Goal: Transaction & Acquisition: Purchase product/service

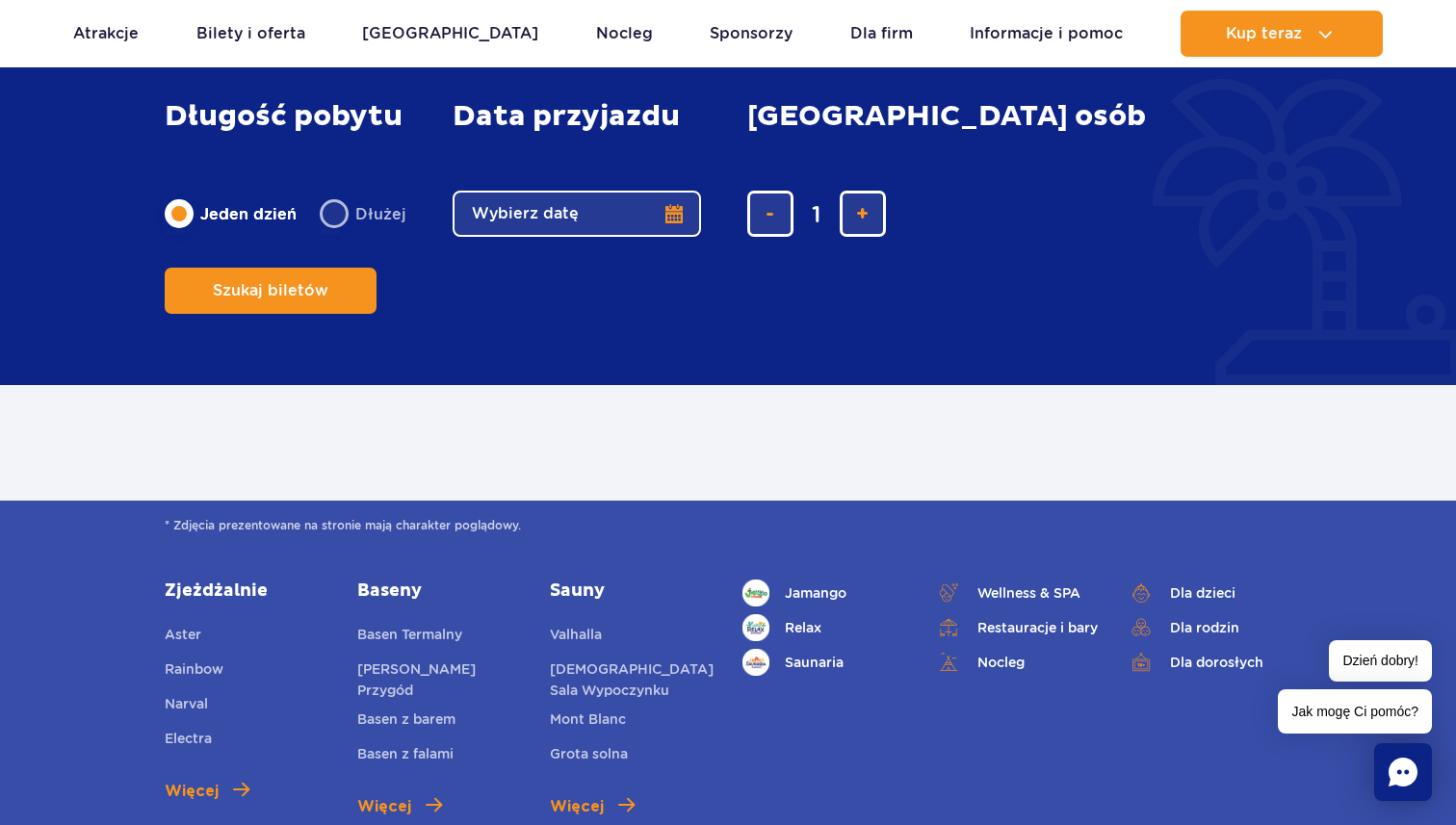
scroll to position [552, 0]
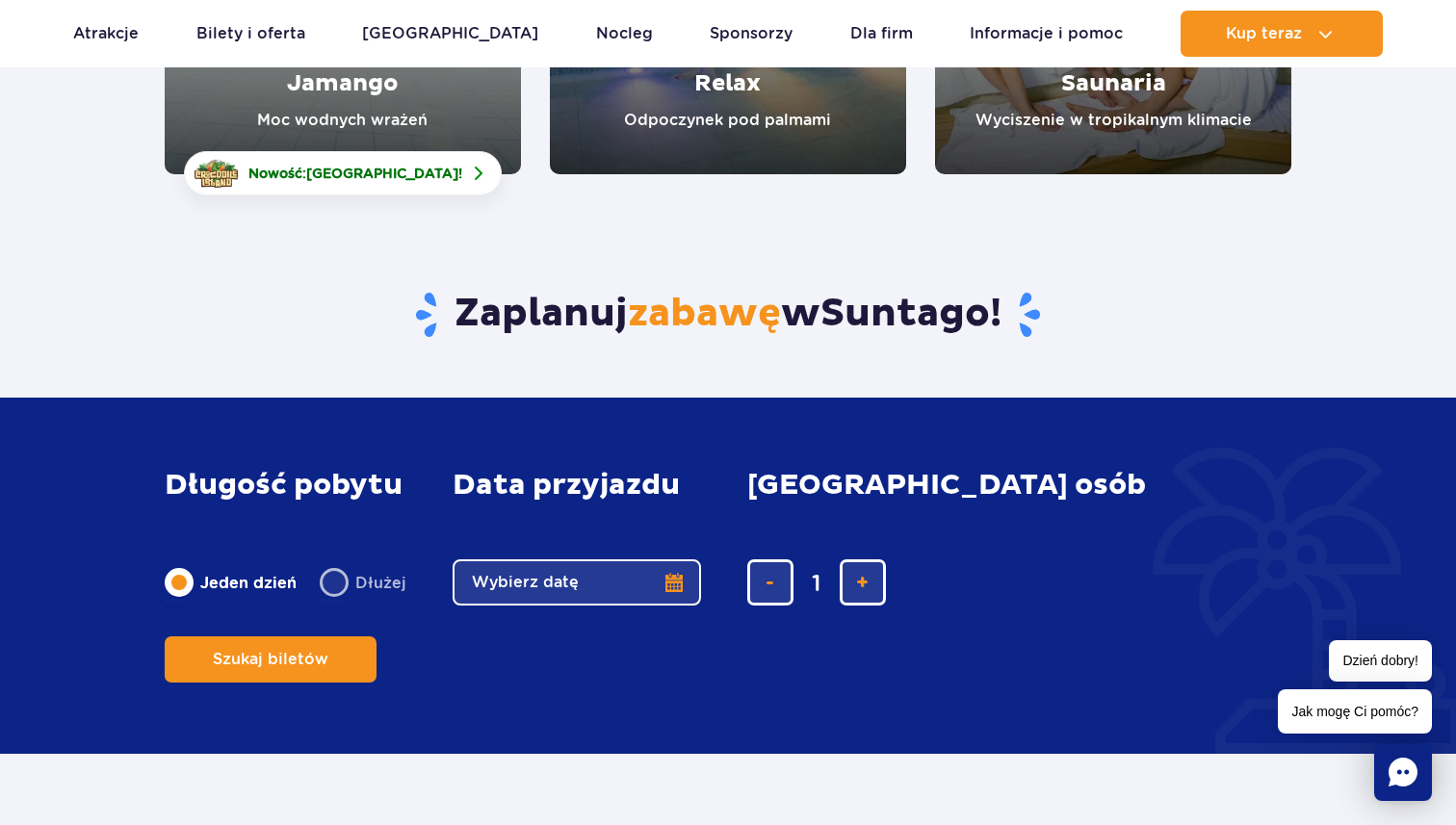
click at [354, 603] on label "Dłużej" at bounding box center [363, 581] width 87 height 40
click at [340, 603] on input "Dłużej" at bounding box center [331, 601] width 22 height 4
radio input "false"
radio input "true"
click at [650, 593] on fieldset "Data przyjazdu data przyjazdu w głównej treści Wybierz datę" at bounding box center [576, 537] width 248 height 137
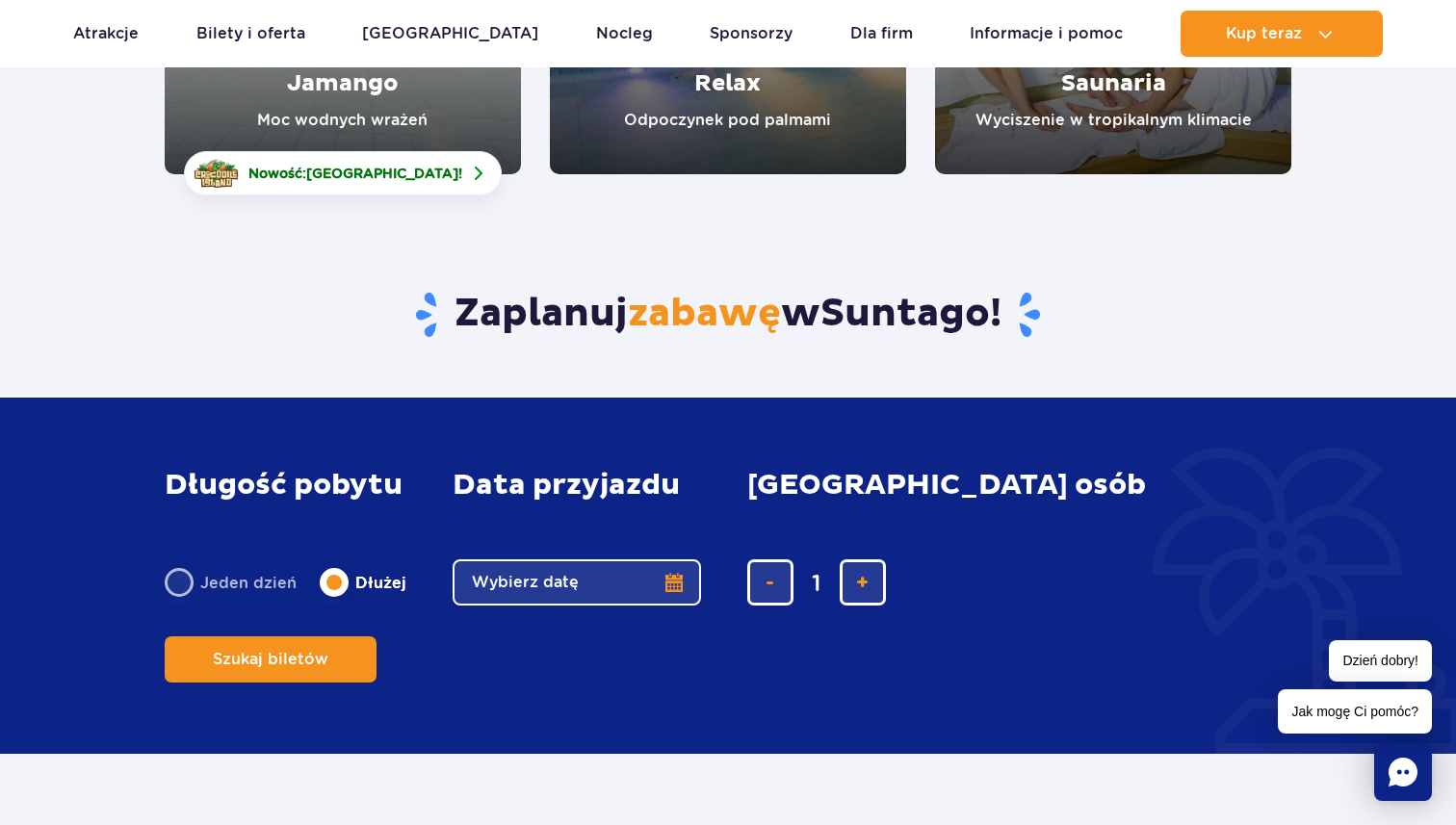
click at [650, 606] on button "Wybierz datę" at bounding box center [576, 582] width 248 height 46
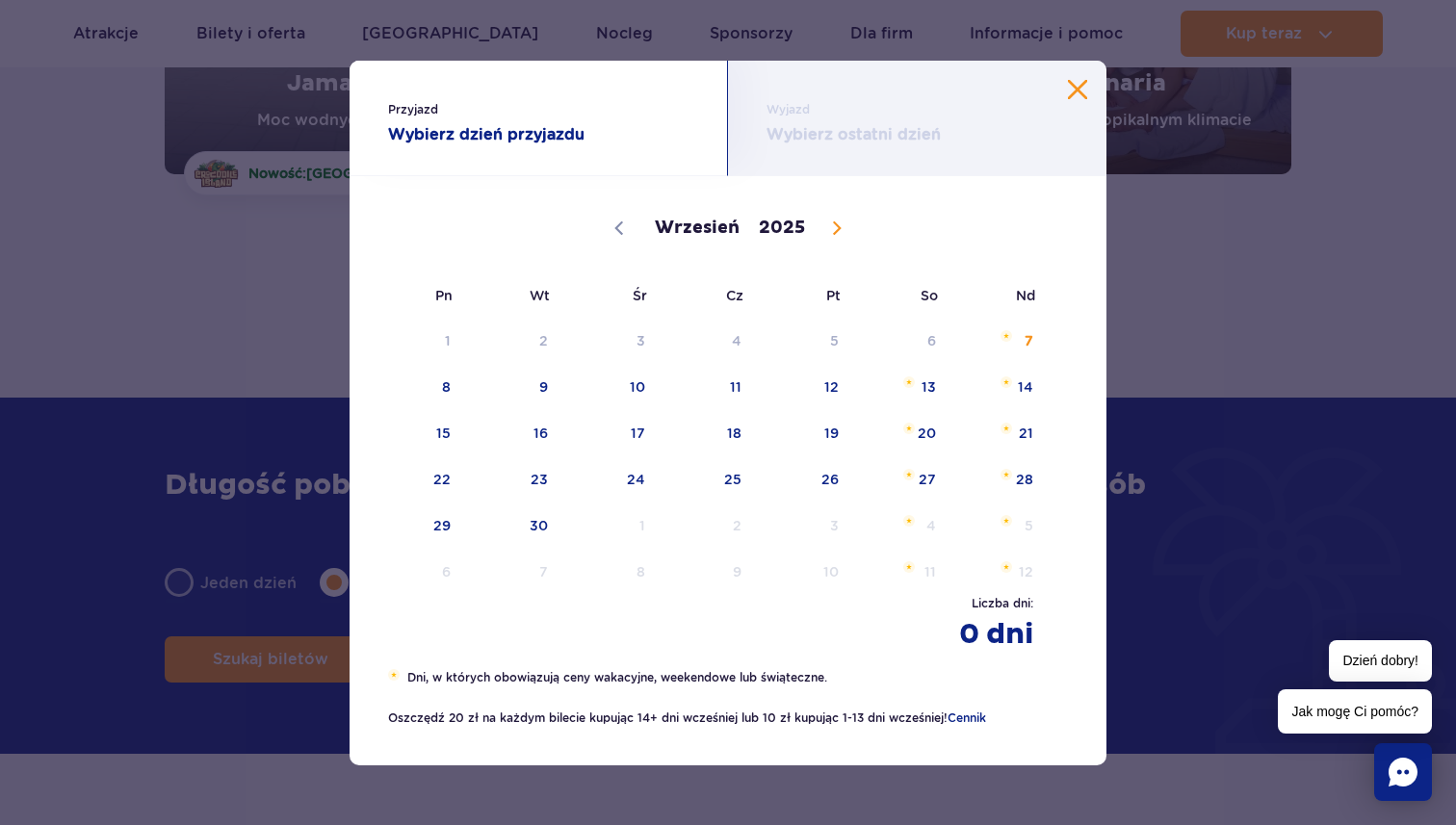
click at [820, 231] on span at bounding box center [836, 227] width 32 height 32
select select "10"
click at [908, 430] on span "Listopad 15, 2025" at bounding box center [909, 429] width 12 height 12
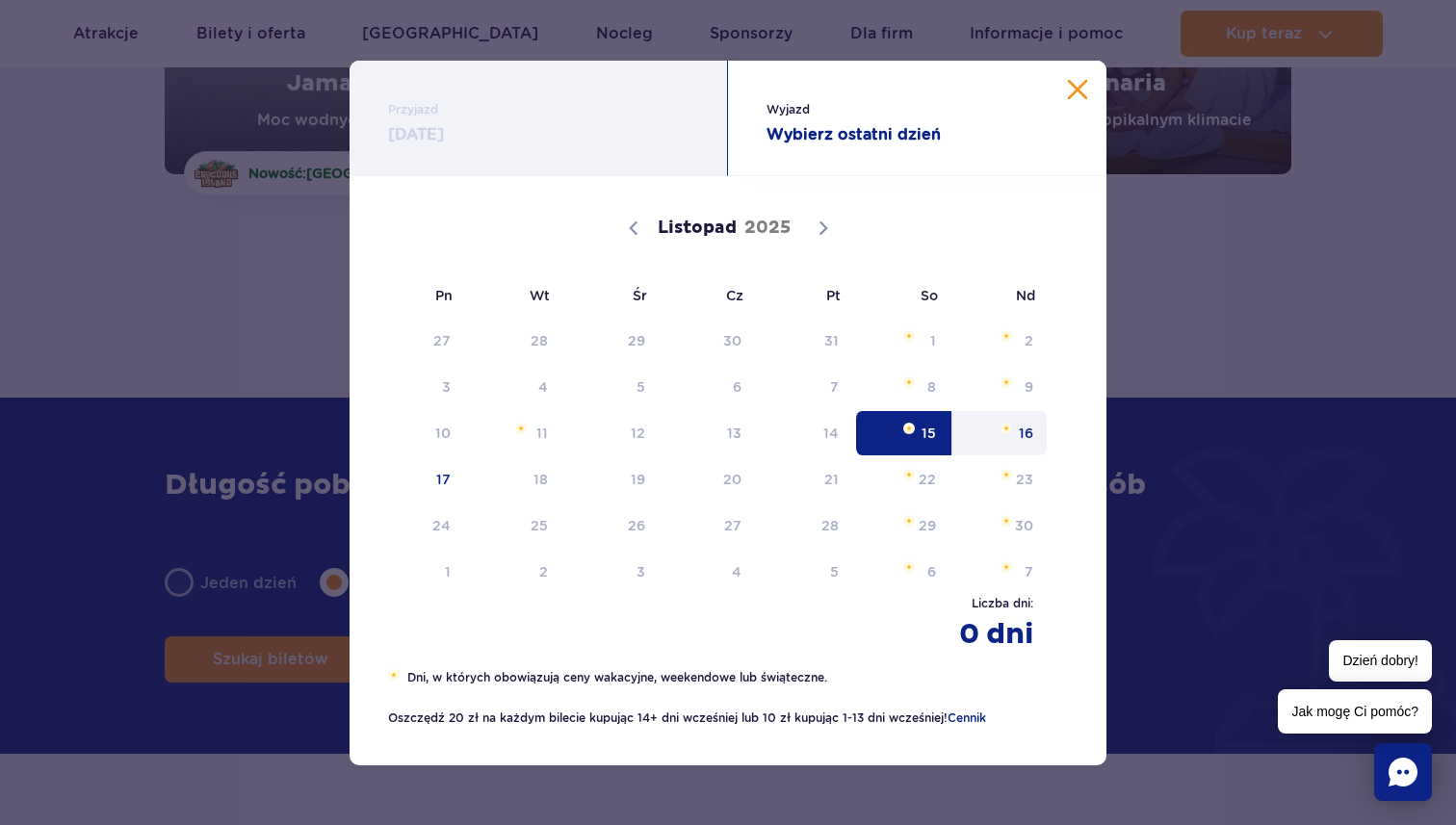
click at [1053, 423] on div "Listopad 2025 Pn Wt Śr Cz Pt So Nd 27 28 29 30 31 1 2 3 4 5 6 7 8 9 10 11 12 13…" at bounding box center [727, 386] width 680 height 417
click at [1045, 423] on span "16" at bounding box center [1000, 433] width 97 height 44
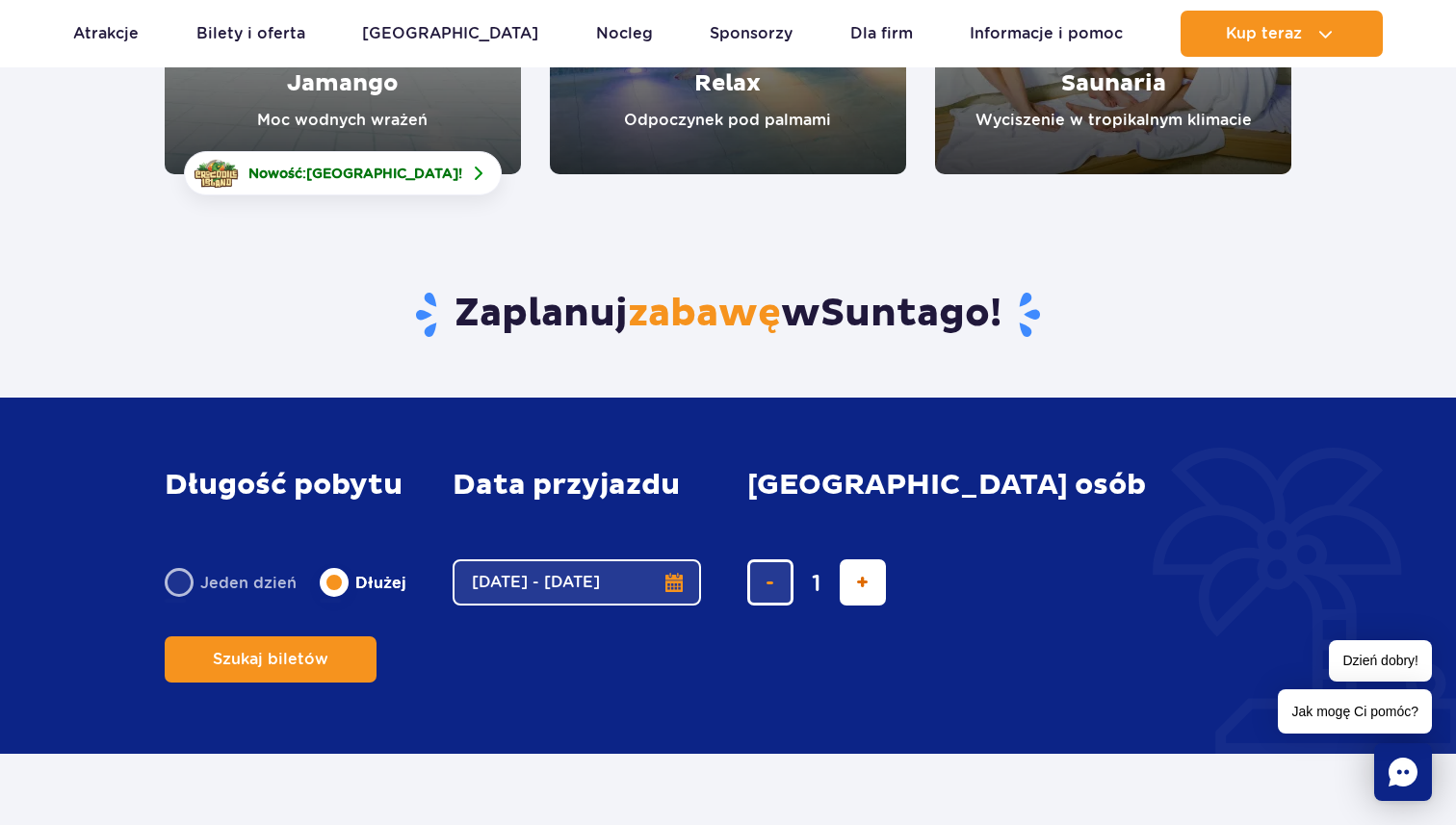
click at [865, 582] on span "dodaj bilet" at bounding box center [862, 582] width 13 height 0
type input "2"
click at [377, 636] on button "Szukaj biletów" at bounding box center [270, 659] width 212 height 46
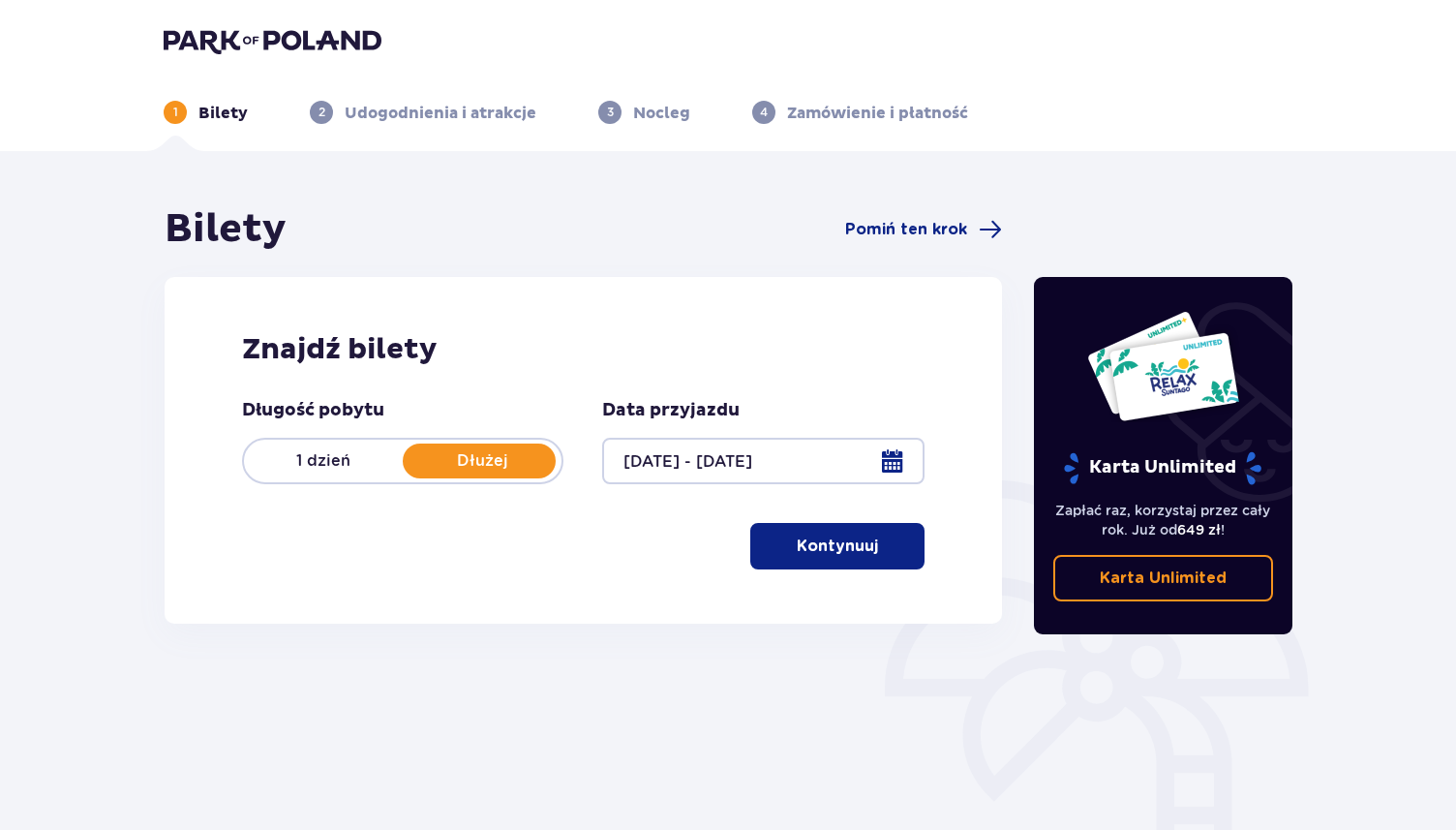
click at [824, 555] on p "Kontynuuj" at bounding box center [837, 546] width 81 height 22
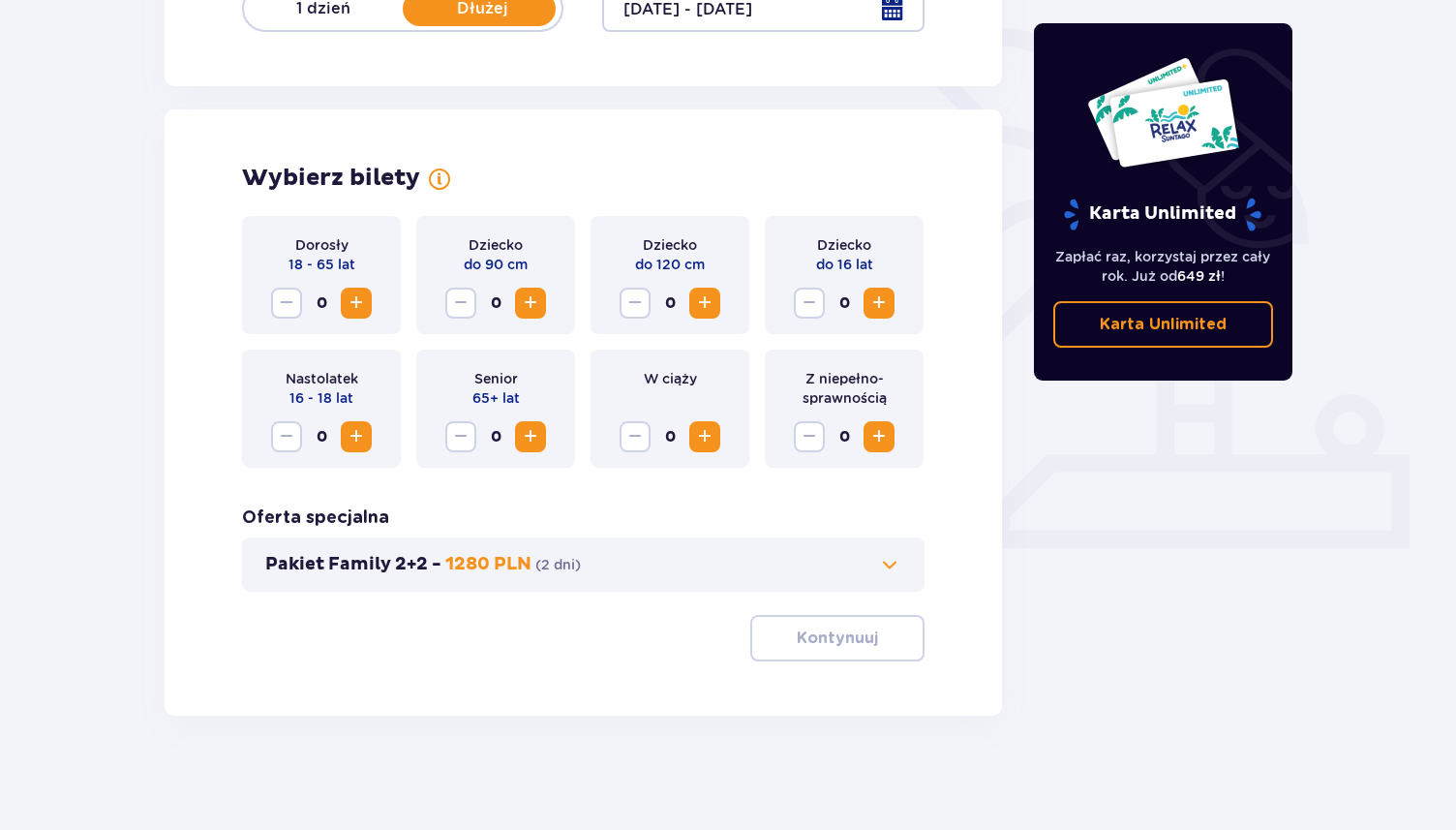
scroll to position [454, 0]
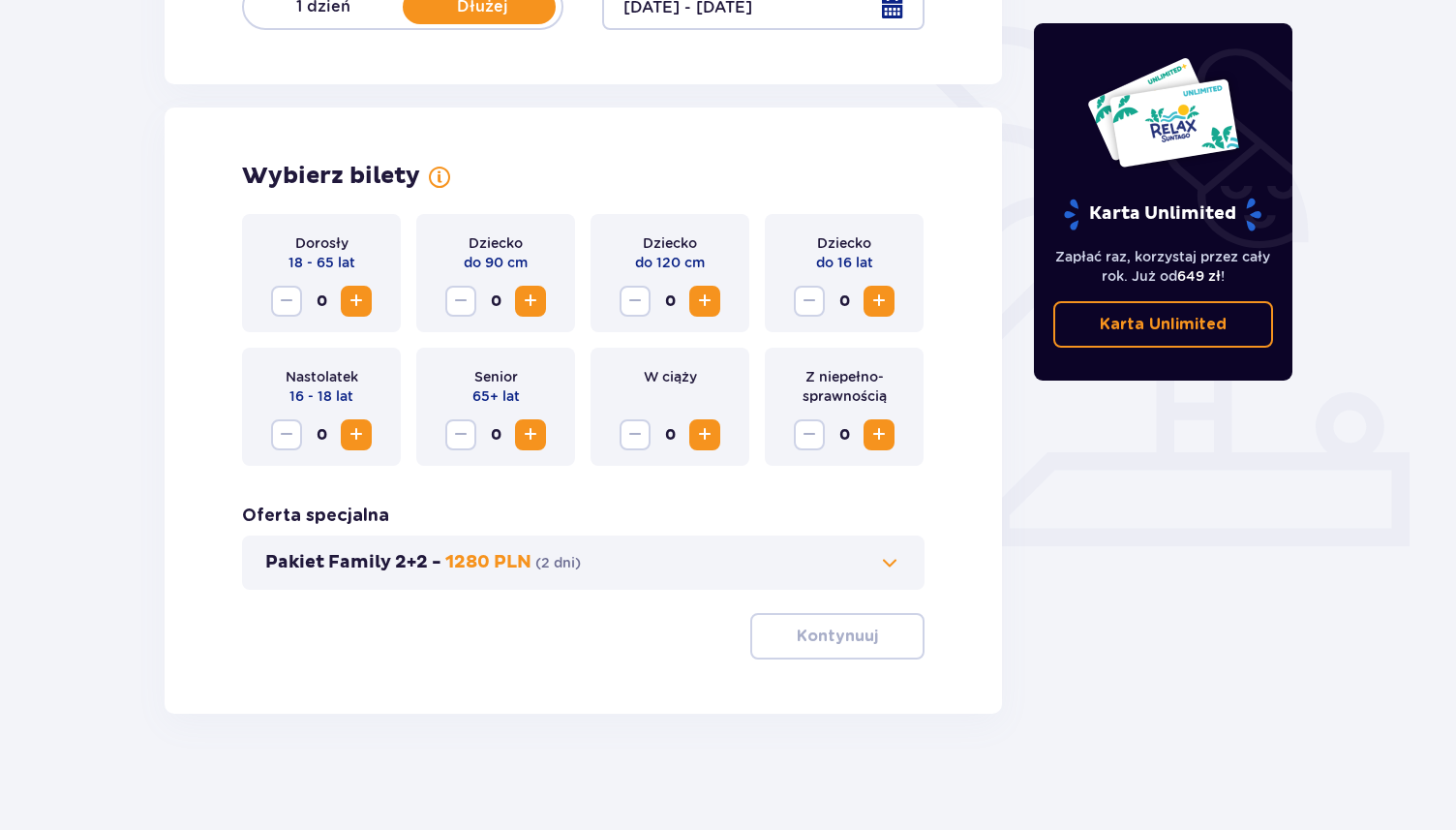
click at [358, 301] on span "Increase" at bounding box center [355, 301] width 23 height 23
click at [805, 555] on button "Pakiet Family 2+2 - 1280 PLN ( 2 dni )" at bounding box center [583, 562] width 636 height 23
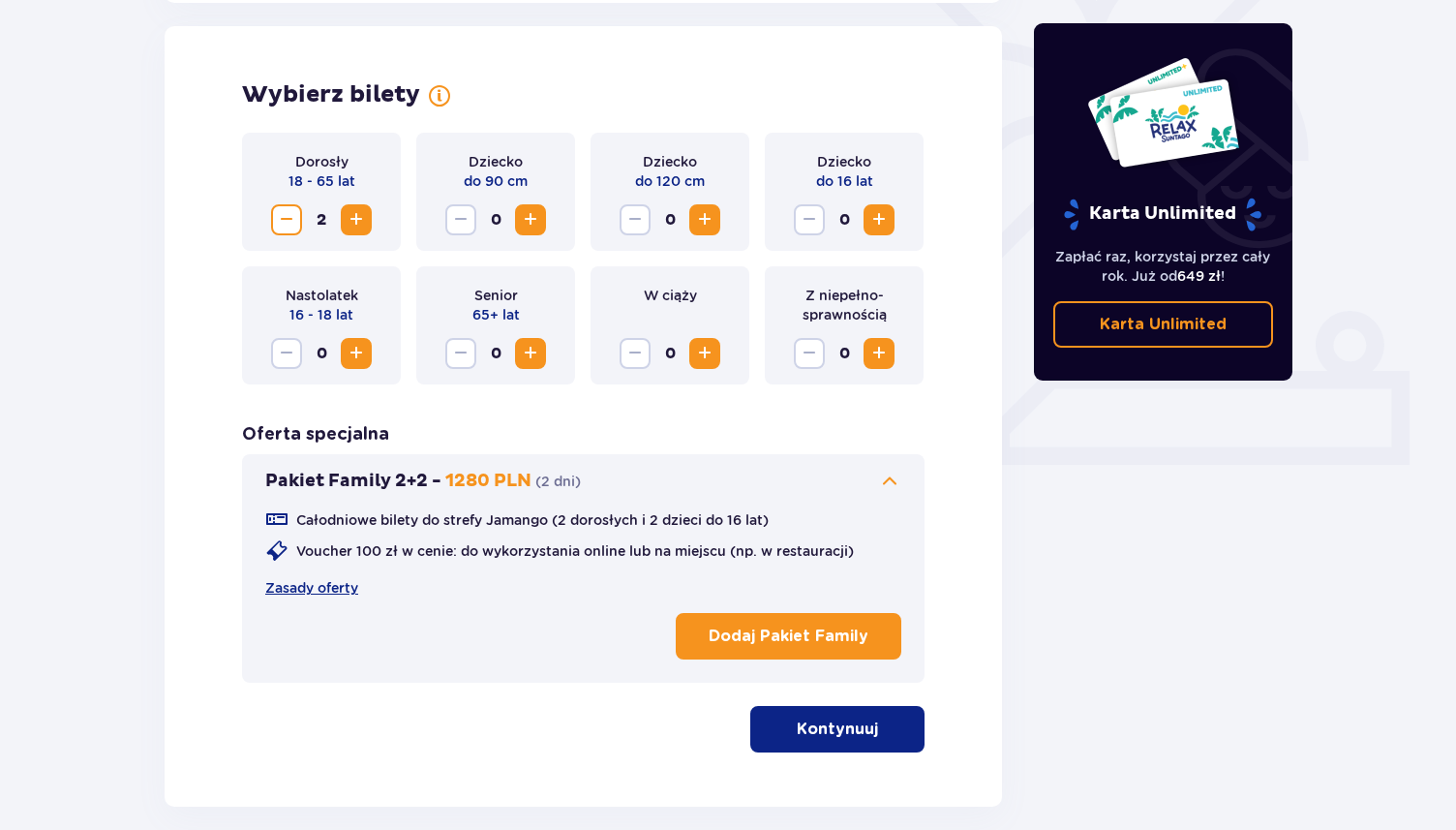
scroll to position [538, 0]
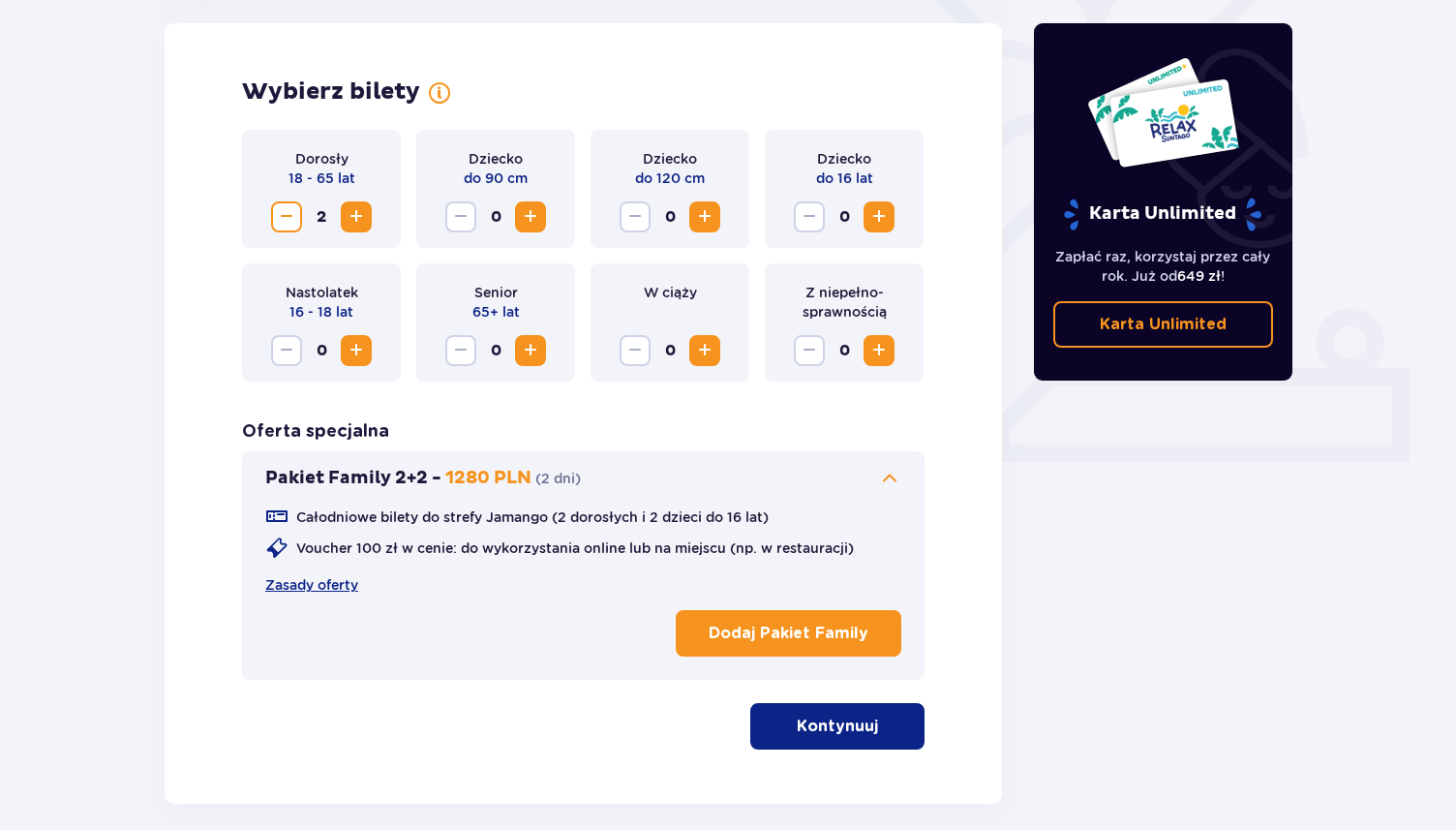
click at [857, 751] on div "Wybierz bilety Dorosły 18 - 65 lat 2 Dziecko do 90 cm 0 Dziecko do 120 cm 0 Dzi…" at bounding box center [583, 413] width 837 height 781
click at [863, 731] on button "Kontynuuj" at bounding box center [837, 725] width 174 height 46
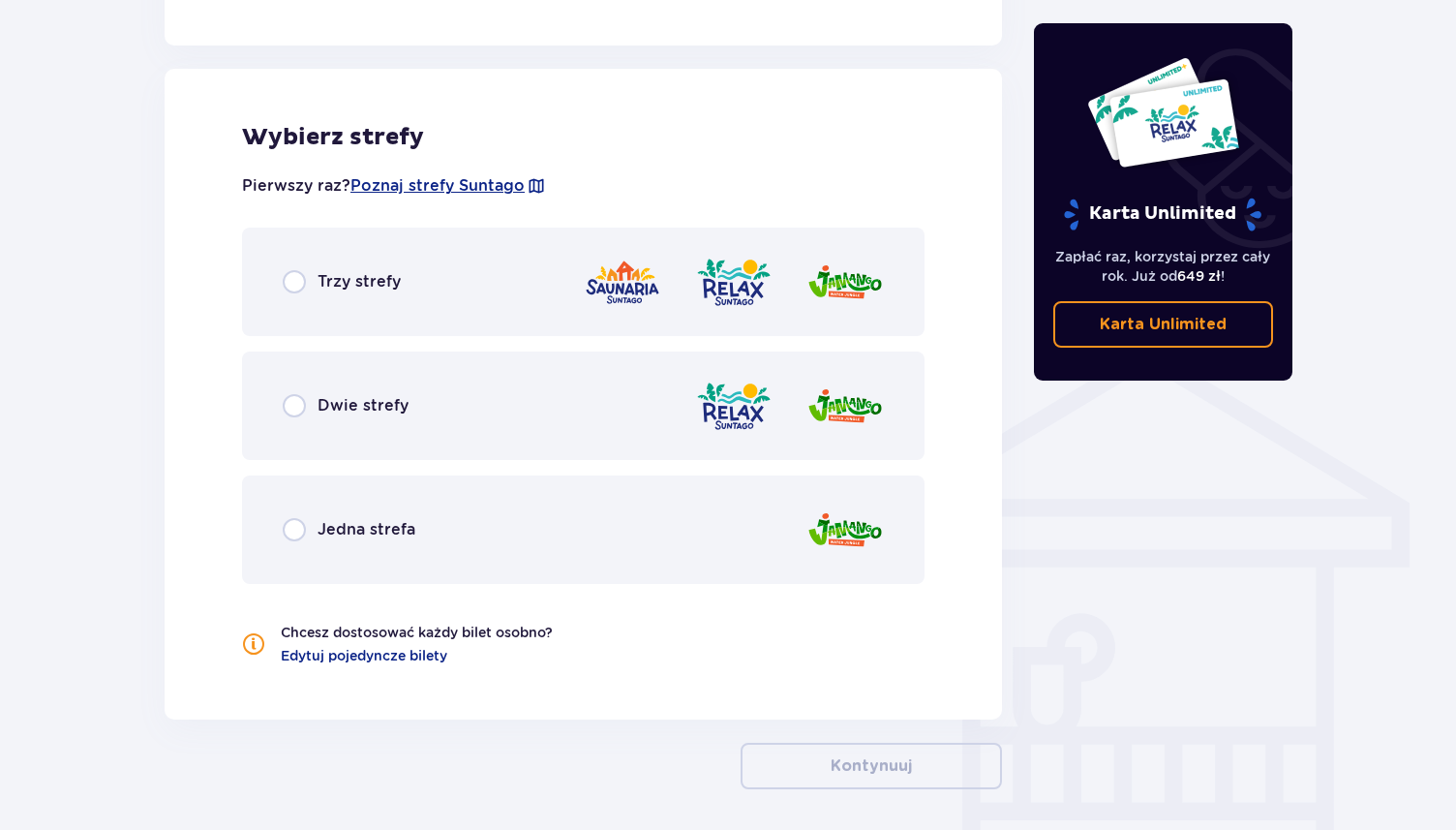
scroll to position [1248, 0]
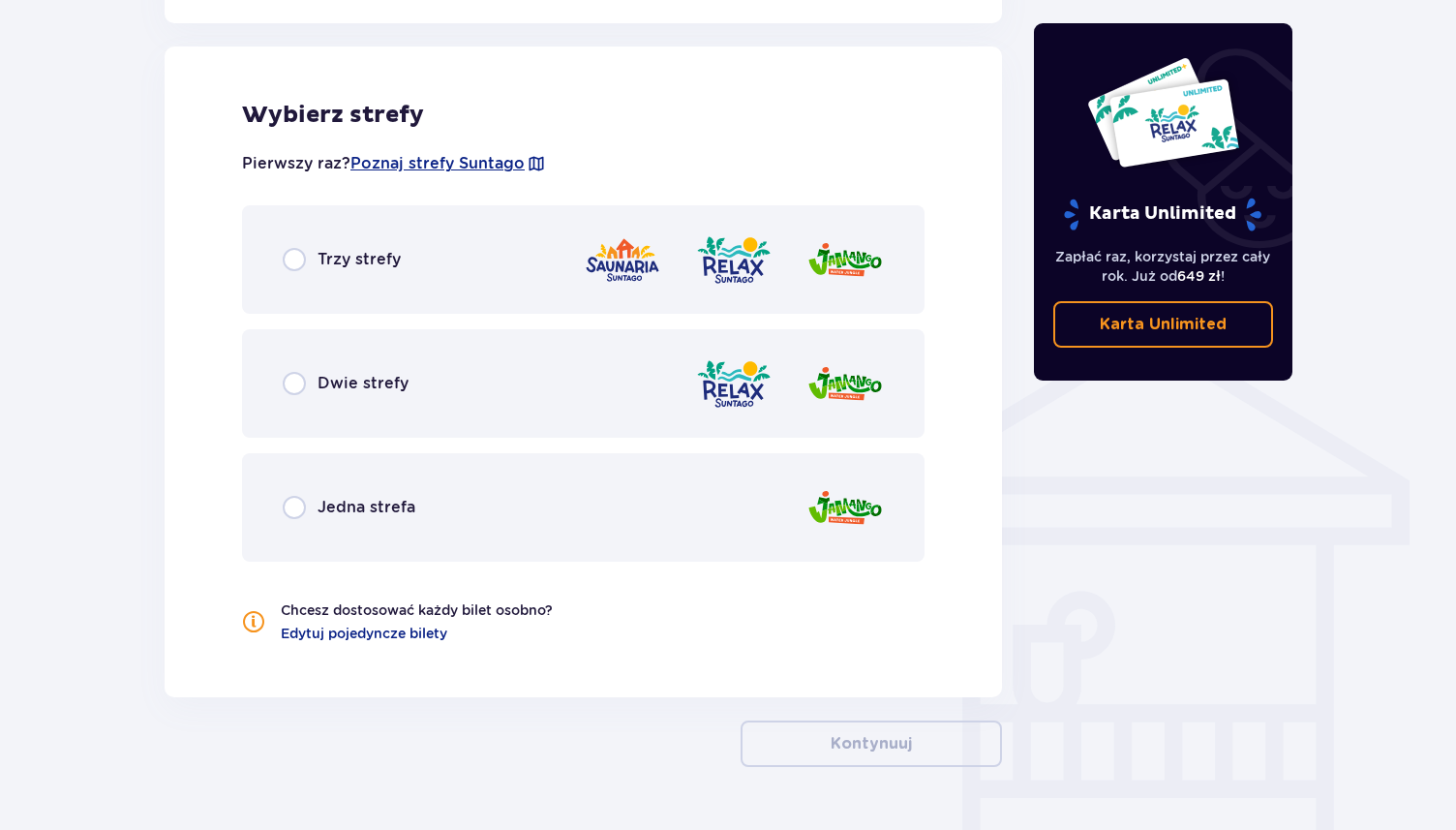
click at [757, 249] on img at bounding box center [734, 260] width 77 height 55
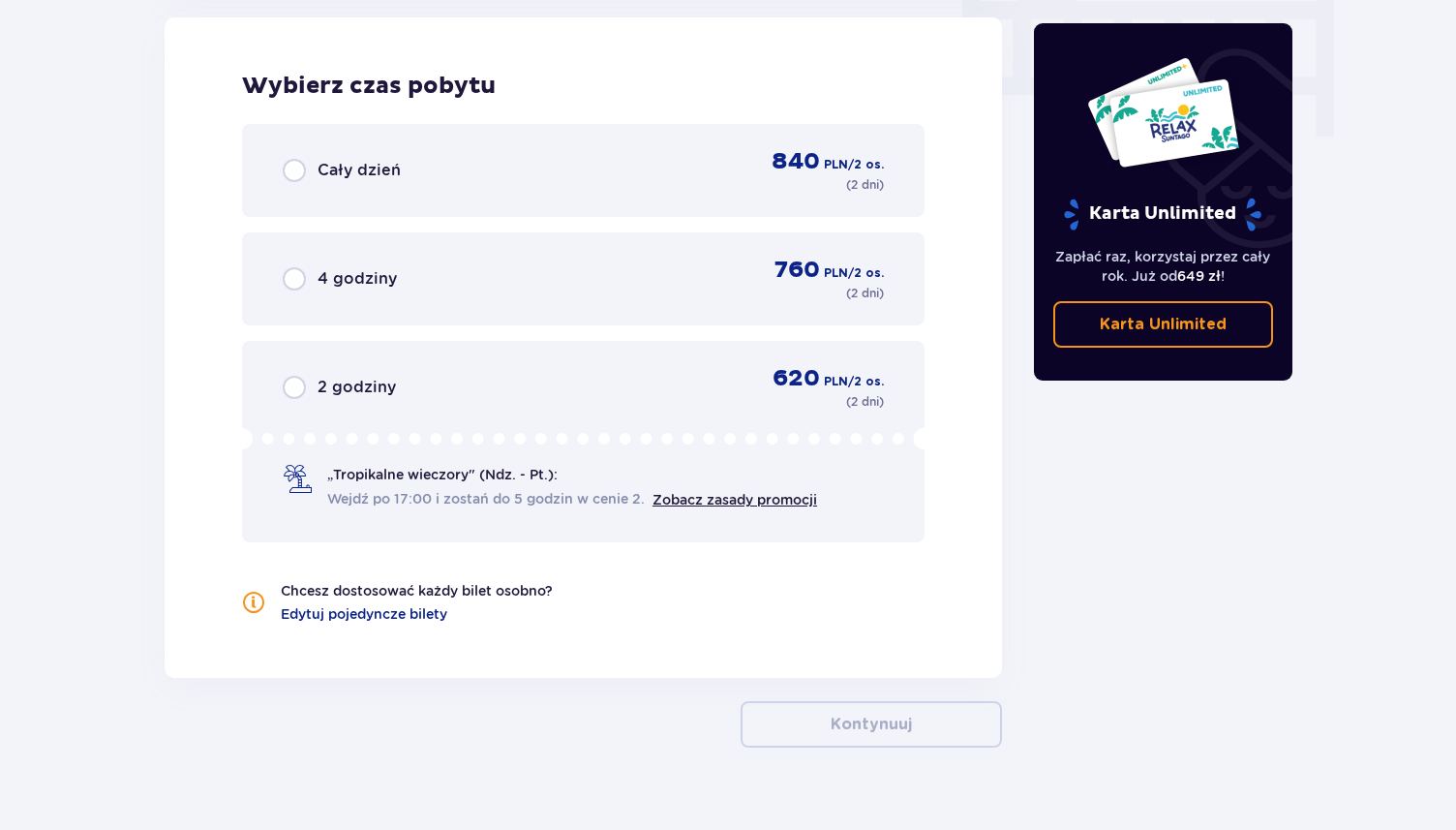
scroll to position [1985, 0]
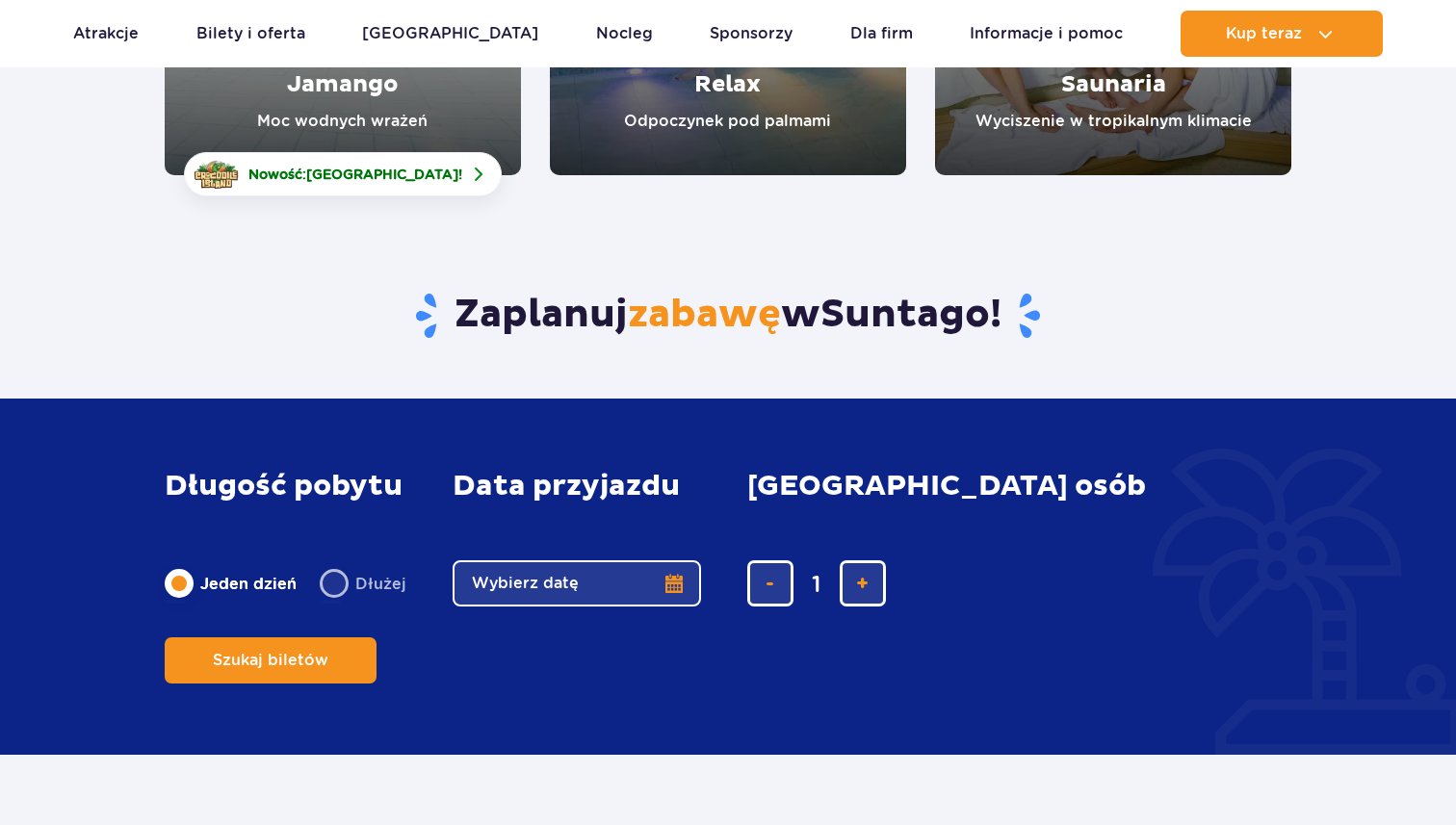
scroll to position [552, 0]
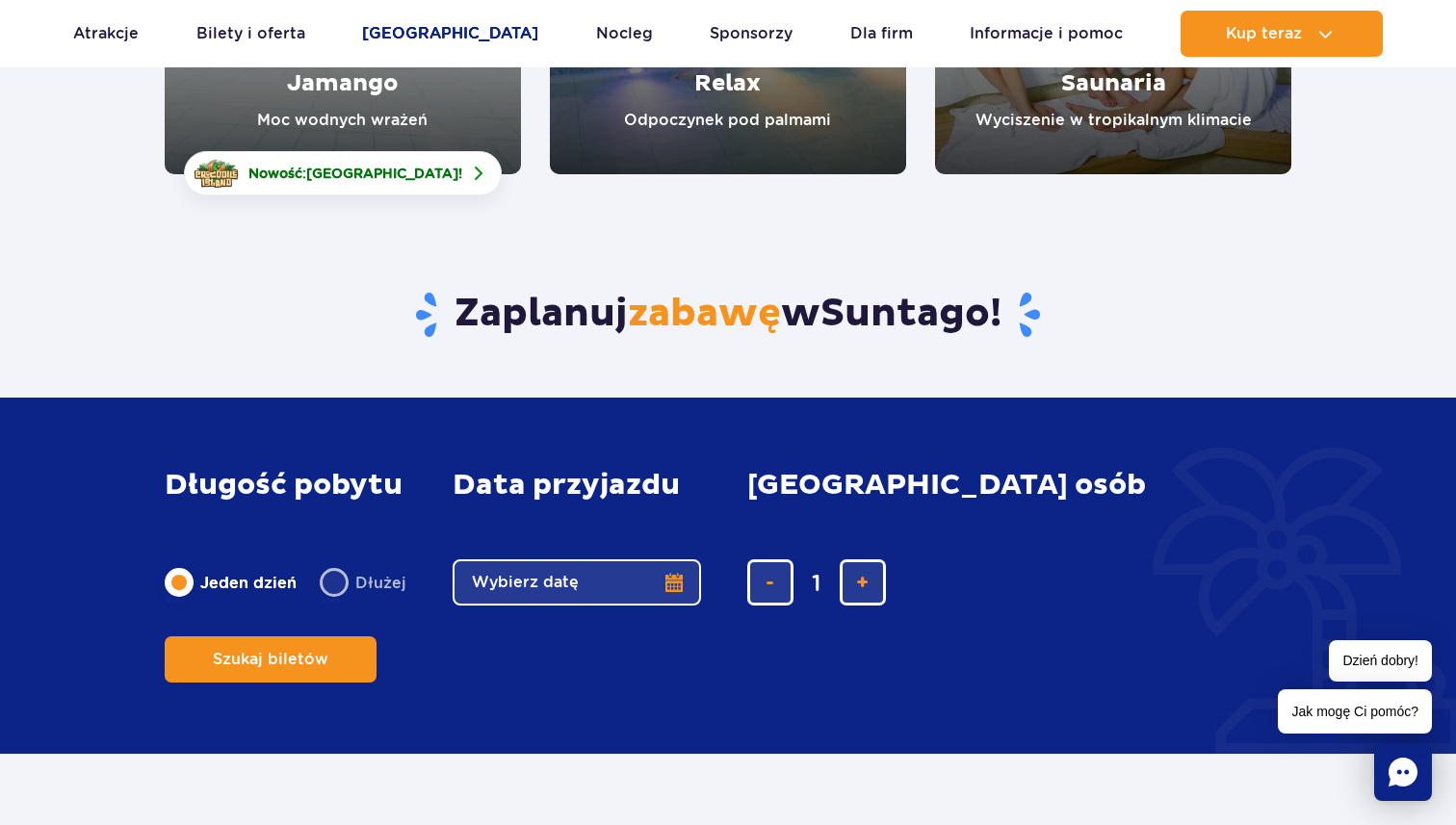
click at [459, 35] on link "[GEOGRAPHIC_DATA]" at bounding box center [450, 33] width 176 height 46
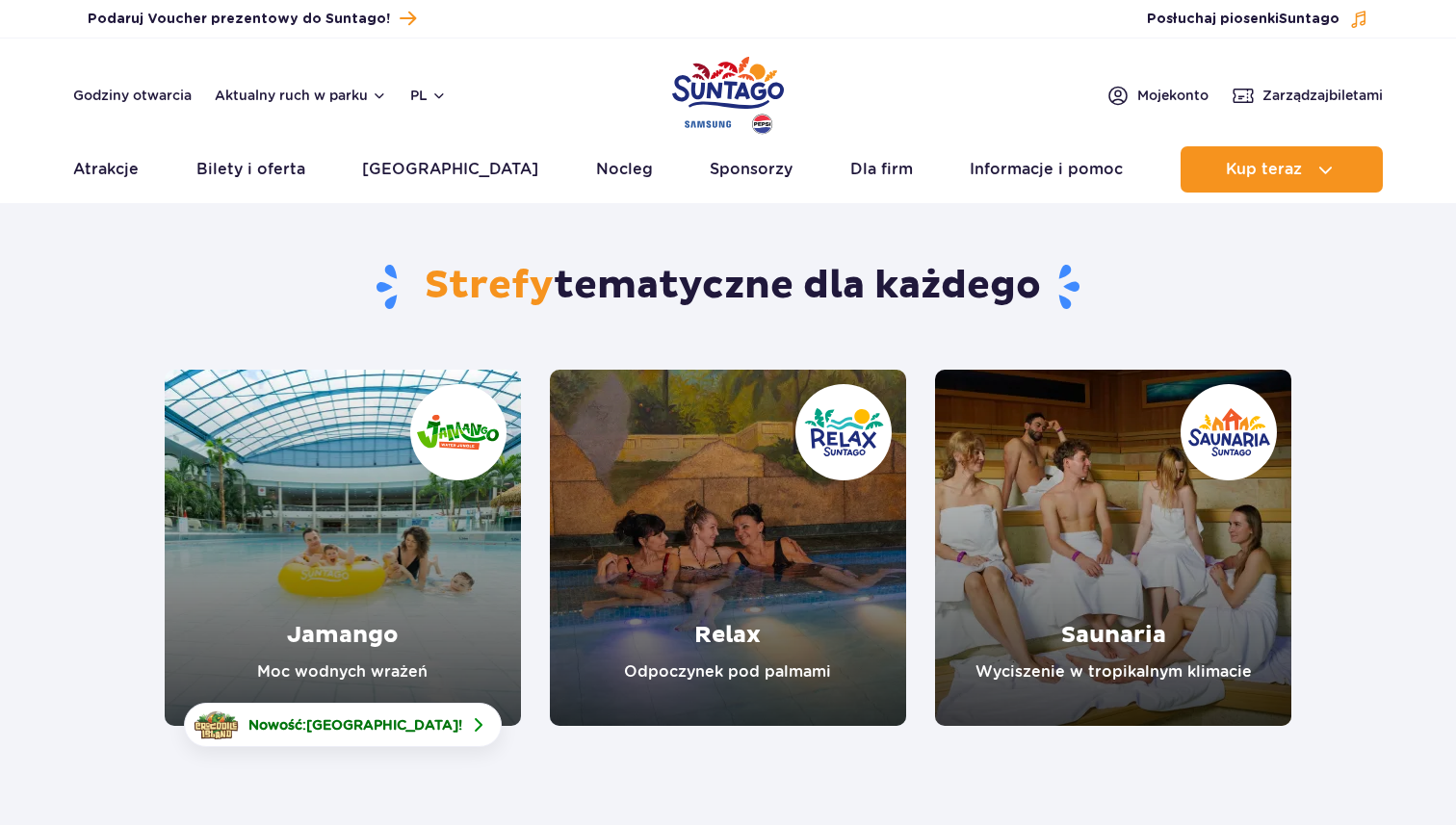
click at [450, 562] on link "Jamango" at bounding box center [342, 548] width 356 height 356
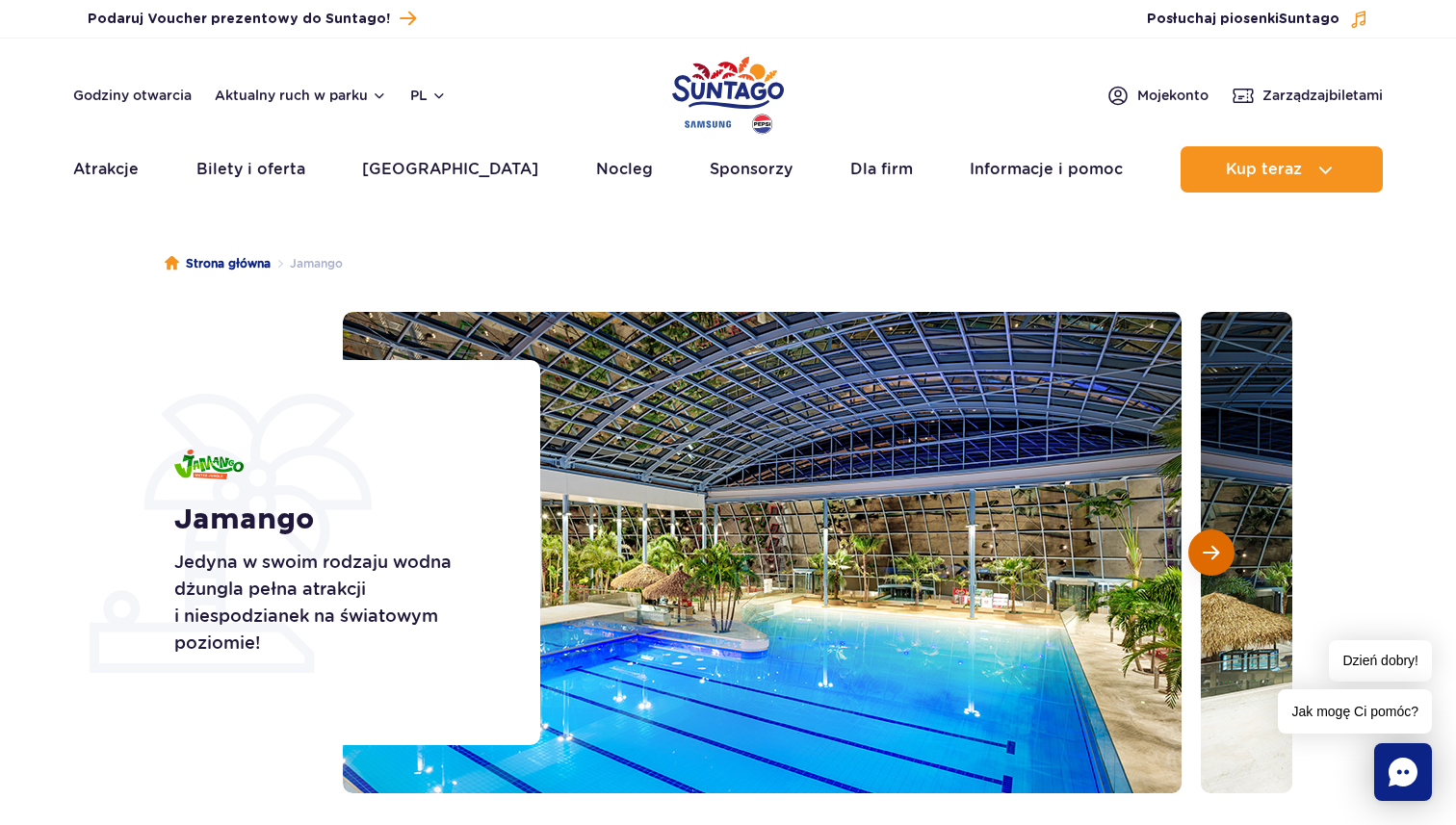
click at [1220, 552] on button "Następny slajd" at bounding box center [1211, 552] width 46 height 46
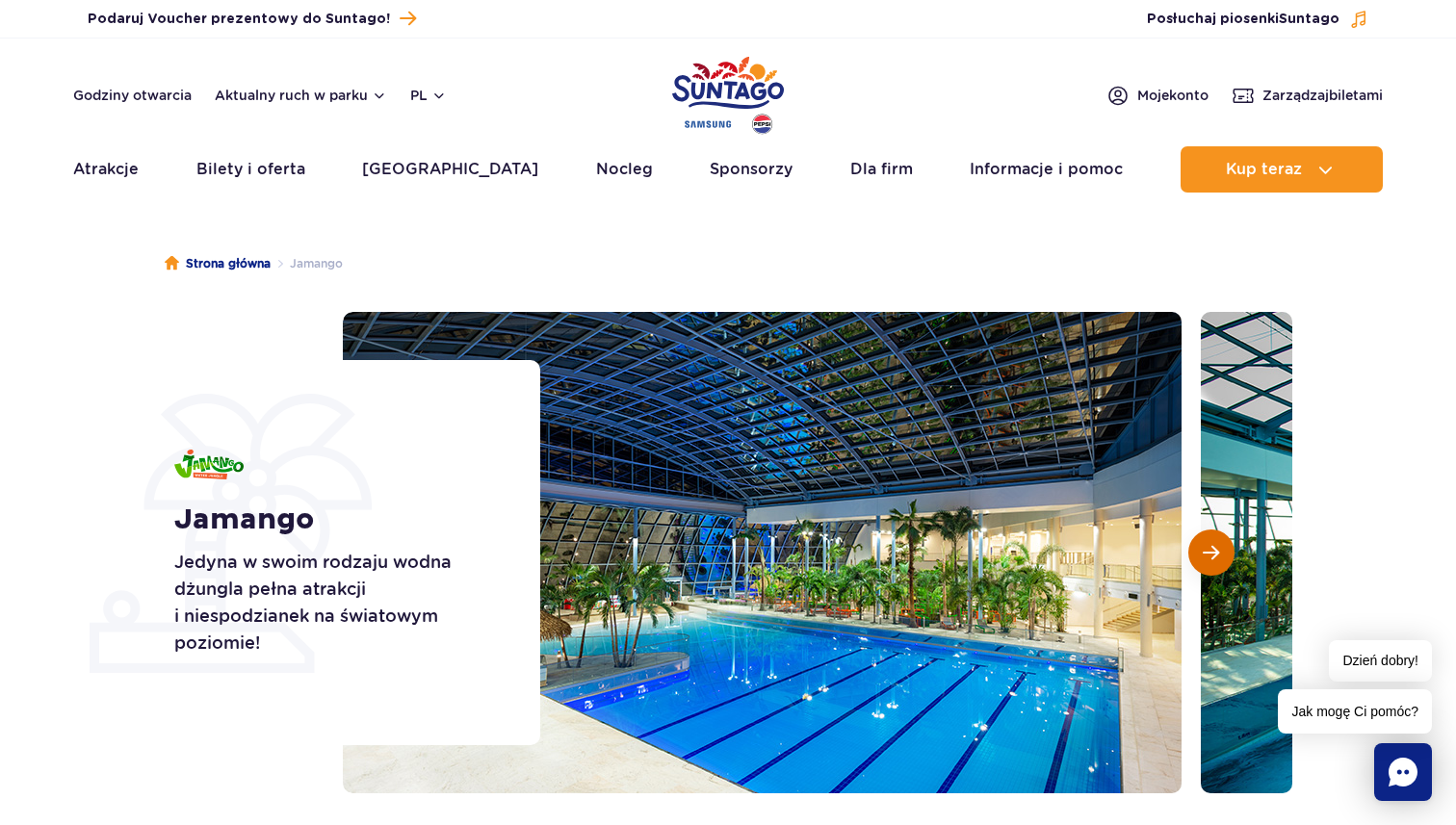
click at [1220, 552] on button "Następny slajd" at bounding box center [1211, 552] width 46 height 46
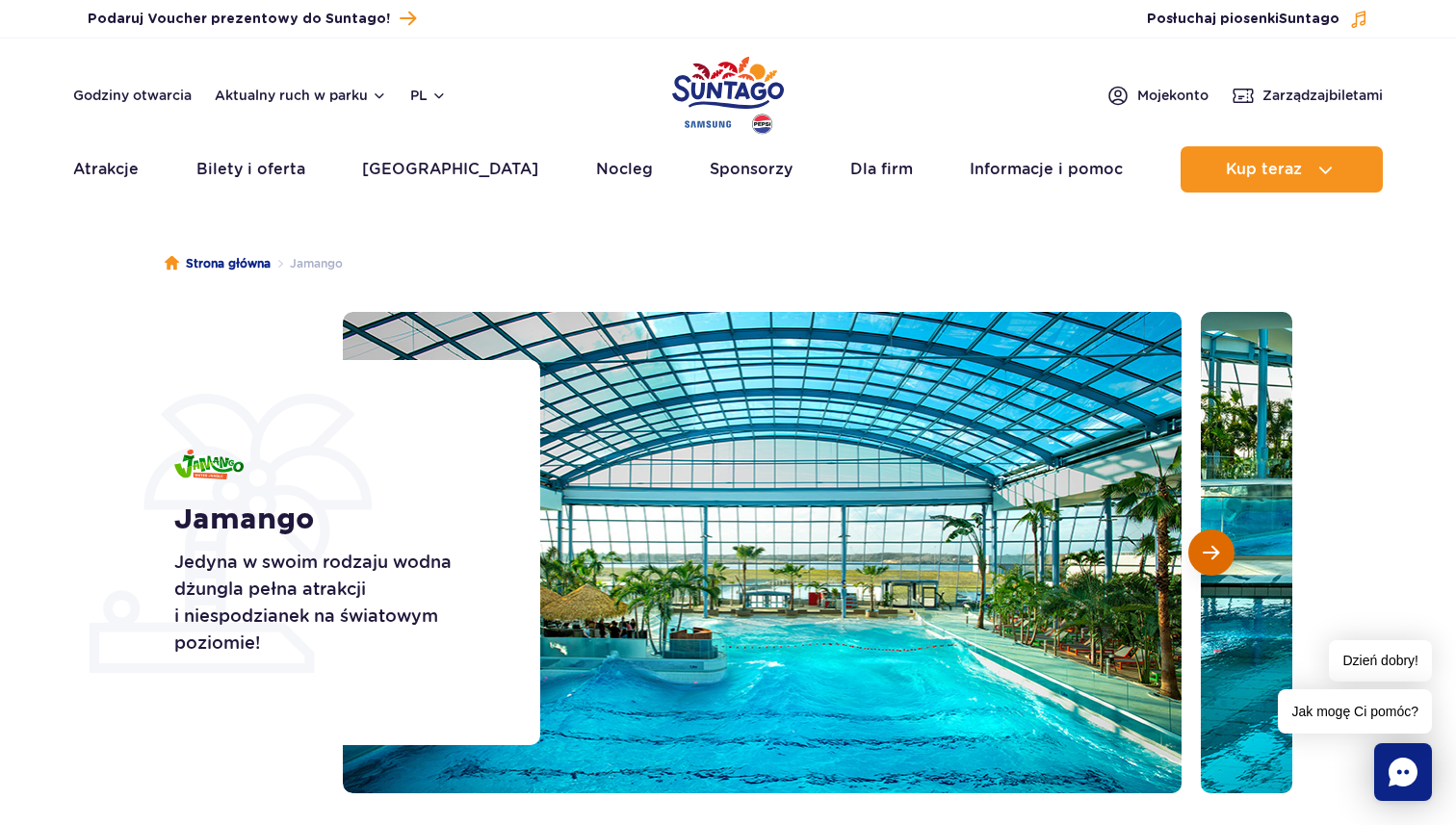
click at [1220, 552] on button "Następny slajd" at bounding box center [1211, 552] width 46 height 46
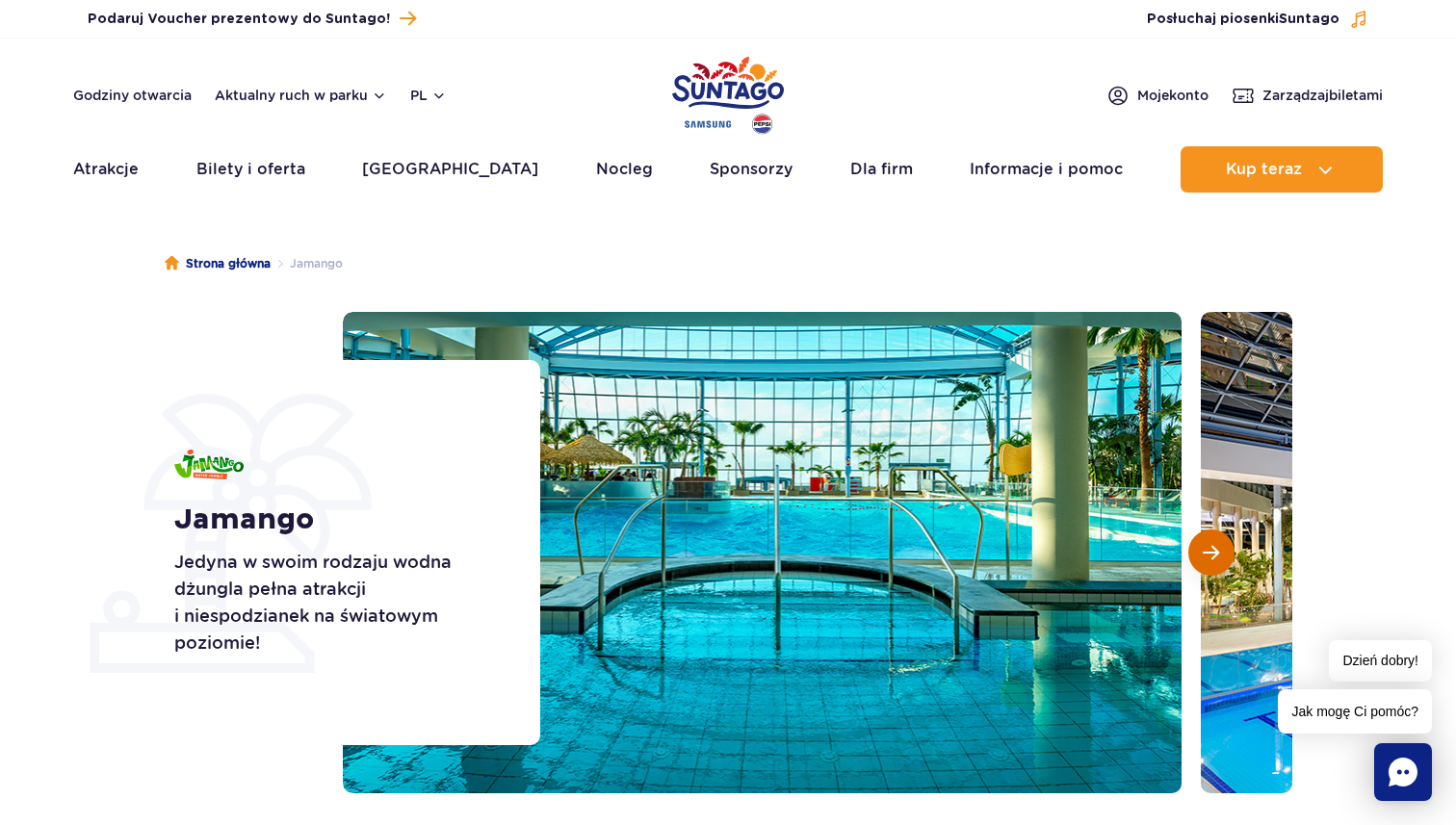
click at [1220, 552] on button "Następny slajd" at bounding box center [1211, 552] width 46 height 46
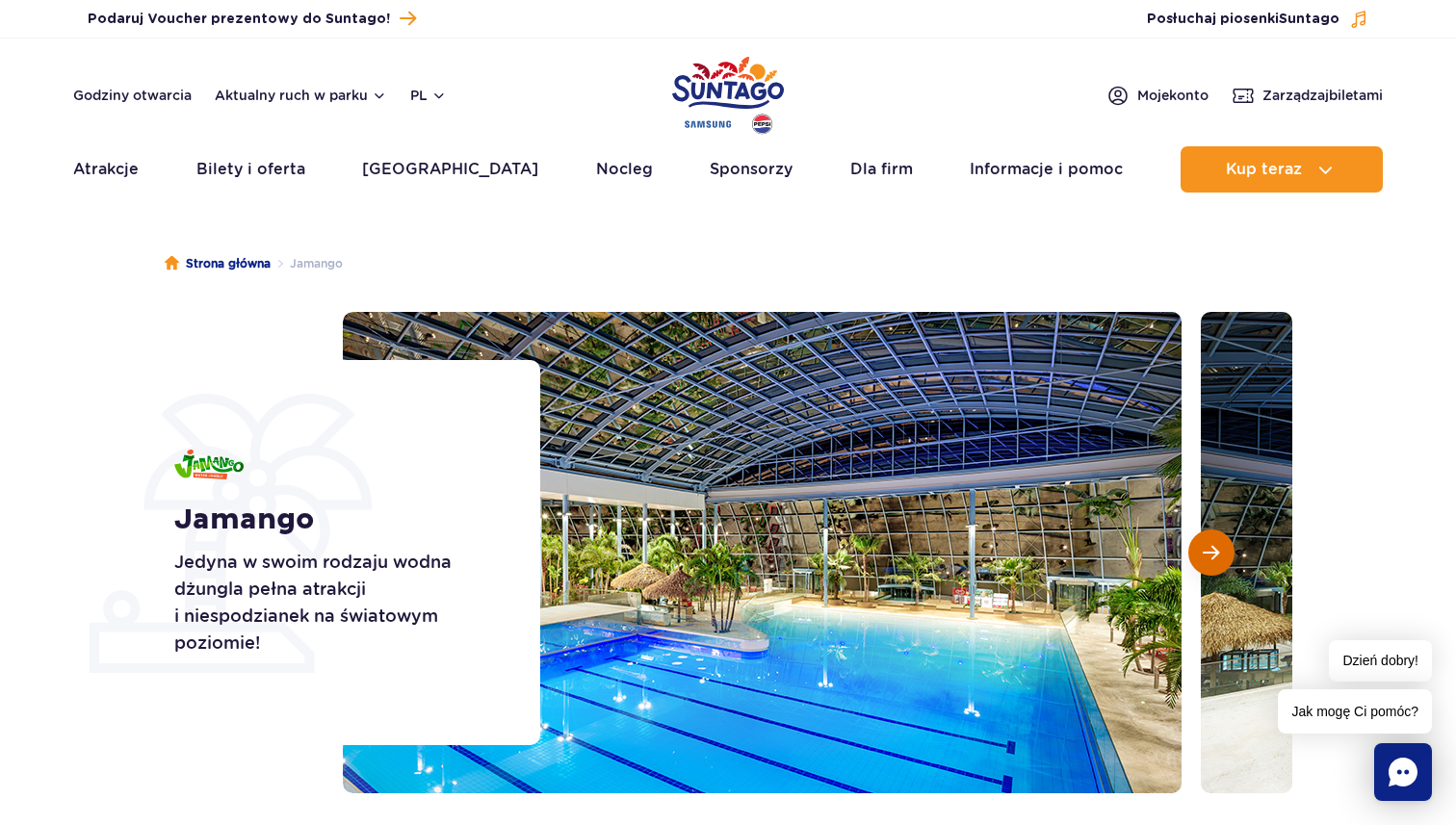
click at [1220, 552] on button "Następny slajd" at bounding box center [1211, 552] width 46 height 46
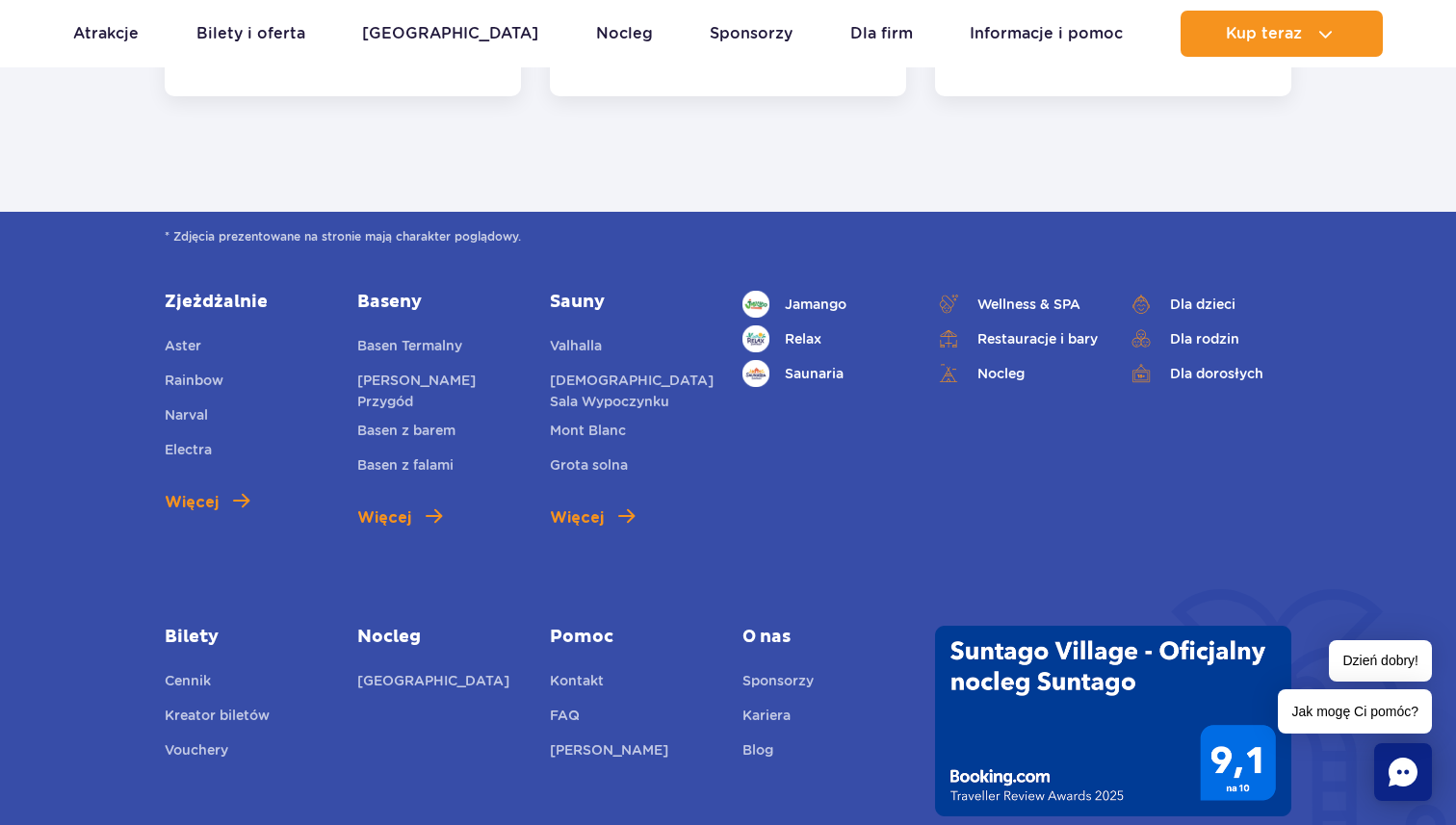
scroll to position [4988, 0]
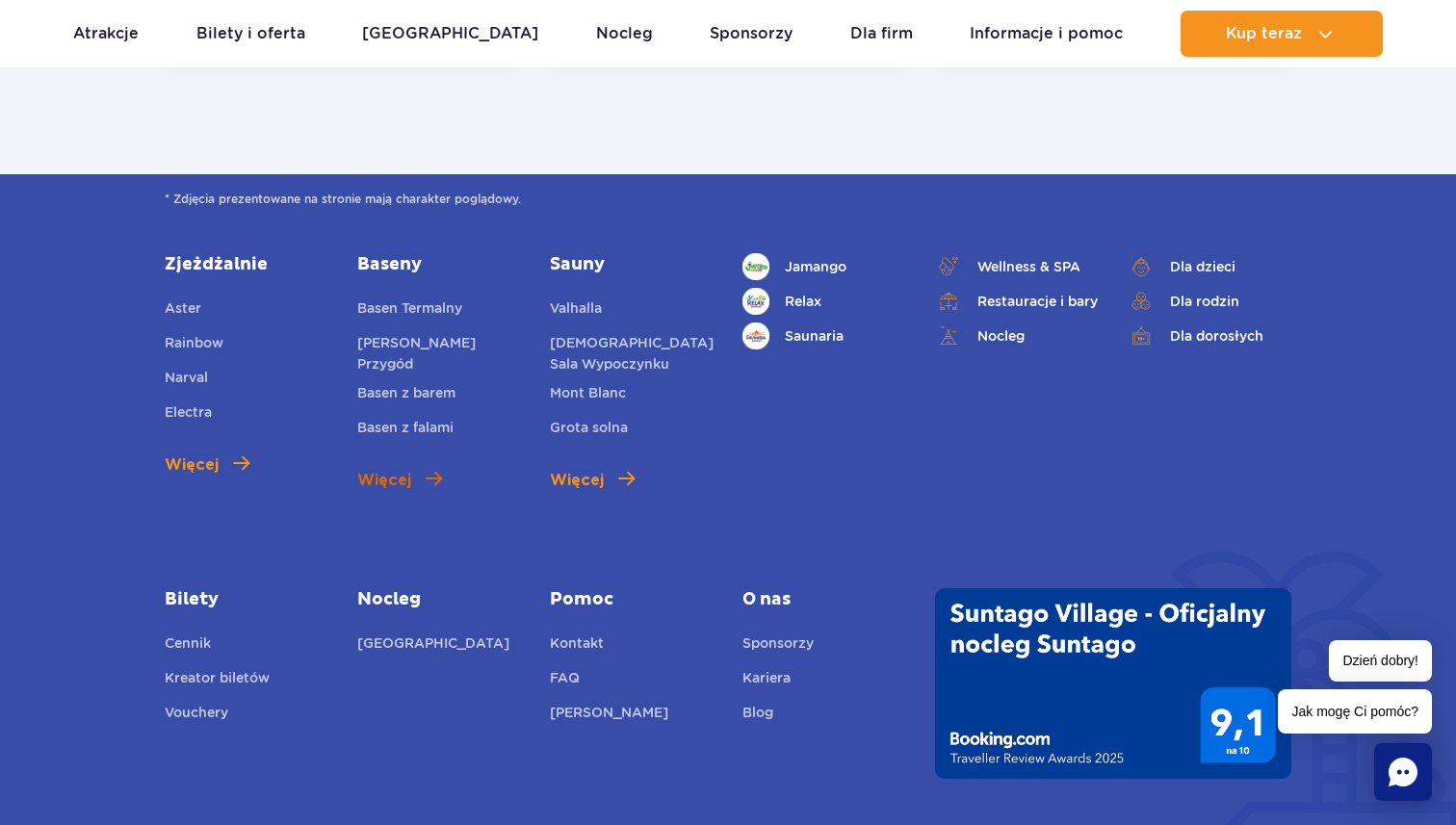
click at [418, 469] on link "Więcej" at bounding box center [399, 480] width 85 height 23
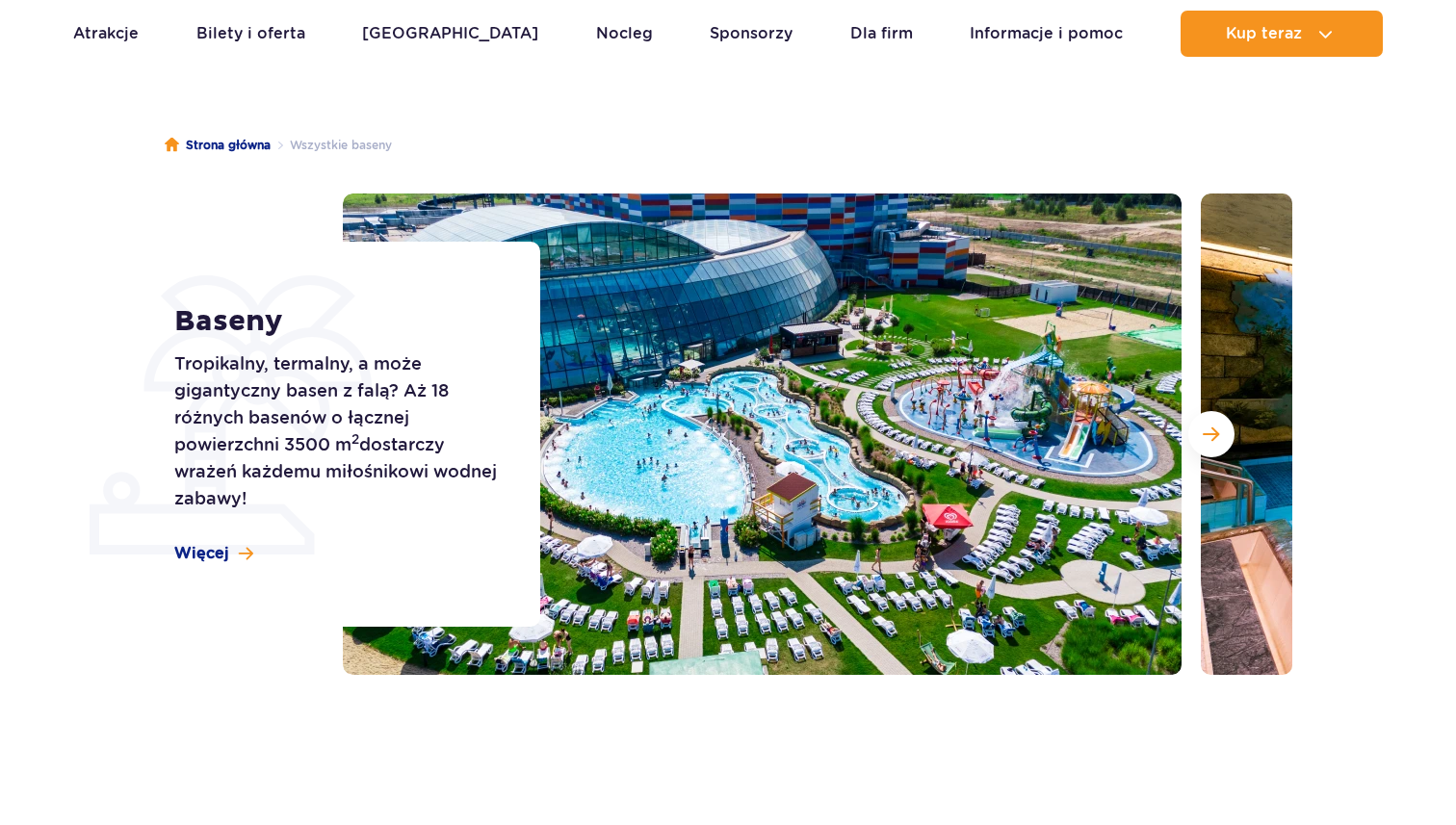
scroll to position [130, 0]
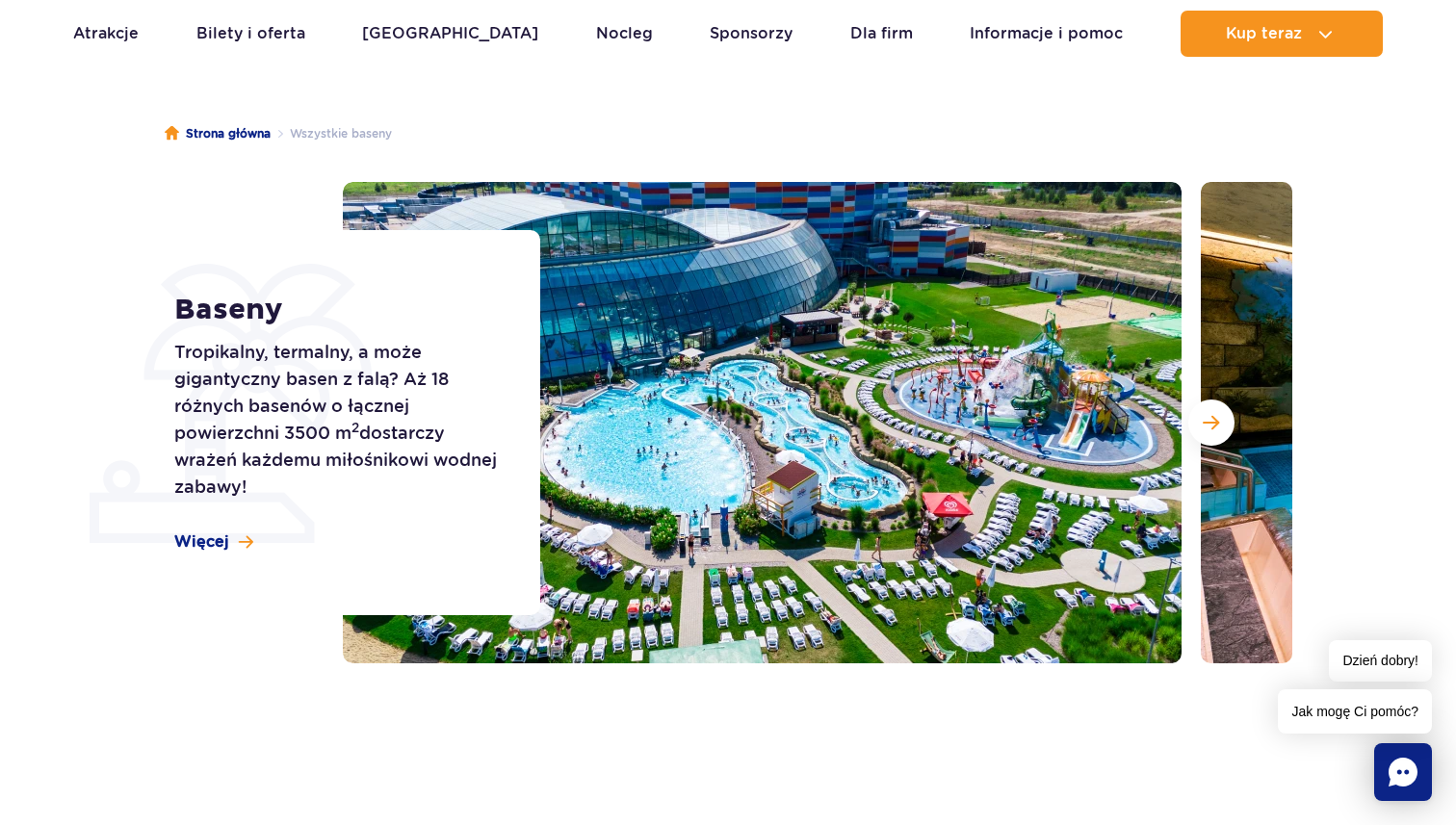
click at [209, 526] on div "Baseny Tropikalny, termalny, a może gigantyczny basen z falą? Aż 18 różnych bas…" at bounding box center [345, 422] width 390 height 384
click at [209, 536] on span "Więcej" at bounding box center [202, 542] width 55 height 22
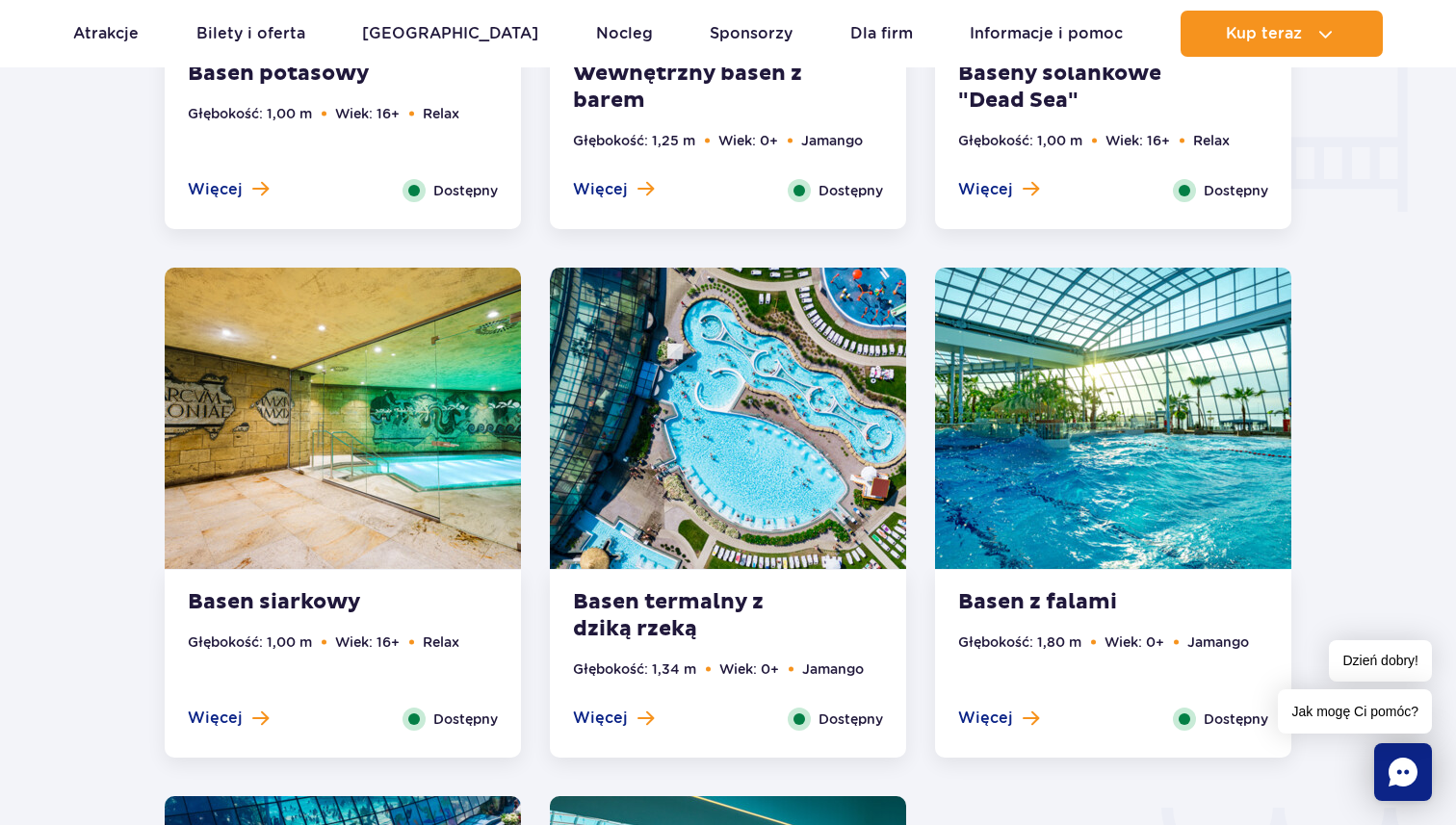
scroll to position [2514, 0]
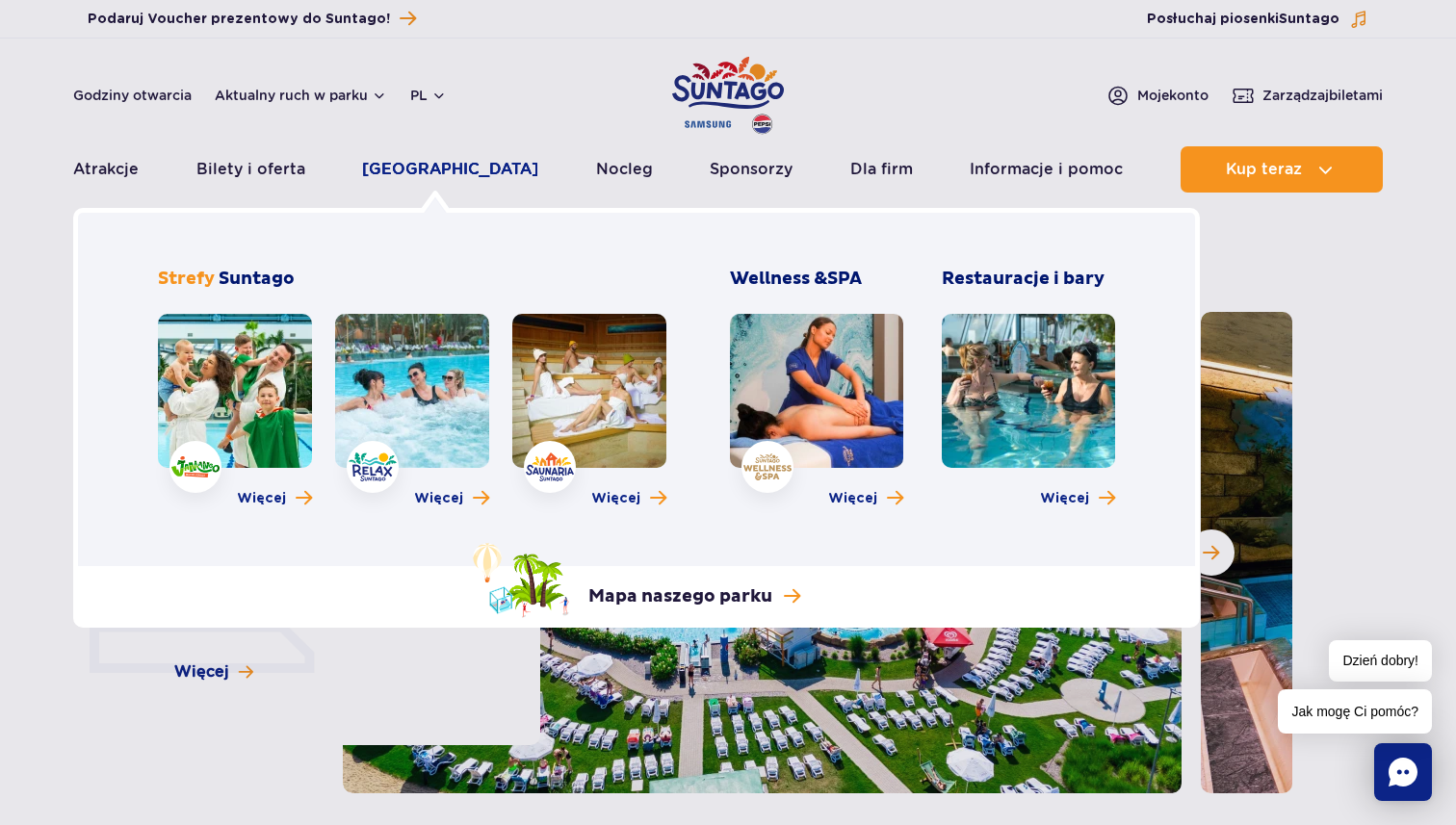
click at [402, 163] on link "[GEOGRAPHIC_DATA]" at bounding box center [450, 169] width 176 height 46
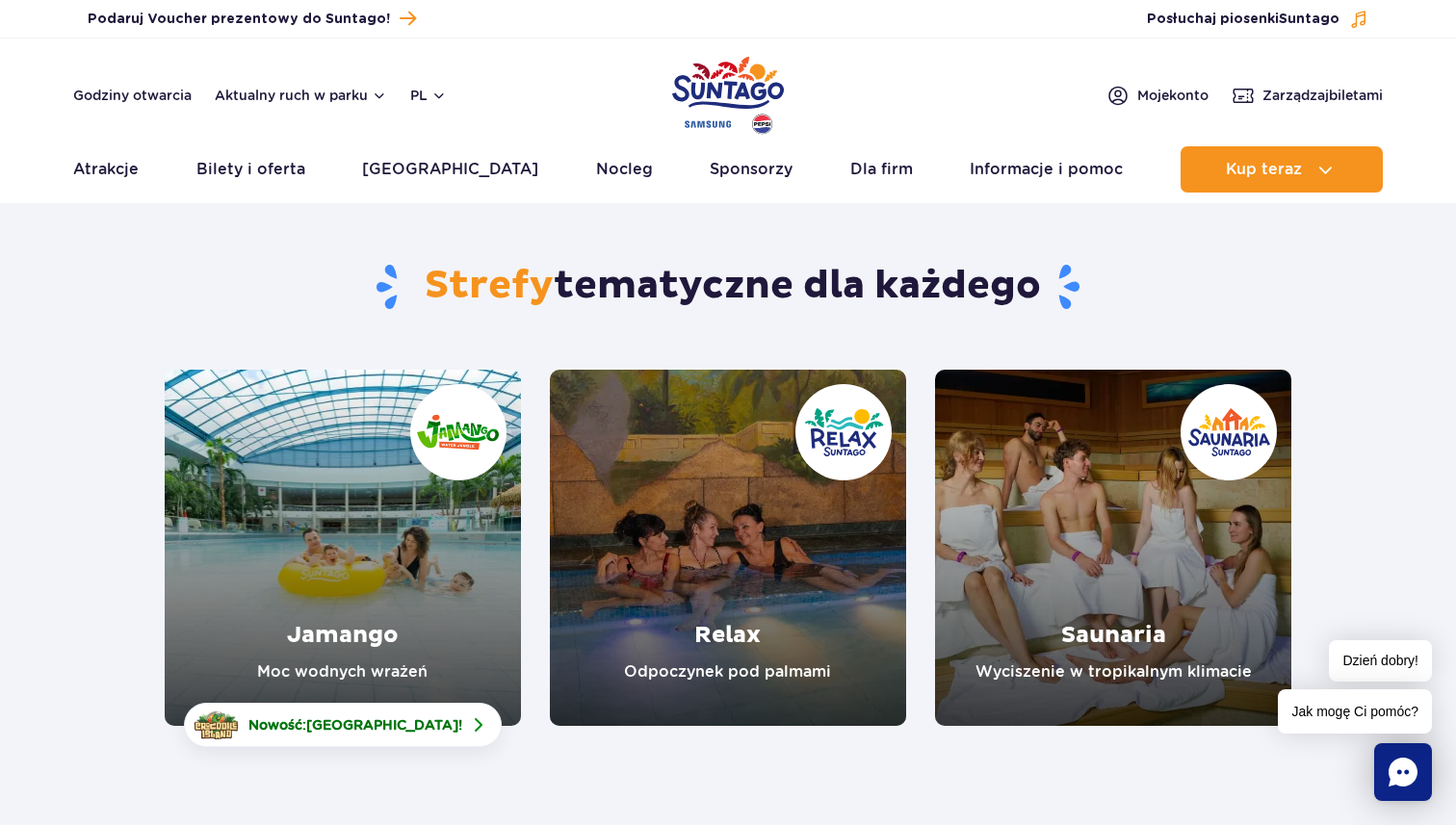
click at [402, 453] on link "Jamango" at bounding box center [342, 548] width 356 height 356
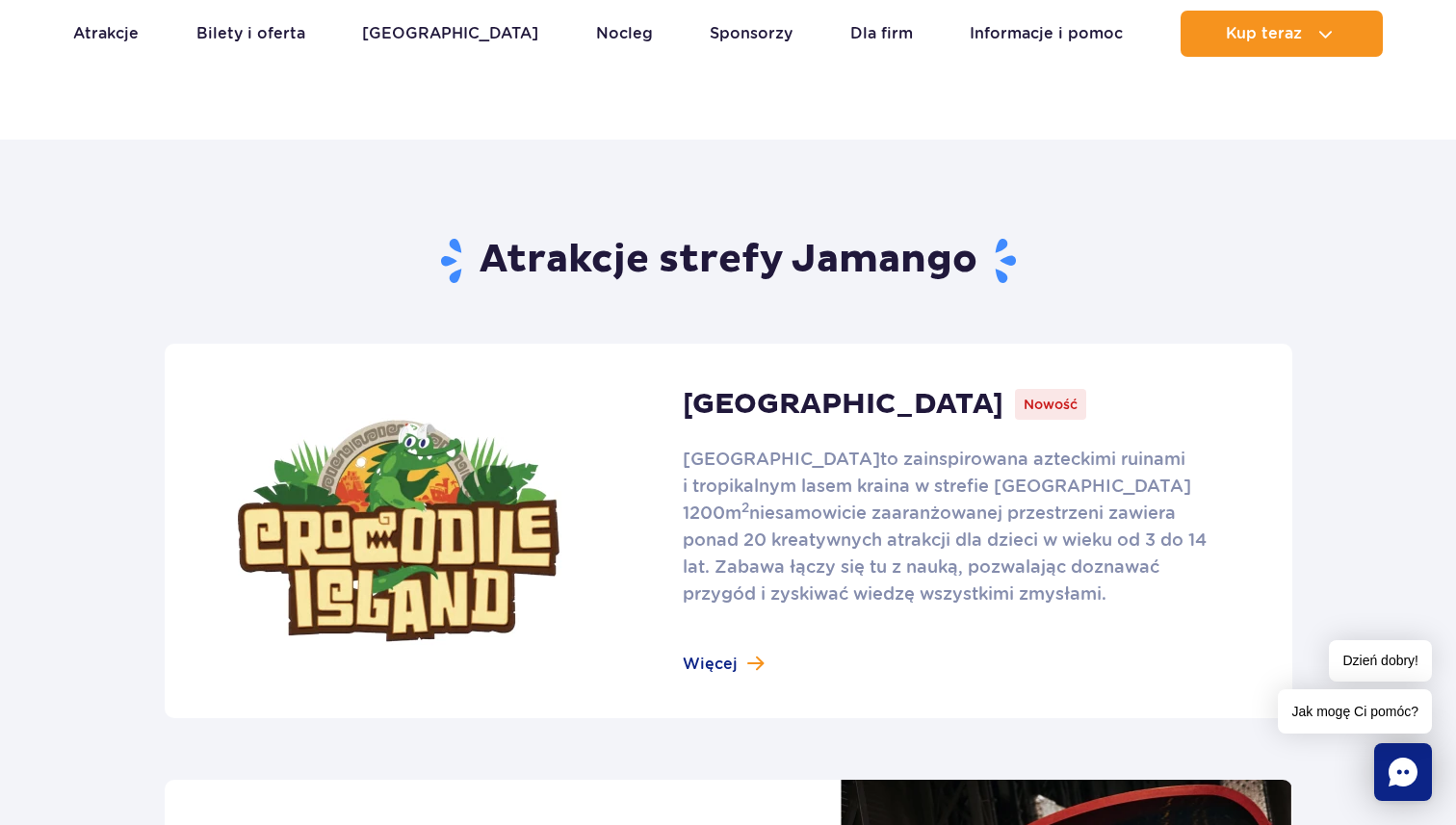
scroll to position [1063, 0]
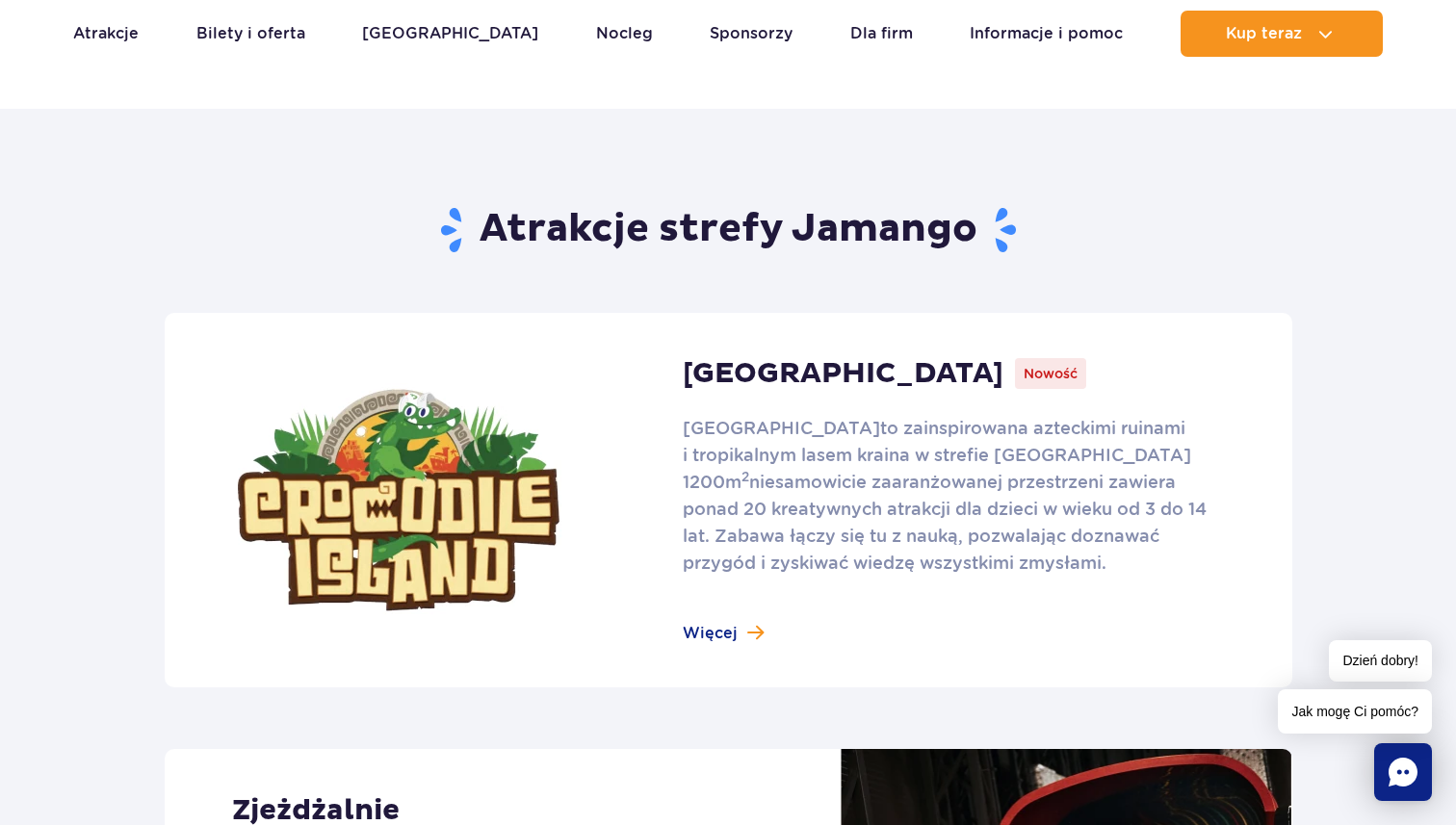
click at [690, 634] on link at bounding box center [728, 500] width 1127 height 375
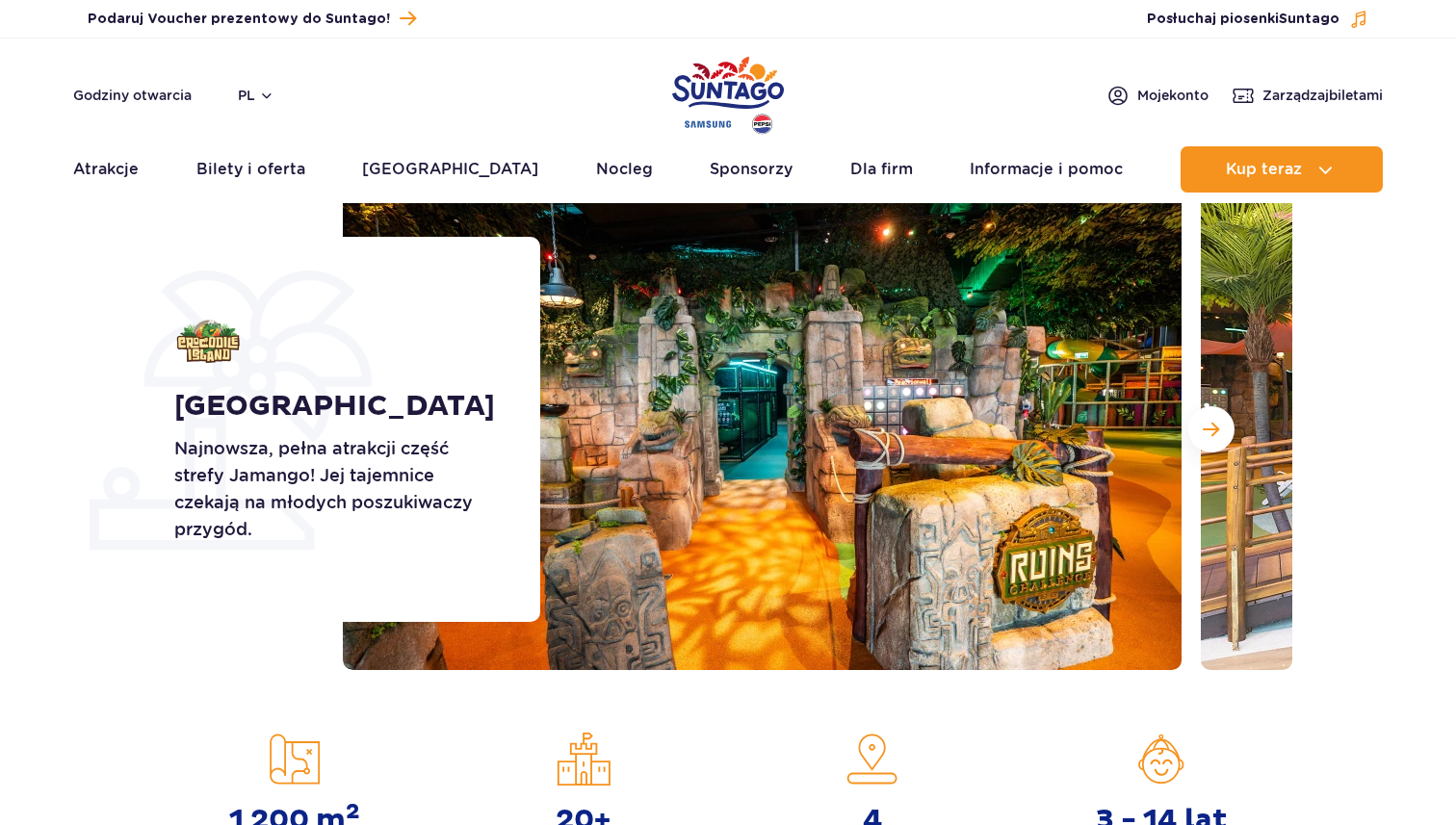
scroll to position [137, 0]
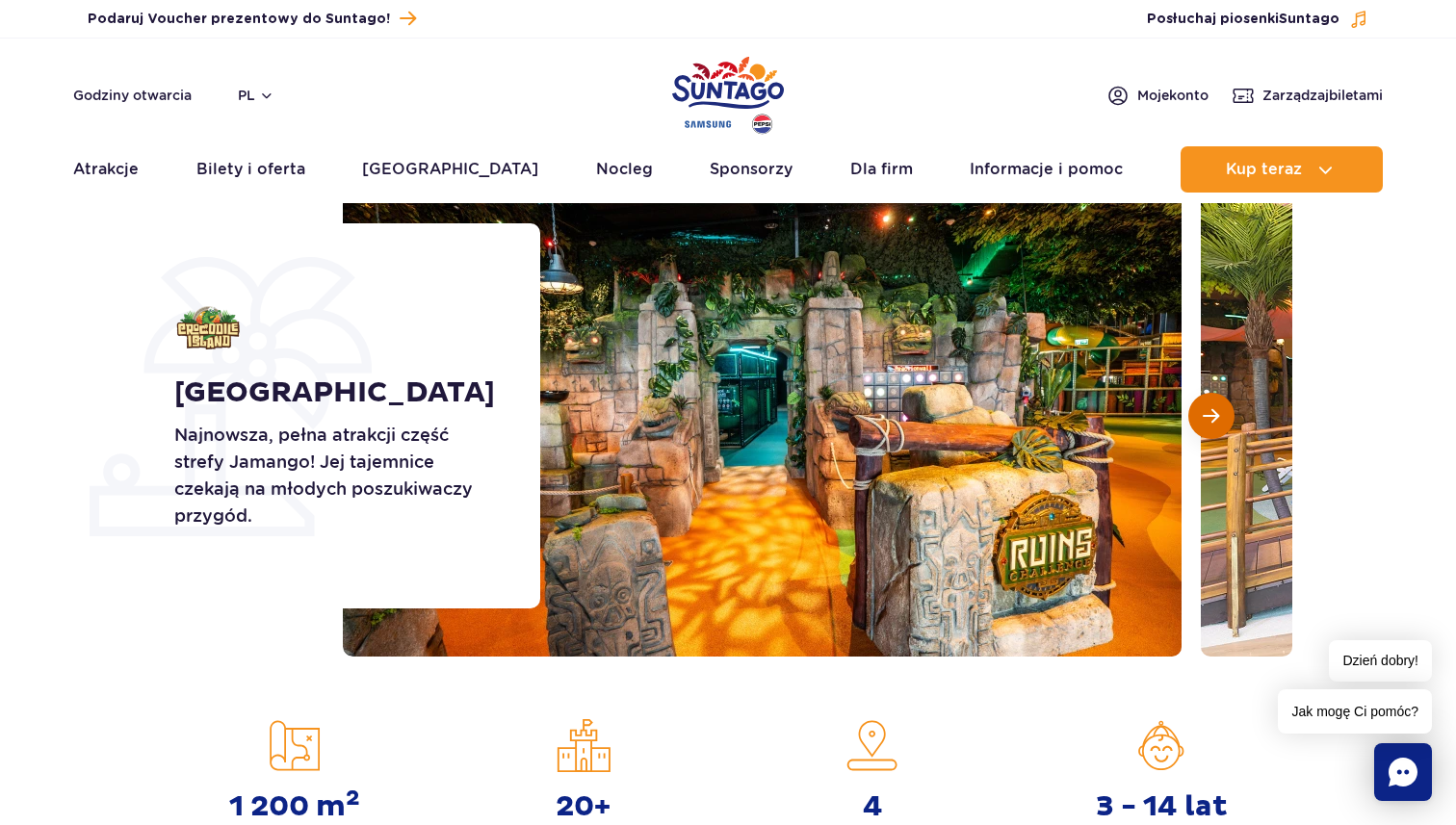
click at [1202, 404] on button "Następny slajd" at bounding box center [1211, 415] width 46 height 46
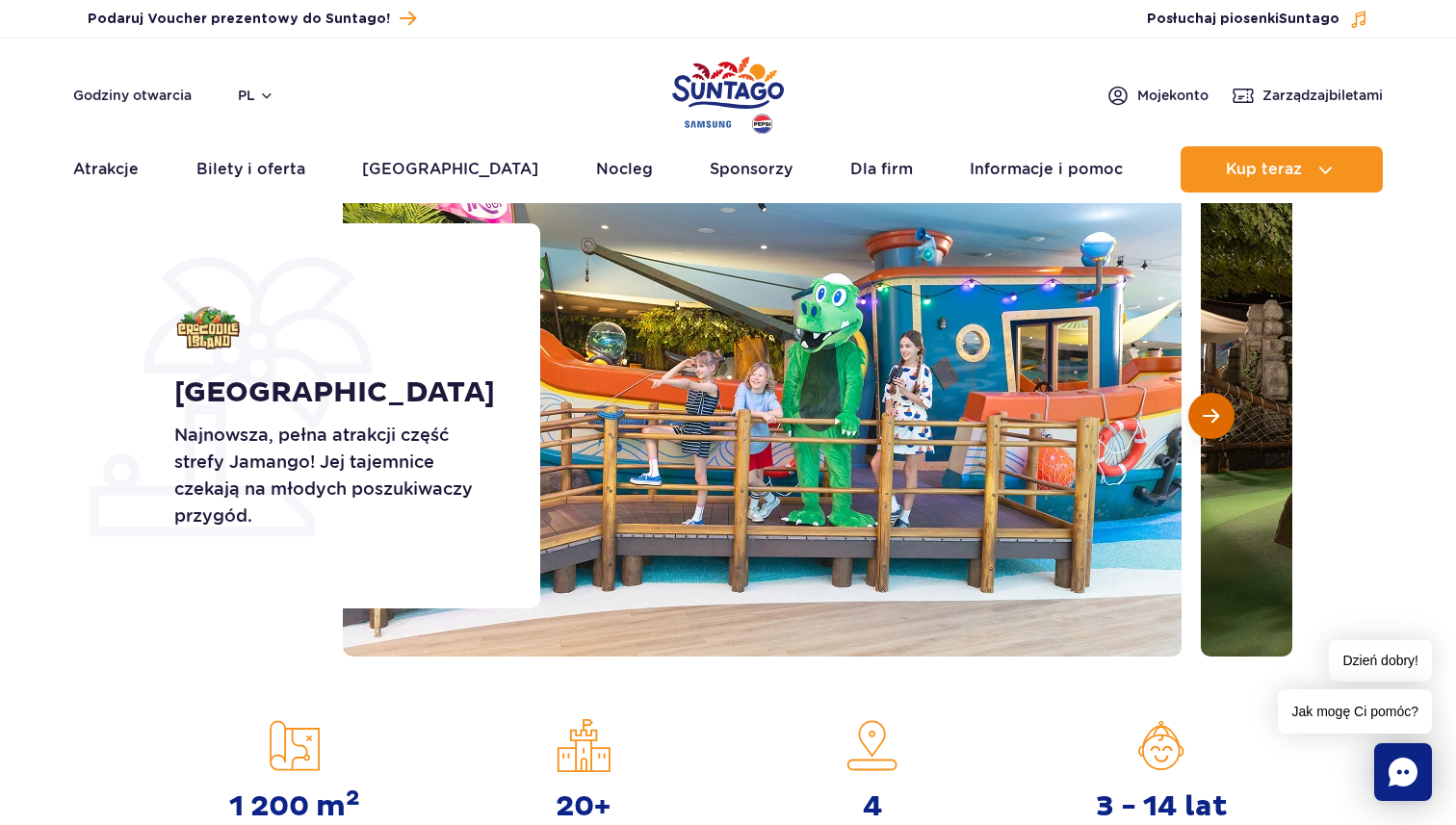
click at [1202, 404] on button "Następny slajd" at bounding box center [1211, 415] width 46 height 46
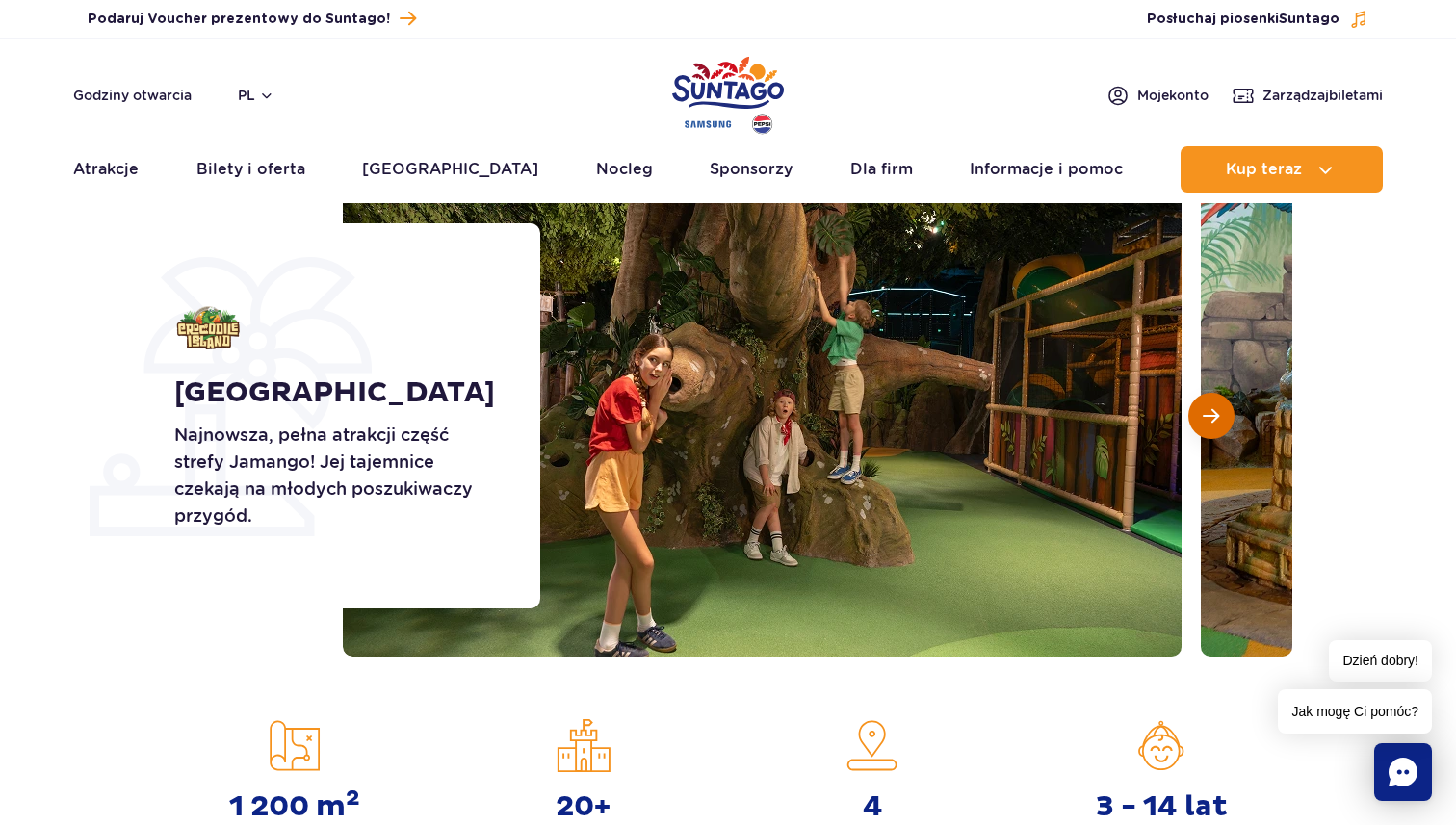
click at [1202, 404] on button "Następny slajd" at bounding box center [1211, 415] width 46 height 46
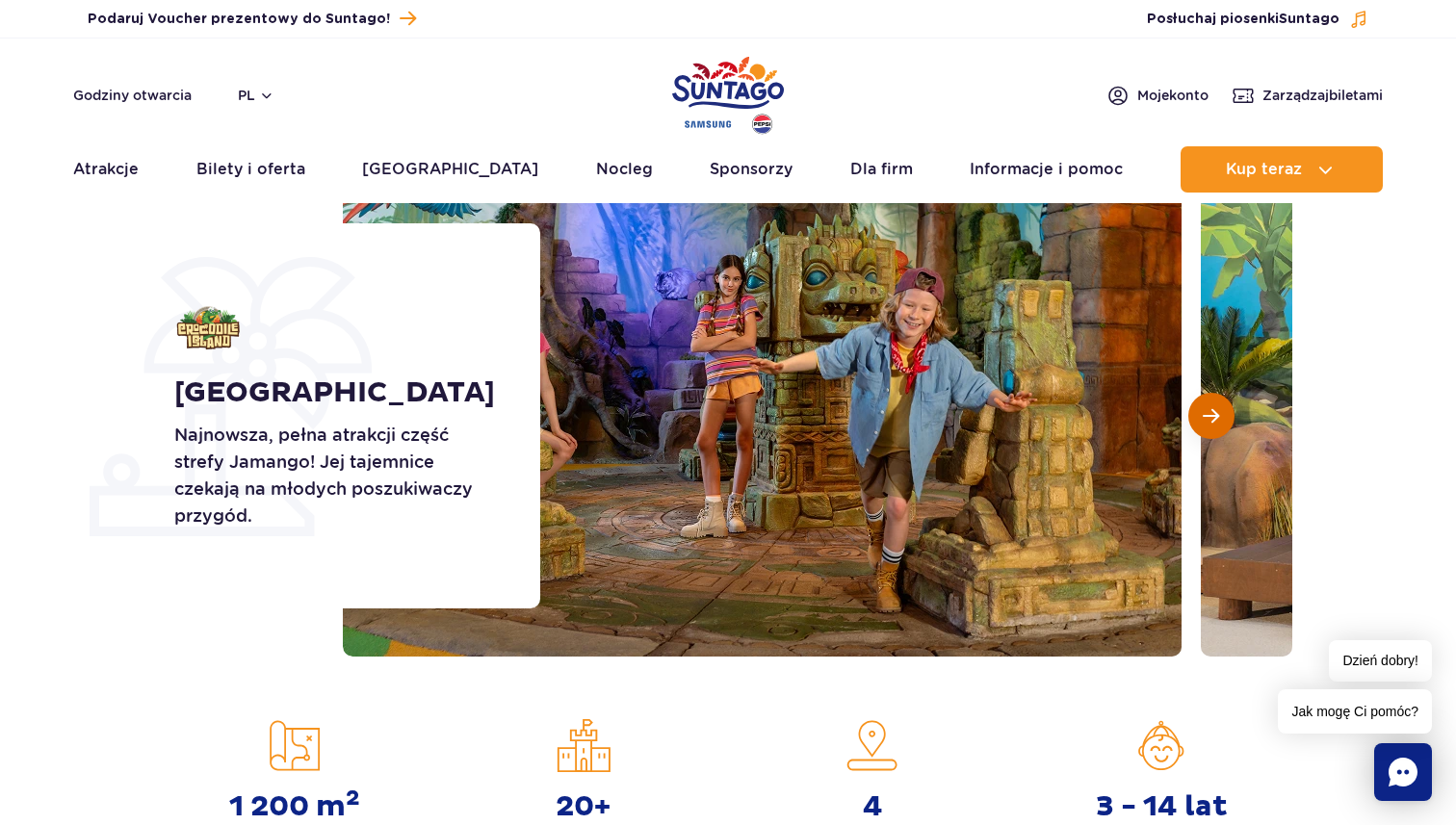
click at [1202, 404] on button "Następny slajd" at bounding box center [1211, 415] width 46 height 46
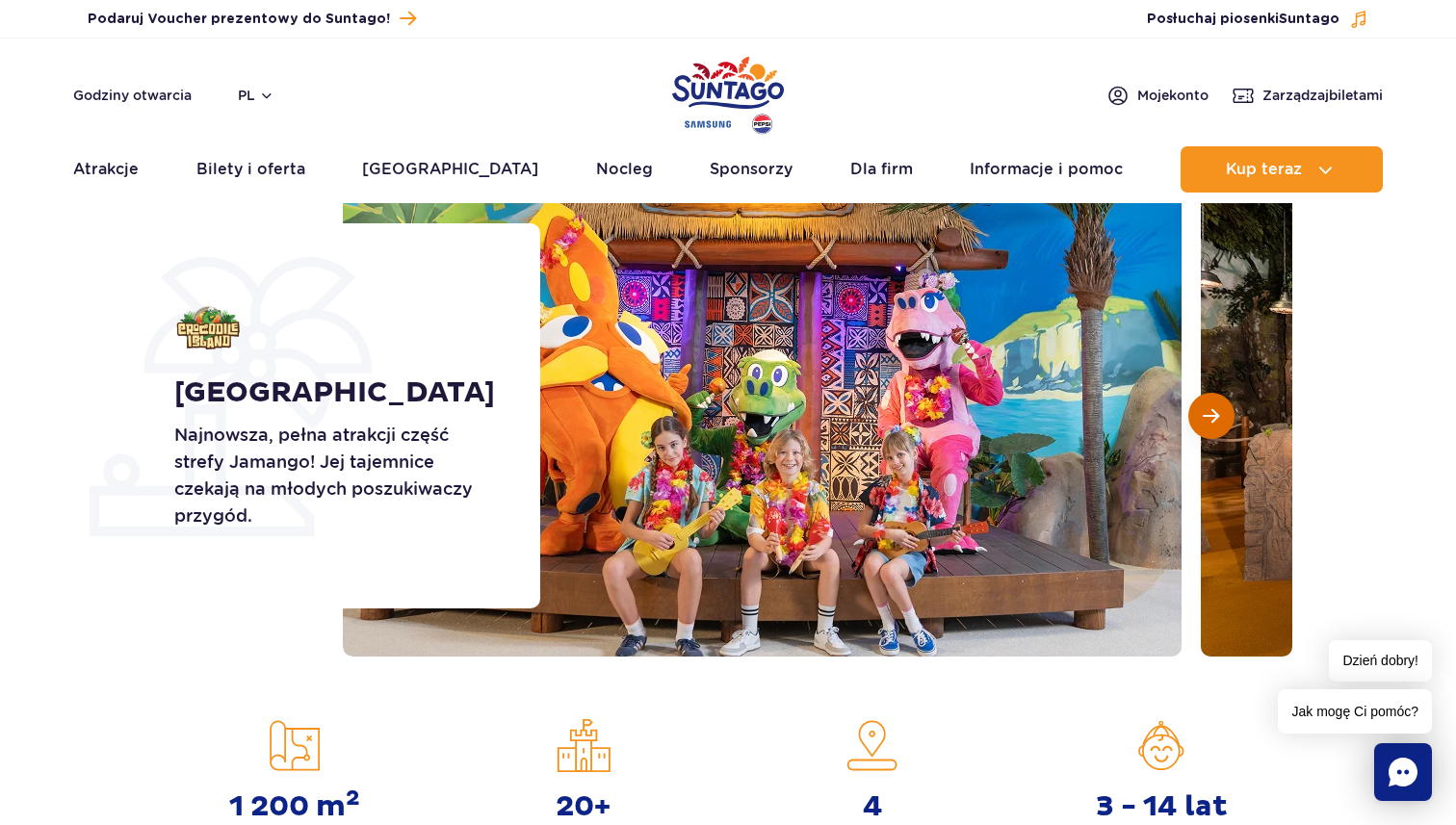
click at [1202, 404] on button "Następny slajd" at bounding box center [1211, 415] width 46 height 46
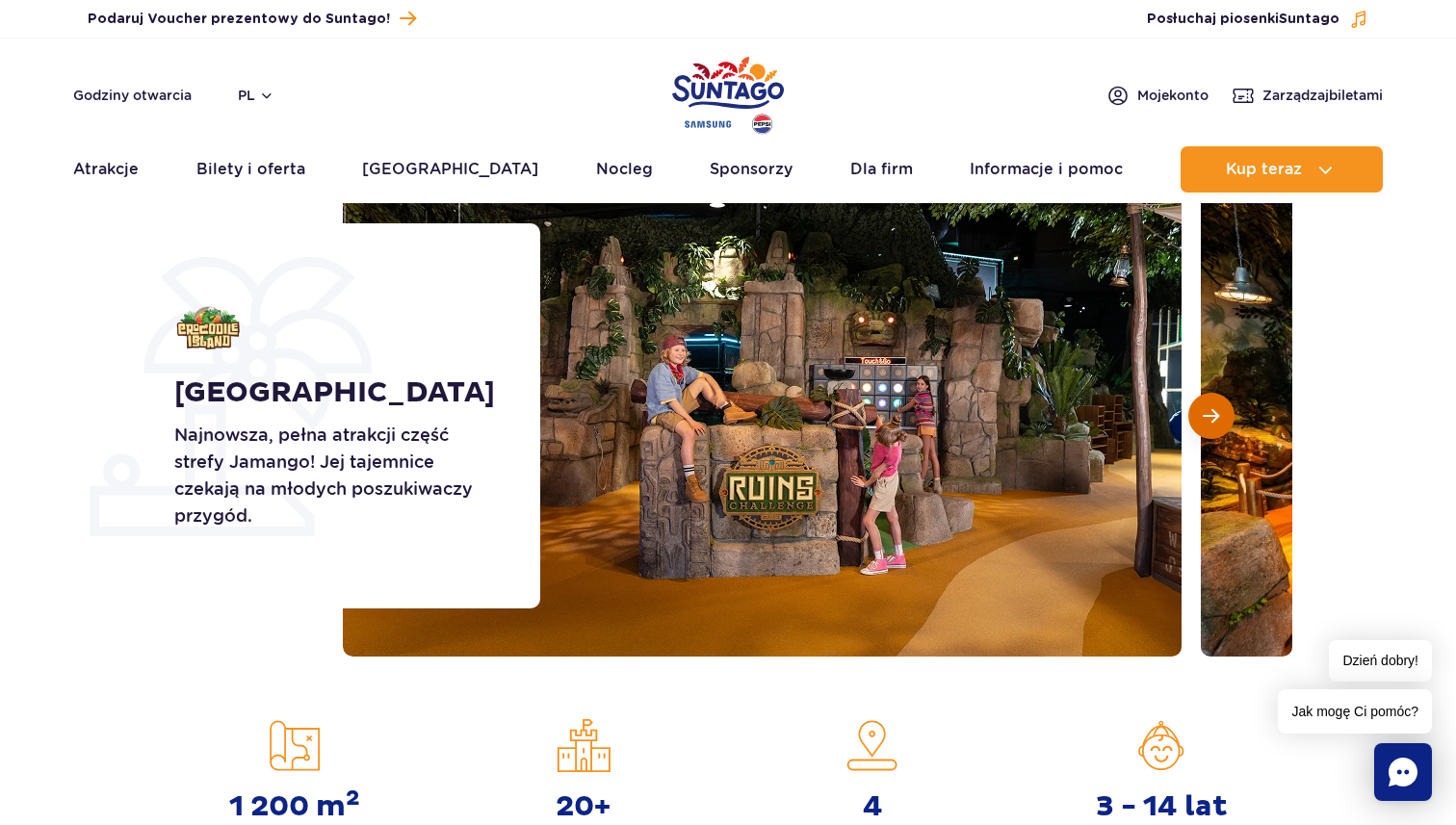
click at [1202, 404] on button "Następny slajd" at bounding box center [1211, 415] width 46 height 46
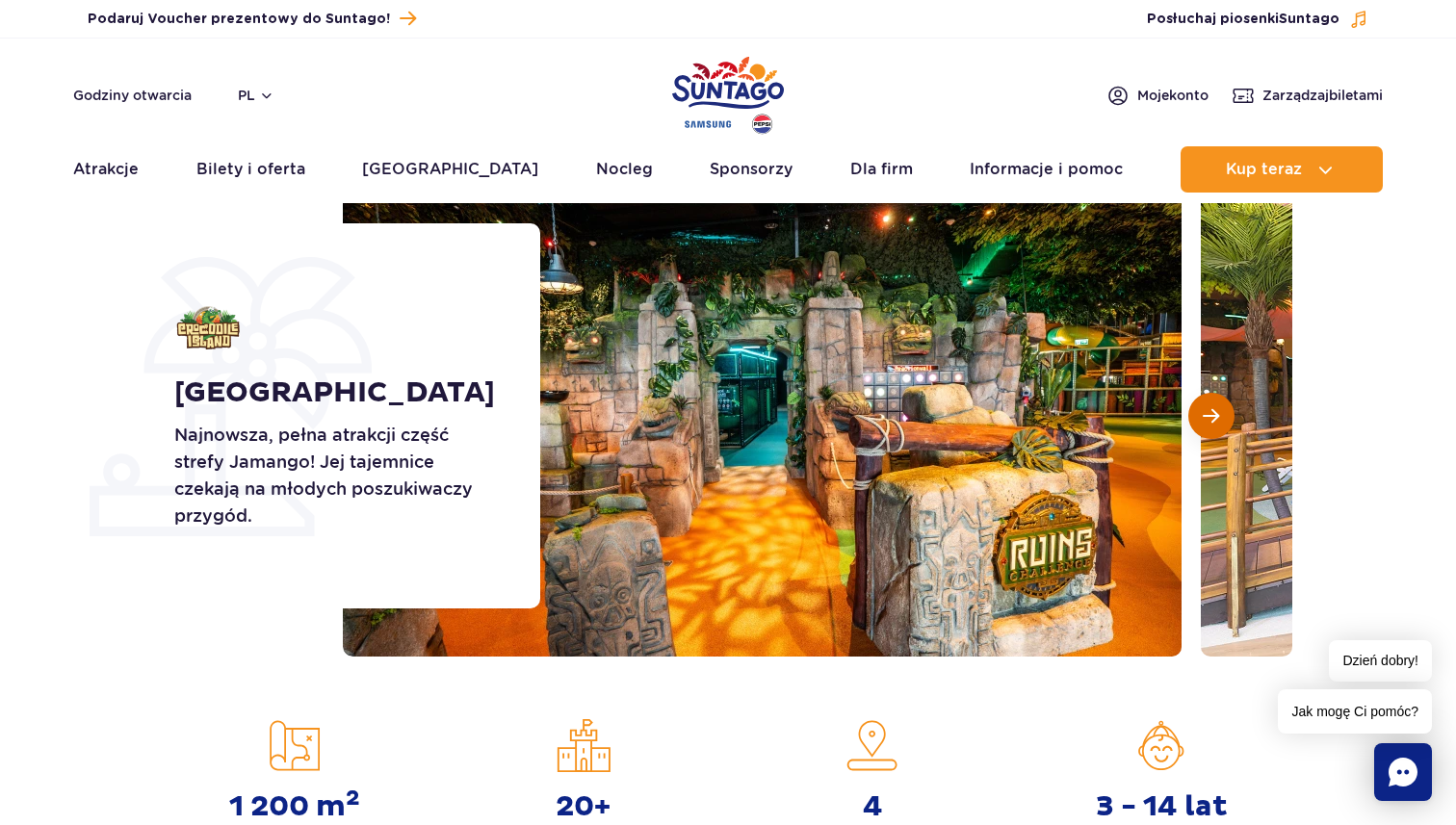
click at [1202, 404] on button "Następny slajd" at bounding box center [1211, 415] width 46 height 46
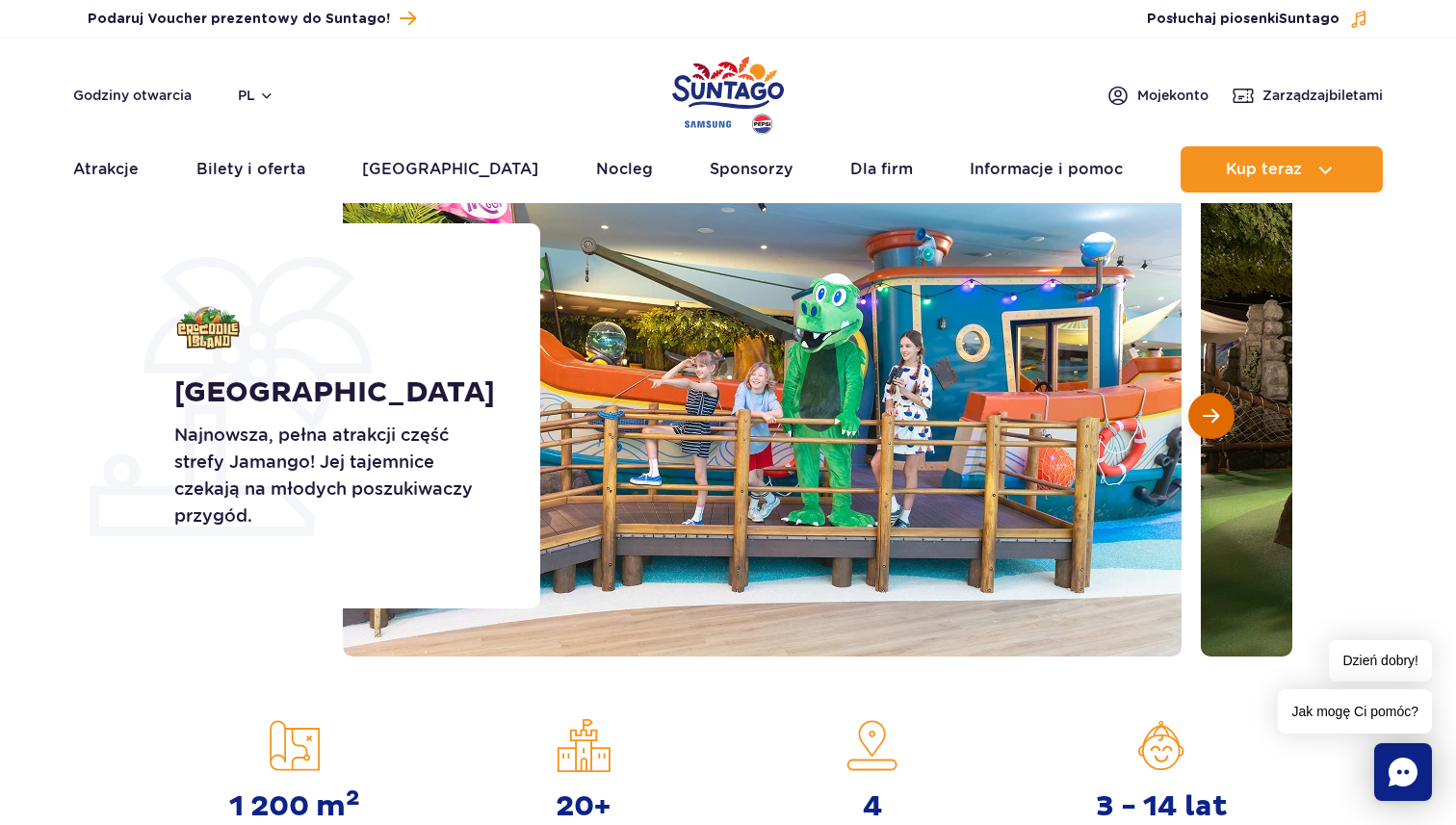
click at [1202, 404] on button "Następny slajd" at bounding box center [1211, 415] width 46 height 46
drag, startPoint x: 1202, startPoint y: 404, endPoint x: 917, endPoint y: 450, distance: 288.7
click at [1173, 406] on div at bounding box center [817, 415] width 949 height 481
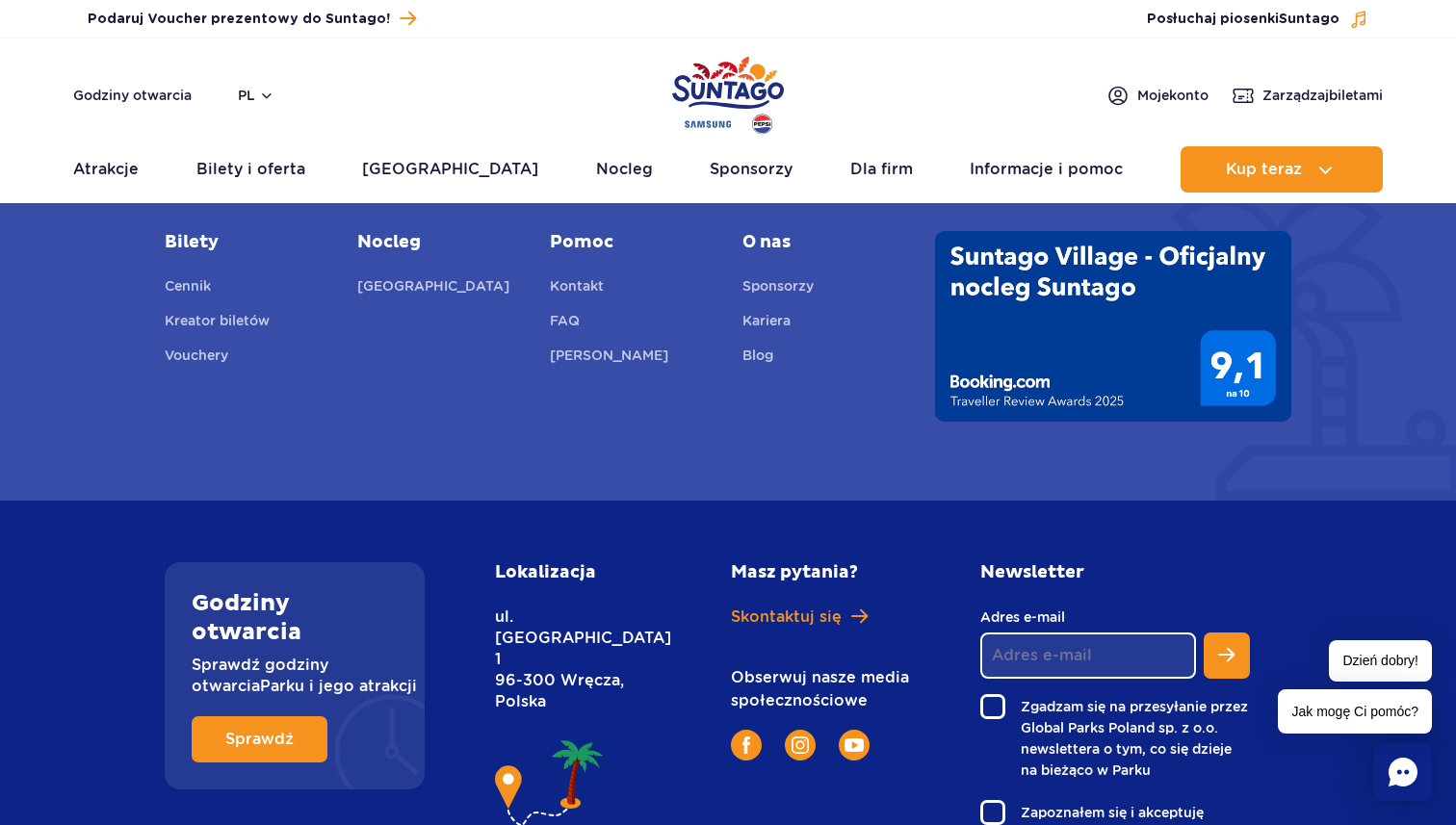
scroll to position [5474, 0]
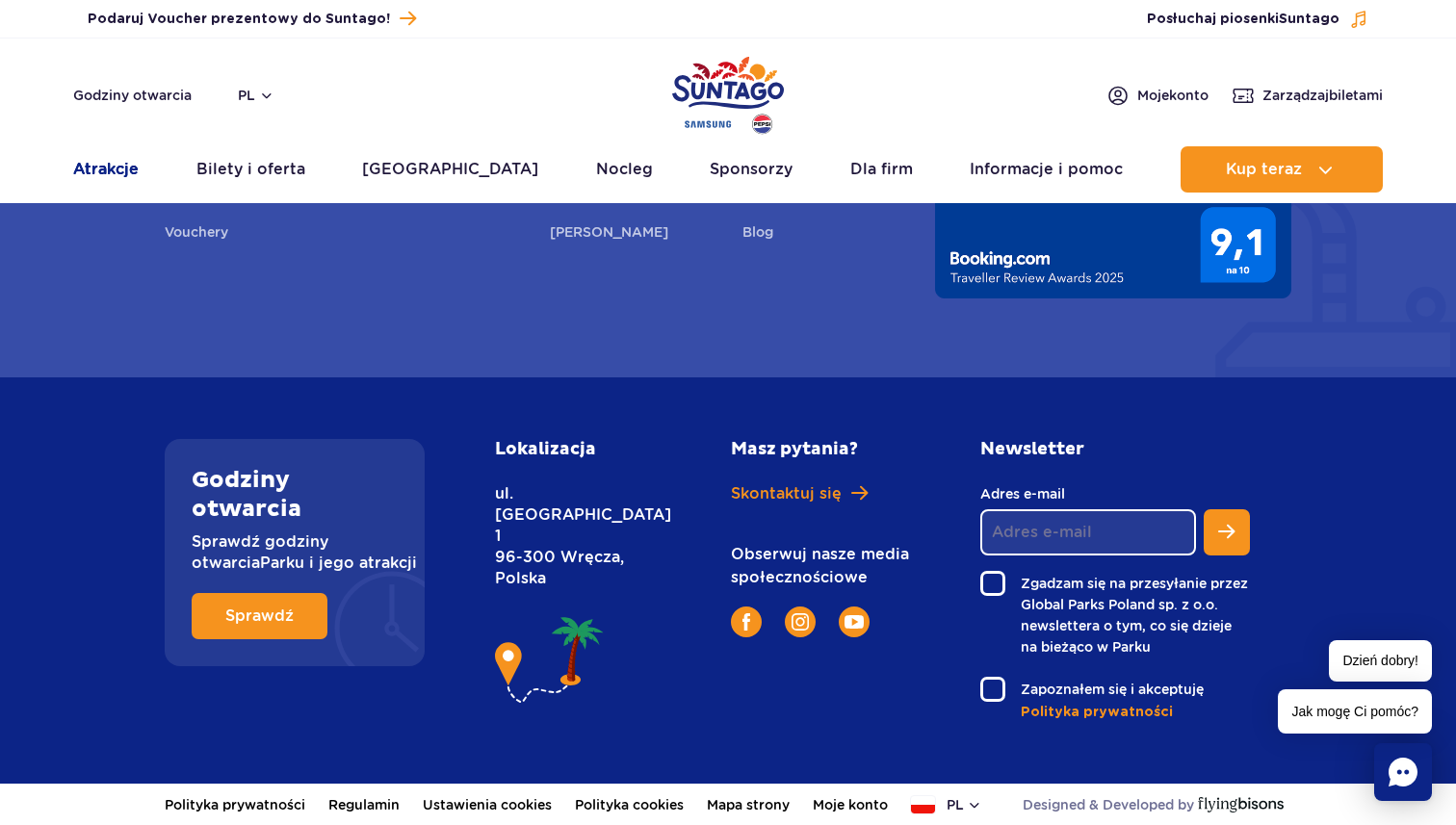
click at [120, 180] on link "Atrakcje" at bounding box center [105, 169] width 66 height 46
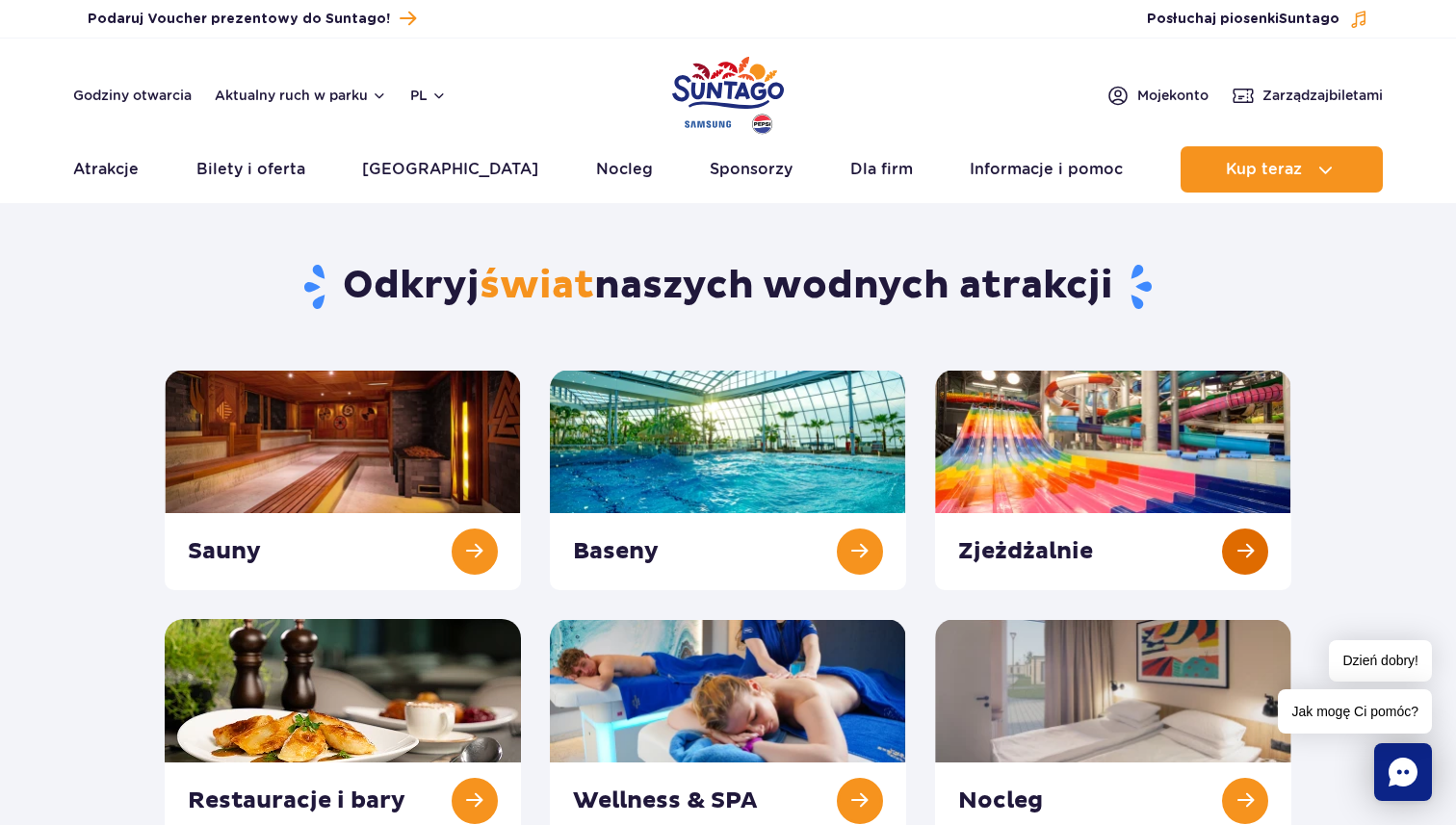
click at [1086, 406] on link at bounding box center [1113, 480] width 356 height 220
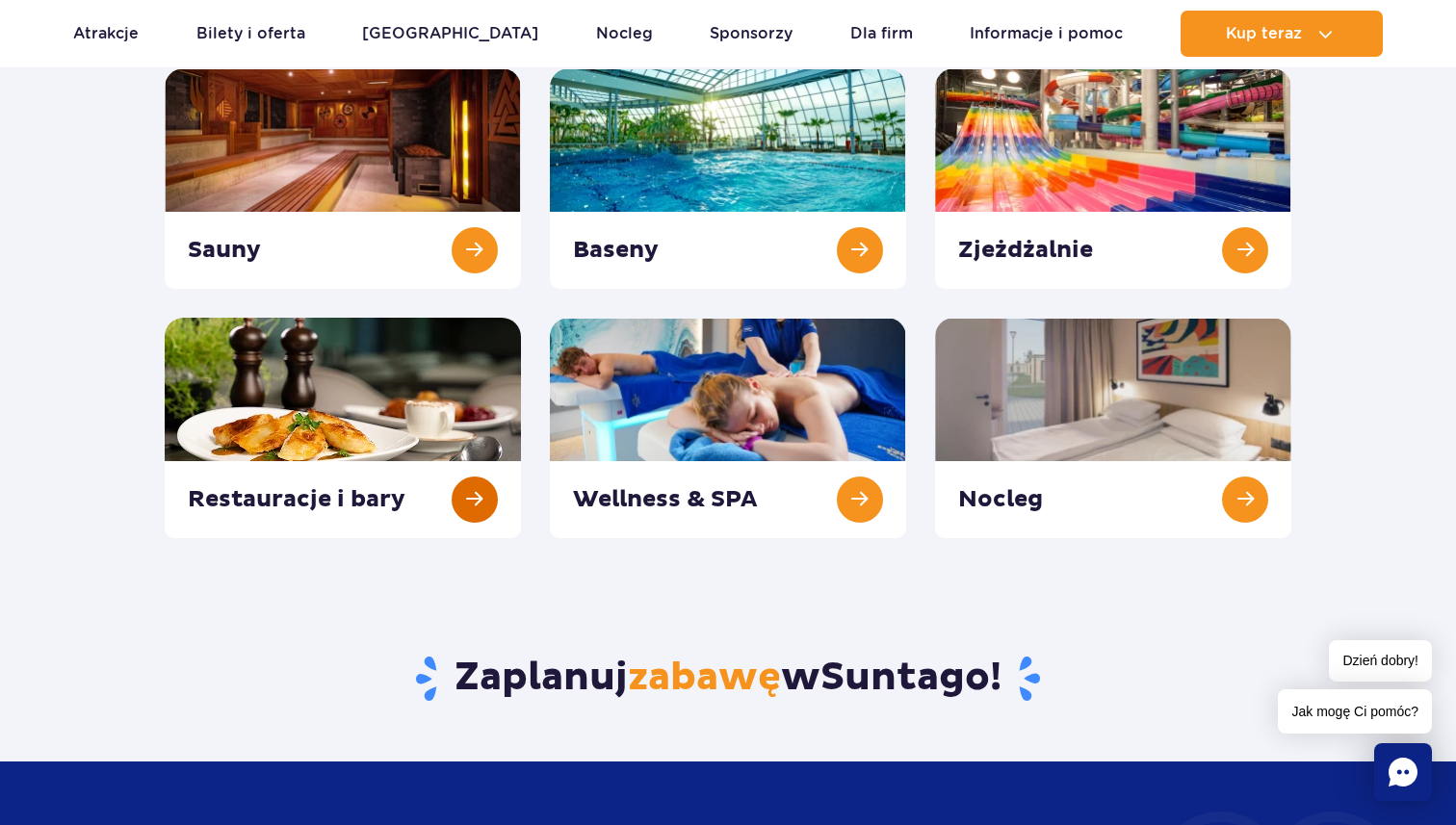
scroll to position [313, 0]
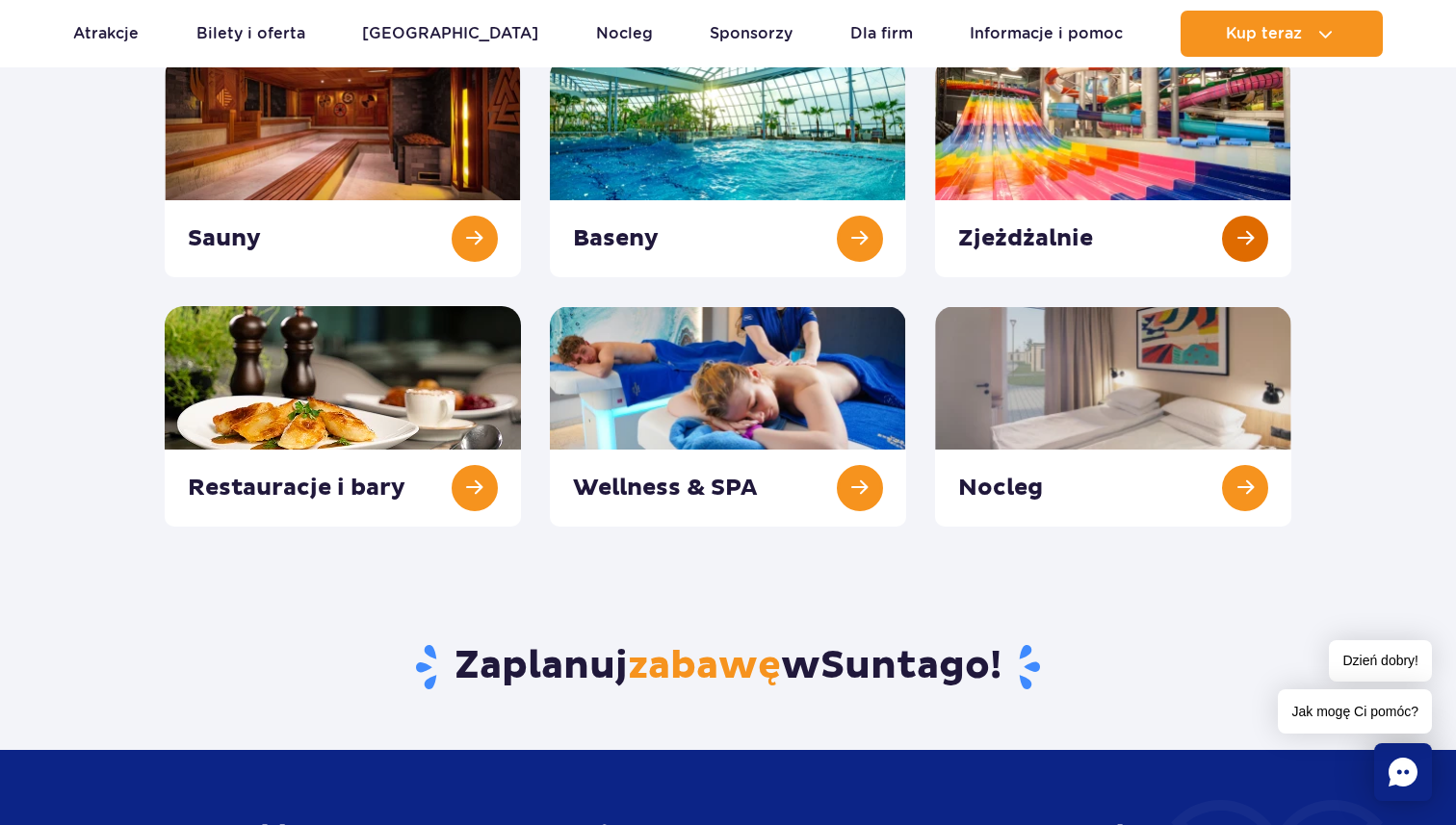
click at [984, 272] on link at bounding box center [1113, 167] width 356 height 220
click at [1153, 209] on link at bounding box center [1113, 167] width 356 height 220
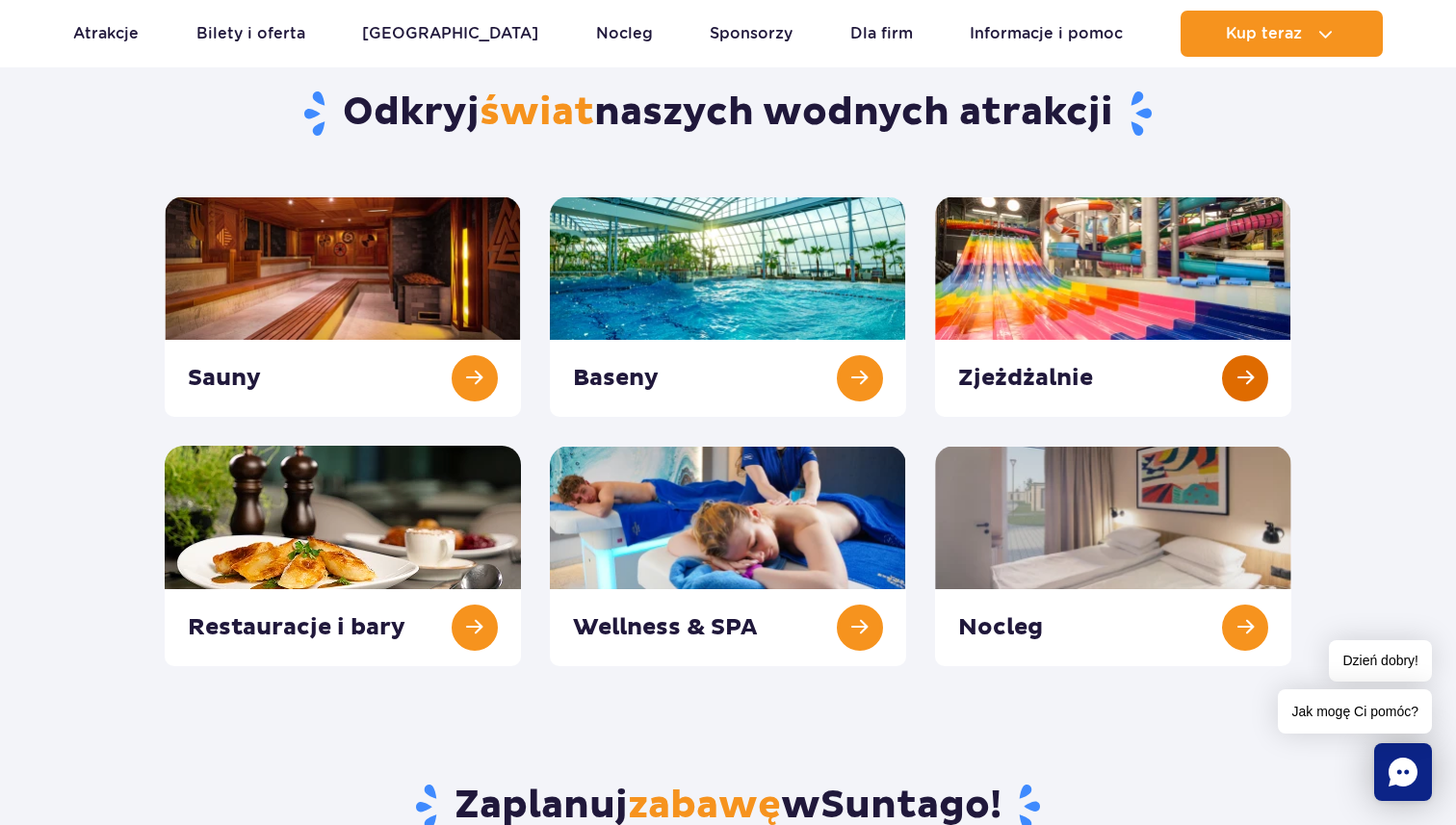
scroll to position [163, 0]
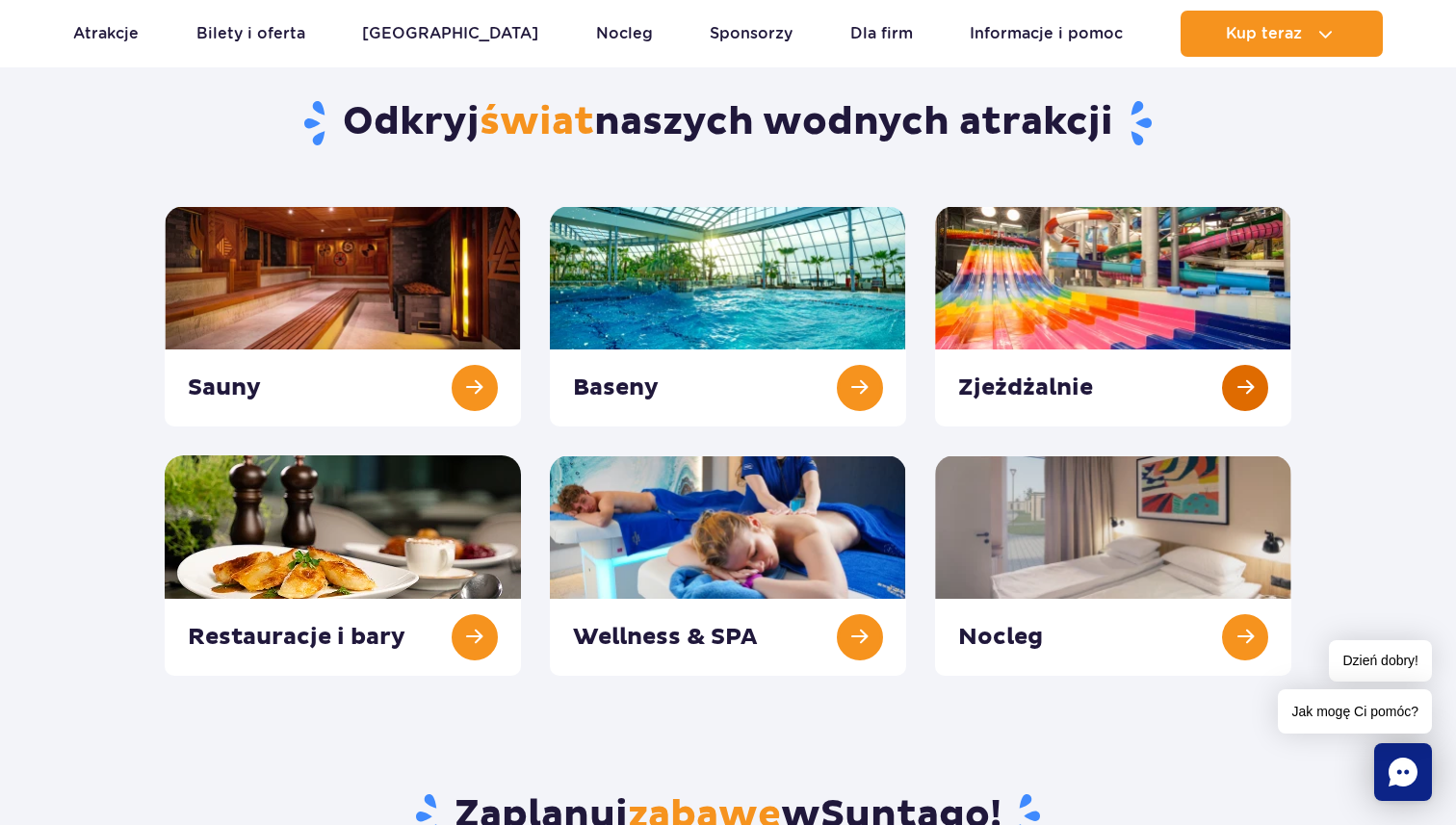
click at [1245, 399] on link at bounding box center [1113, 316] width 356 height 220
click at [974, 283] on link at bounding box center [1113, 316] width 356 height 220
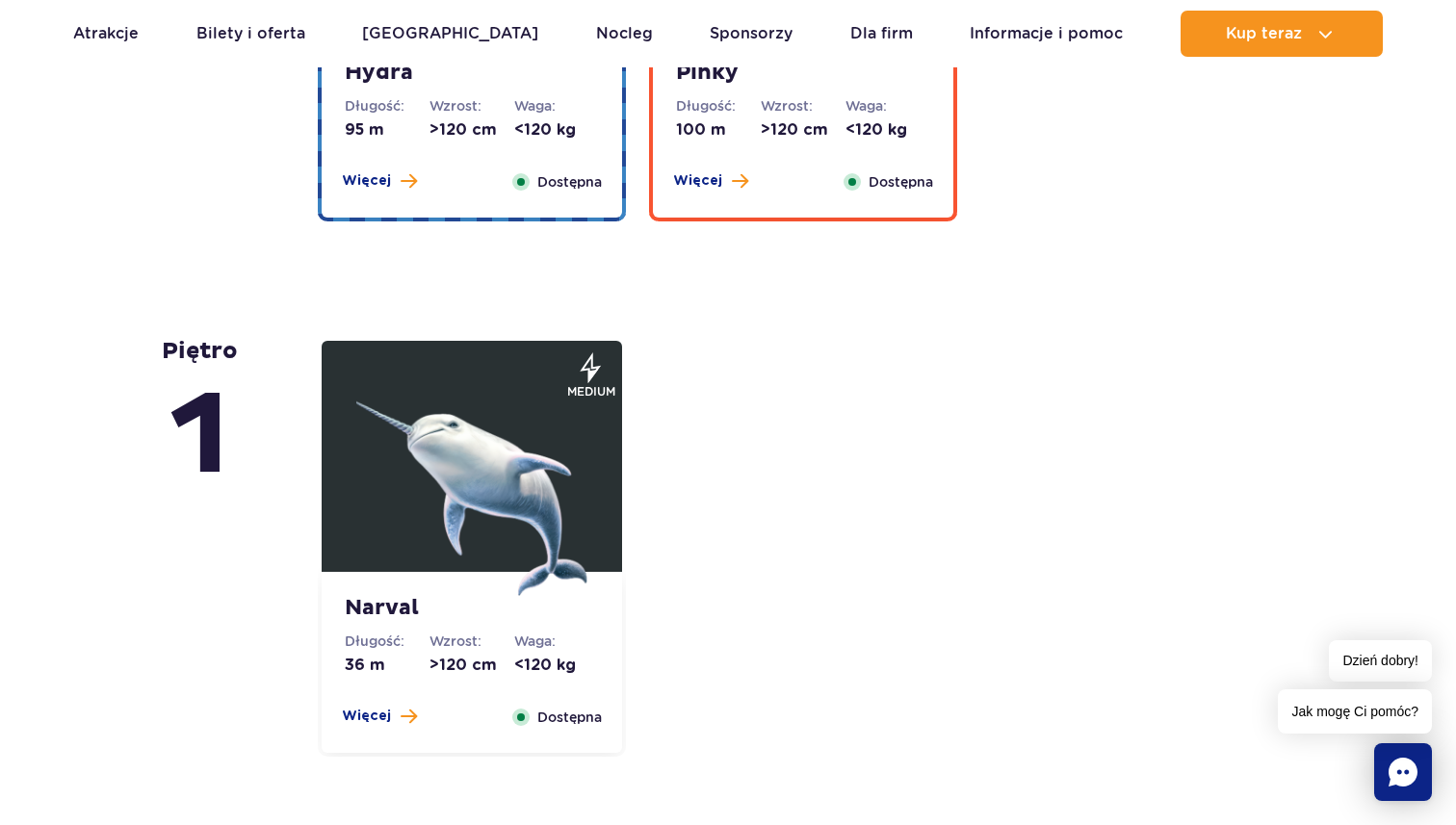
scroll to position [3999, 0]
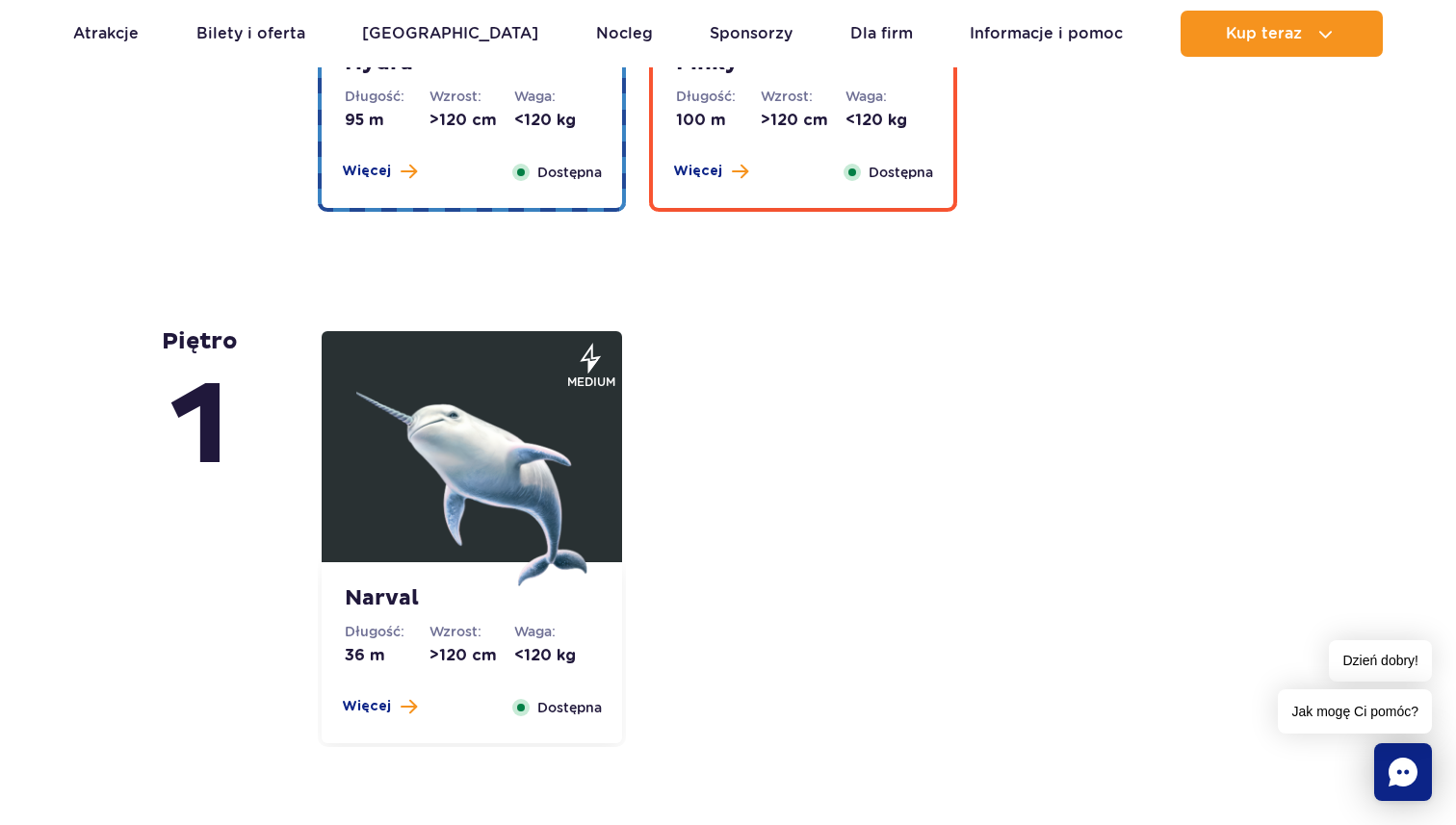
click at [439, 512] on img at bounding box center [471, 470] width 231 height 231
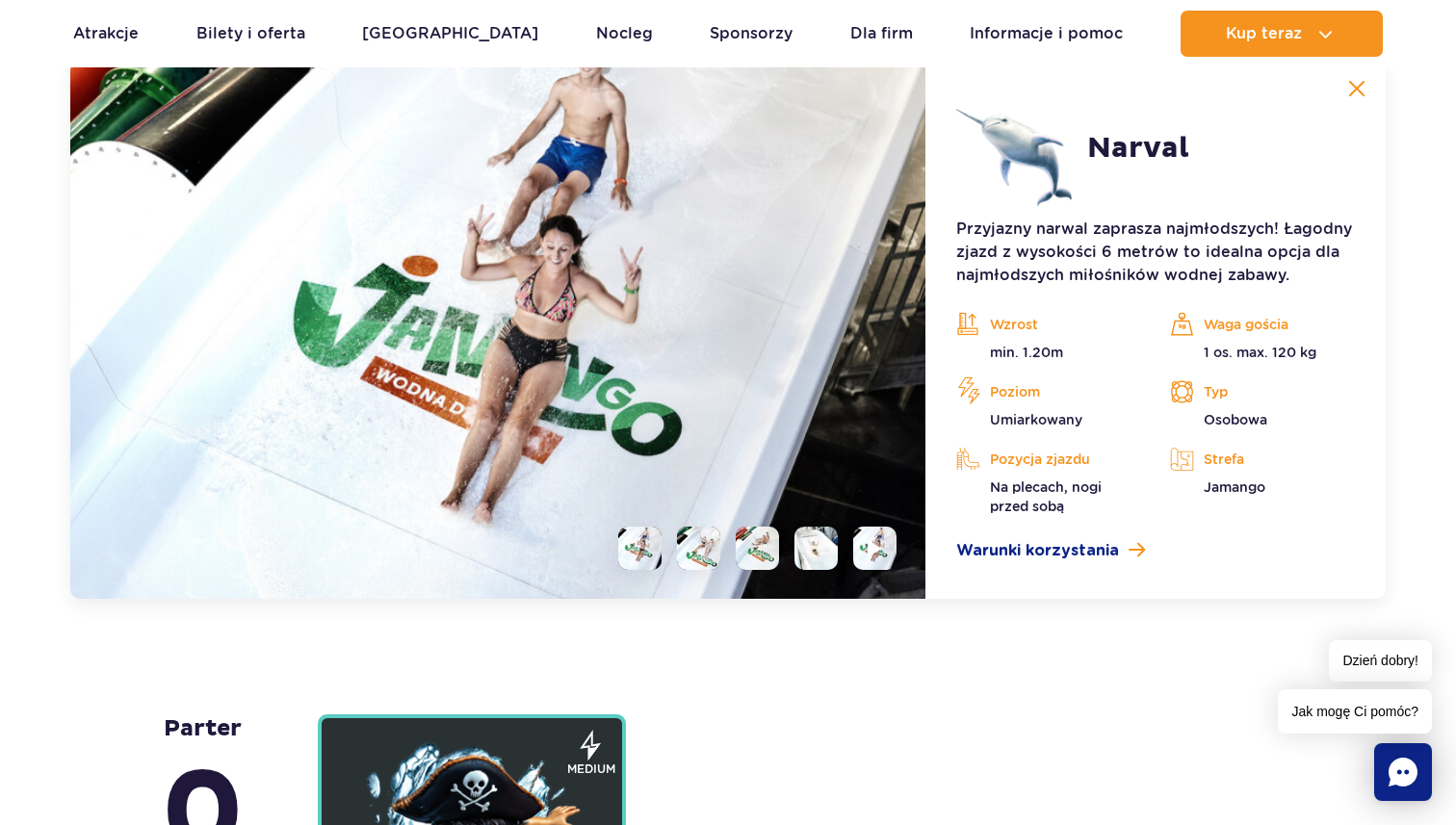
scroll to position [4764, 0]
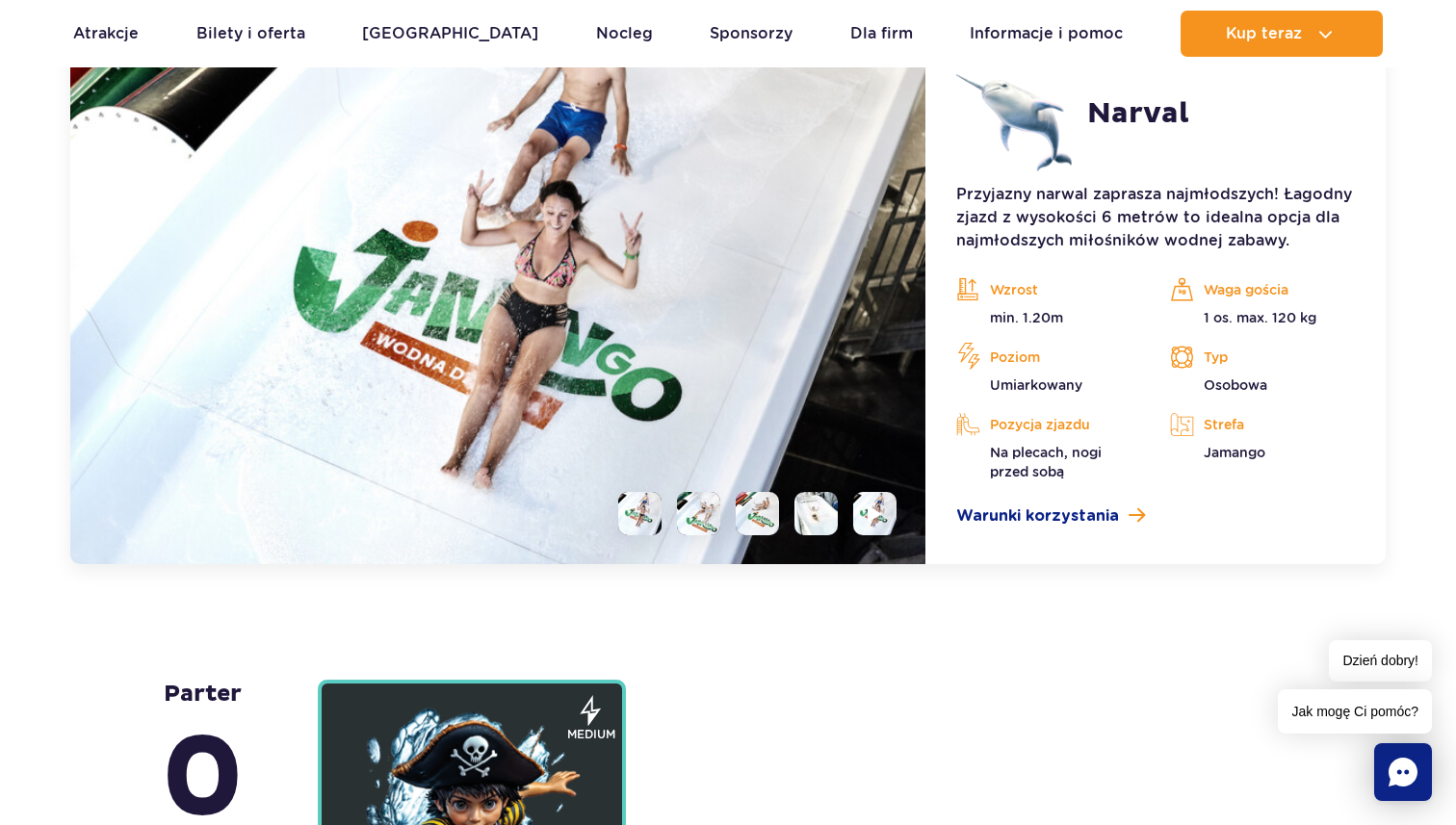
click at [694, 510] on li at bounding box center [698, 513] width 43 height 43
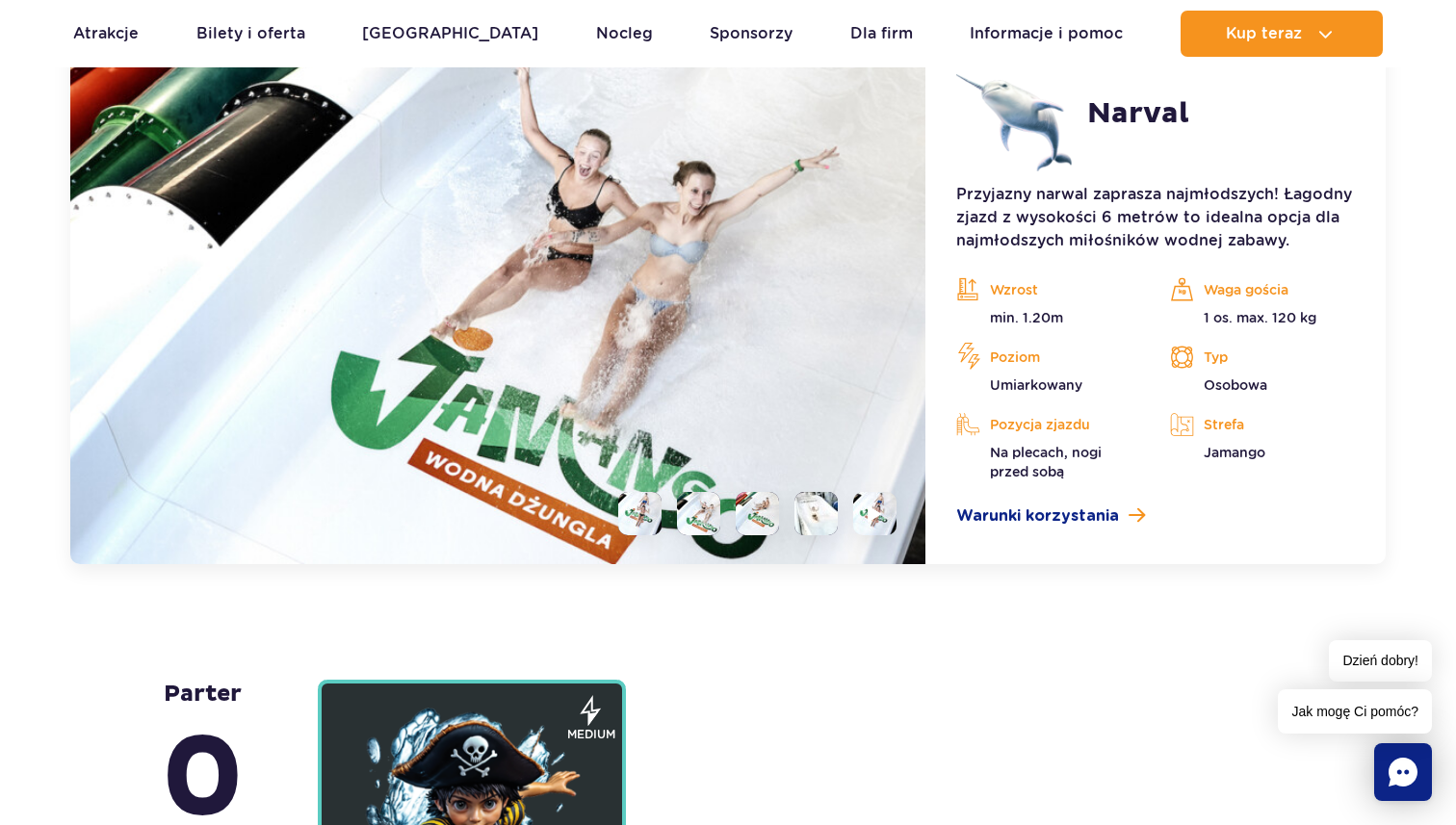
click at [733, 510] on ul at bounding box center [750, 513] width 293 height 43
click at [741, 511] on li at bounding box center [758, 513] width 43 height 43
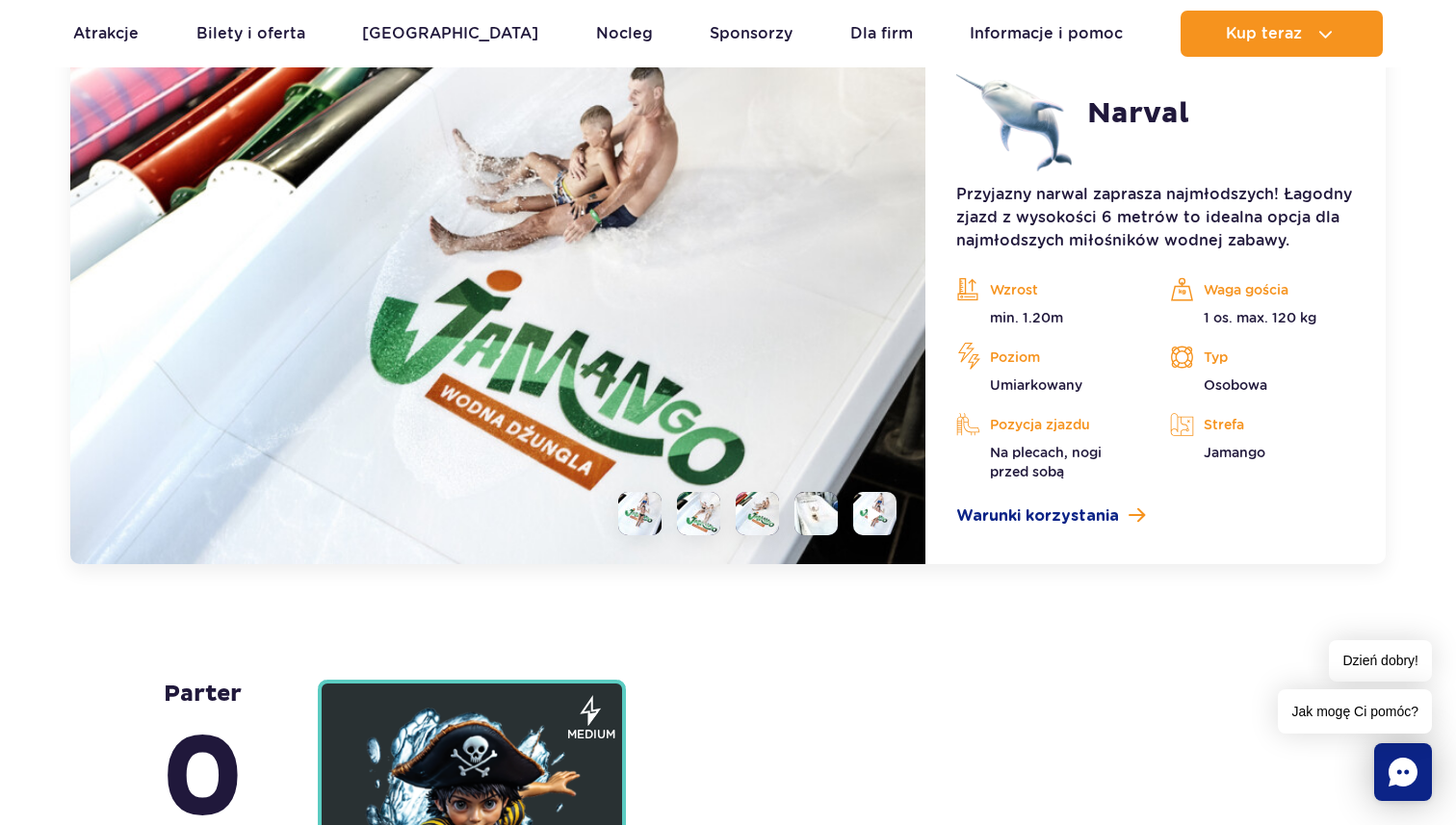
click at [835, 499] on li at bounding box center [816, 513] width 43 height 43
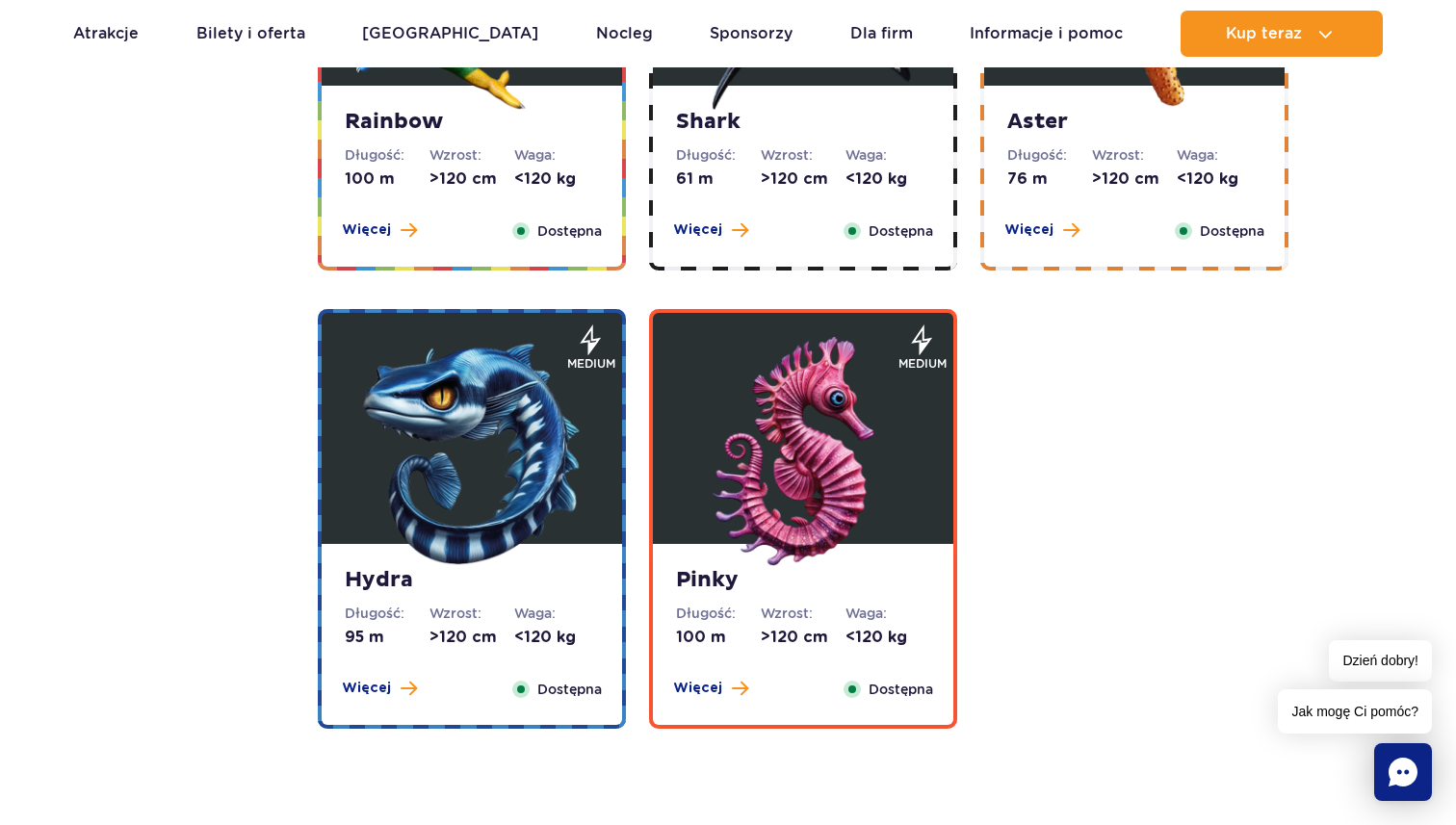
click at [417, 452] on img at bounding box center [471, 451] width 231 height 231
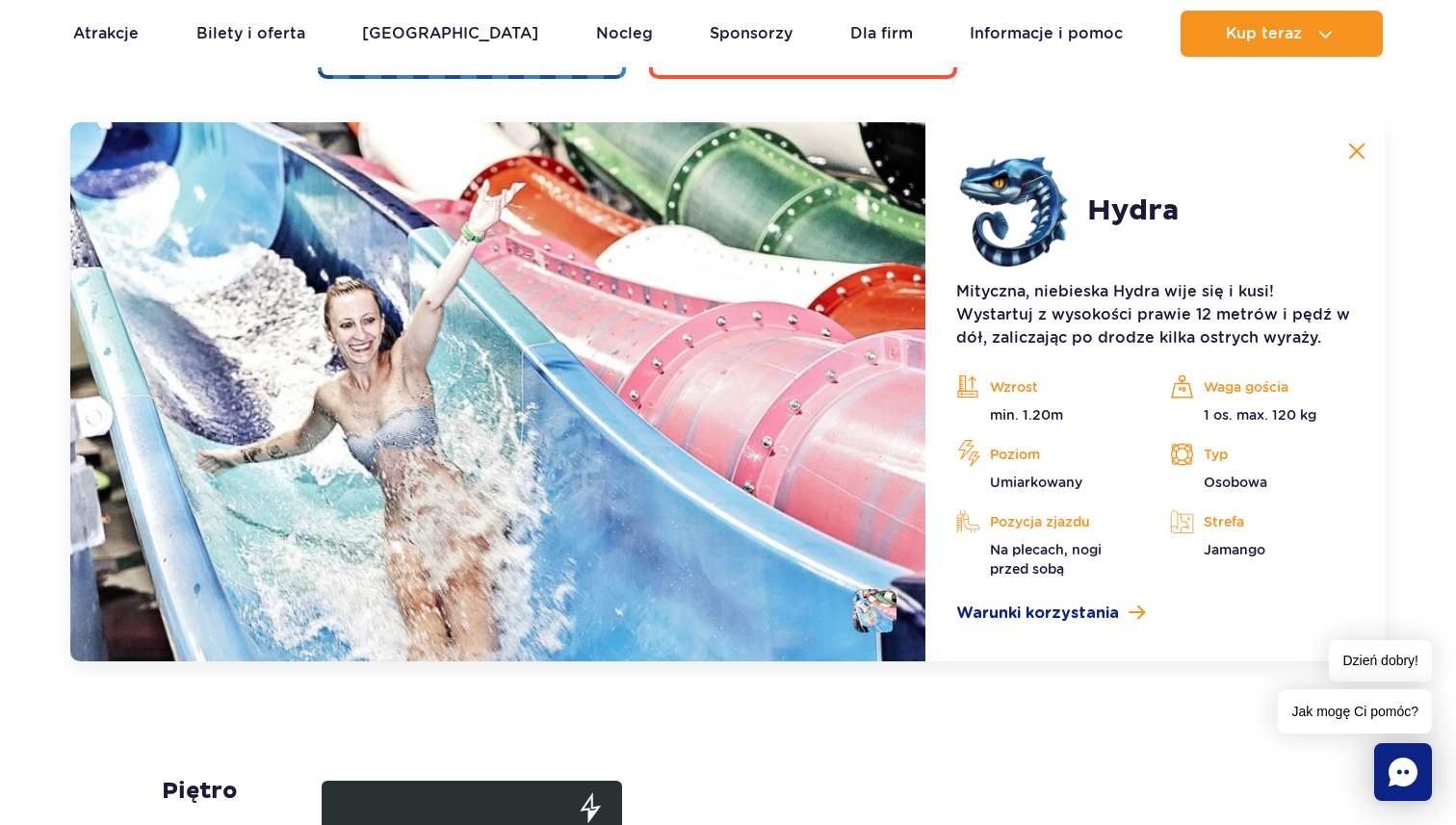
scroll to position [4139, 0]
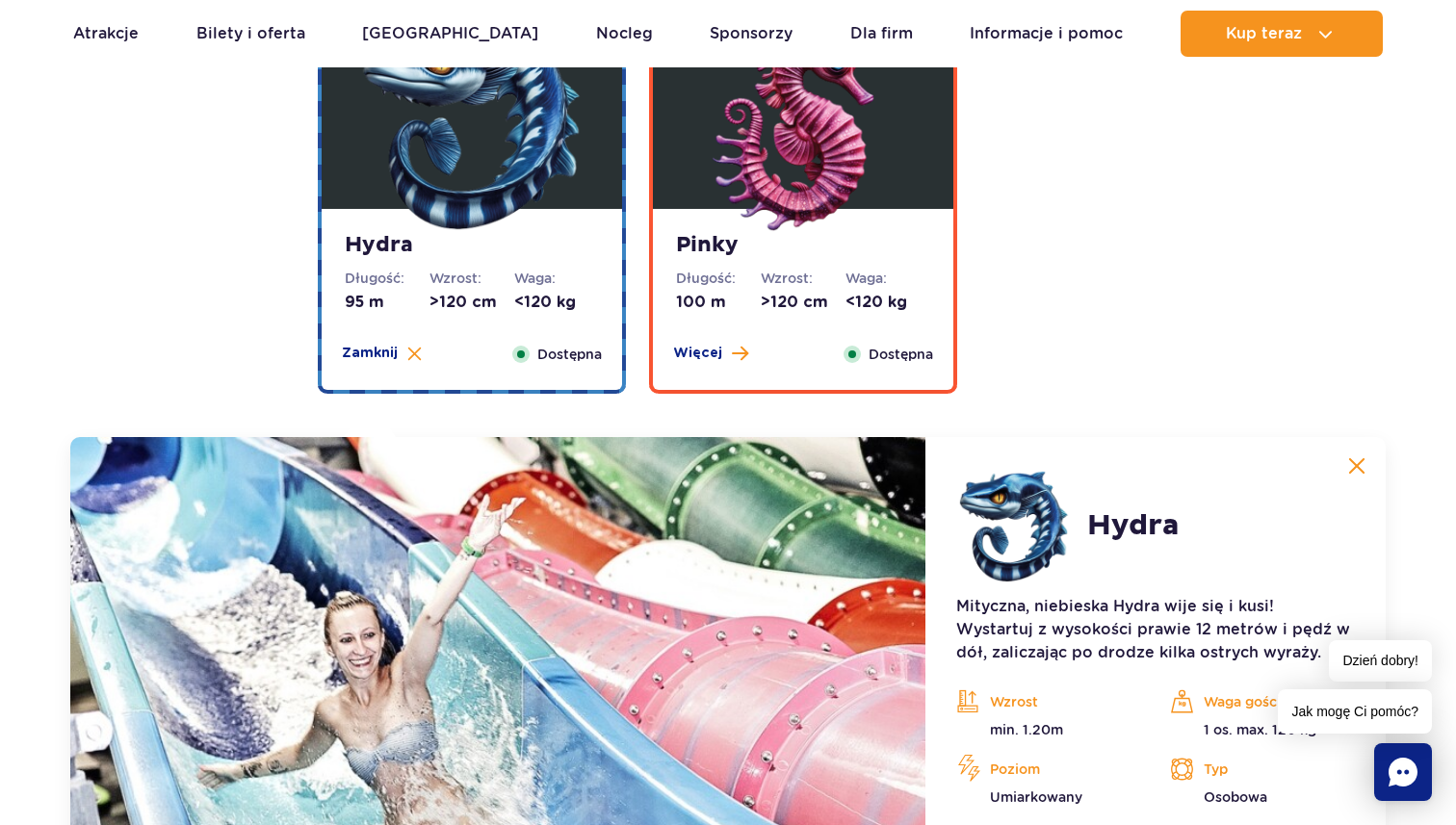
click at [767, 177] on img at bounding box center [803, 117] width 231 height 231
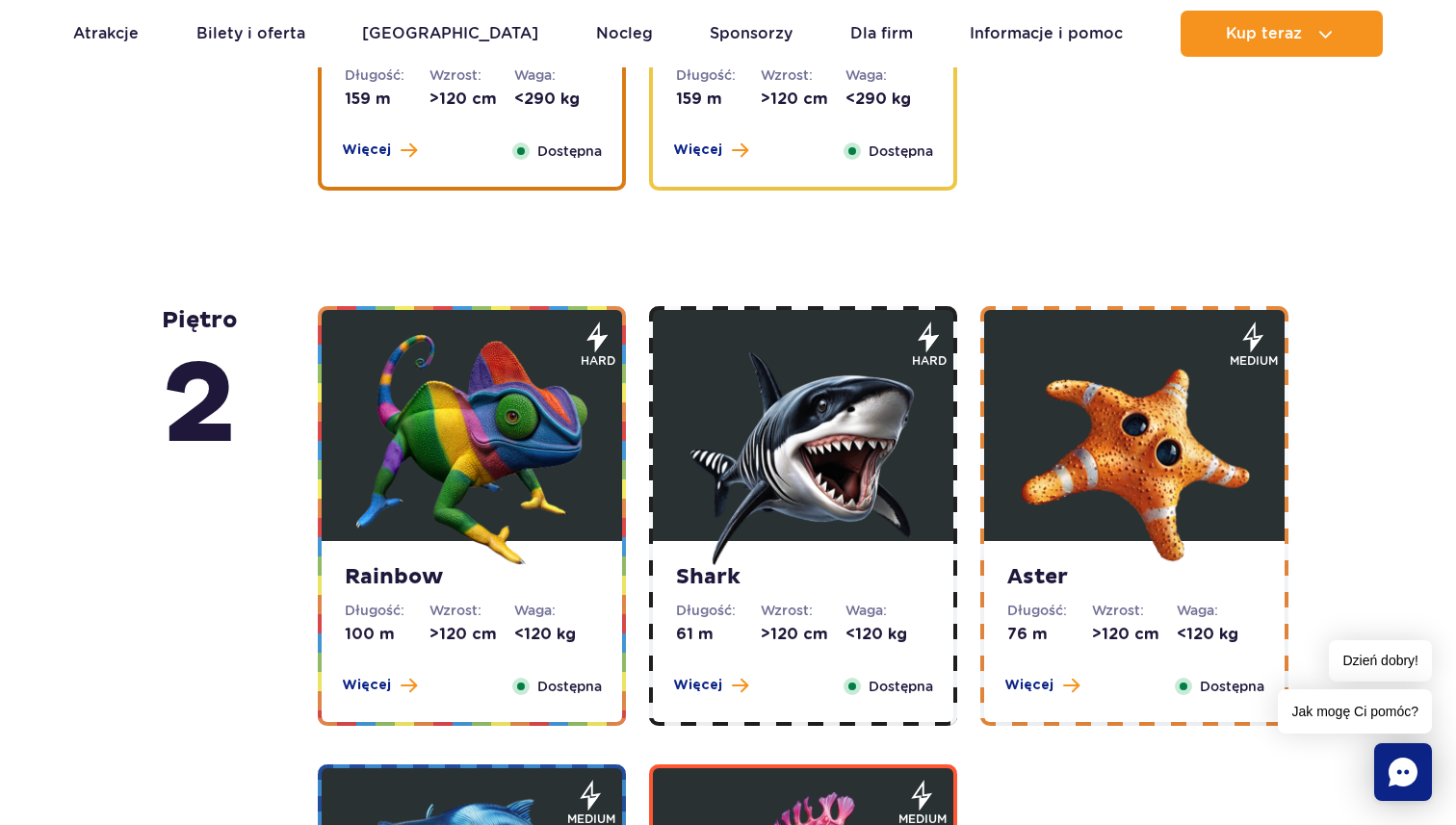
scroll to position [3029, 0]
click at [476, 422] on img at bounding box center [471, 448] width 231 height 231
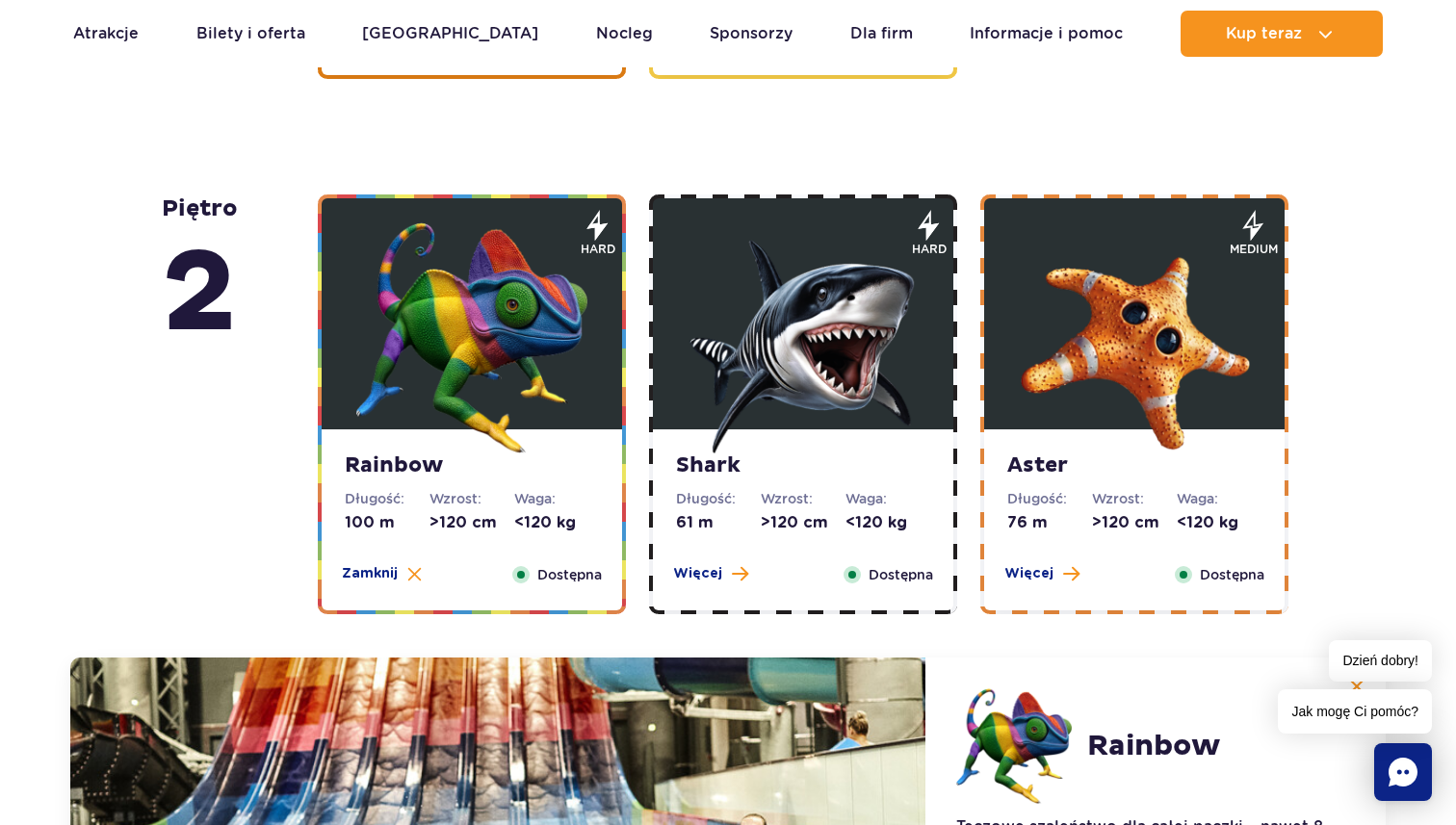
click at [782, 327] on img at bounding box center [803, 337] width 231 height 231
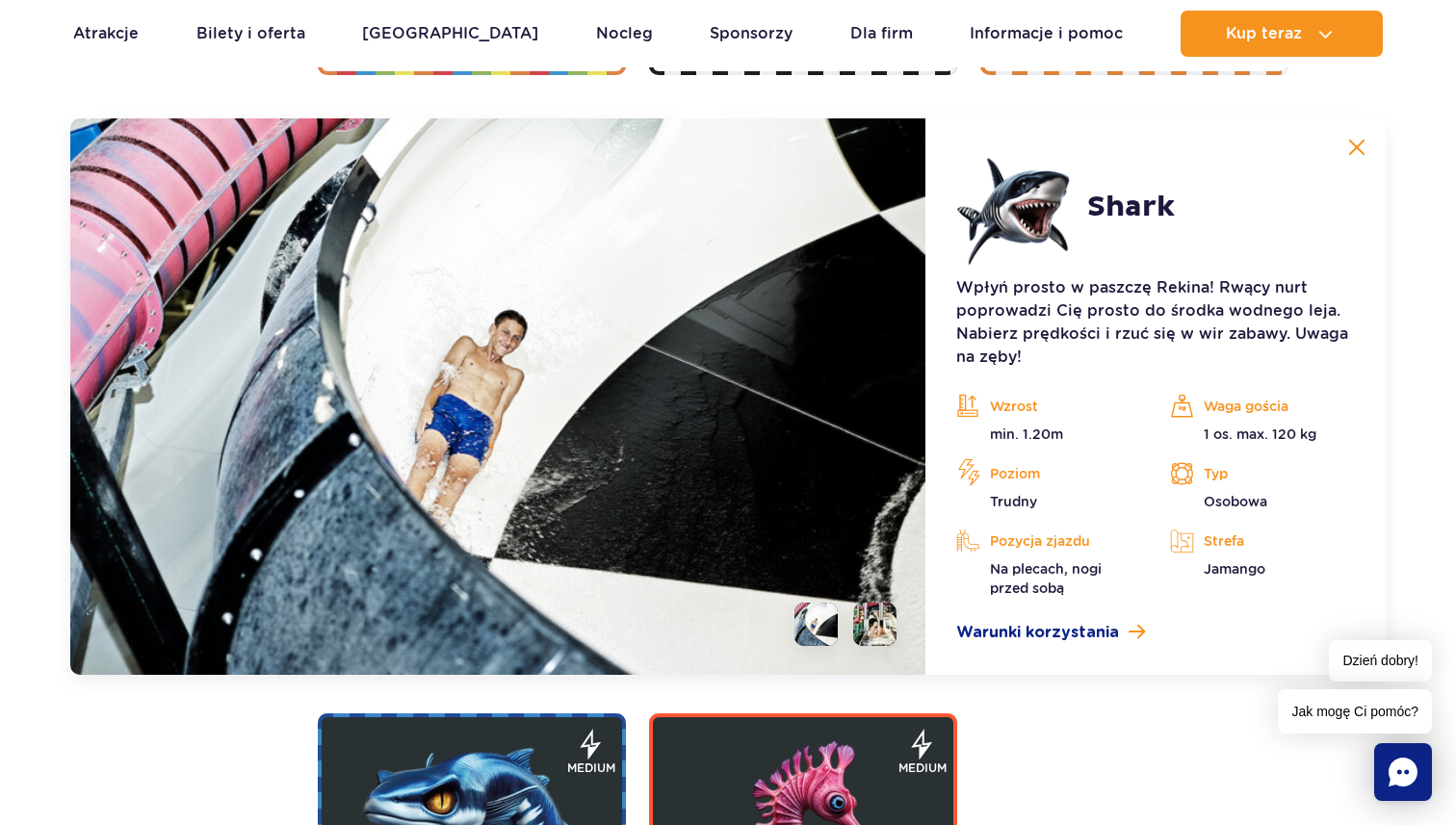
scroll to position [3681, 0]
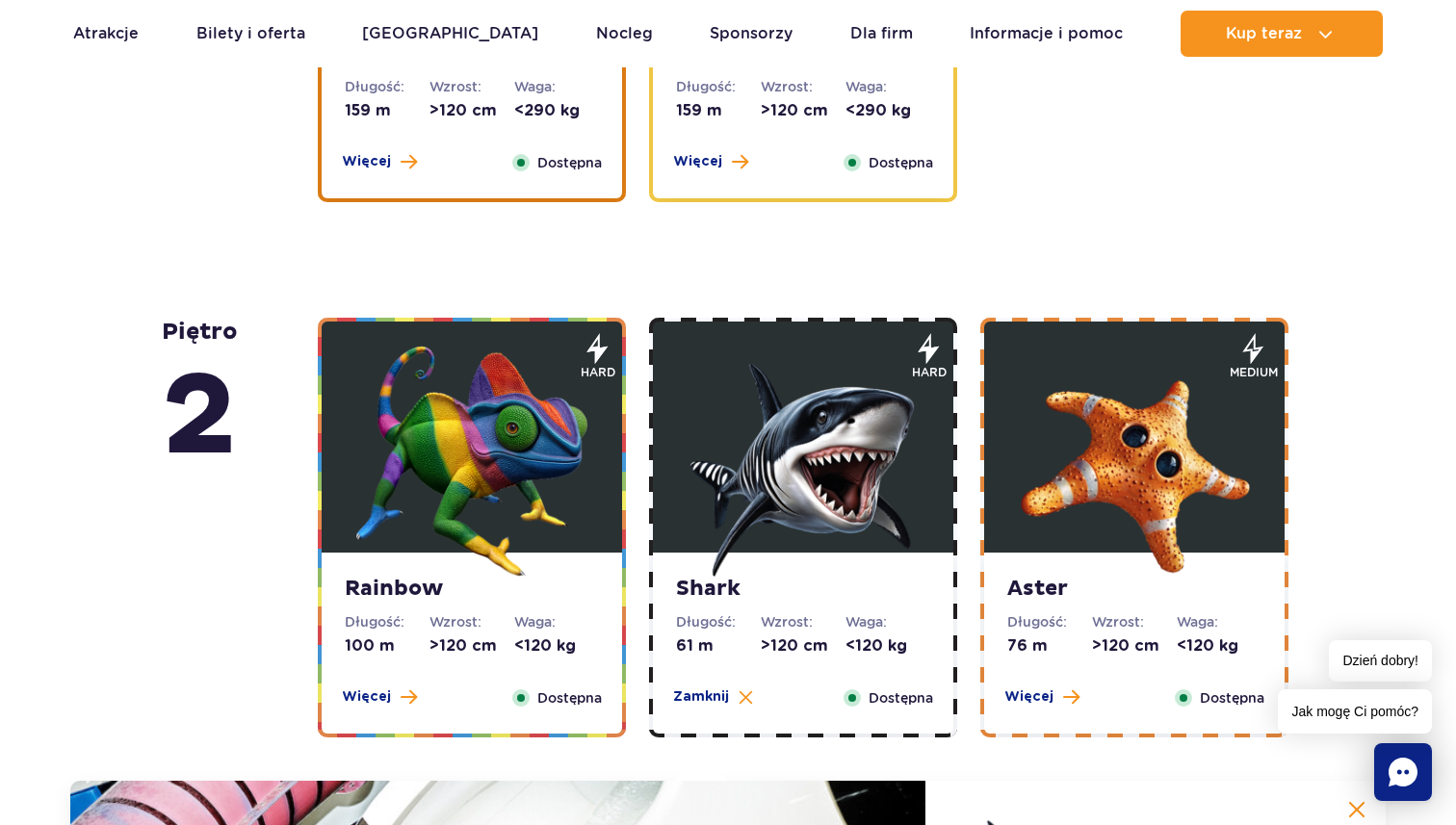
click at [1086, 404] on img at bounding box center [1133, 460] width 231 height 231
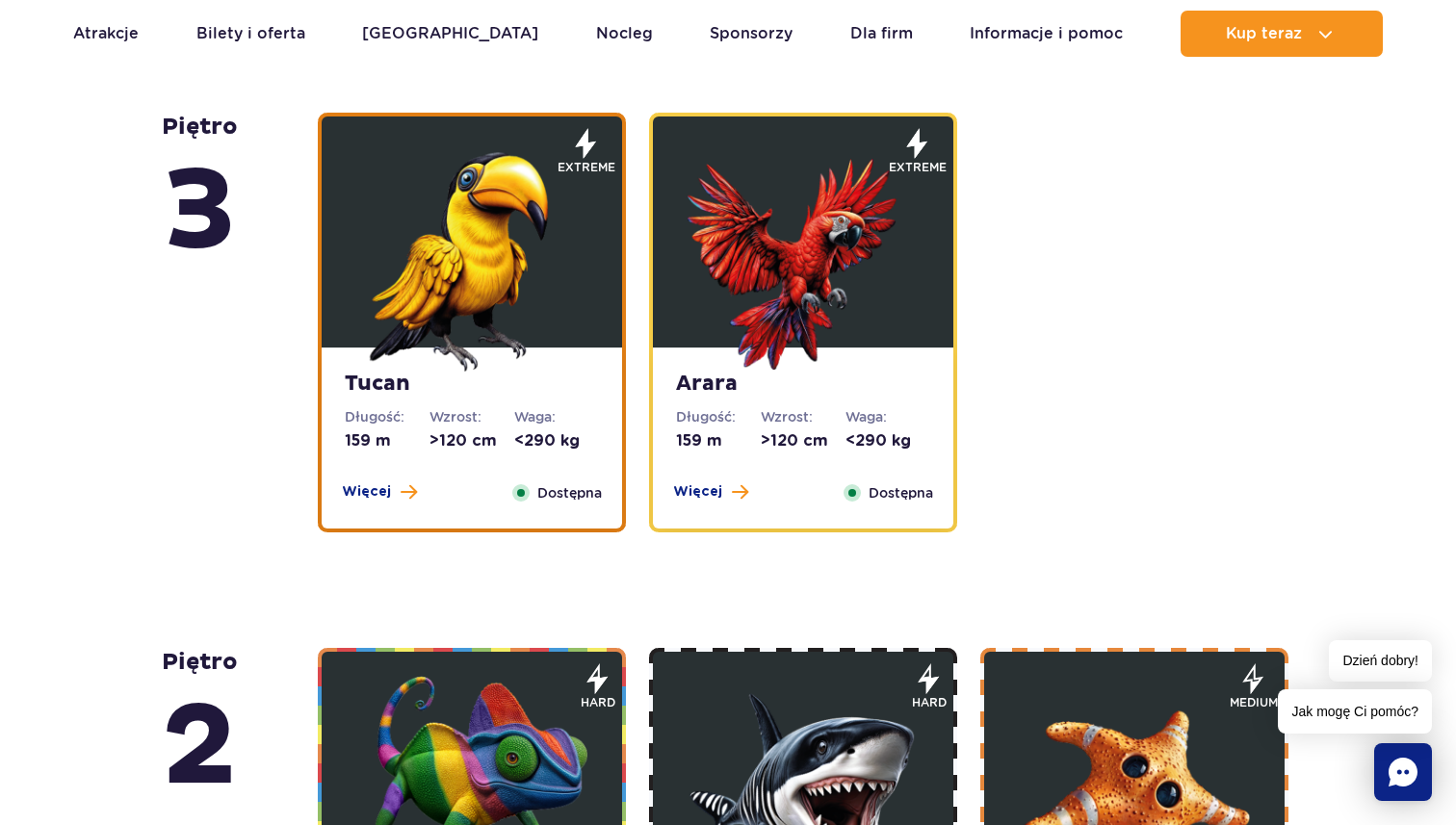
click at [486, 280] on img at bounding box center [471, 256] width 231 height 231
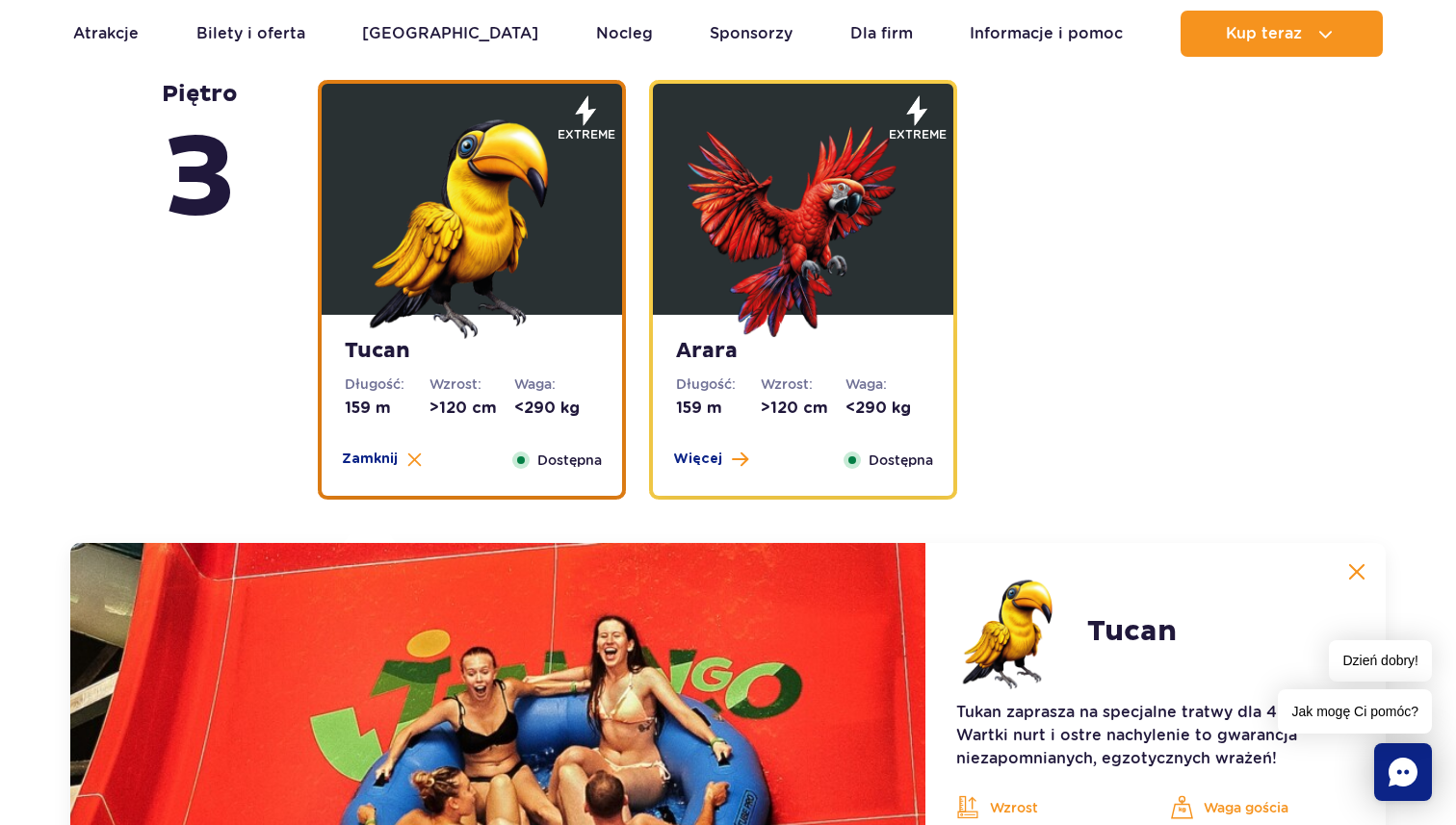
scroll to position [2466, 0]
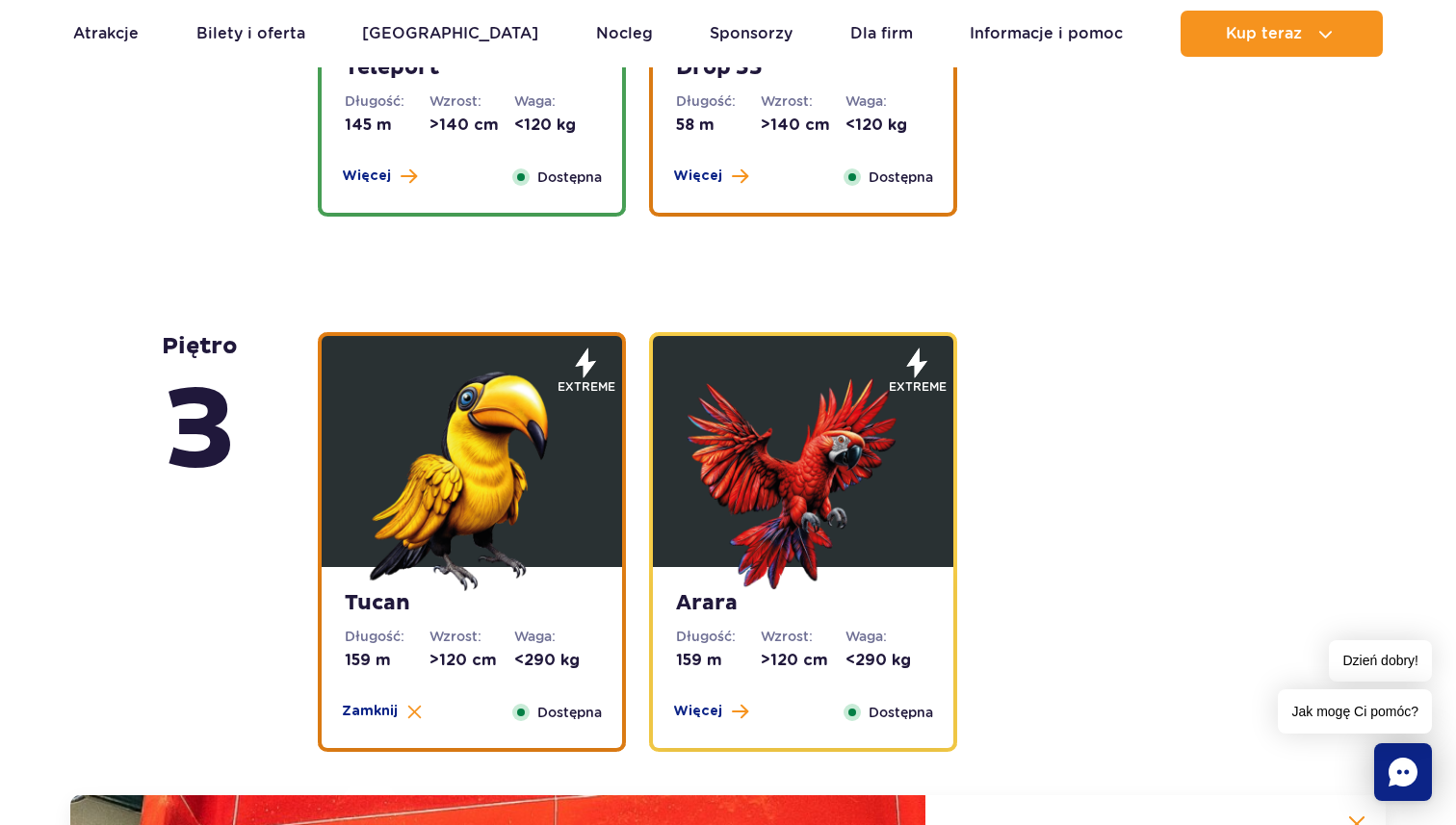
click at [794, 469] on img at bounding box center [803, 475] width 231 height 231
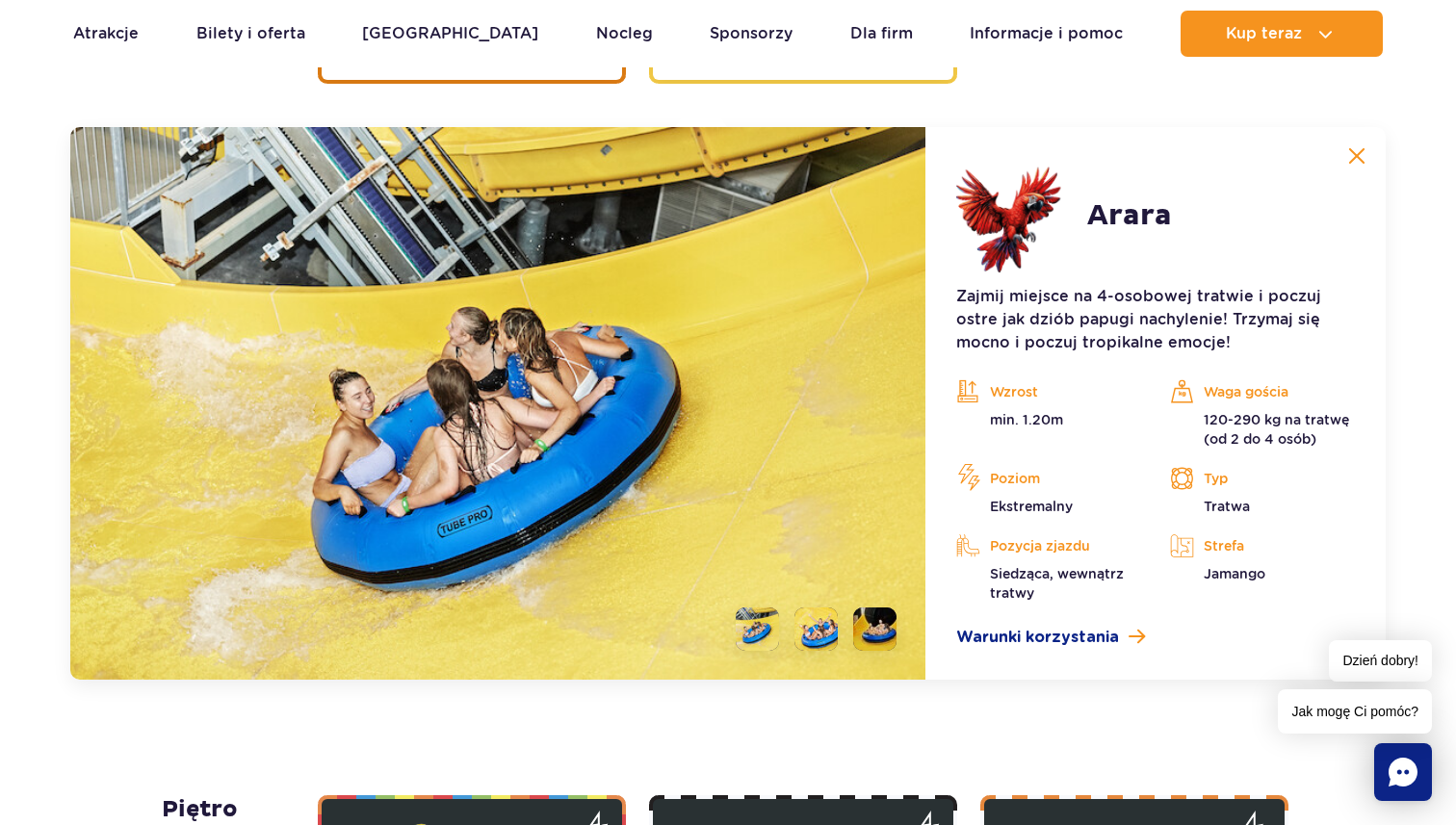
scroll to position [3146, 0]
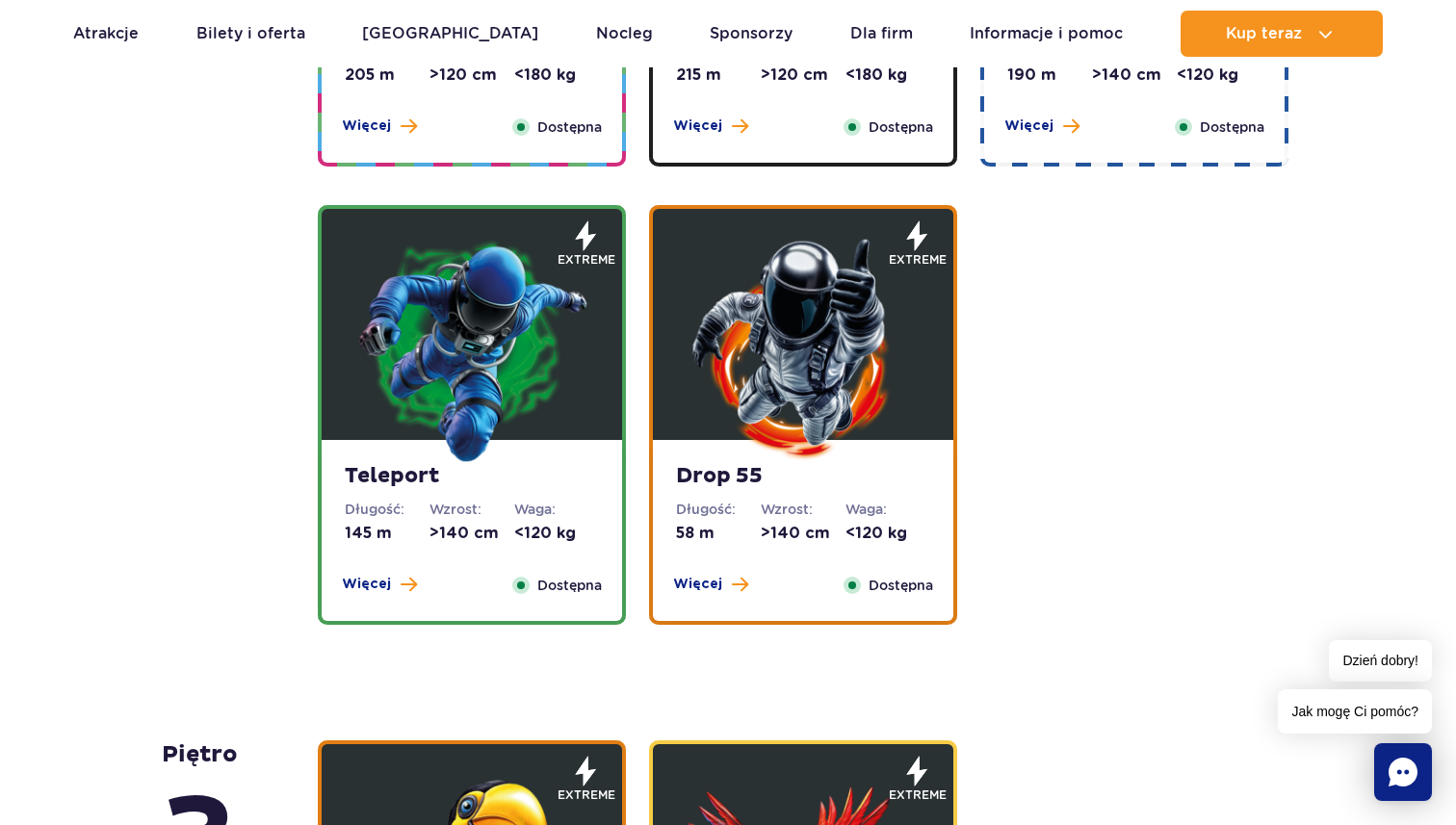
click at [517, 337] on img at bounding box center [471, 348] width 231 height 231
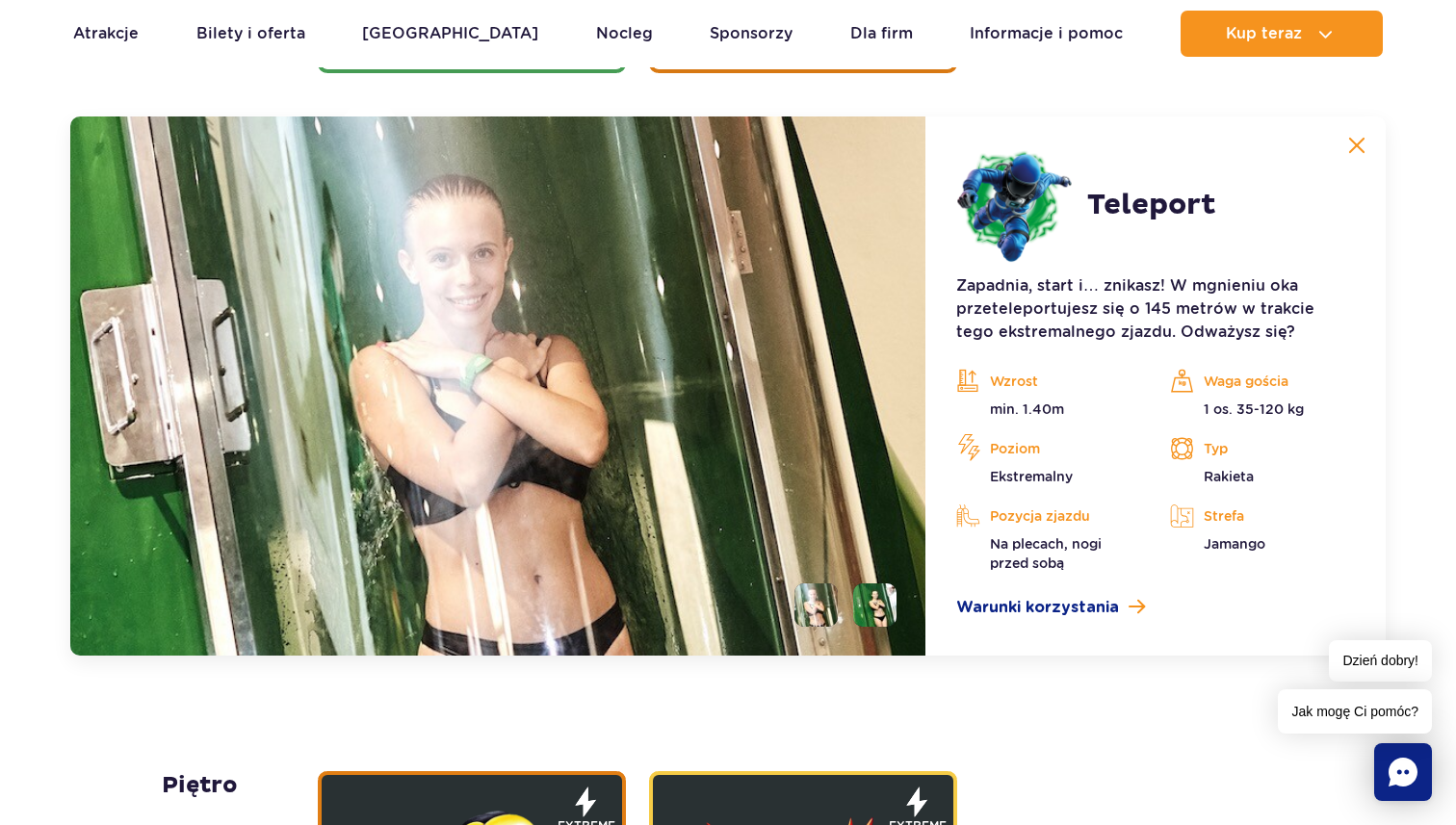
scroll to position [2611, 0]
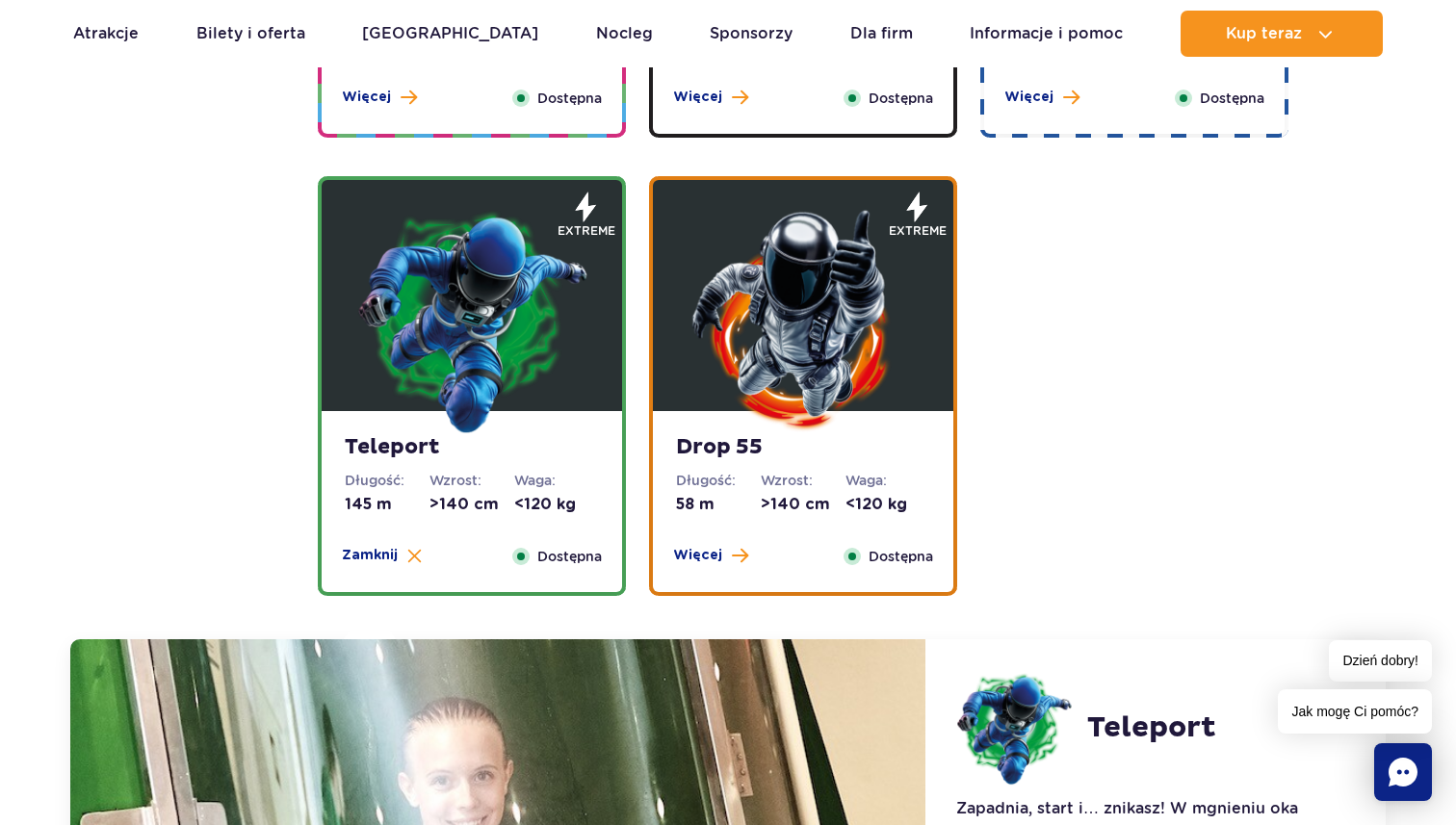
click at [772, 316] on img at bounding box center [803, 319] width 231 height 231
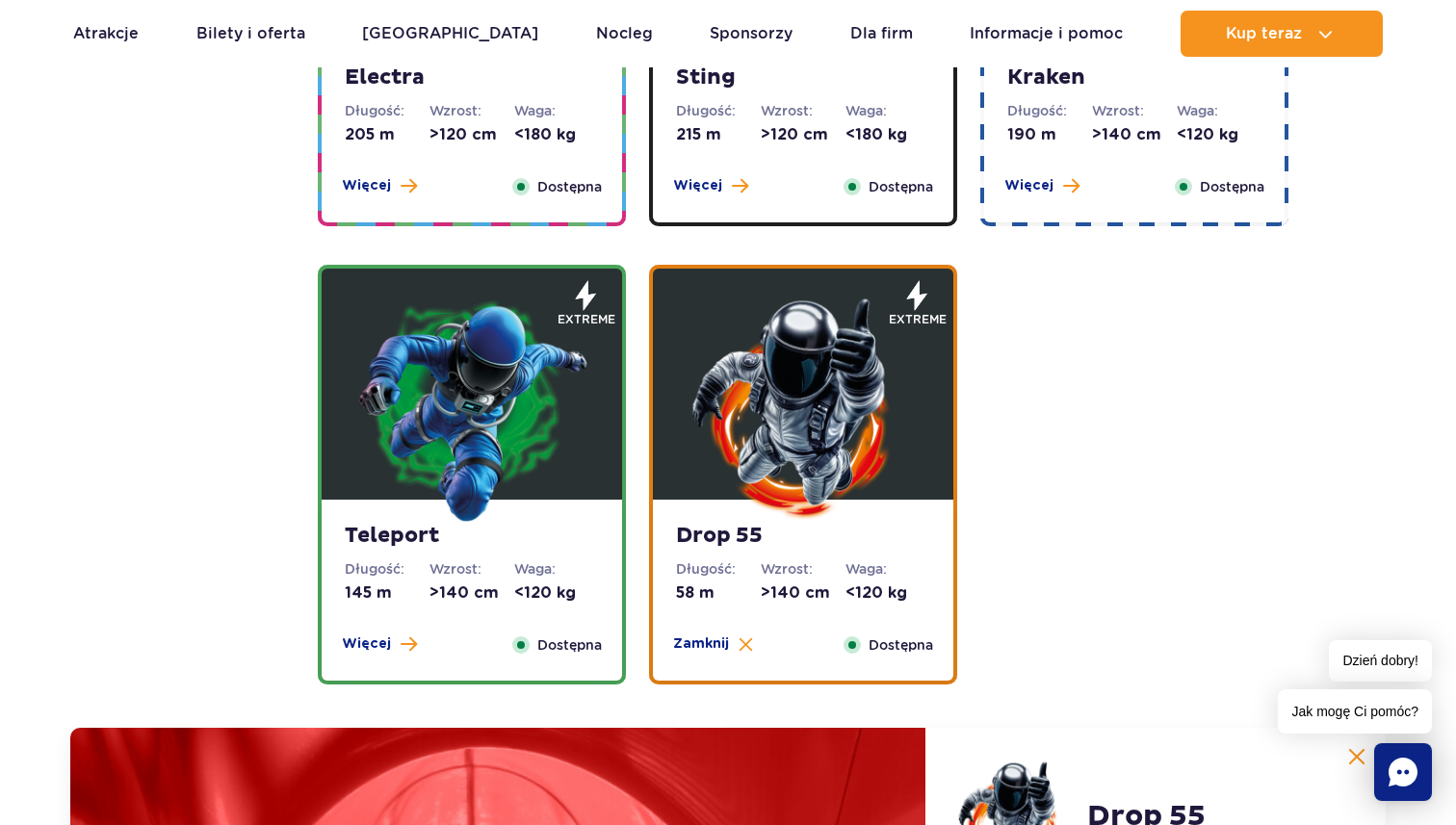
click at [513, 384] on img at bounding box center [471, 407] width 231 height 231
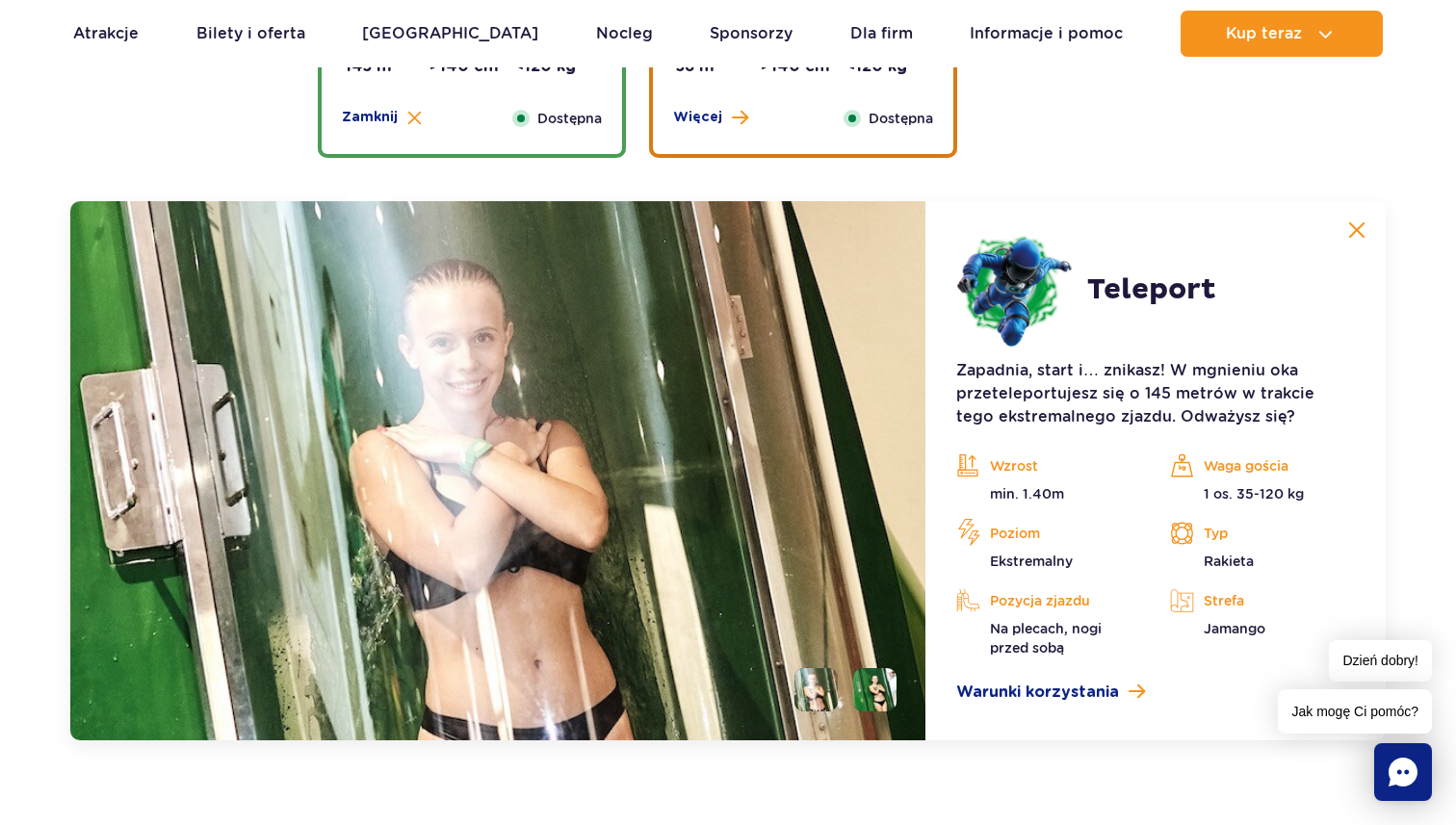
scroll to position [2523, 0]
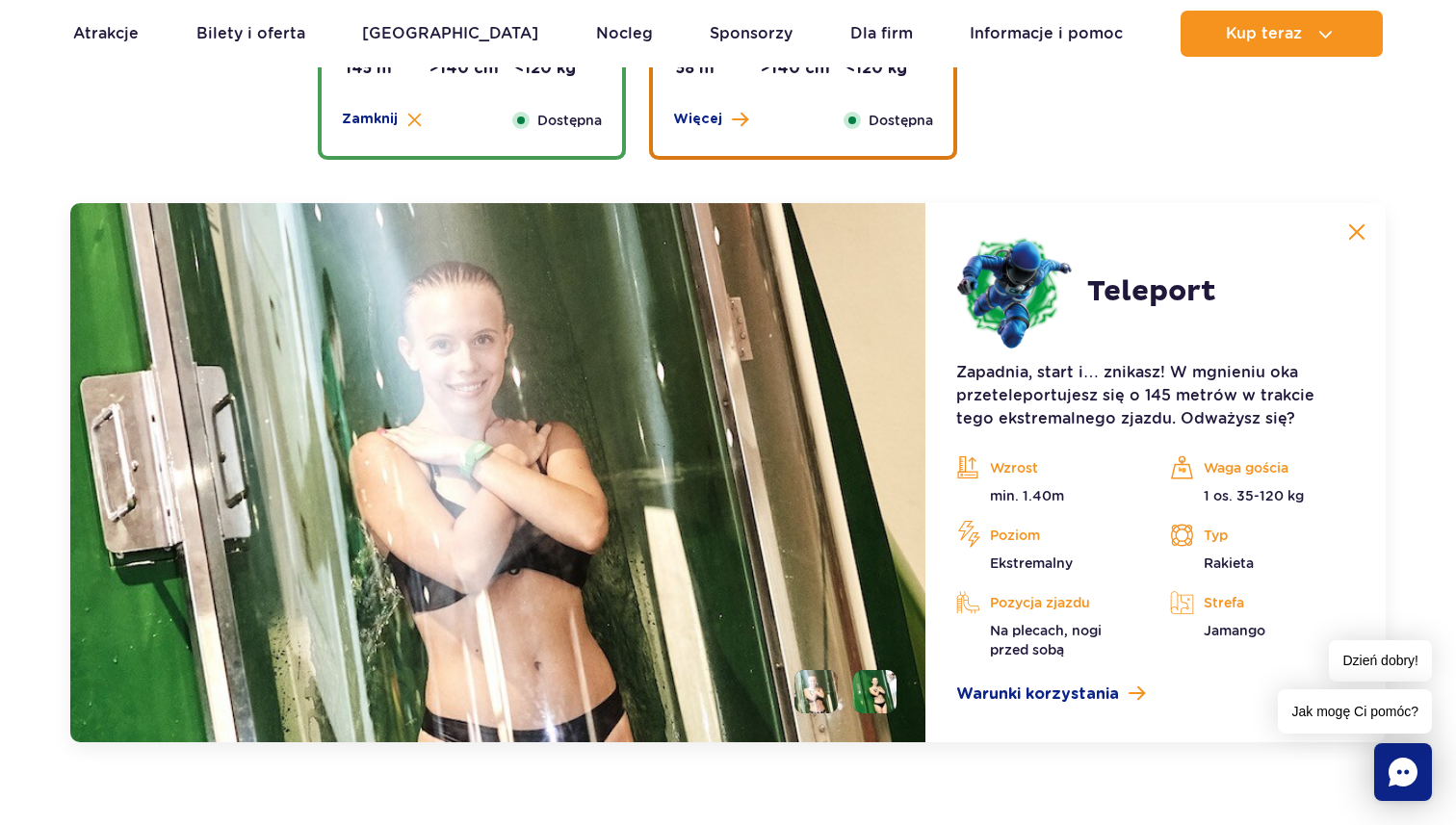
click at [891, 703] on li at bounding box center [875, 691] width 43 height 43
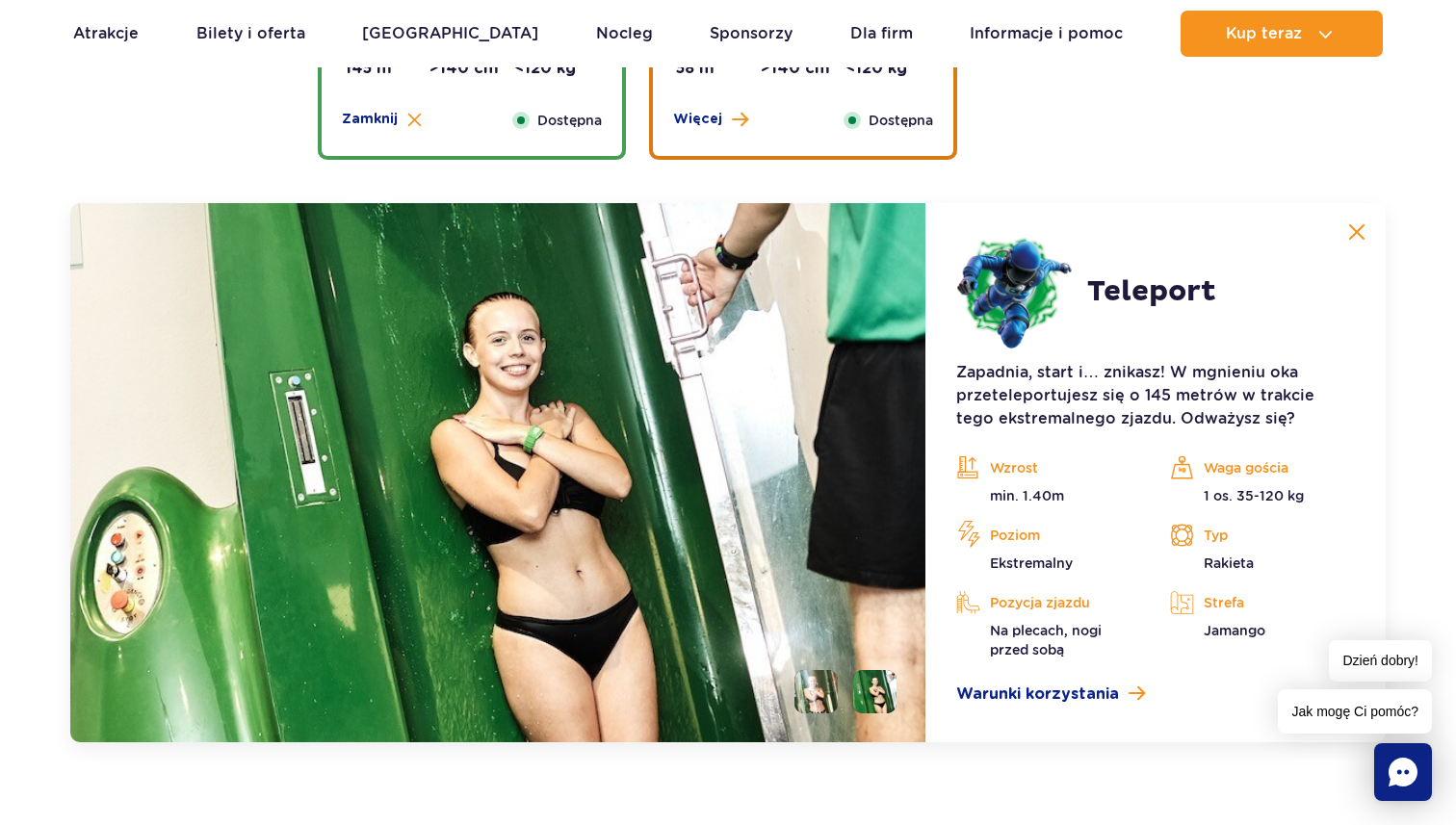
click at [1016, 709] on article "Teleport Zapadnia, start i… znikasz! W mgnieniu oka przeteleportujesz się o 145…" at bounding box center [1155, 472] width 460 height 539
click at [1017, 700] on span "Warunki korzystania" at bounding box center [1037, 693] width 162 height 23
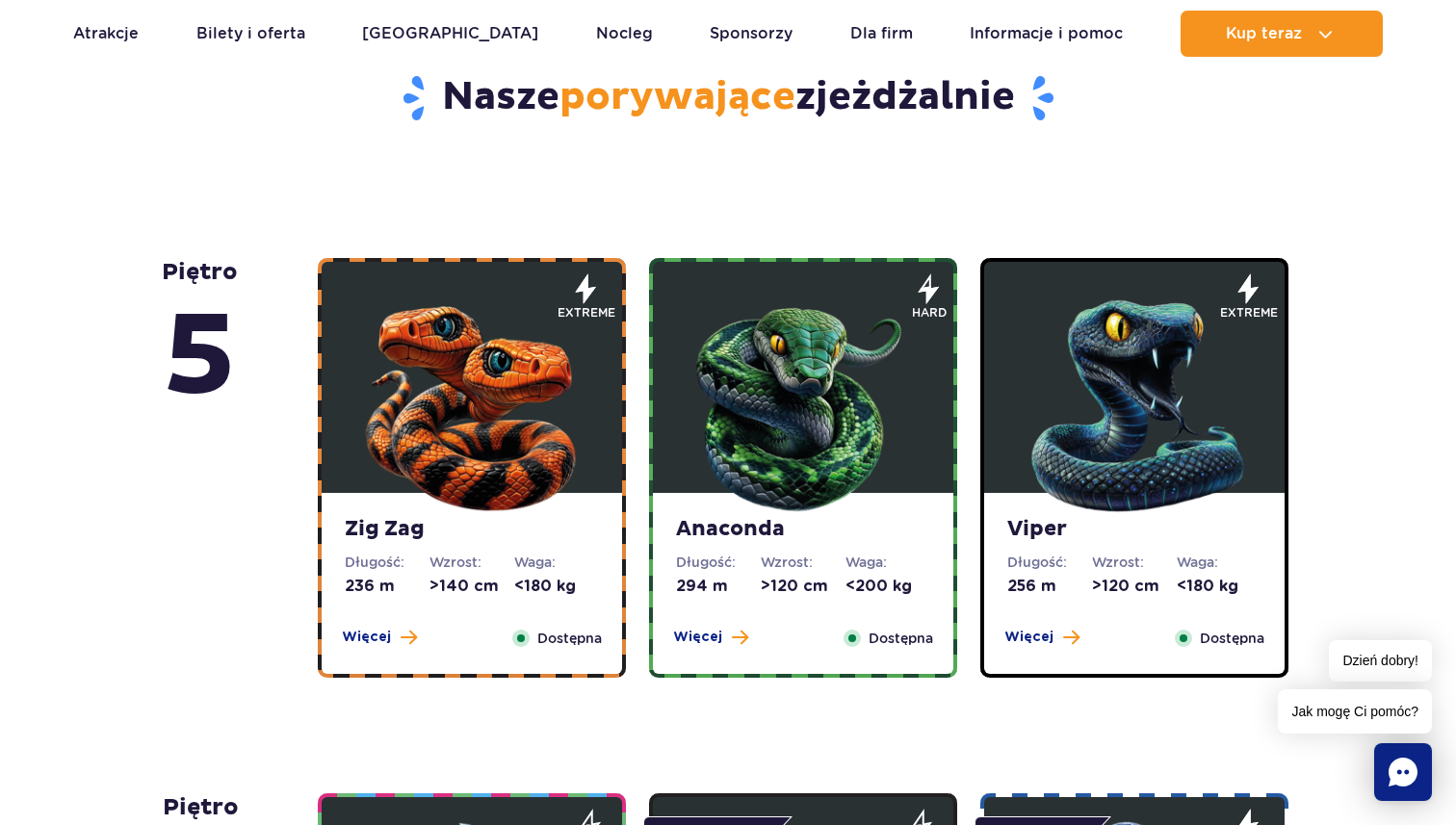
scroll to position [1041, 0]
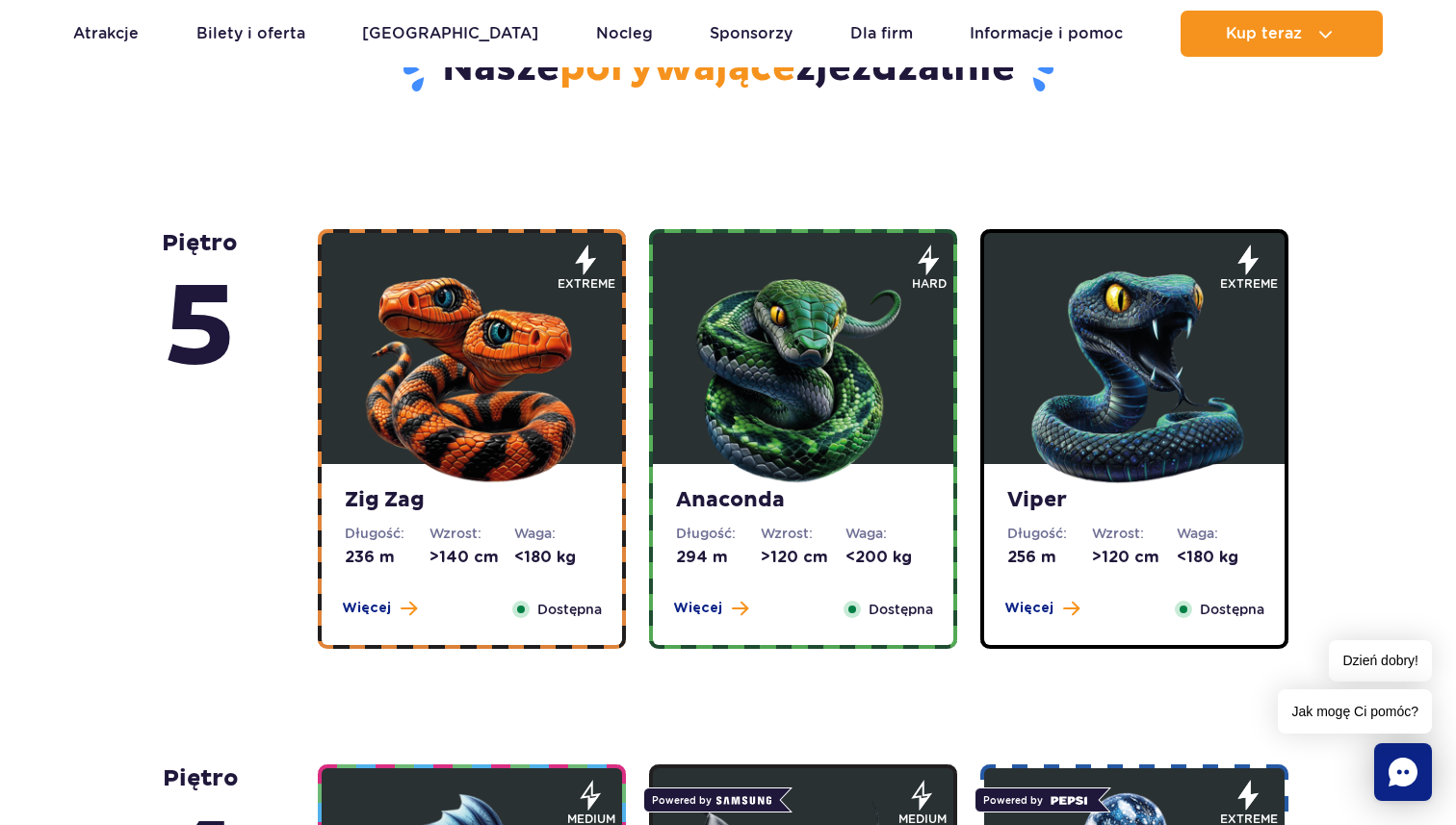
click at [784, 451] on img at bounding box center [803, 372] width 231 height 231
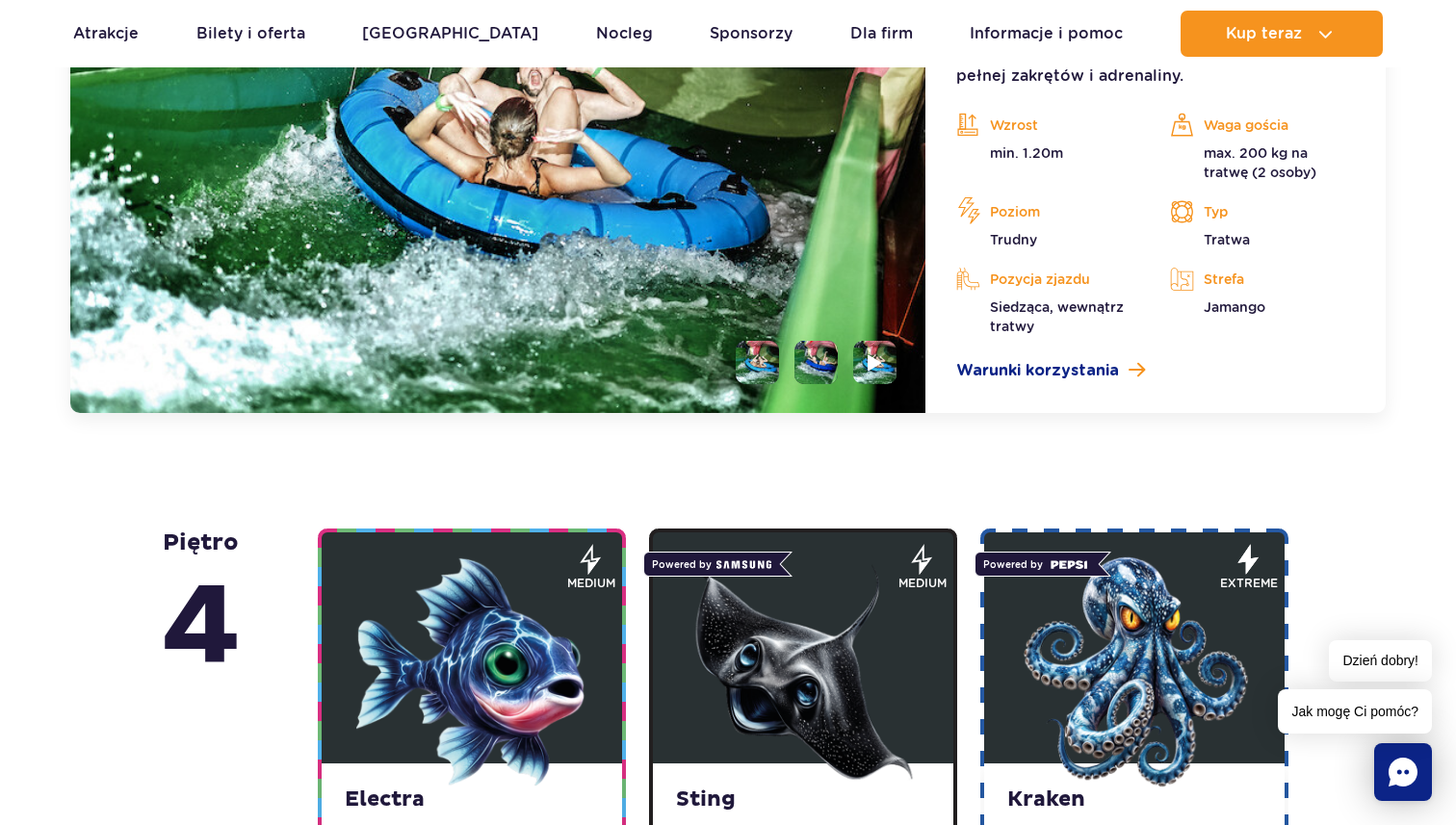
scroll to position [1911, 0]
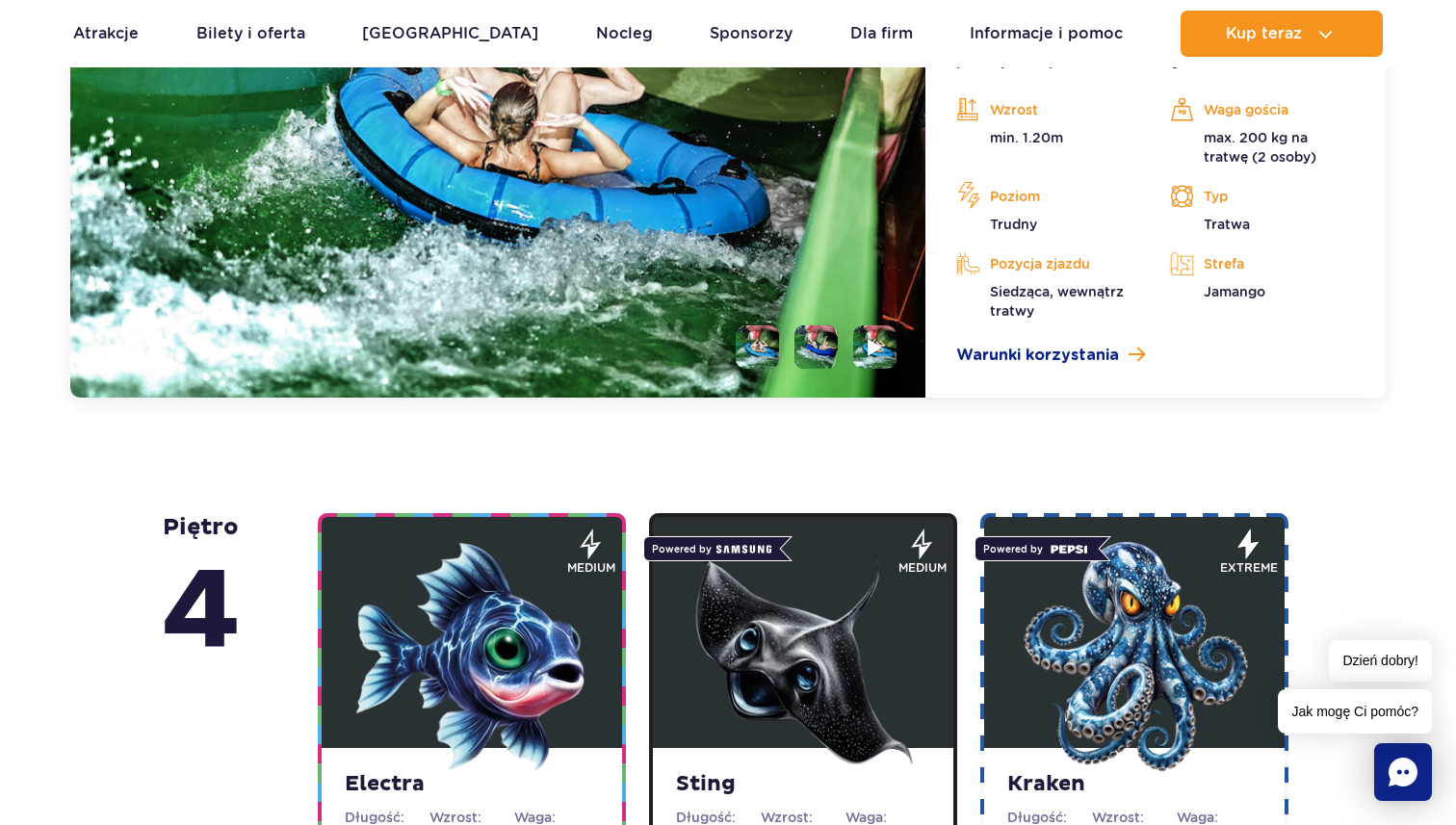
click at [810, 364] on li at bounding box center [816, 347] width 43 height 43
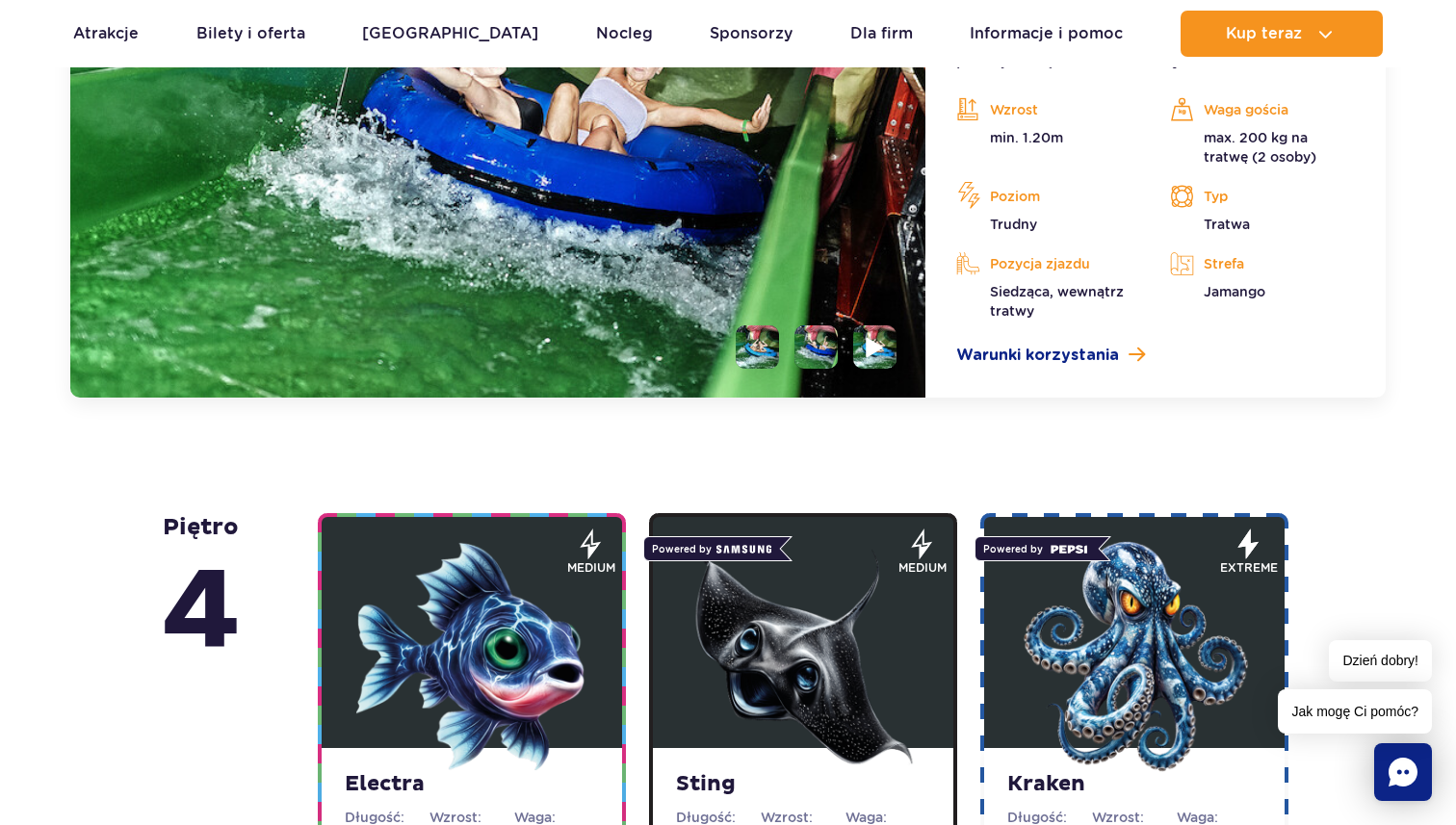
click at [860, 349] on li at bounding box center [875, 347] width 43 height 43
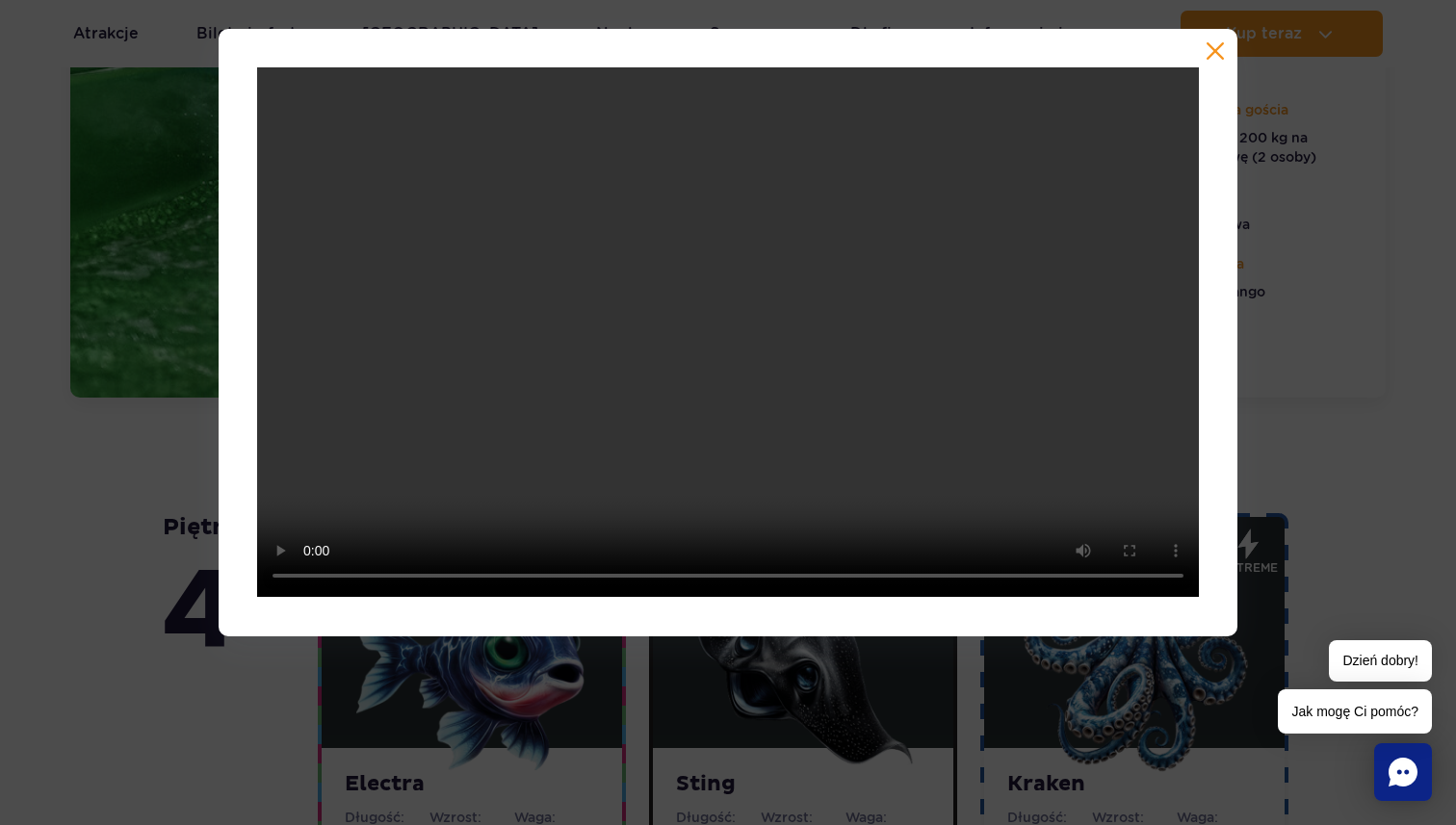
click at [1256, 337] on div at bounding box center [728, 331] width 1456 height 606
click at [1314, 287] on div at bounding box center [728, 331] width 1456 height 606
click at [1217, 51] on button "button" at bounding box center [1215, 51] width 20 height 20
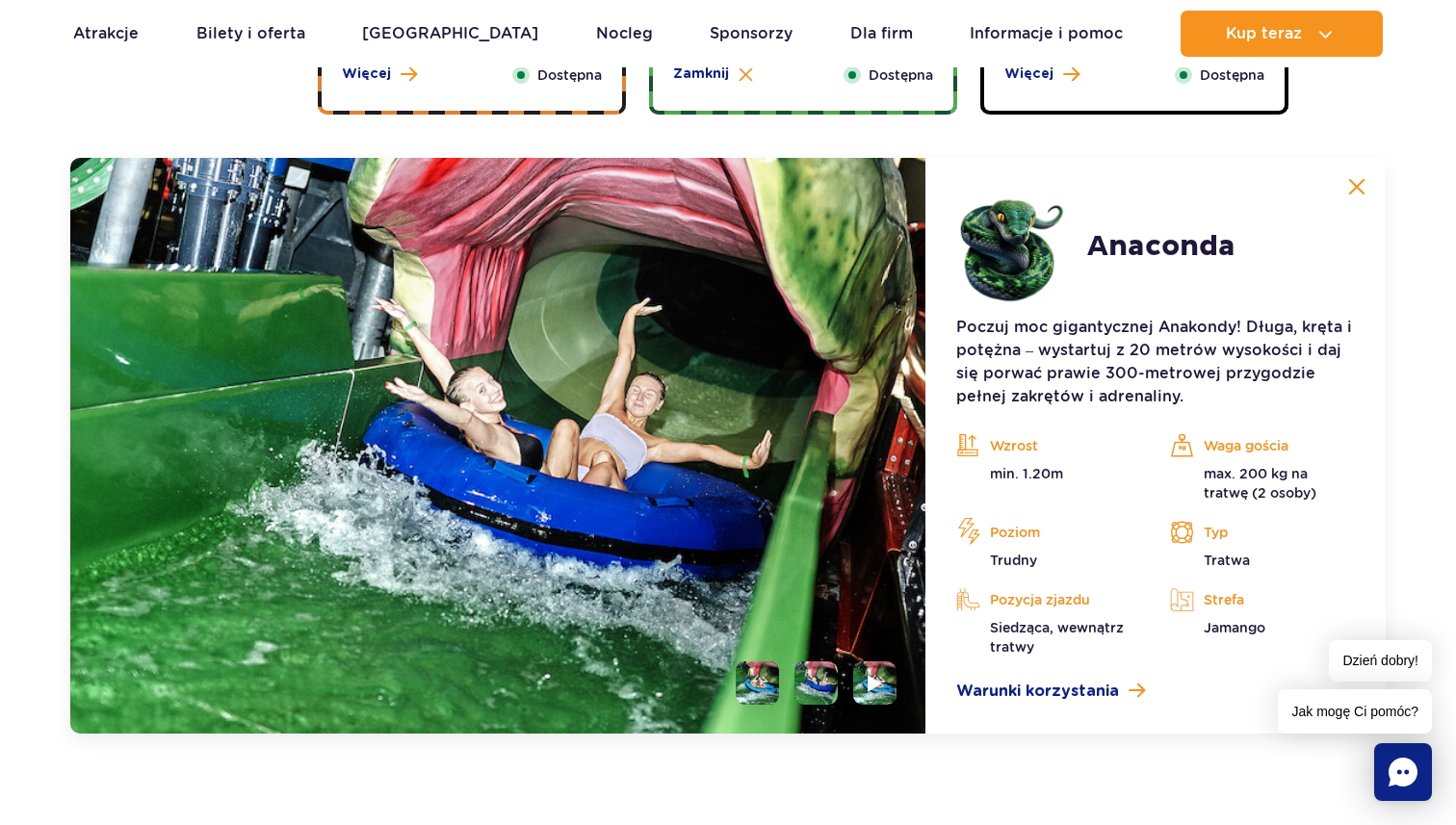
scroll to position [1463, 0]
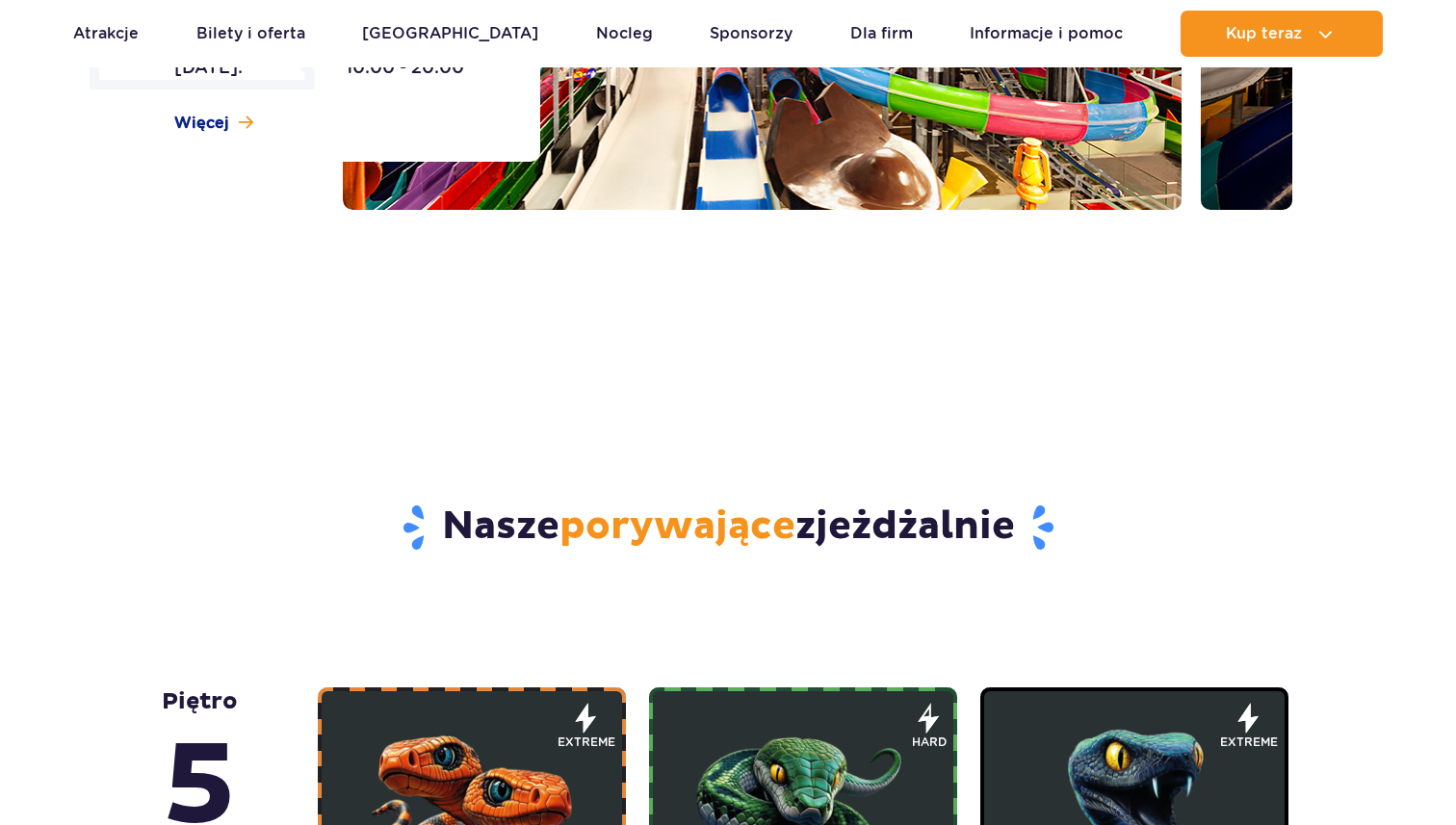
scroll to position [929, 0]
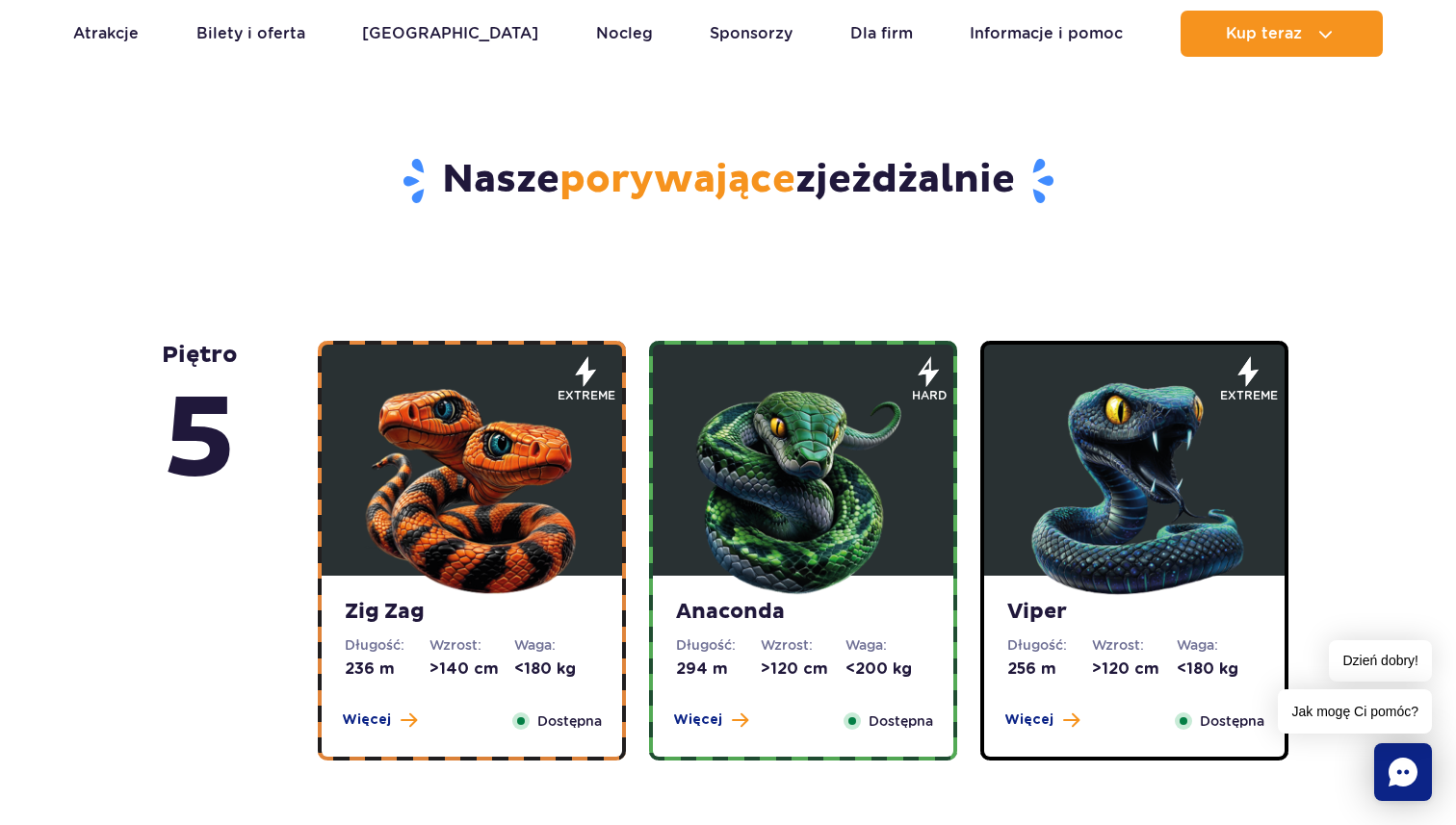
click at [1127, 450] on img at bounding box center [1133, 484] width 231 height 231
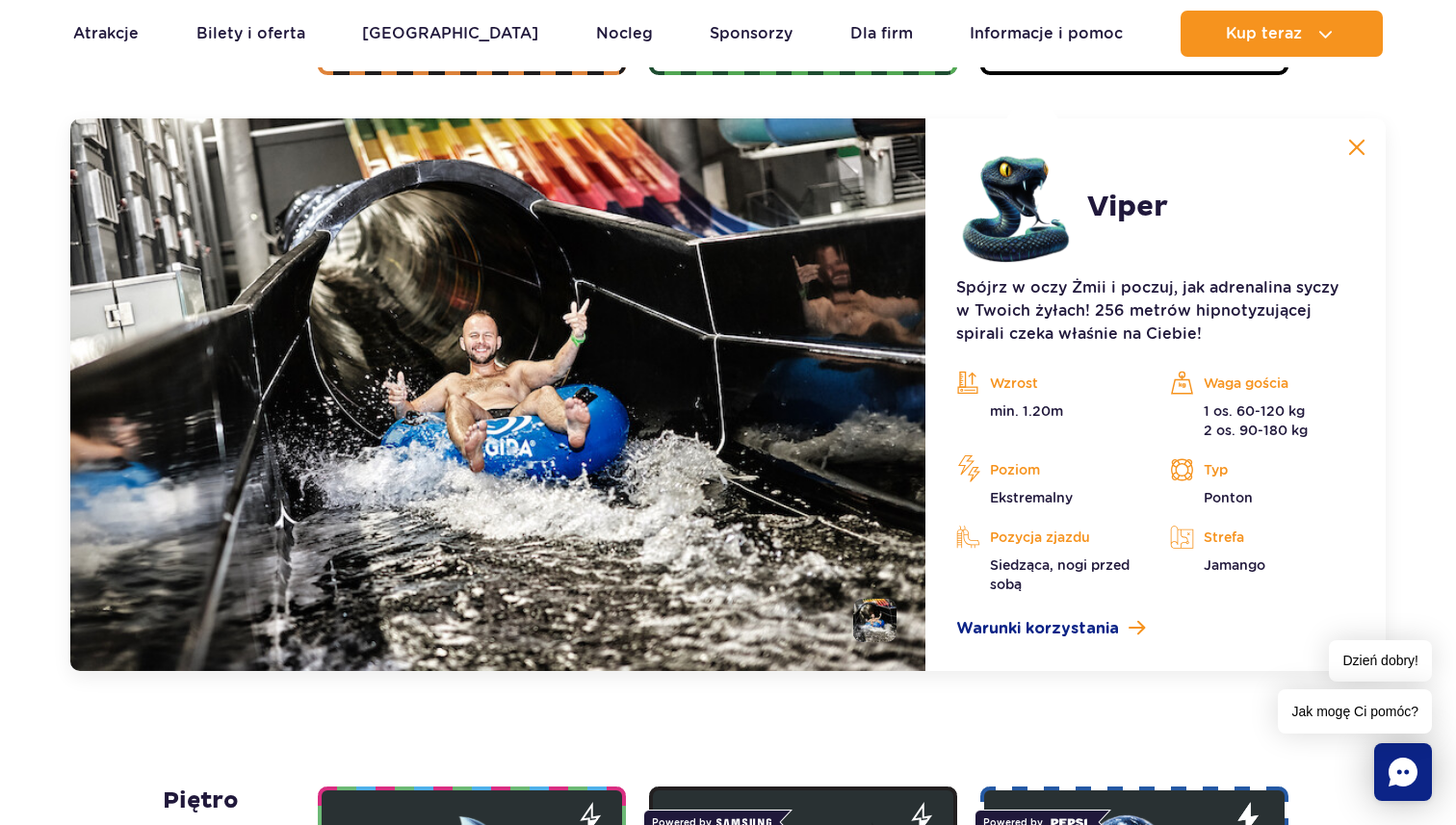
scroll to position [1618, 0]
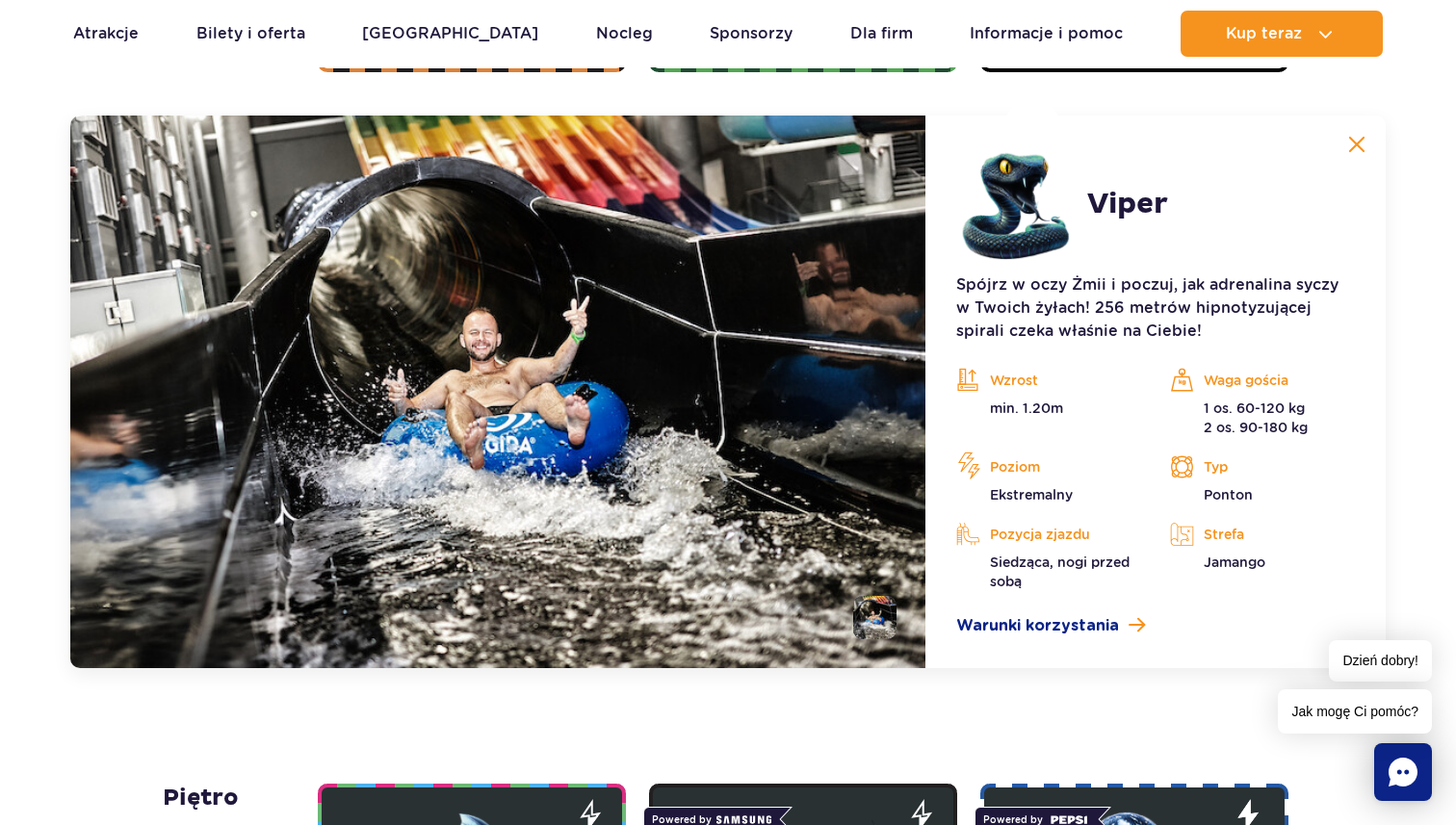
click at [879, 606] on li at bounding box center [875, 618] width 43 height 43
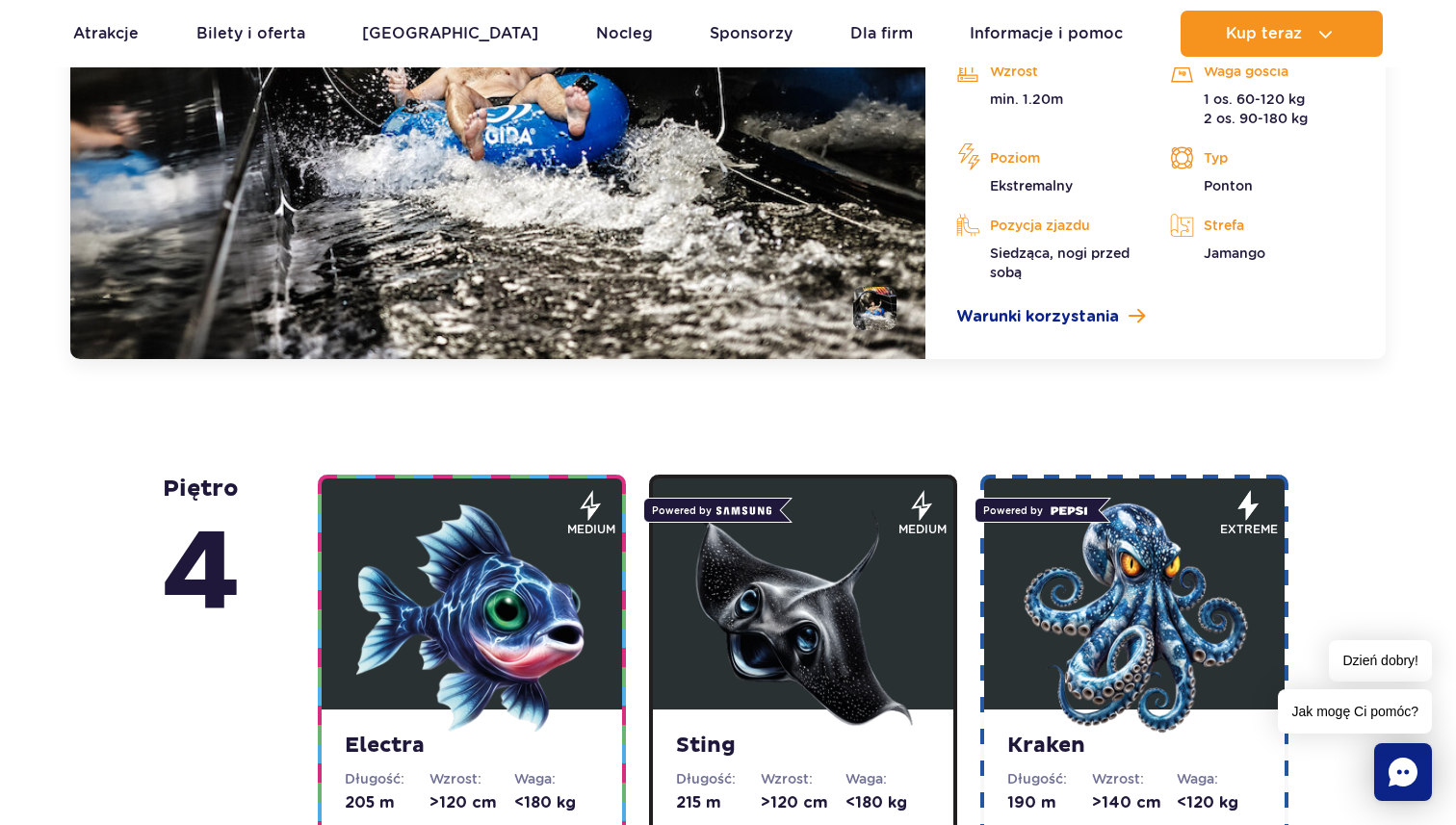
scroll to position [1923, 0]
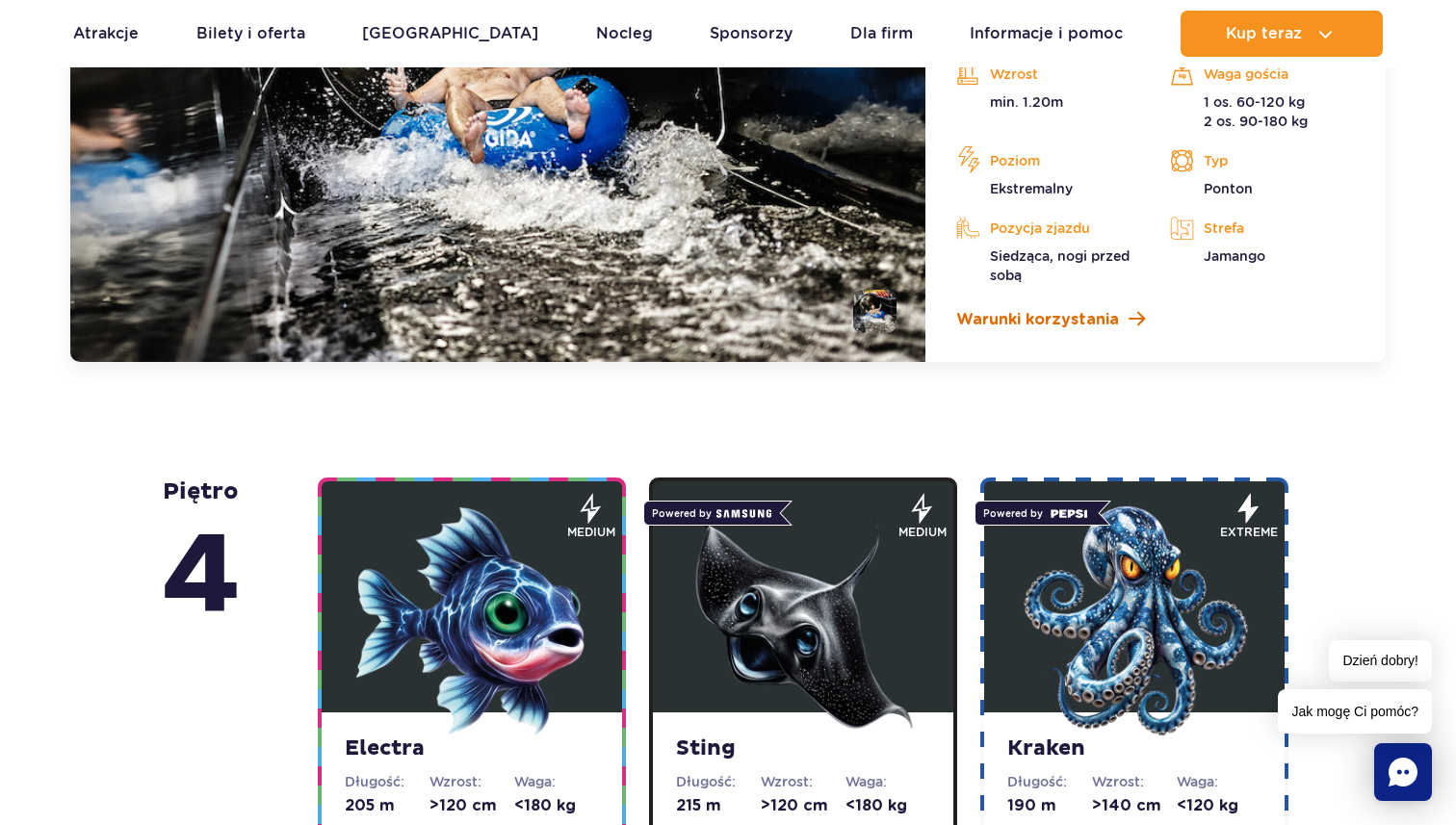
click at [1060, 311] on span "Warunki korzystania" at bounding box center [1037, 319] width 162 height 23
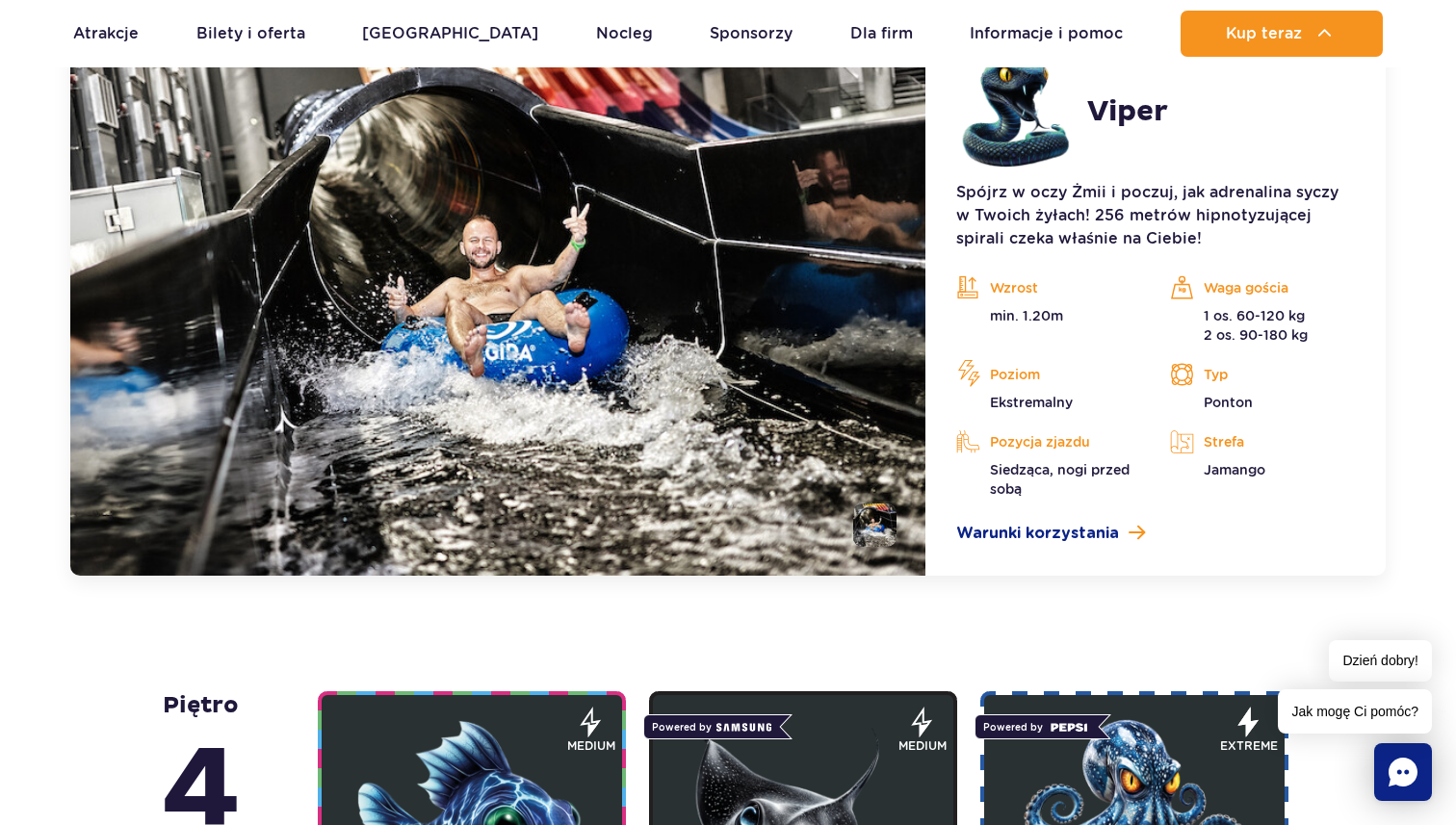
scroll to position [1707, 0]
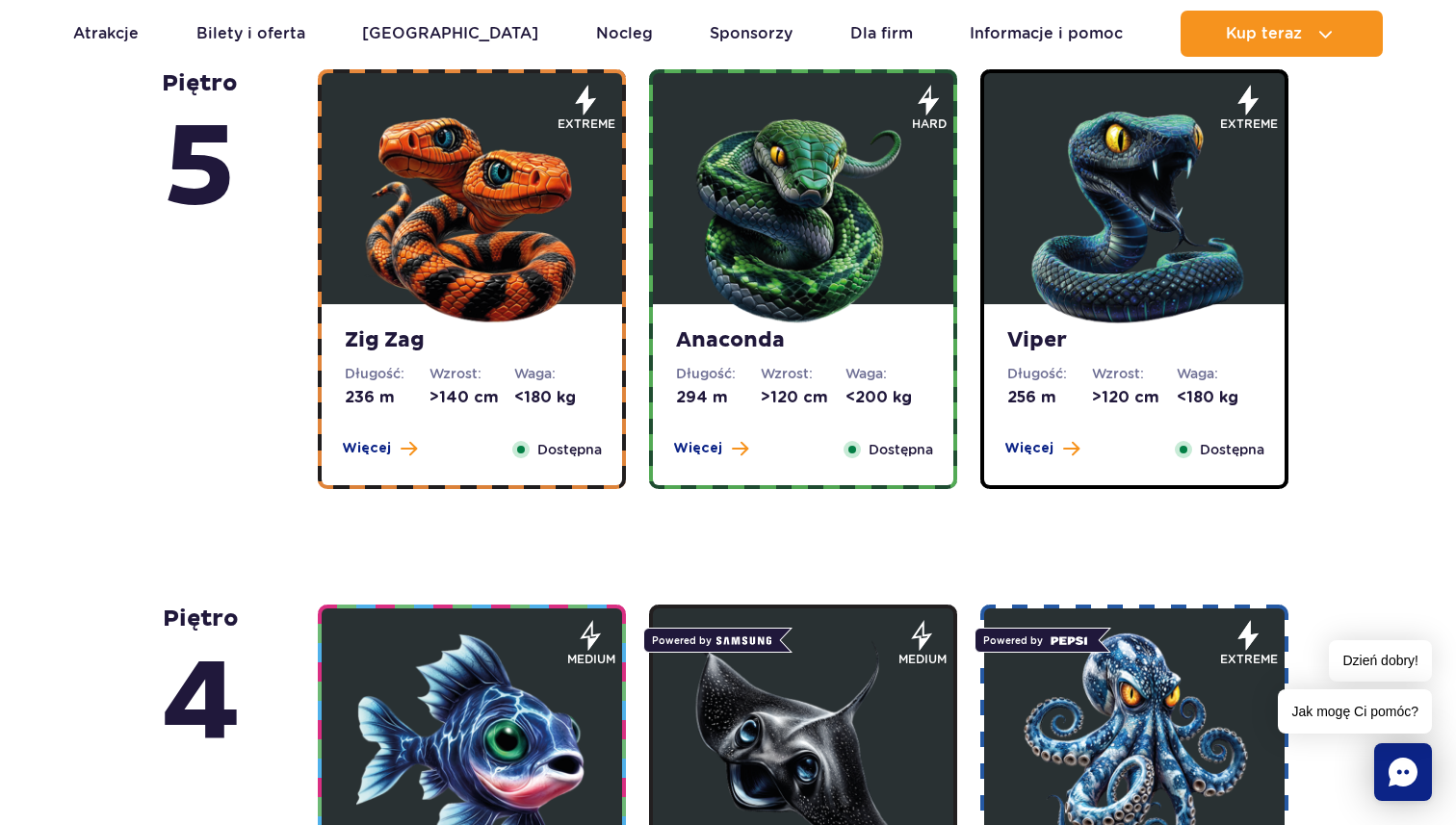
scroll to position [1208, 0]
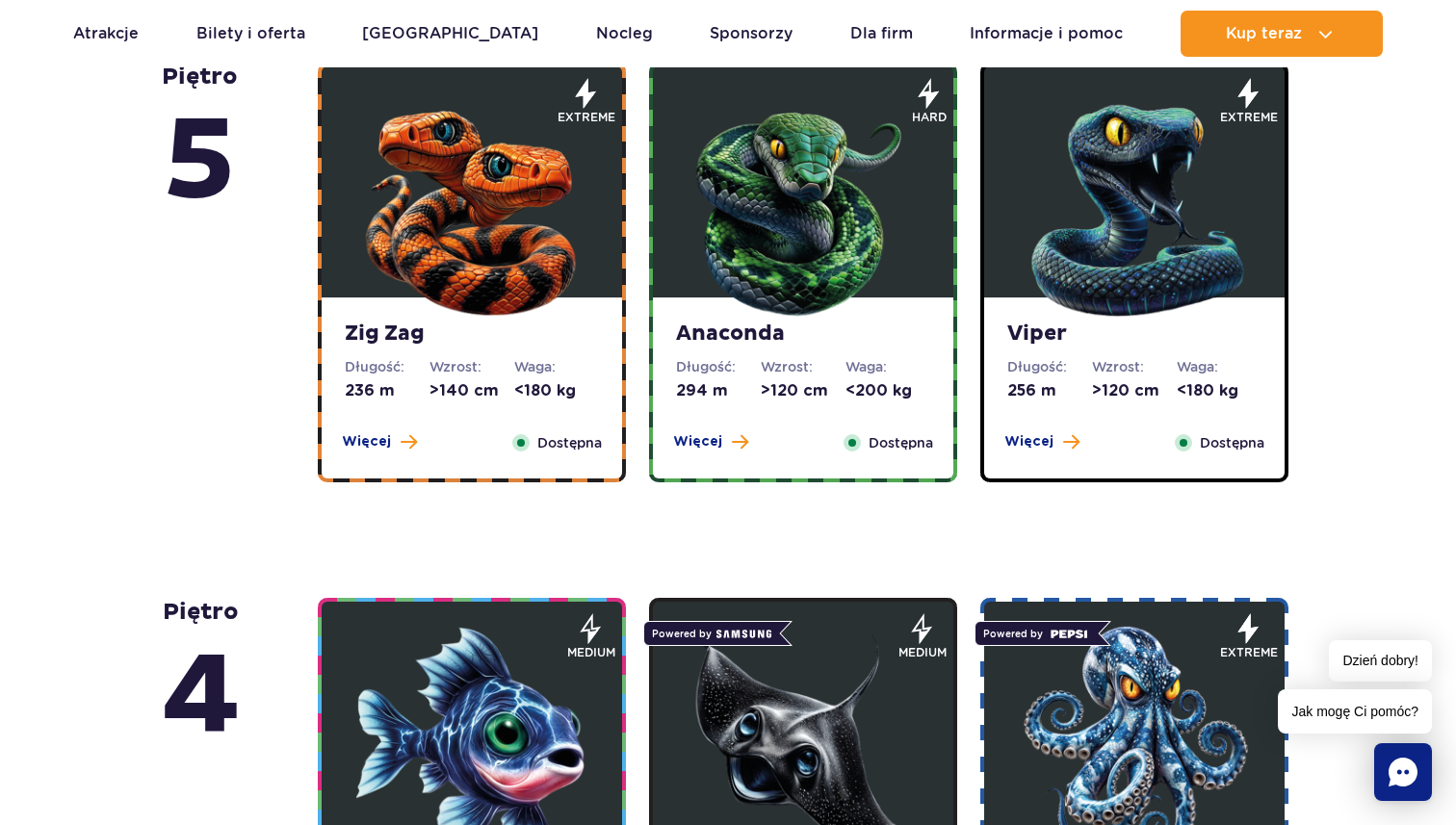
click at [504, 378] on dl "Wzrost: >140 cm" at bounding box center [471, 379] width 85 height 44
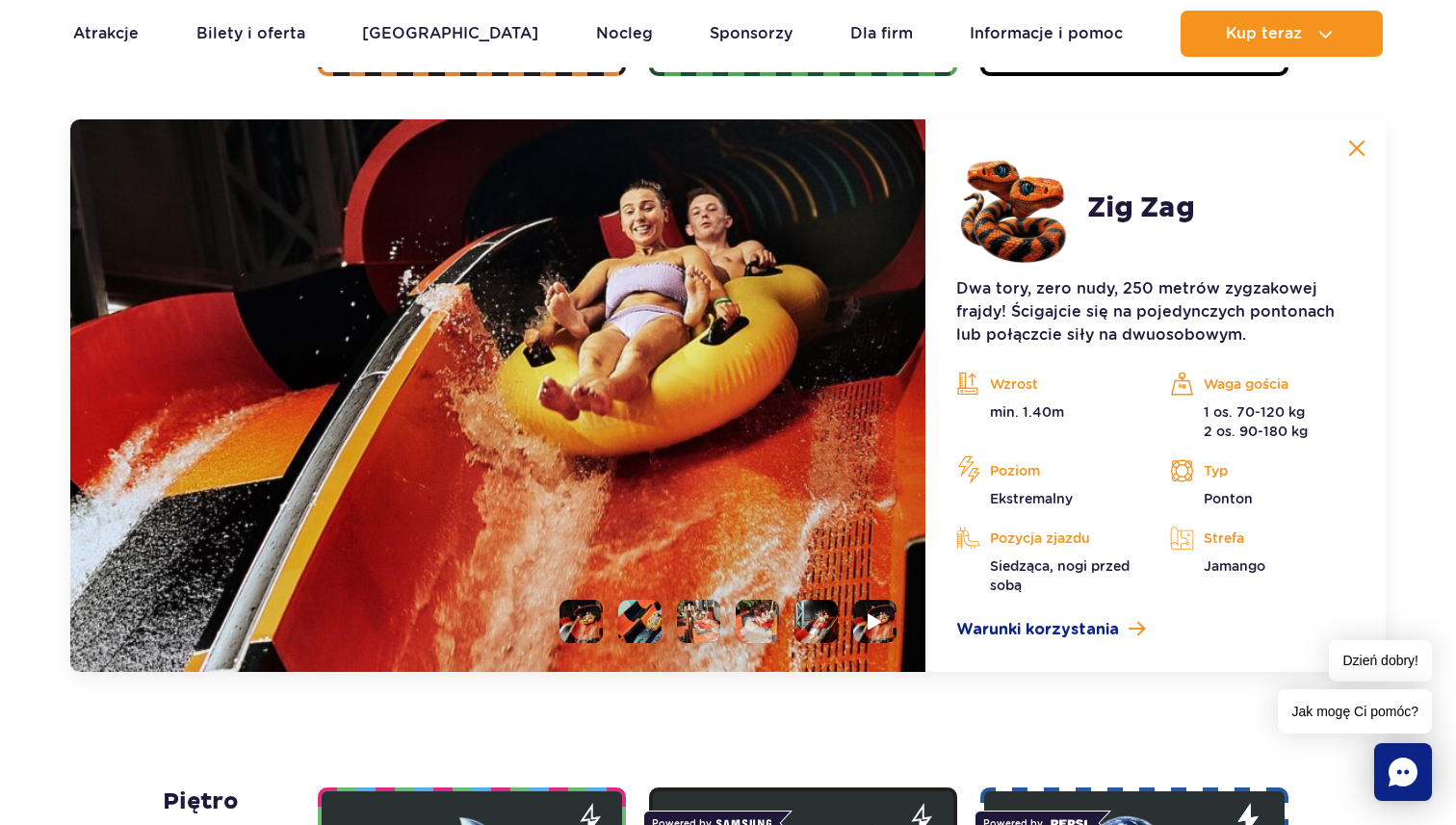
scroll to position [1618, 0]
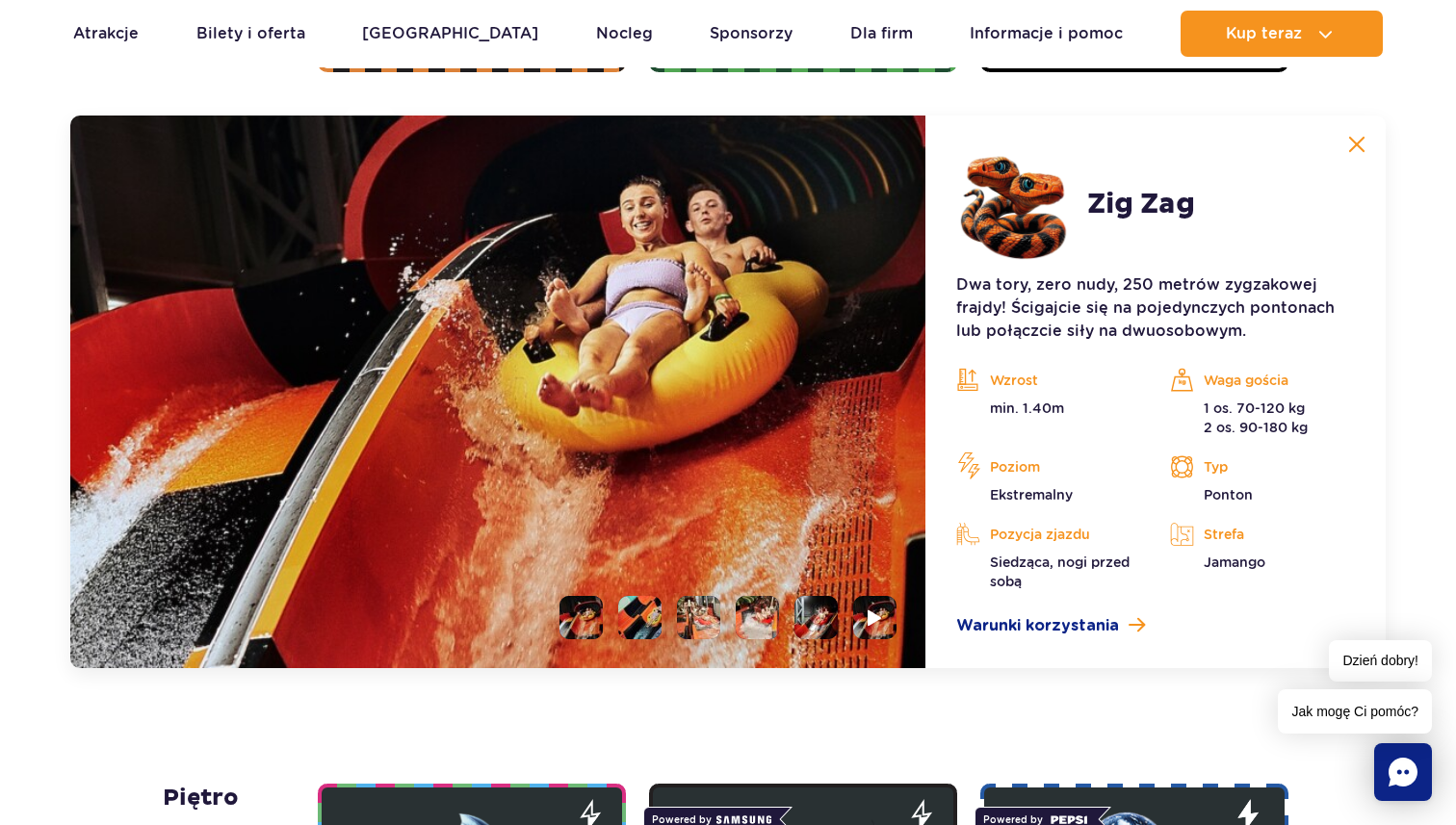
click at [765, 612] on li at bounding box center [758, 618] width 43 height 43
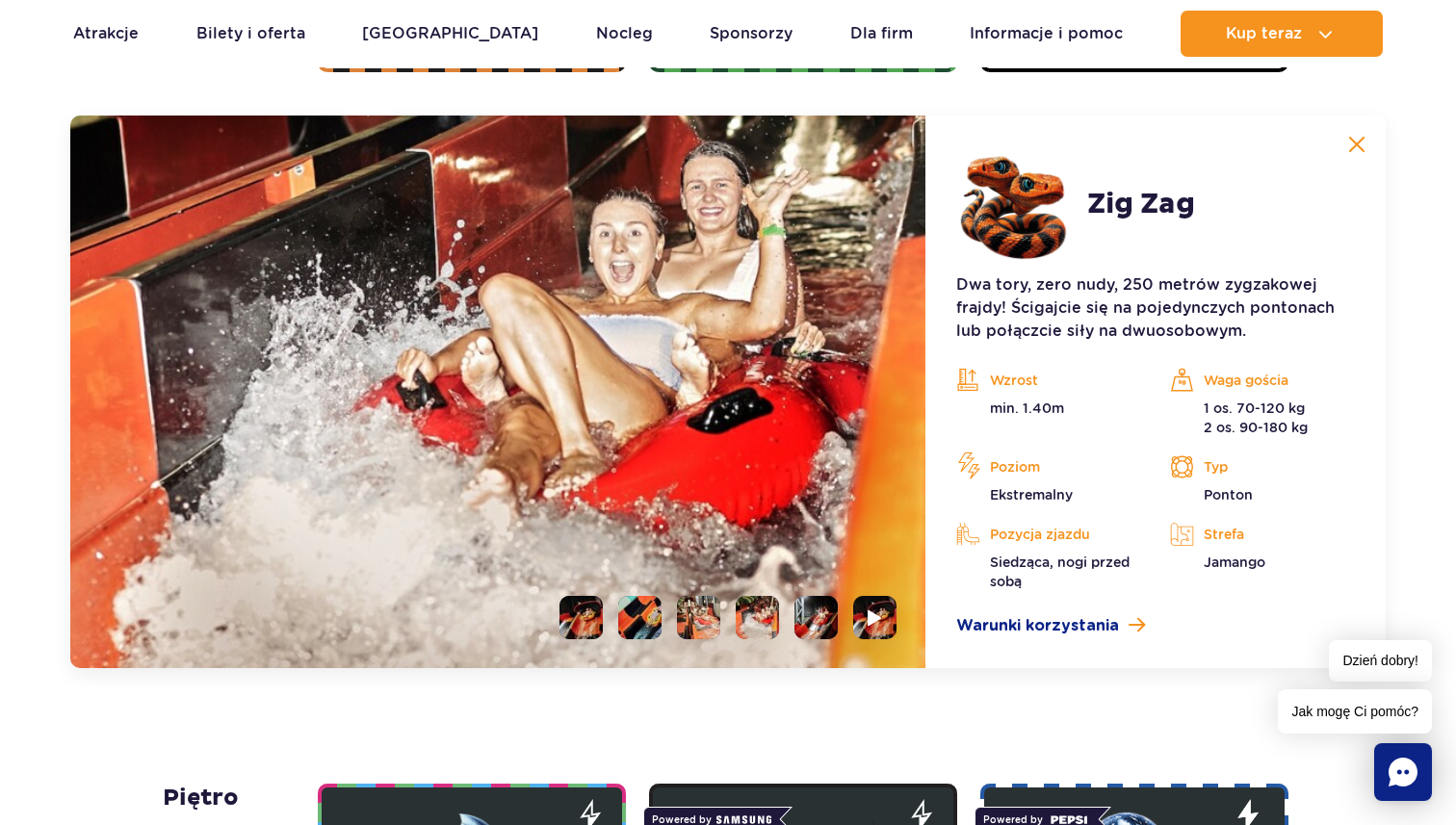
click at [811, 616] on li at bounding box center [816, 618] width 43 height 43
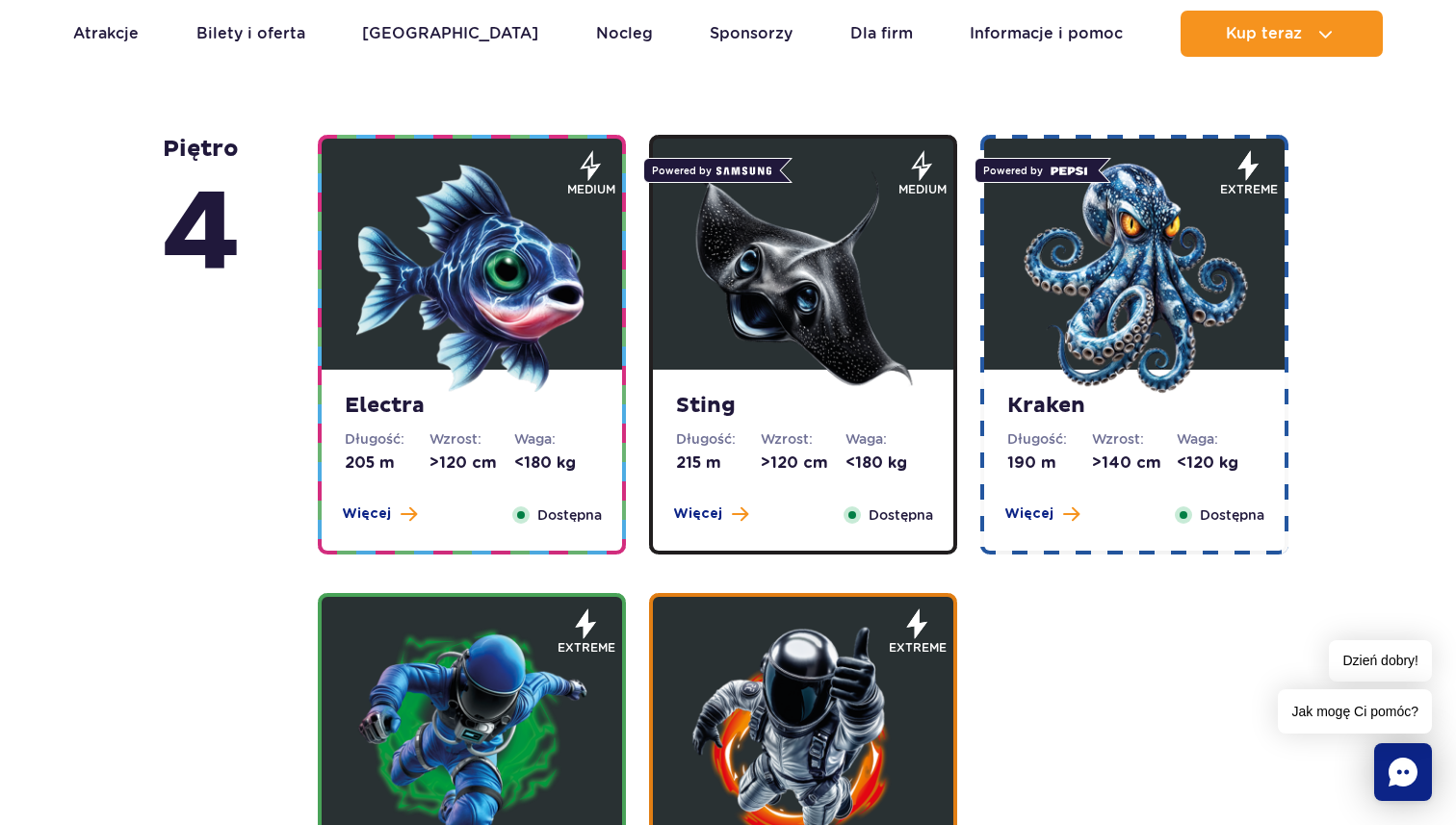
click at [483, 313] on img at bounding box center [471, 277] width 231 height 231
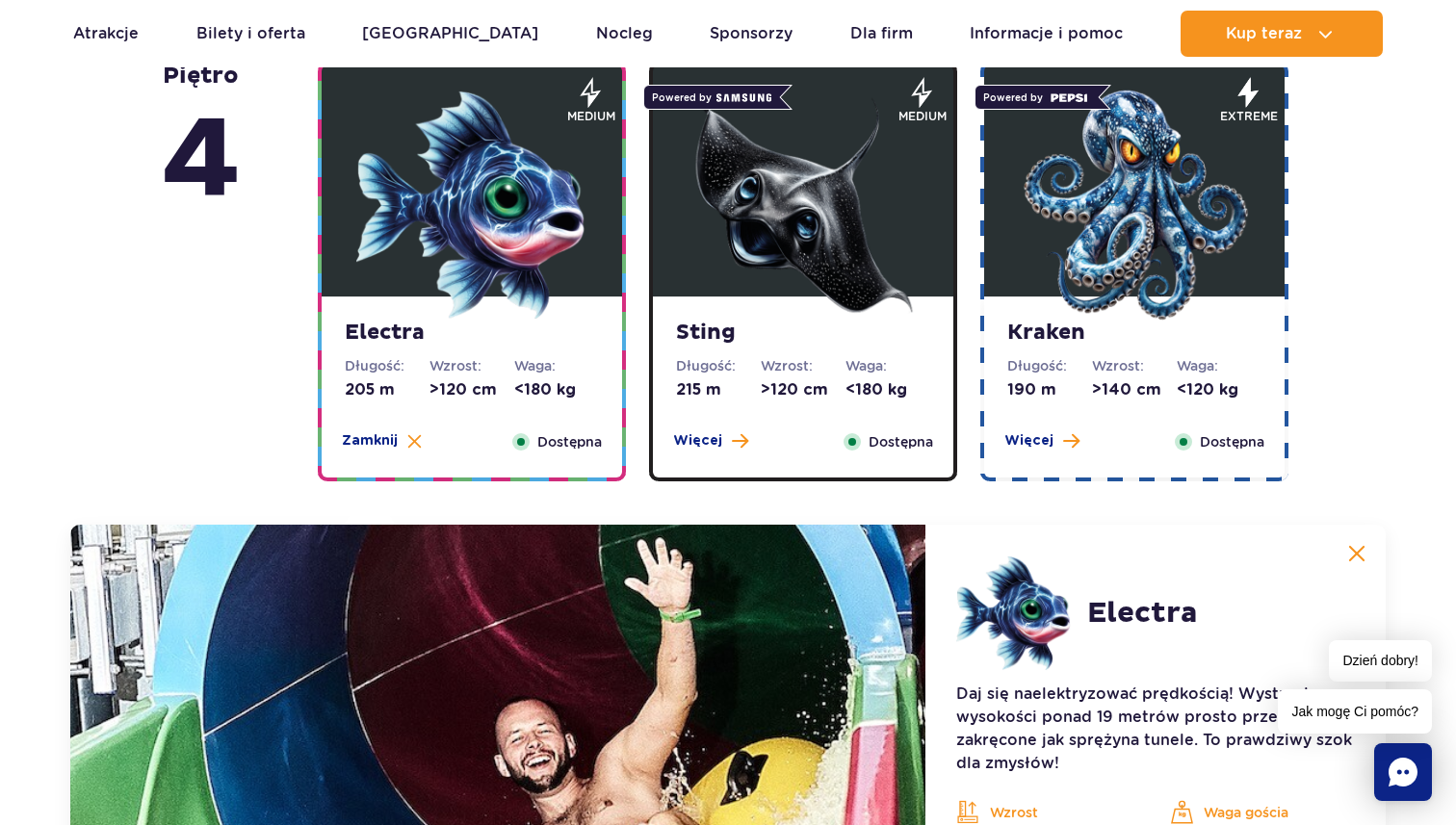
click at [731, 266] on img at bounding box center [803, 205] width 231 height 231
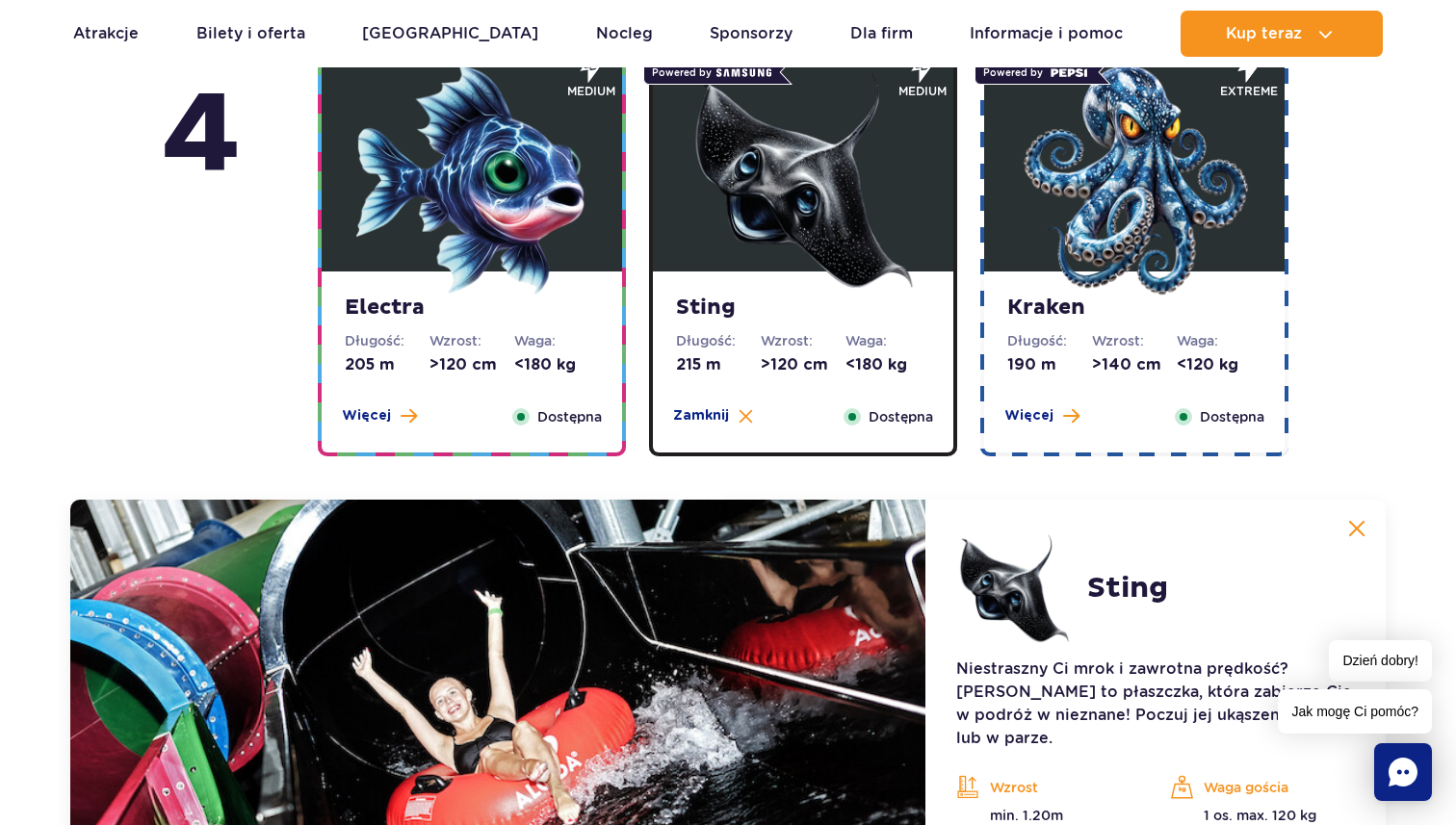
scroll to position [1739, 0]
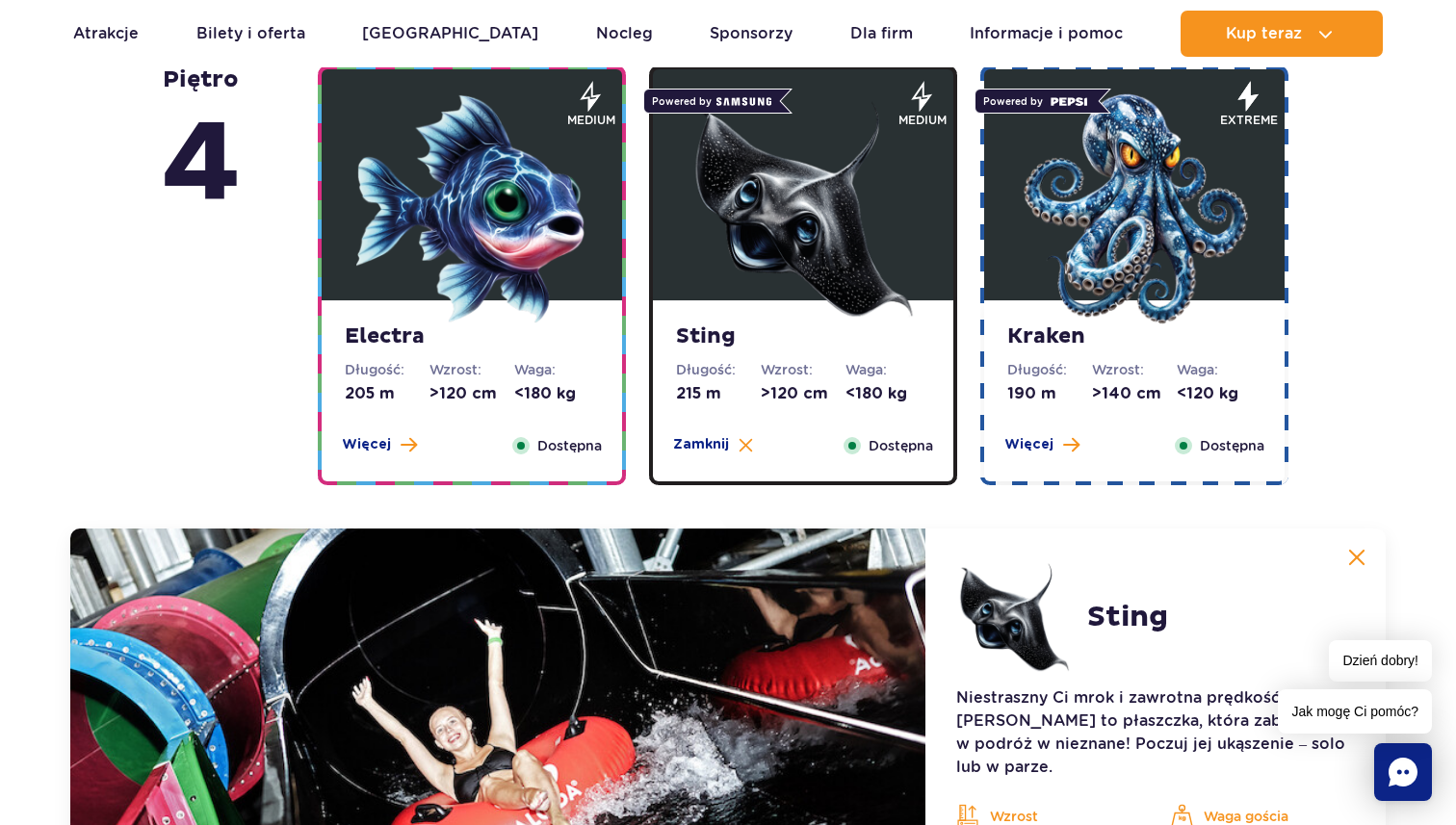
click at [1089, 194] on img at bounding box center [1133, 208] width 231 height 231
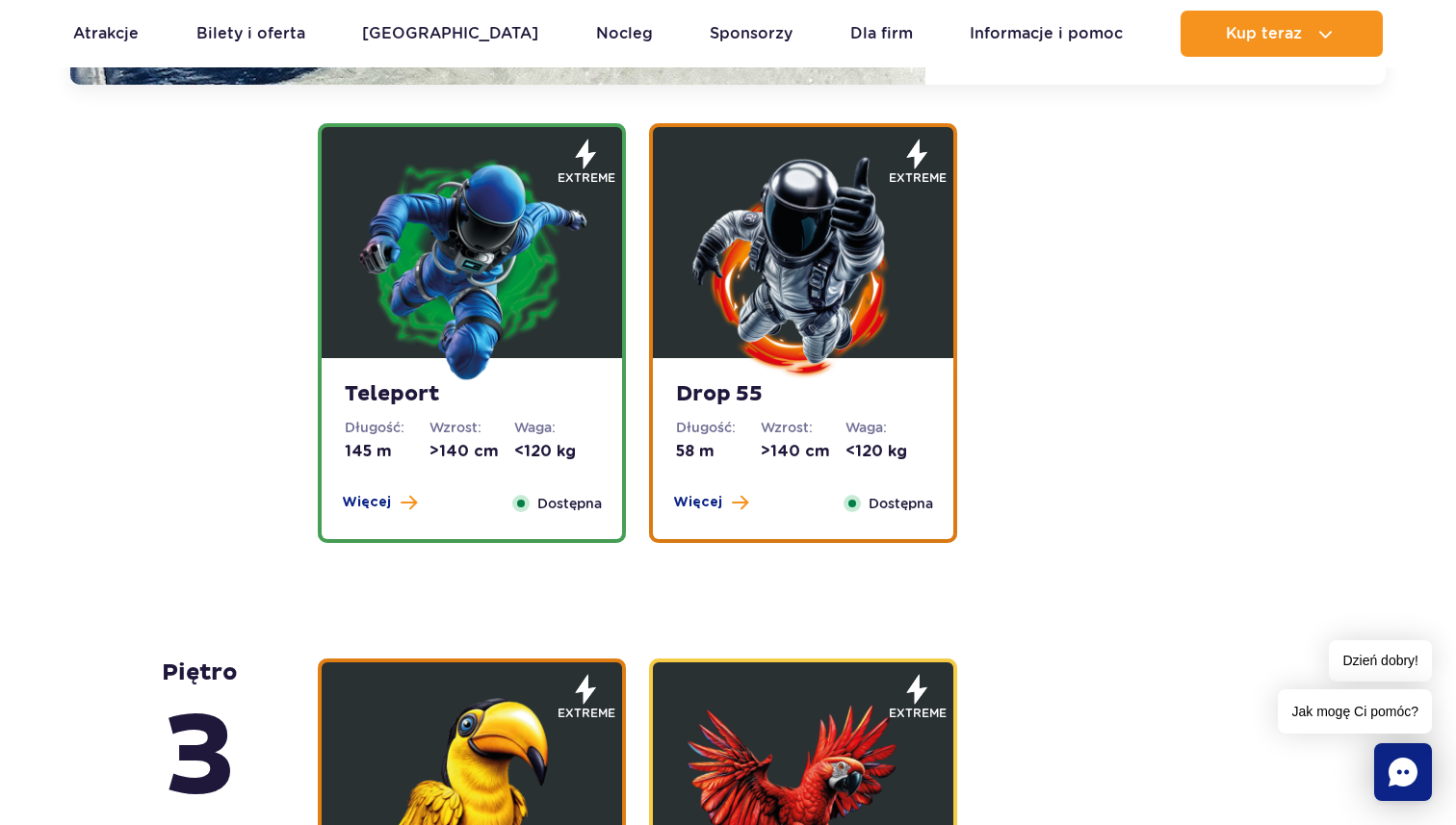
click at [800, 305] on img at bounding box center [803, 266] width 231 height 231
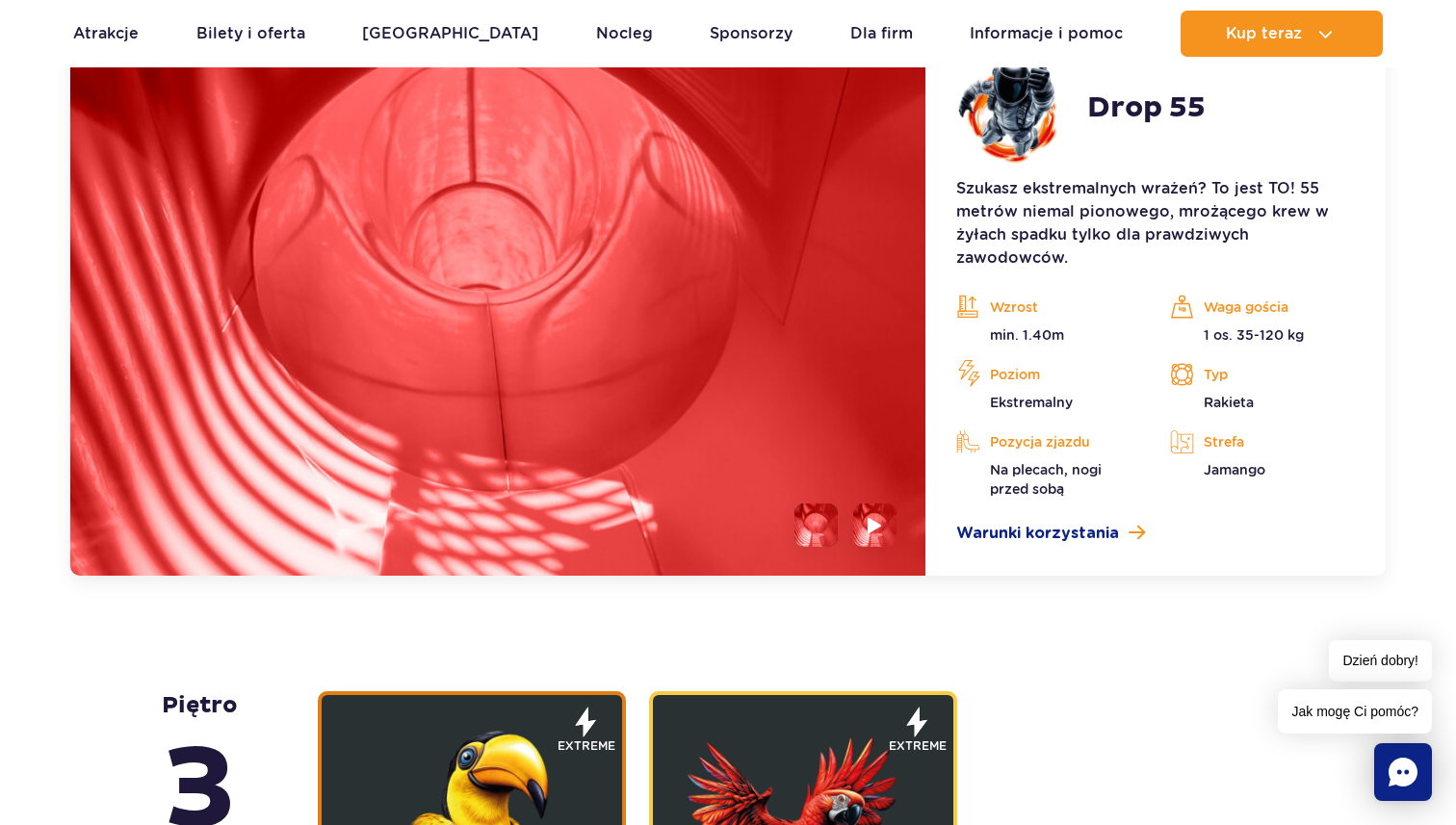
scroll to position [2705, 0]
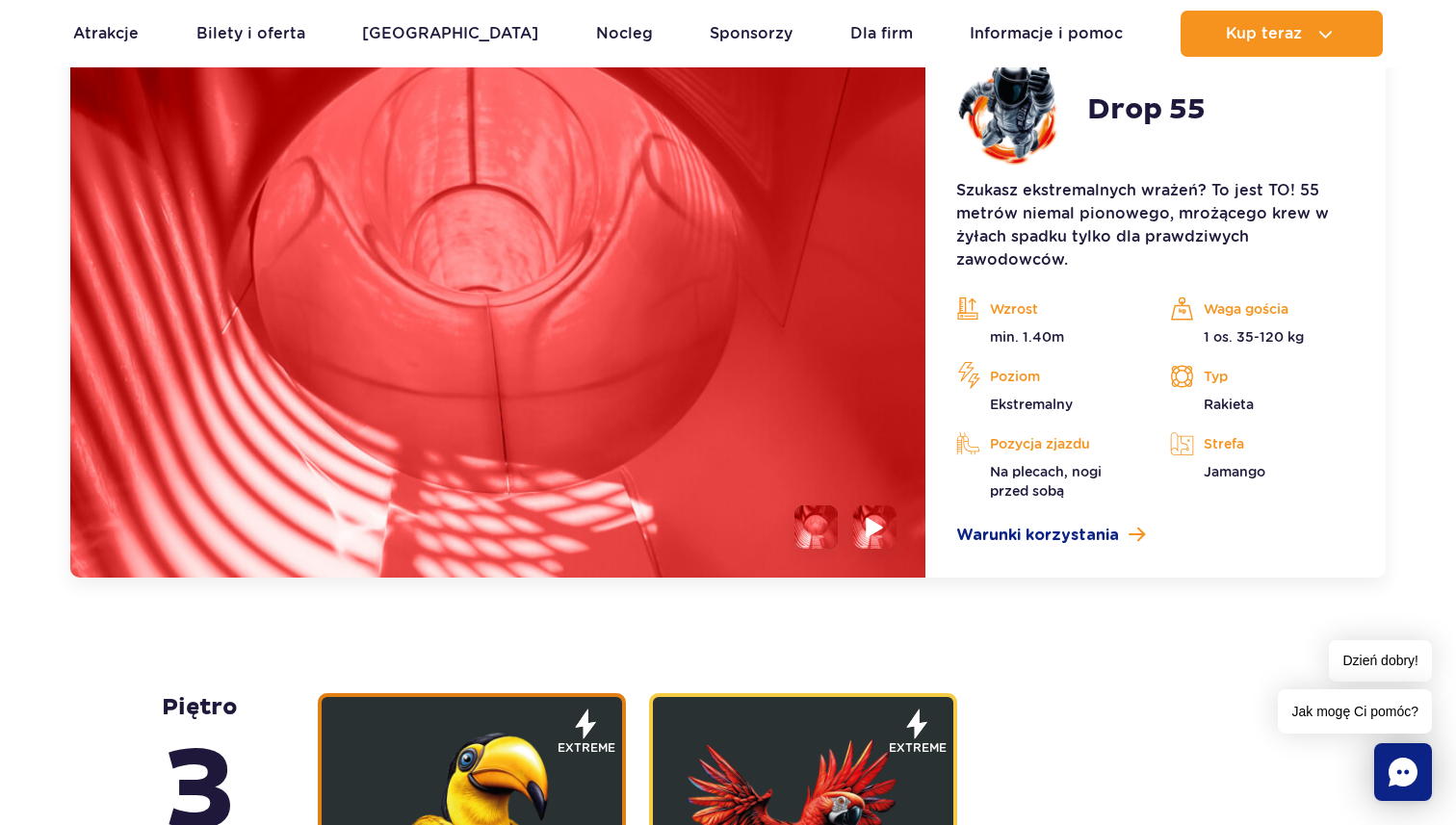
click at [869, 547] on li at bounding box center [875, 527] width 43 height 43
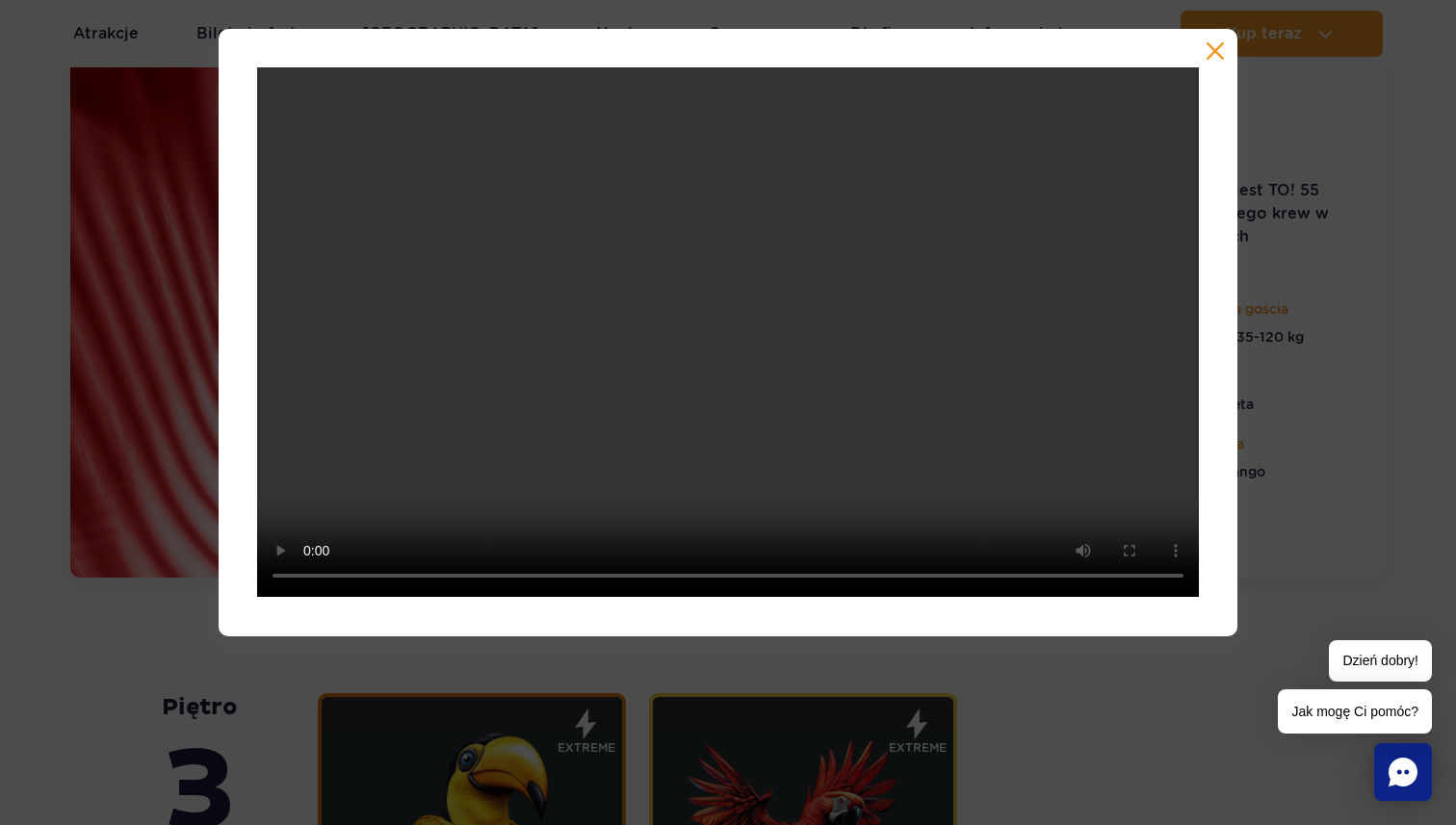
click at [707, 487] on video at bounding box center [727, 331] width 941 height 529
click at [789, 232] on video at bounding box center [727, 331] width 941 height 529
click at [1304, 285] on div at bounding box center [728, 331] width 1456 height 606
click at [1219, 49] on button "button" at bounding box center [1215, 51] width 20 height 20
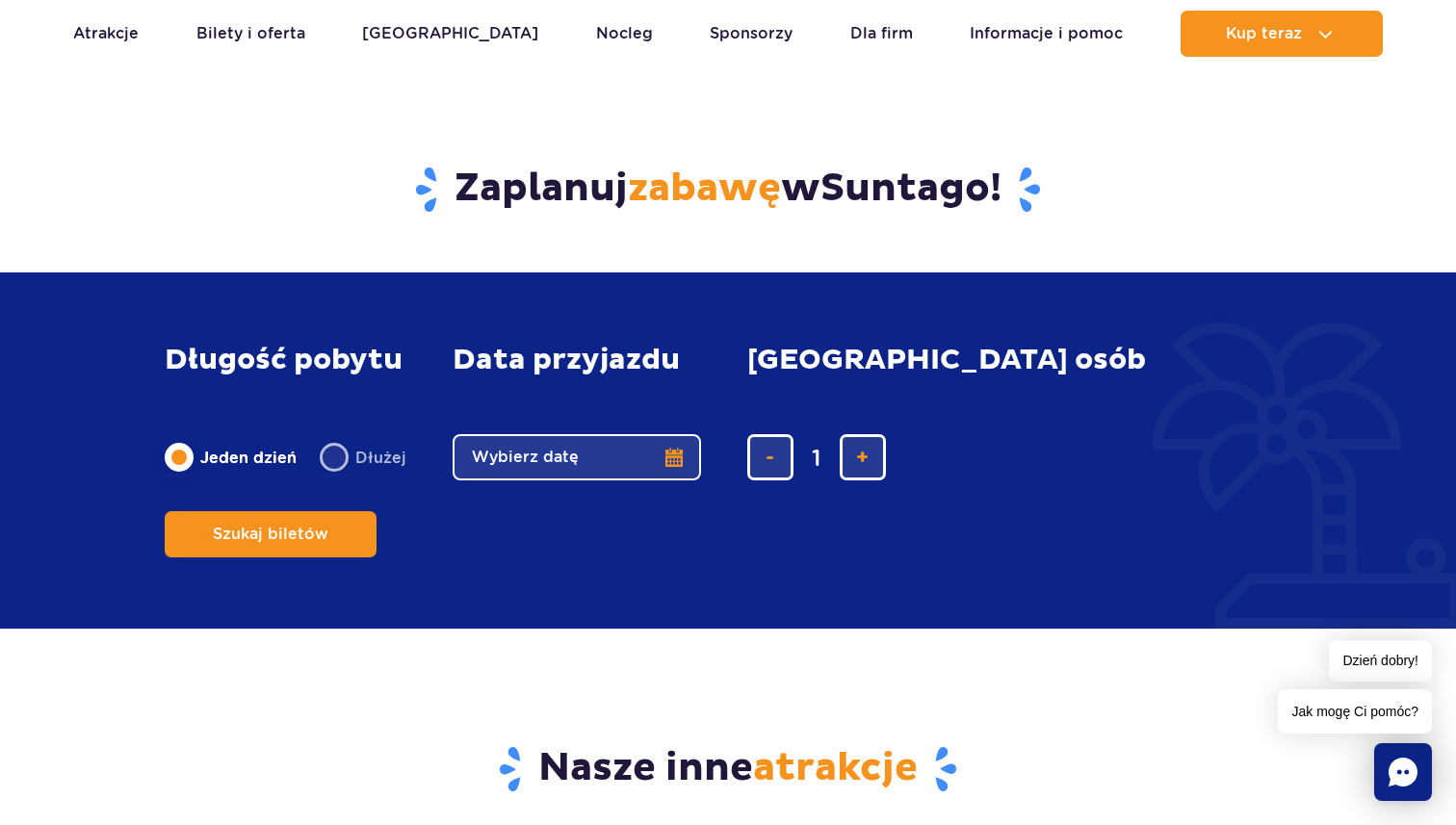
scroll to position [5873, 0]
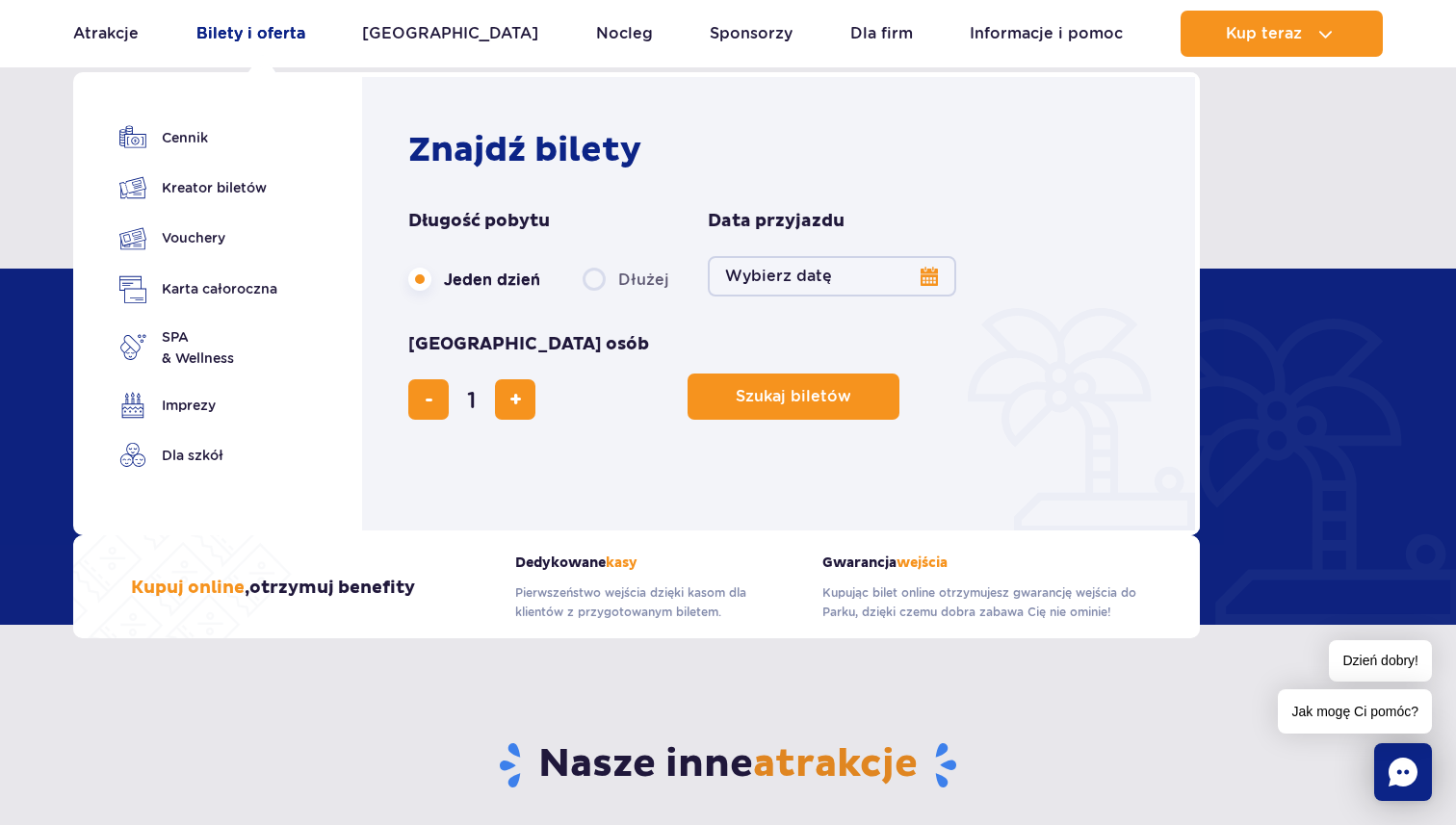
click at [292, 21] on link "Bilety i oferta" at bounding box center [251, 33] width 109 height 46
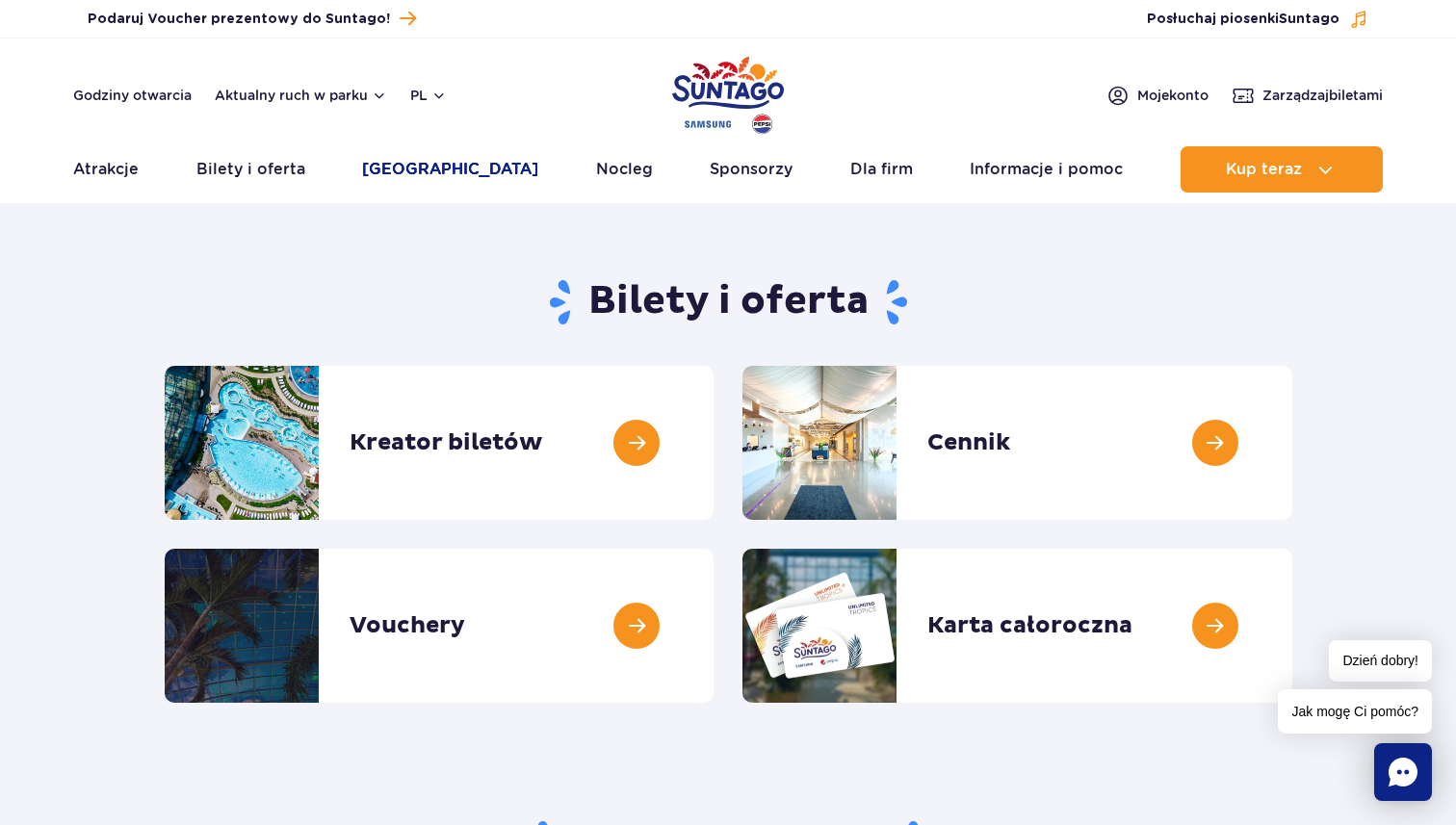
click at [433, 153] on link "[GEOGRAPHIC_DATA]" at bounding box center [450, 169] width 176 height 46
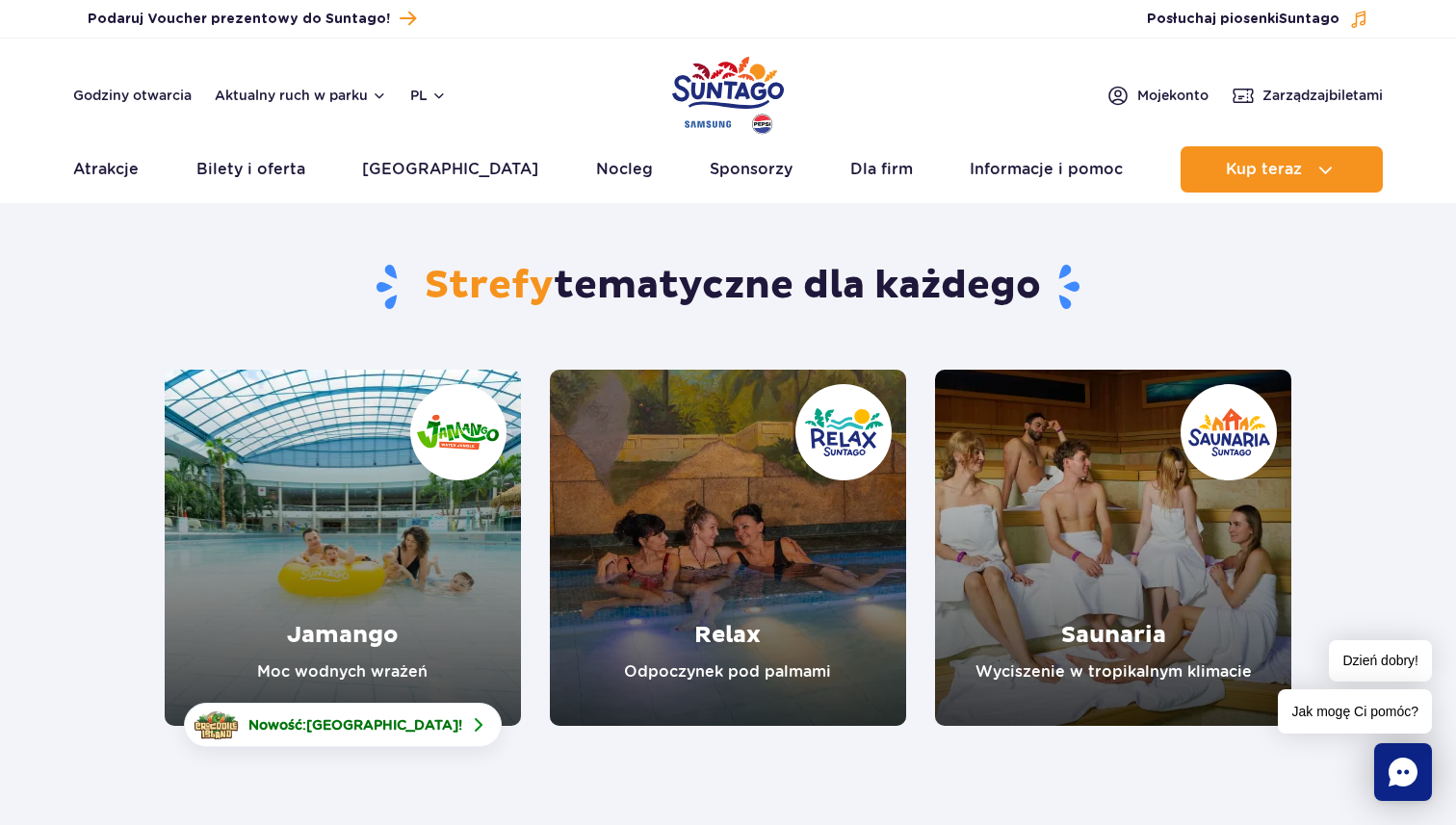
click at [358, 646] on link "Jamango" at bounding box center [342, 548] width 356 height 356
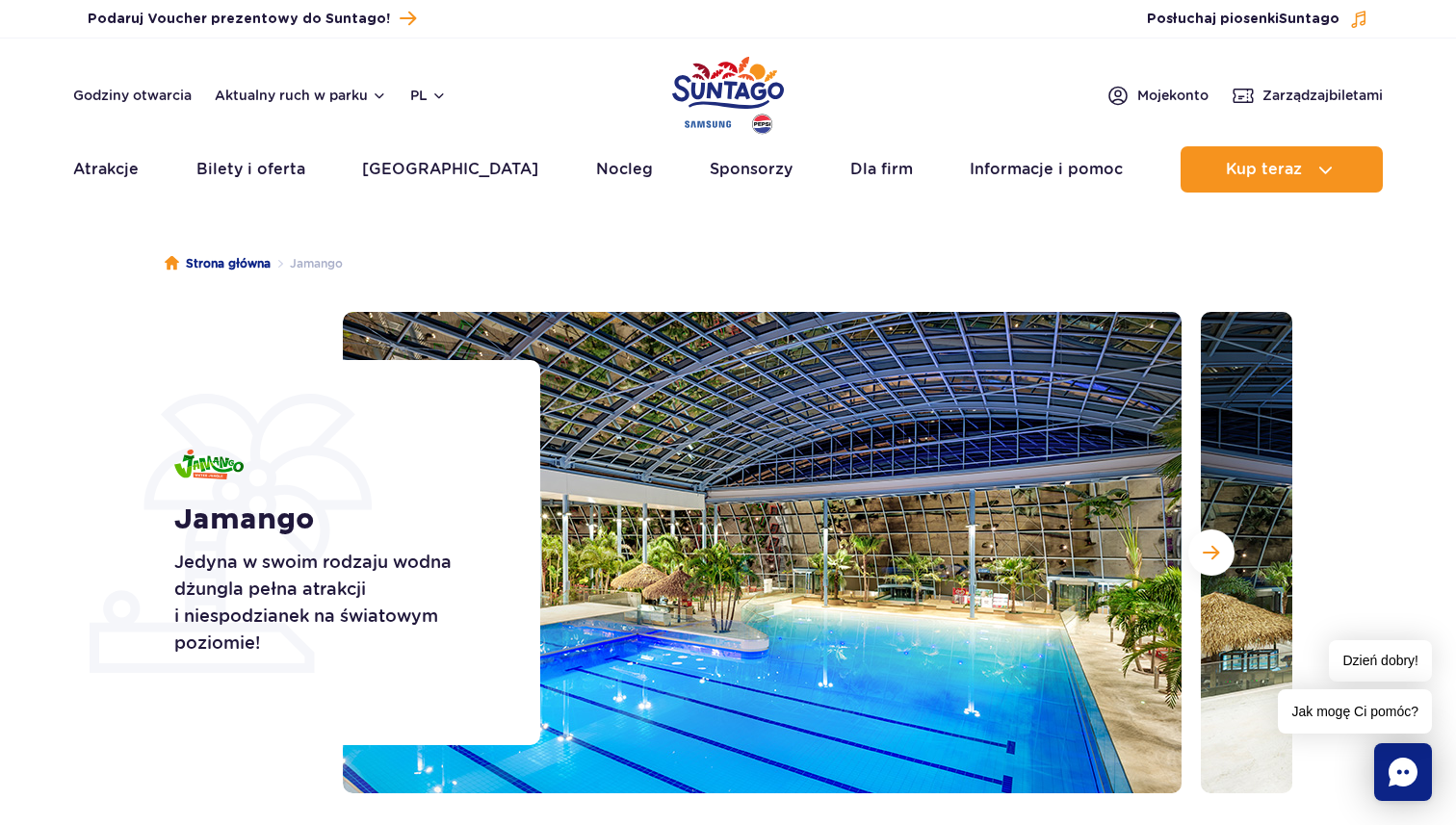
click at [380, 173] on ul "Aktualny ruch w parku Atrakcje Zjeżdżalnie Aster Rainbow Narval Więcej Baseny B…" at bounding box center [727, 169] width 1309 height 46
click at [403, 166] on link "[GEOGRAPHIC_DATA]" at bounding box center [450, 169] width 176 height 46
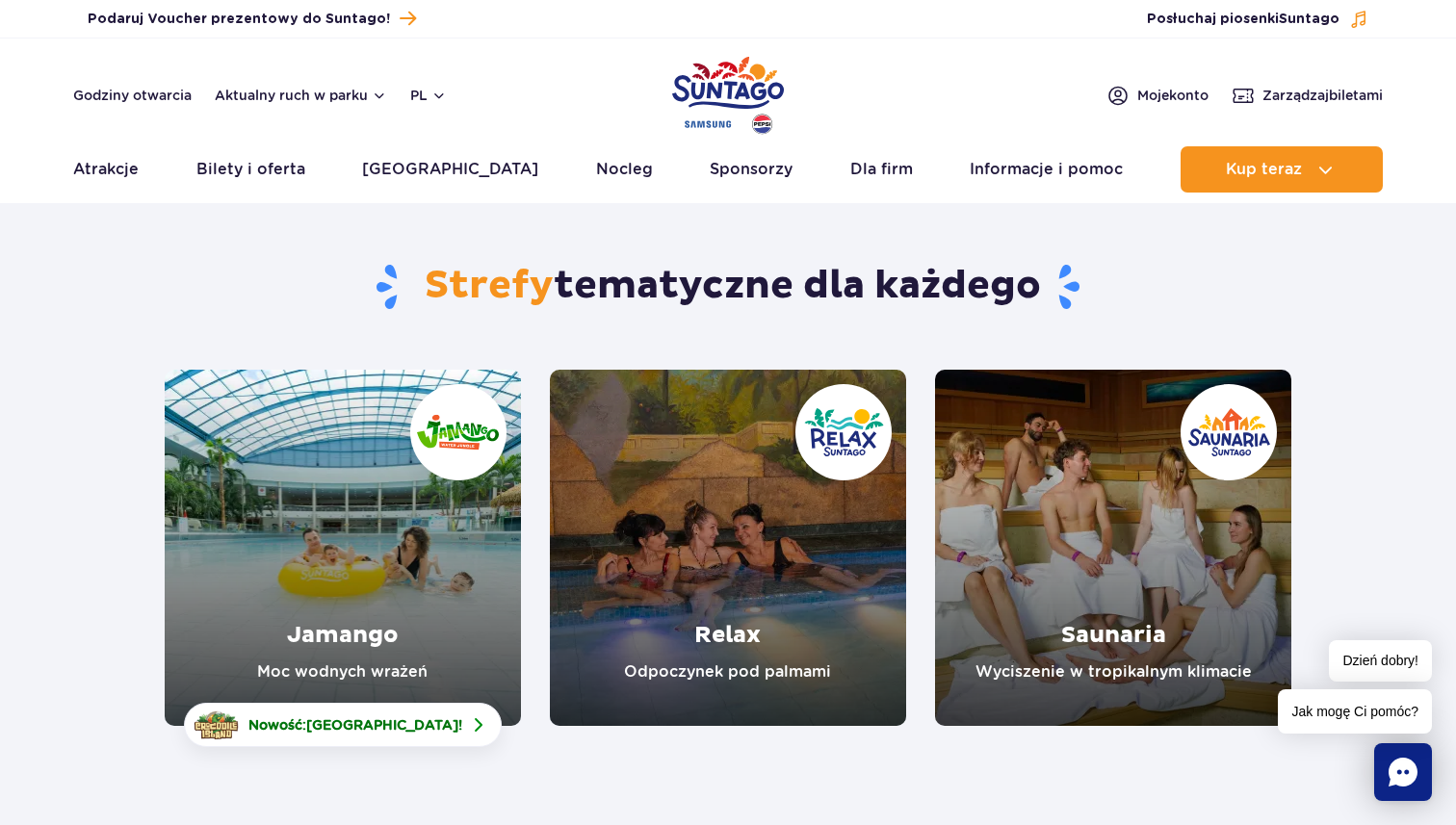
click at [739, 640] on link "Relax" at bounding box center [728, 548] width 356 height 356
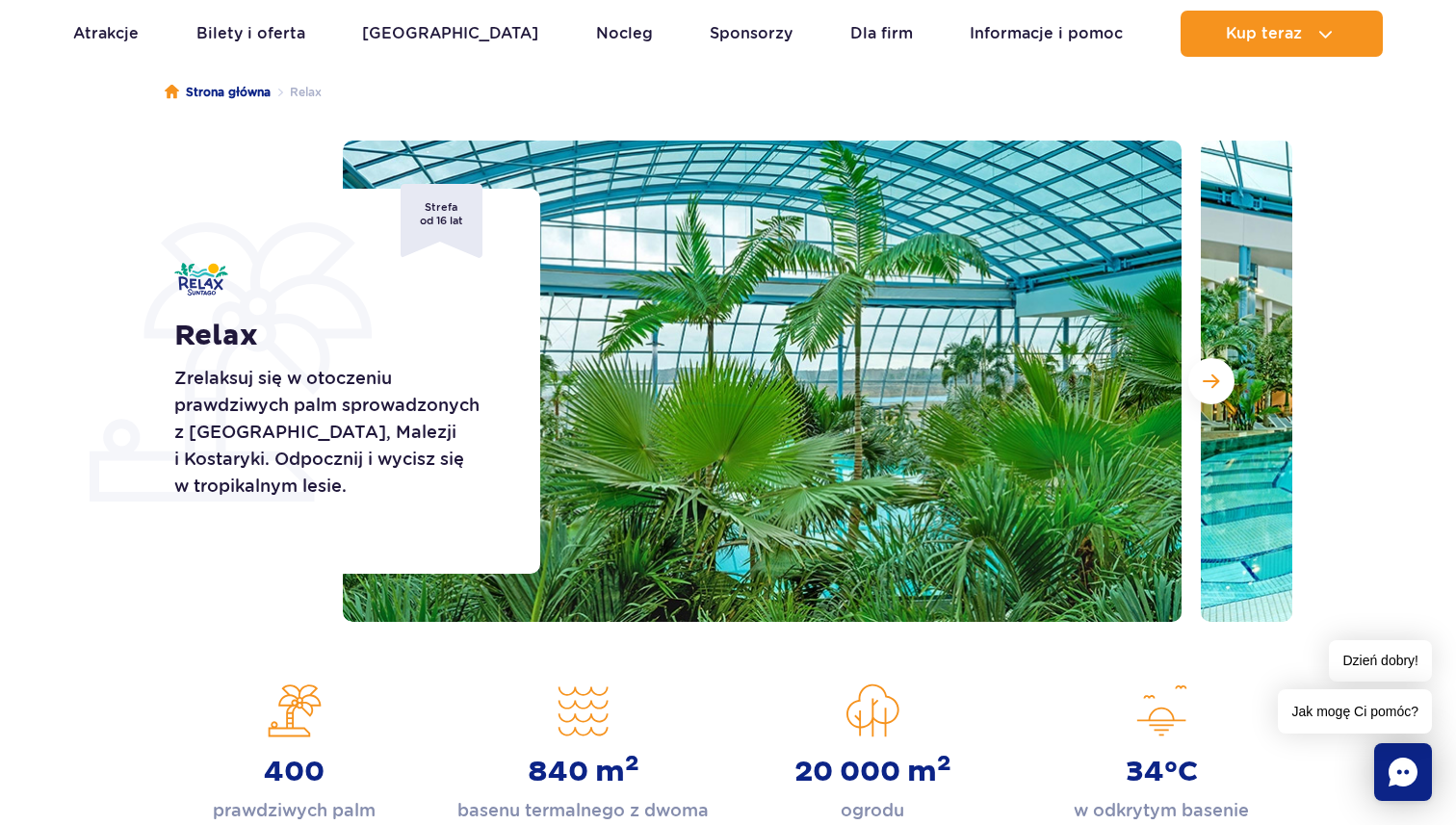
scroll to position [179, 0]
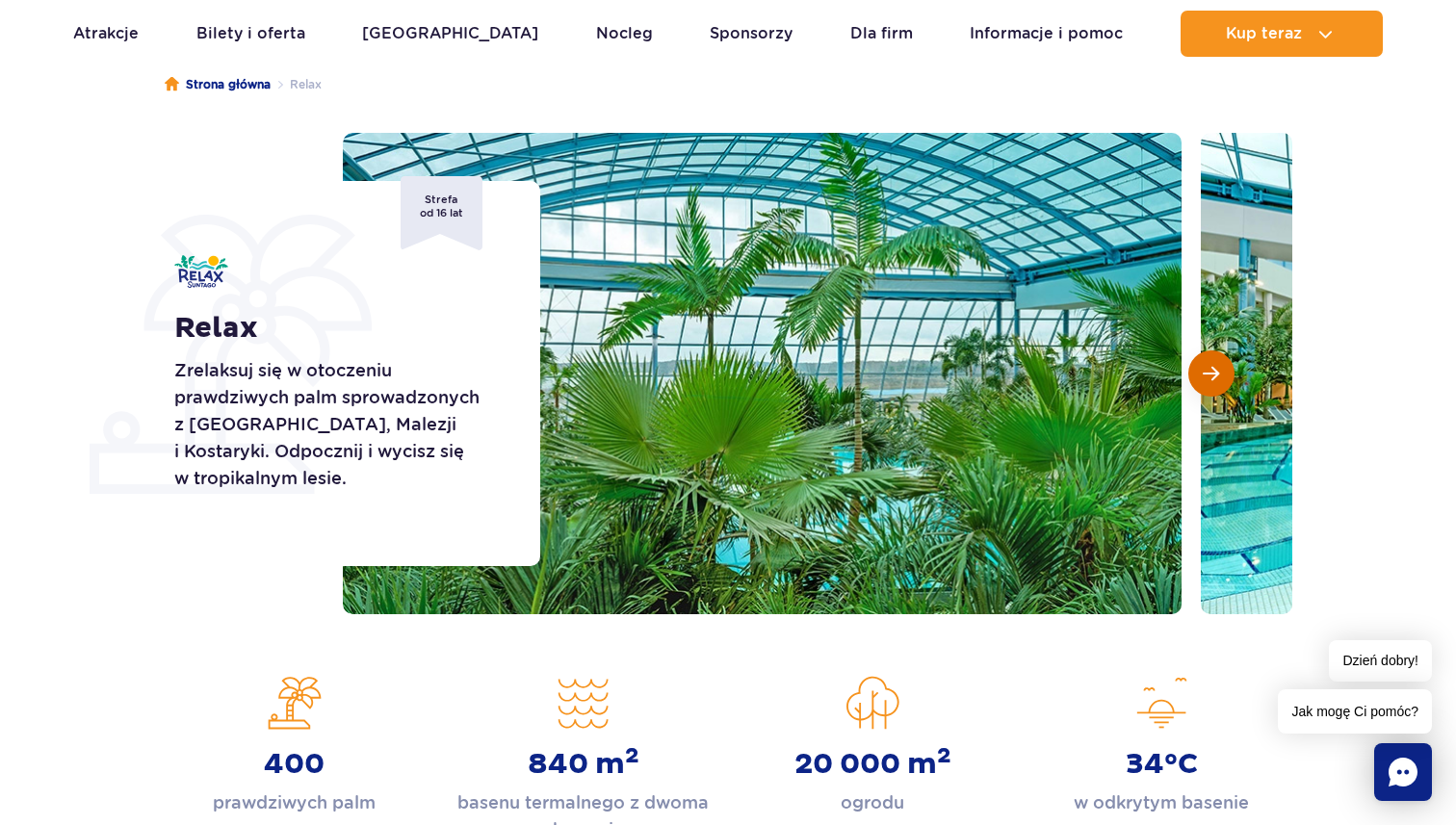
click at [1227, 362] on button "Następny slajd" at bounding box center [1211, 373] width 46 height 46
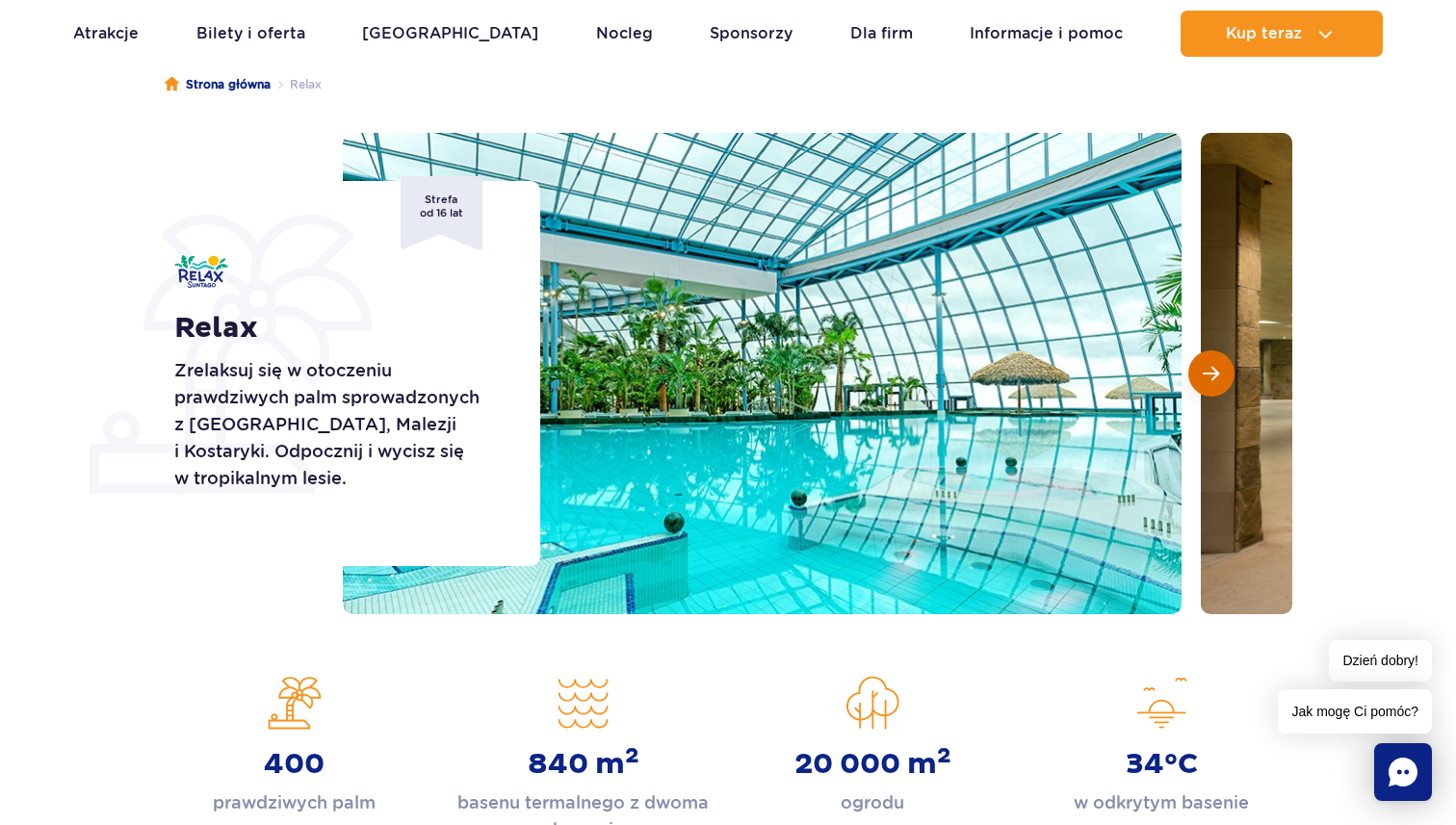
click at [1227, 362] on button "Następny slajd" at bounding box center [1211, 373] width 46 height 46
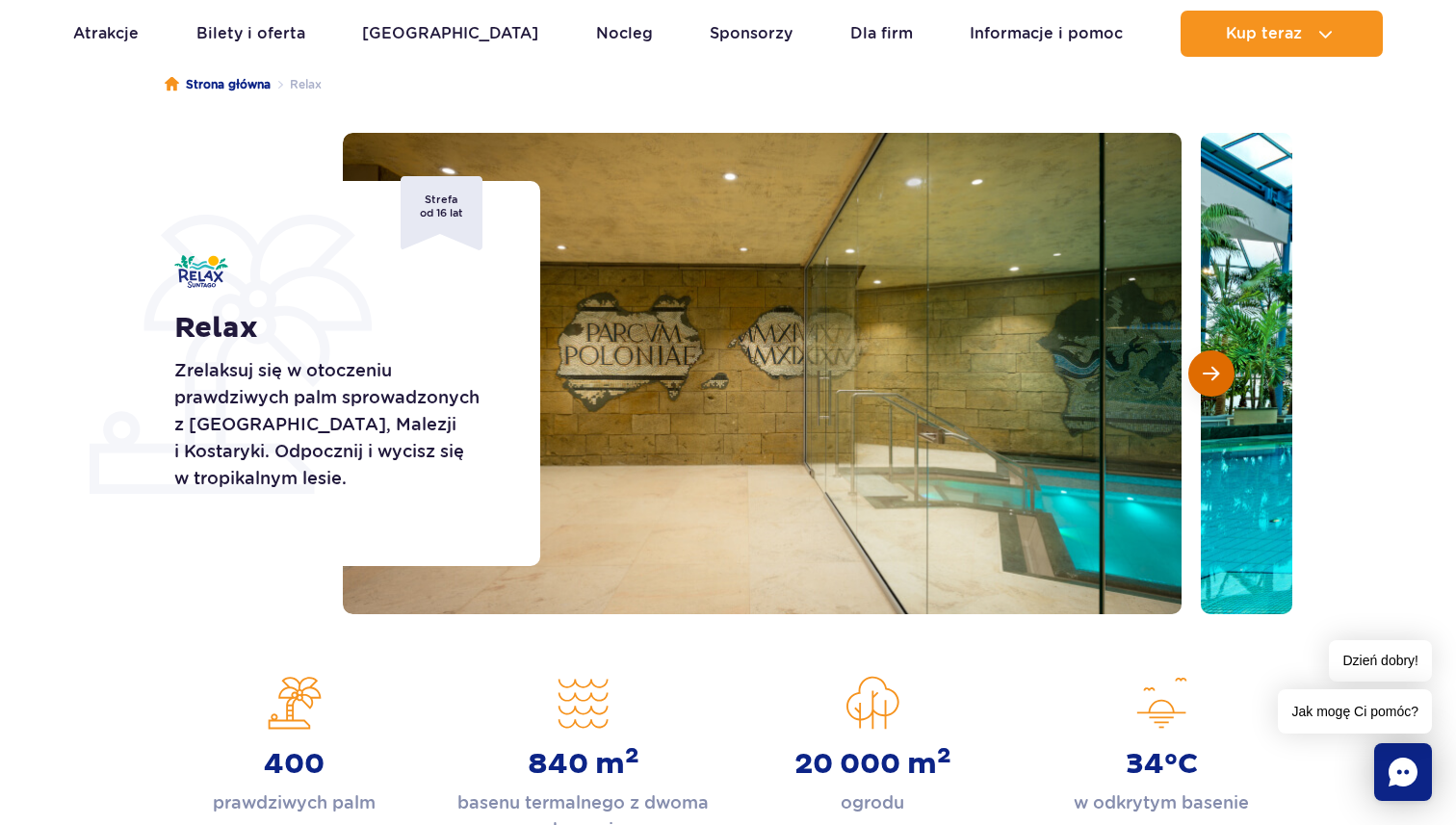
click at [1227, 362] on button "Następny slajd" at bounding box center [1211, 373] width 46 height 46
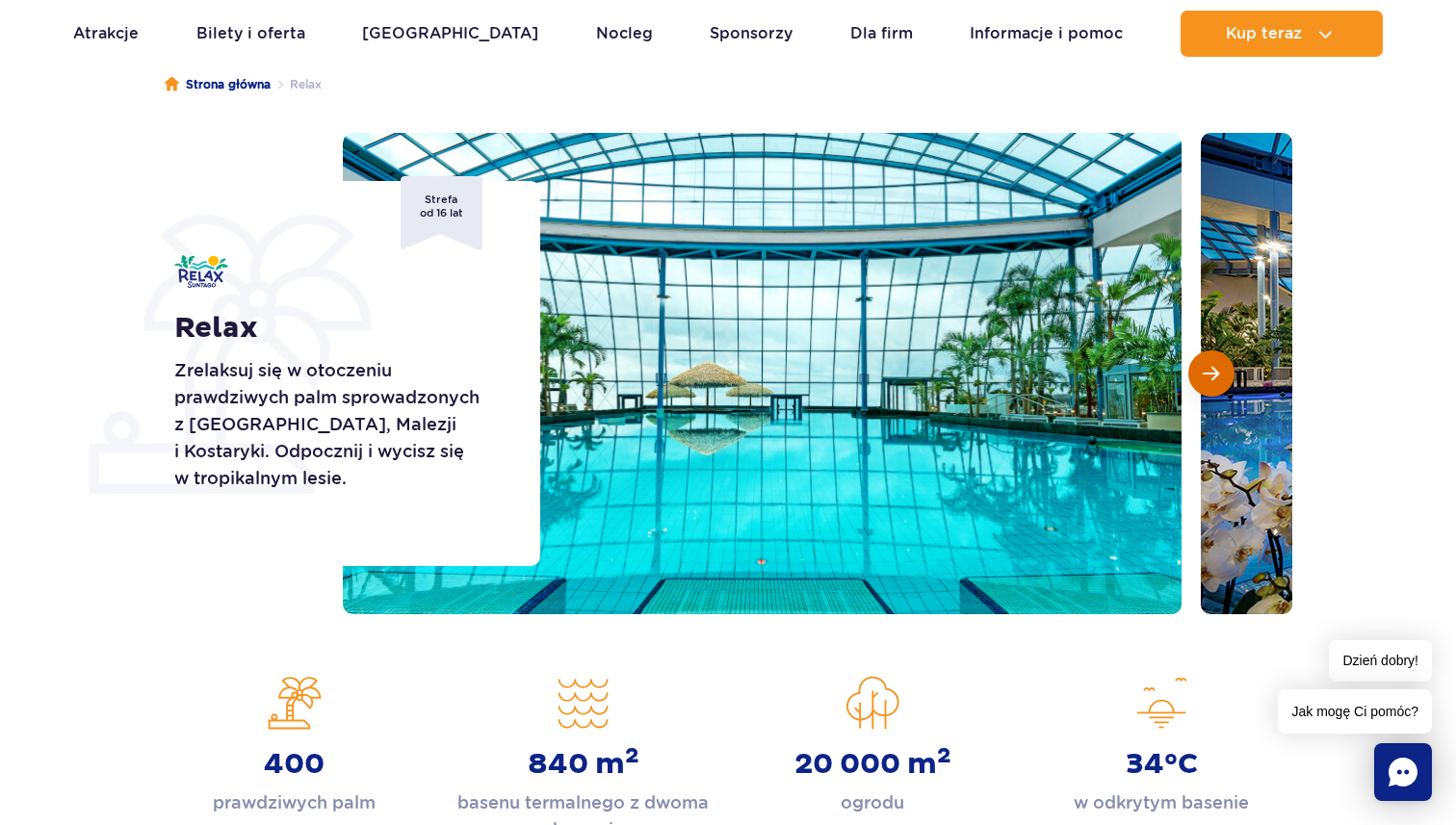
click at [1227, 362] on button "Następny slajd" at bounding box center [1211, 373] width 46 height 46
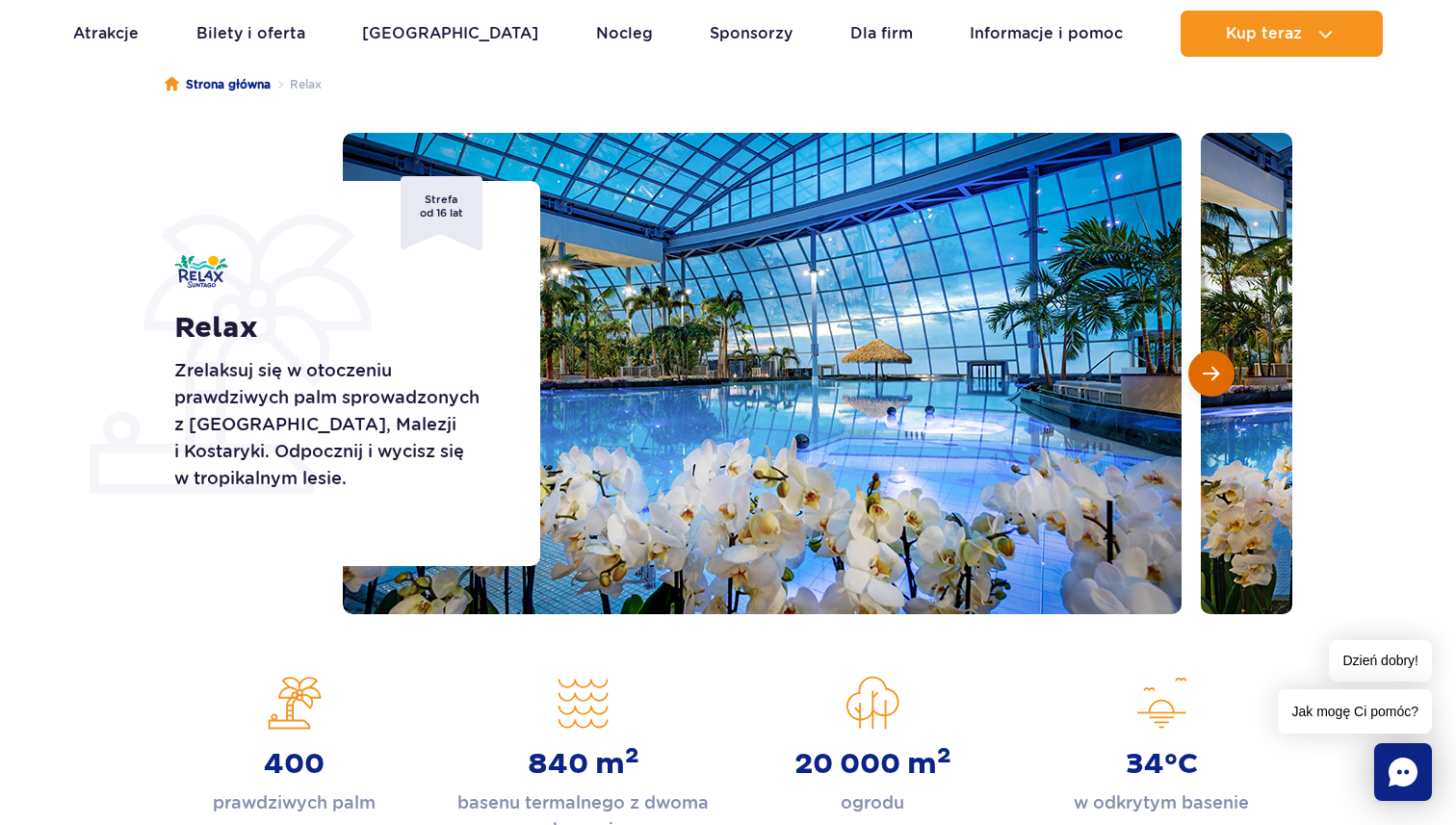
click at [1227, 362] on button "Następny slajd" at bounding box center [1211, 373] width 46 height 46
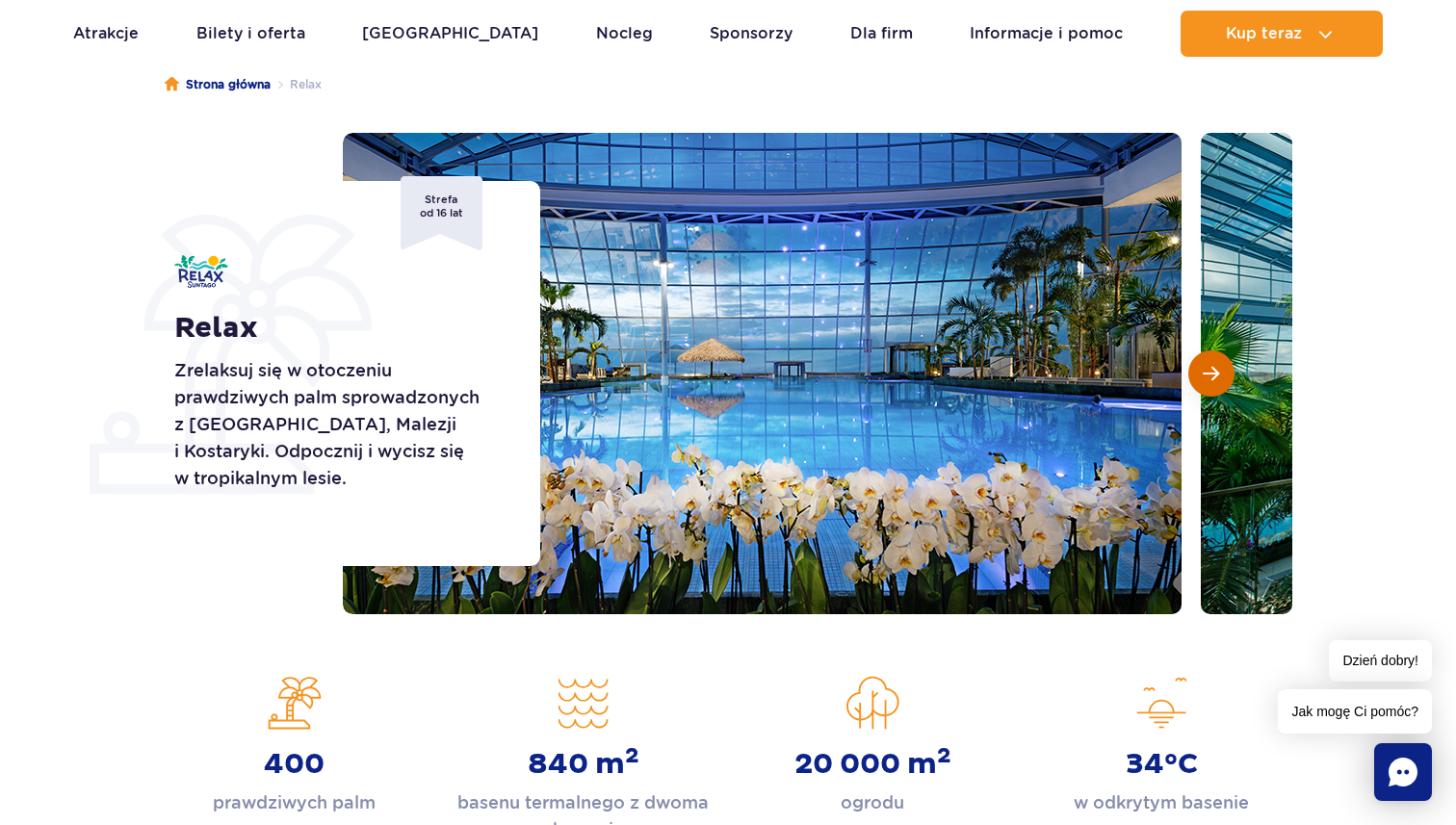
click at [1227, 362] on button "Następny slajd" at bounding box center [1211, 373] width 46 height 46
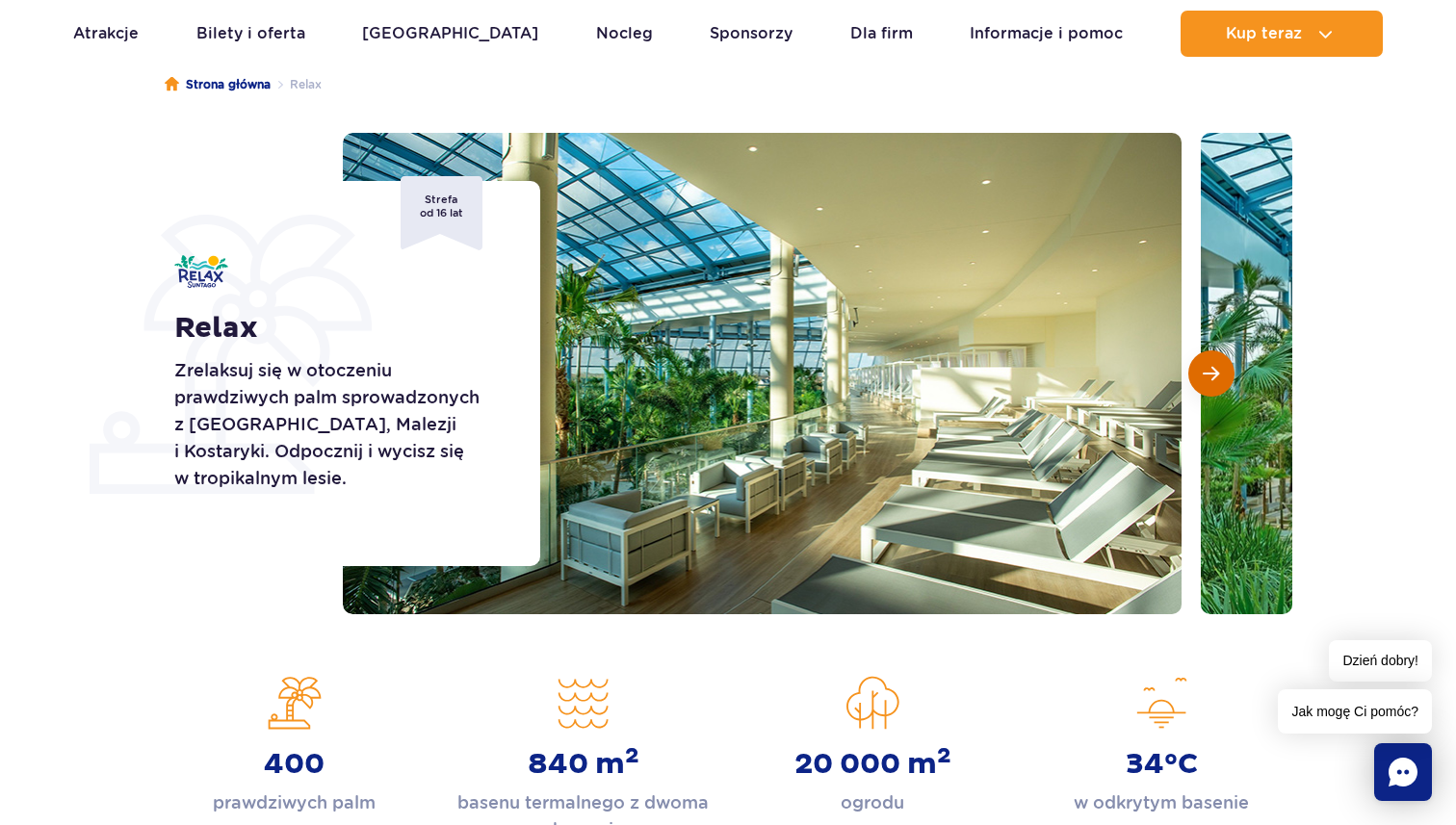
click at [1227, 362] on button "Następny slajd" at bounding box center [1211, 373] width 46 height 46
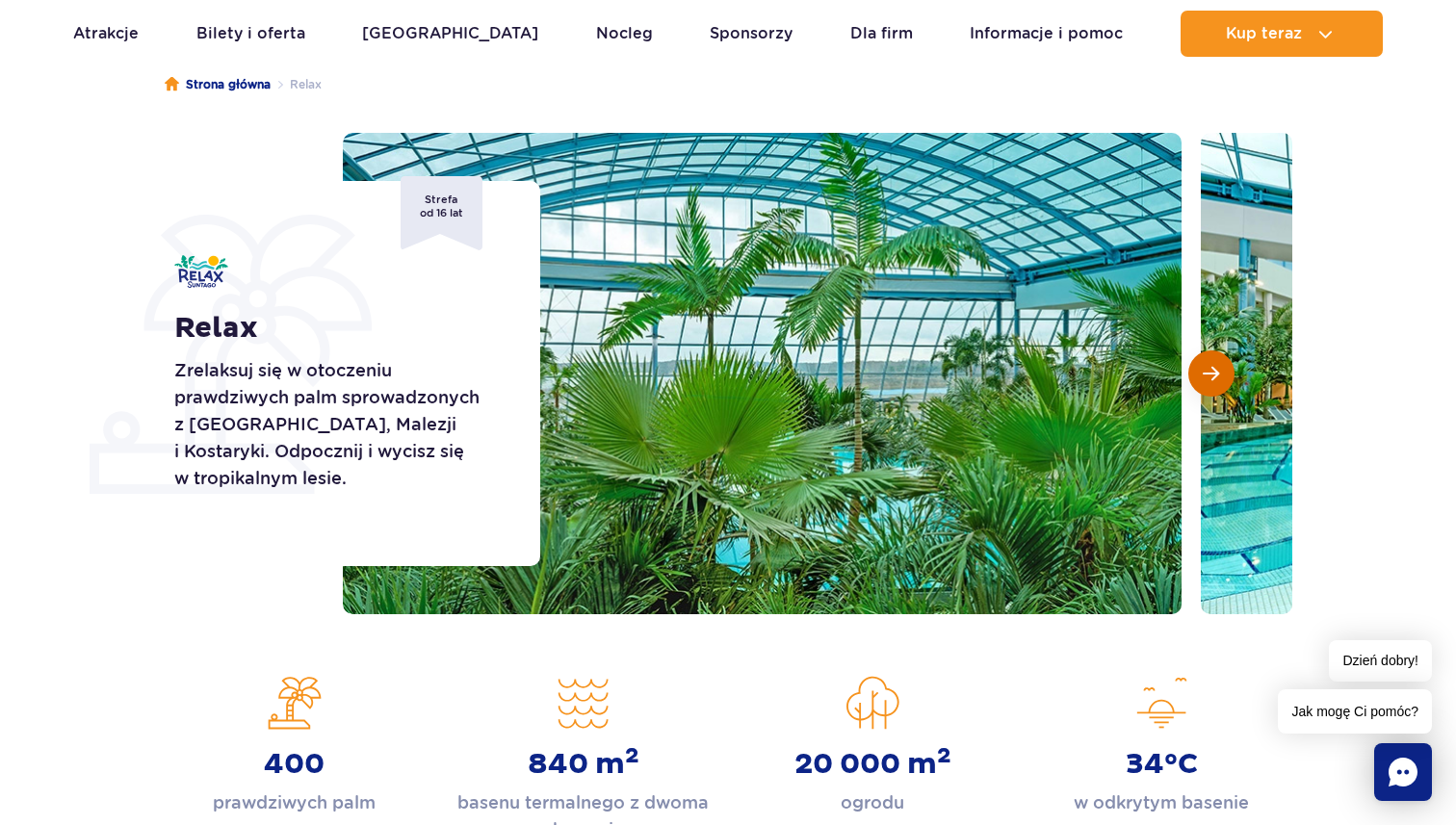
click at [1227, 362] on button "Następny slajd" at bounding box center [1211, 373] width 46 height 46
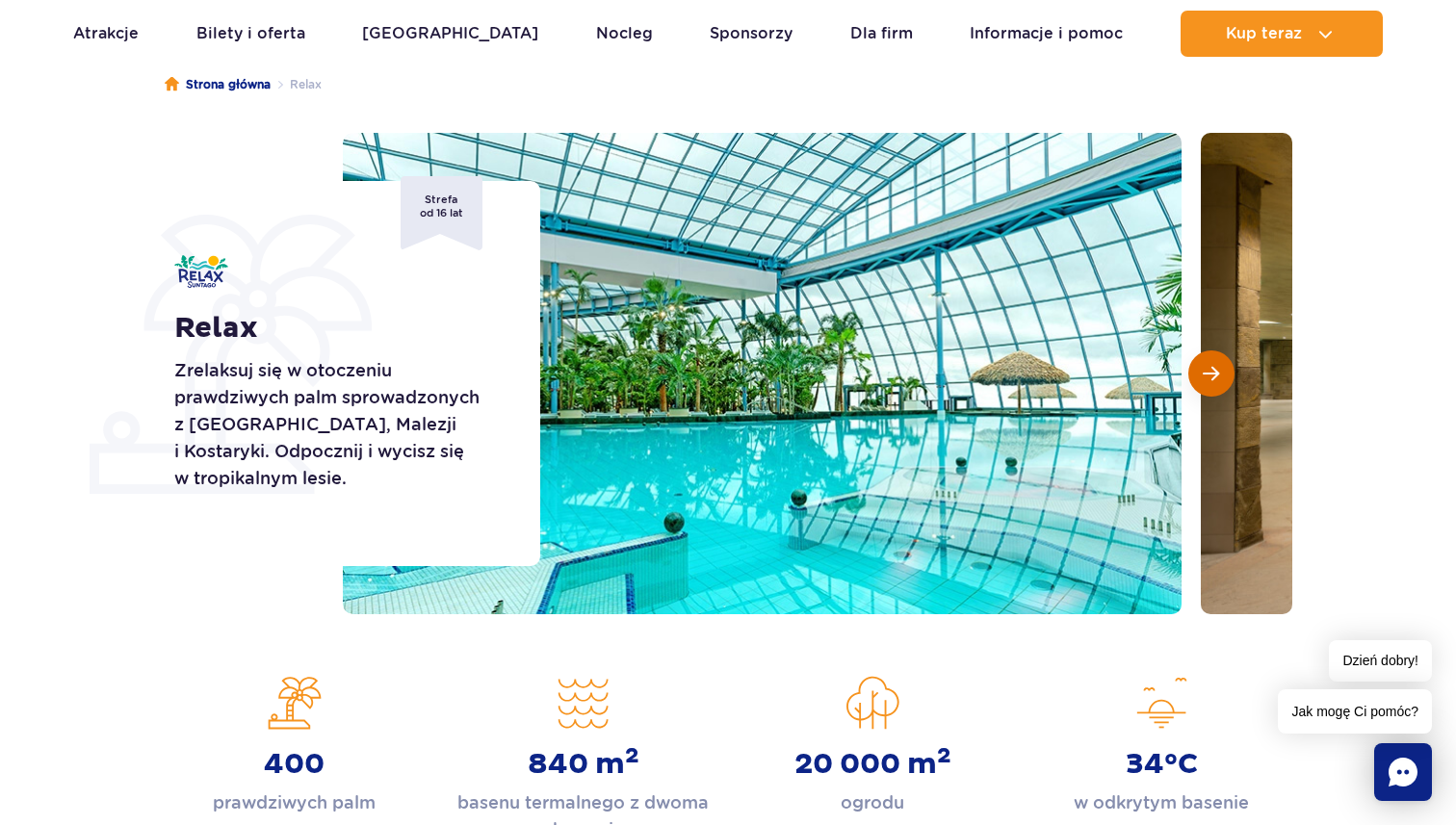
click at [1227, 362] on button "Następny slajd" at bounding box center [1211, 373] width 46 height 46
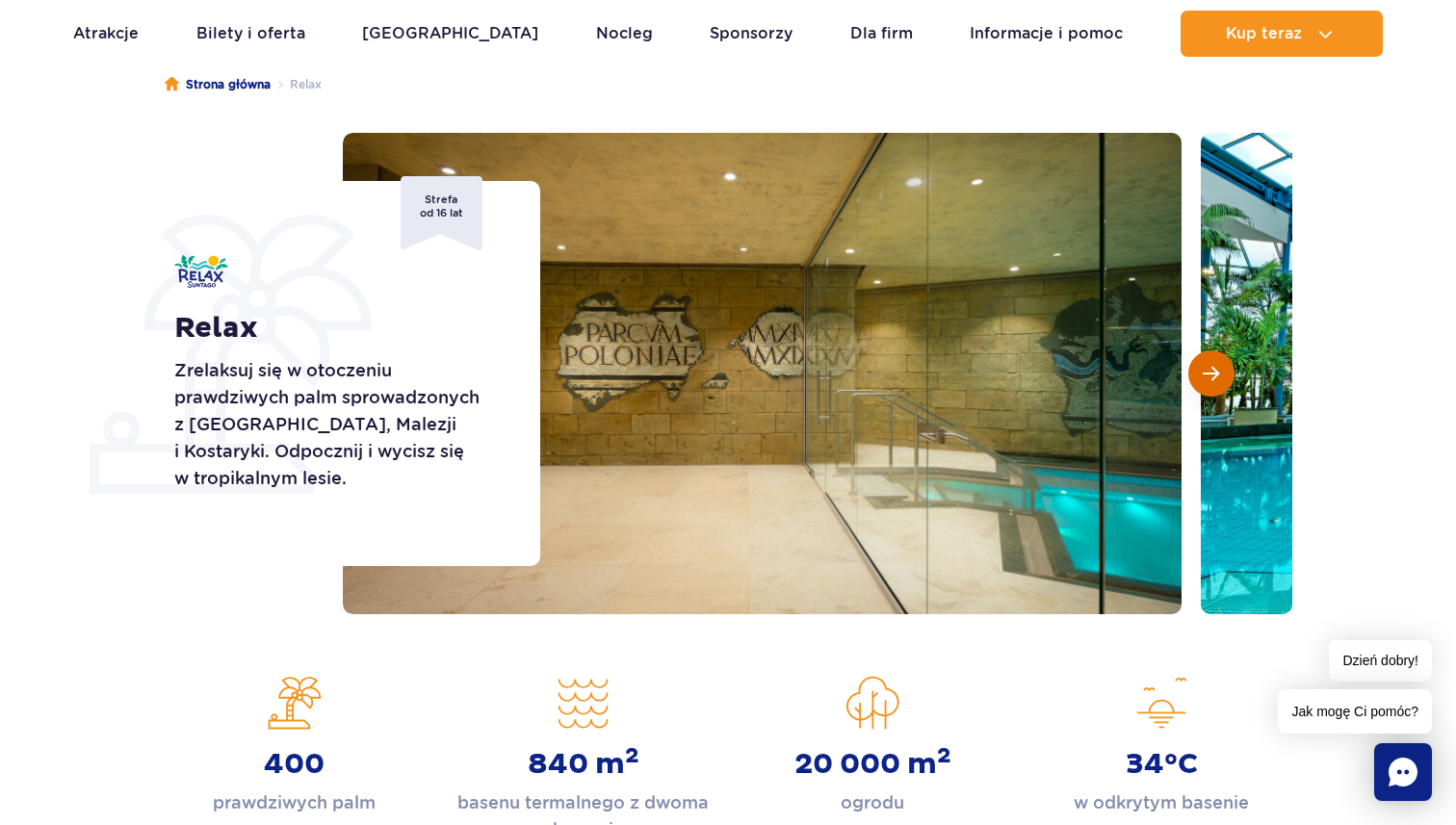
click at [1227, 362] on button "Następny slajd" at bounding box center [1211, 373] width 46 height 46
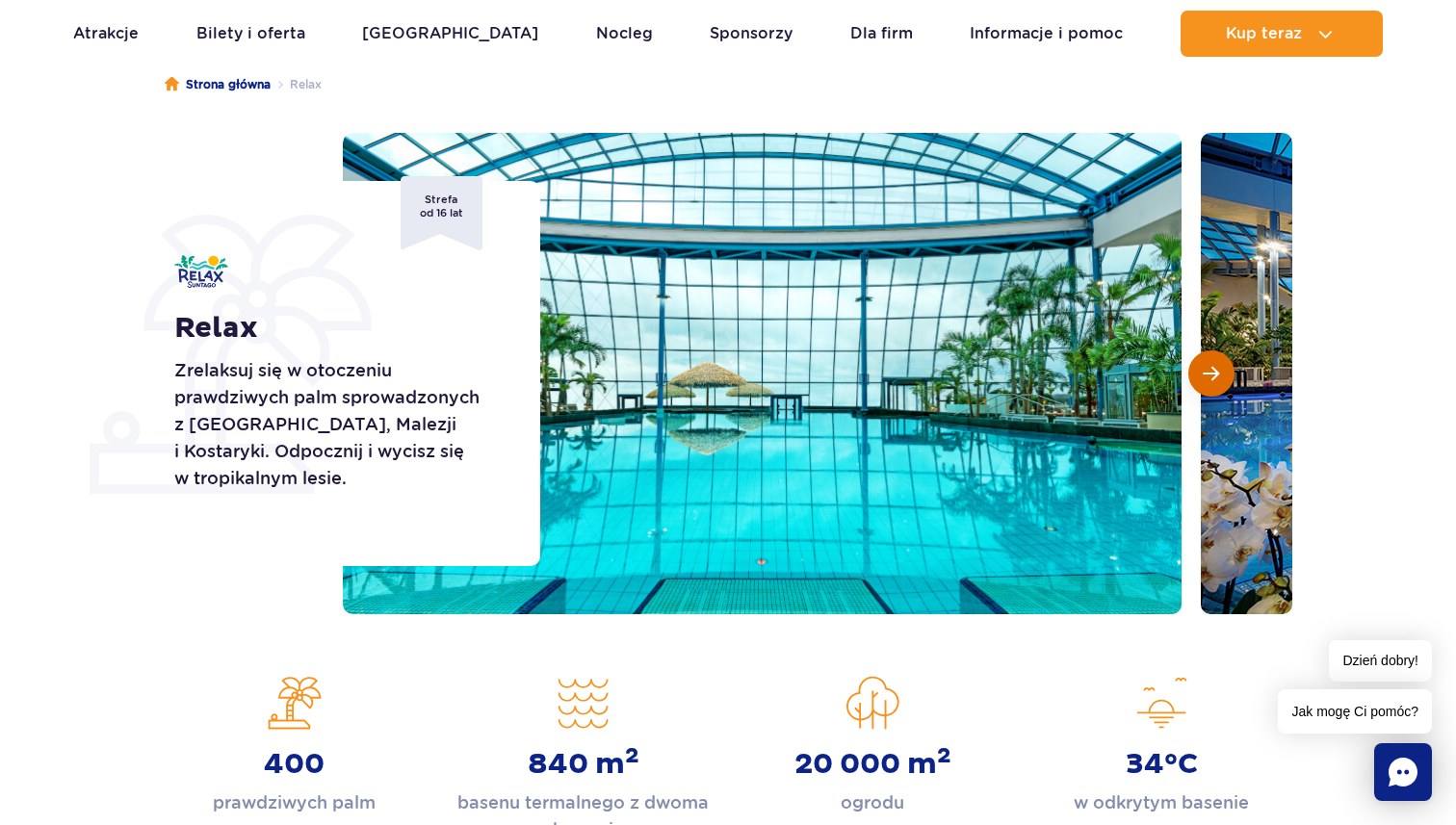
click at [1227, 362] on button "Następny slajd" at bounding box center [1211, 373] width 46 height 46
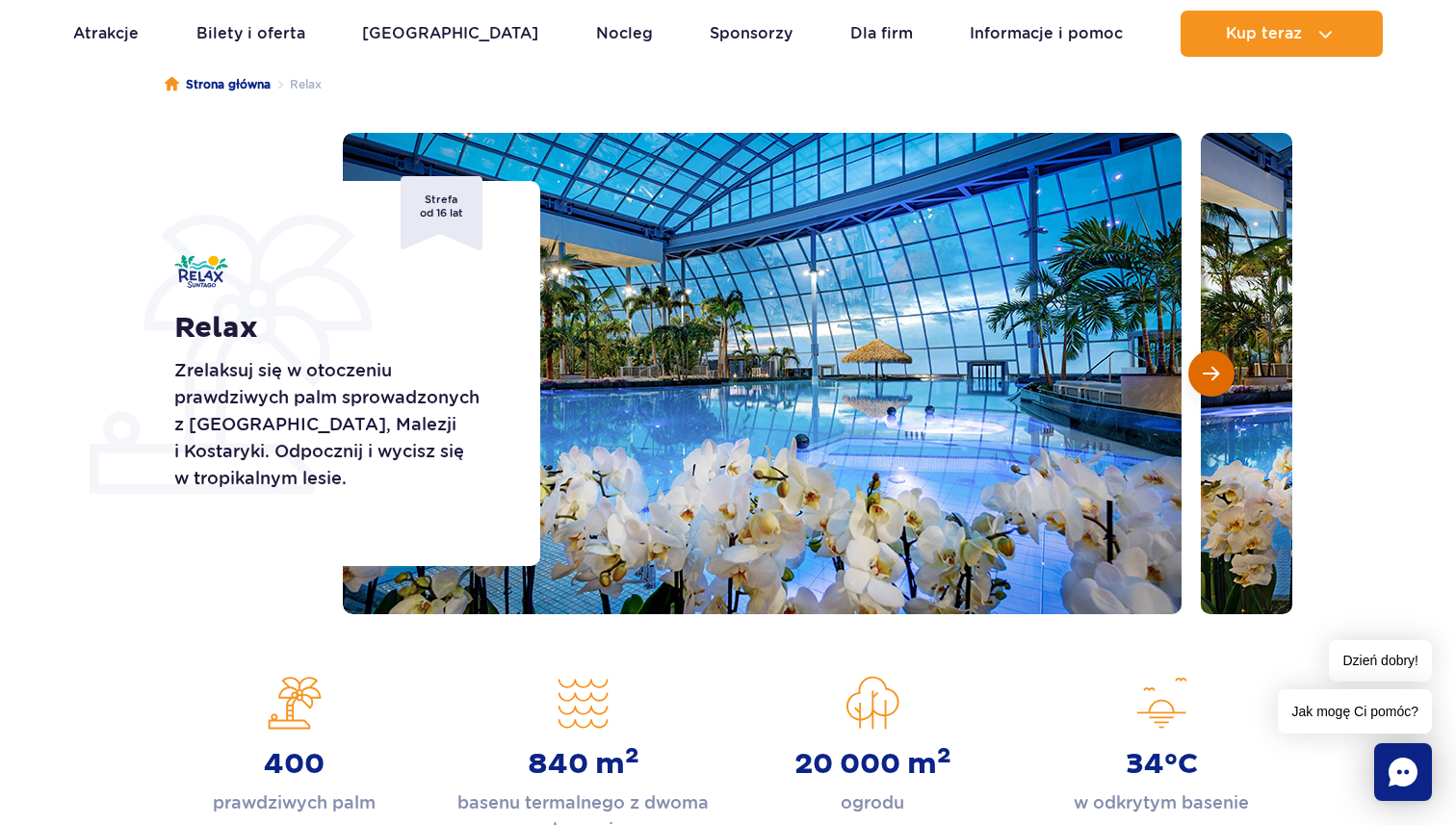
click at [1227, 362] on button "Następny slajd" at bounding box center [1211, 373] width 46 height 46
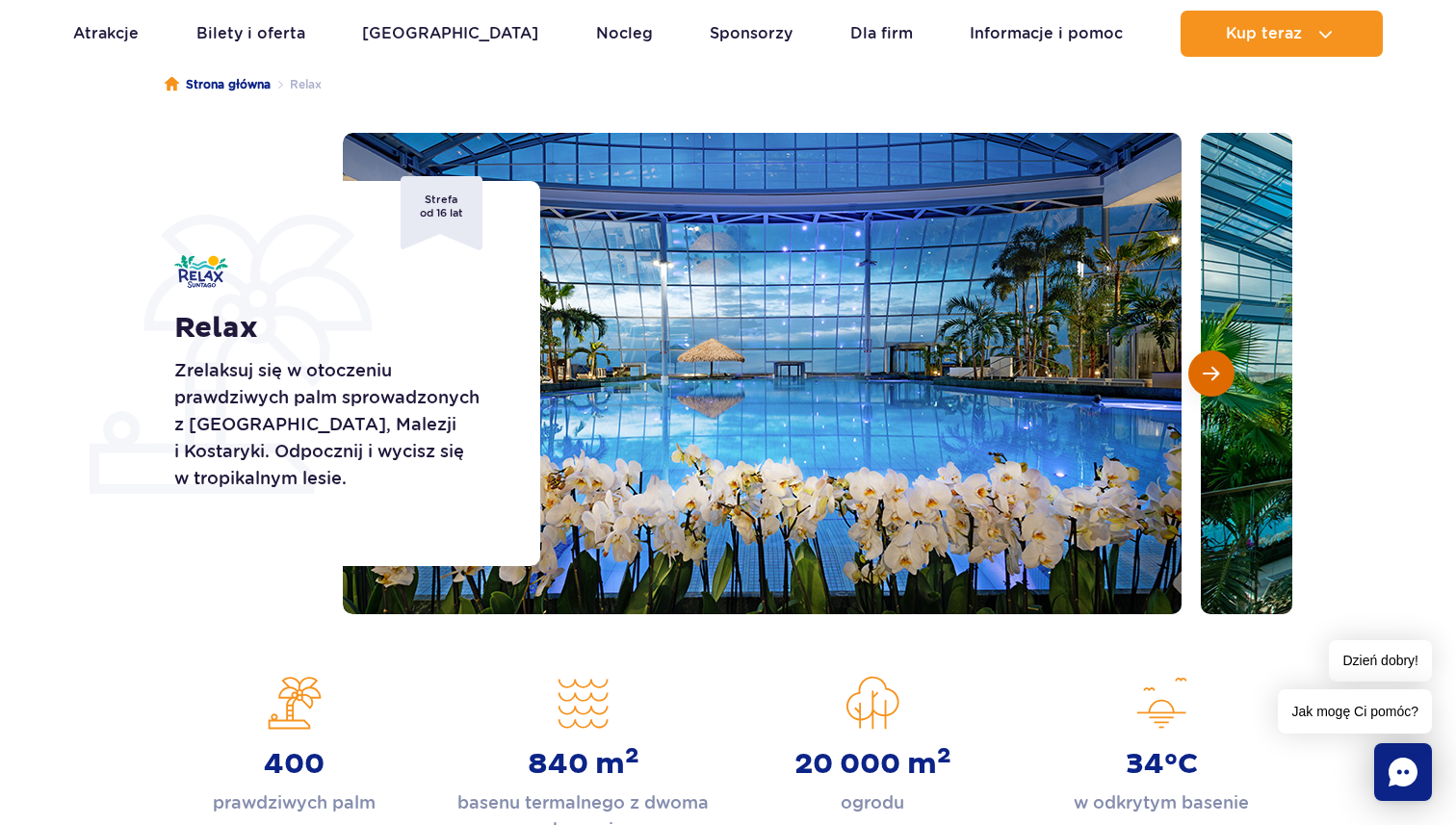
click at [1227, 362] on button "Następny slajd" at bounding box center [1211, 373] width 46 height 46
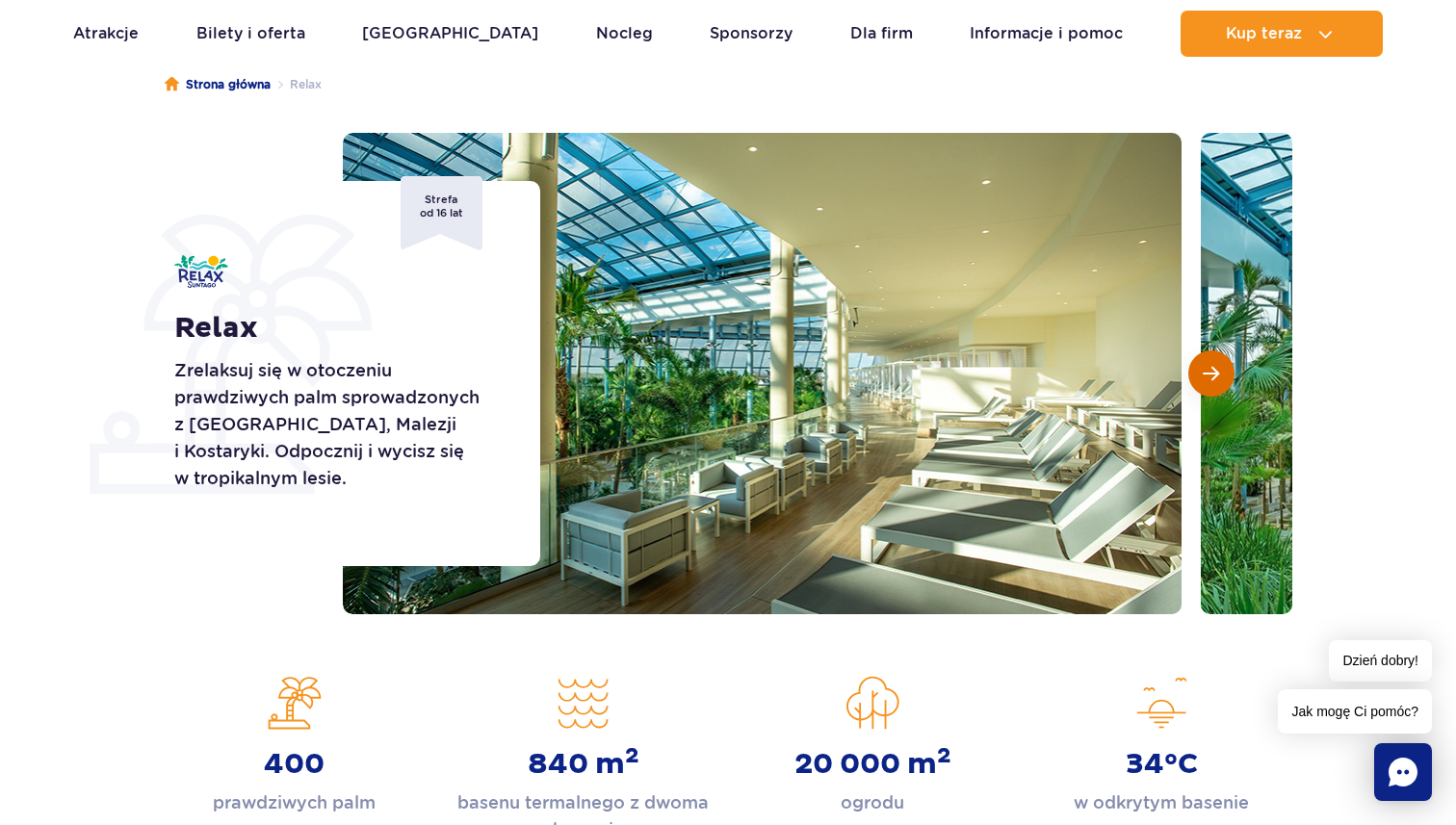
click at [1227, 362] on button "Następny slajd" at bounding box center [1211, 373] width 46 height 46
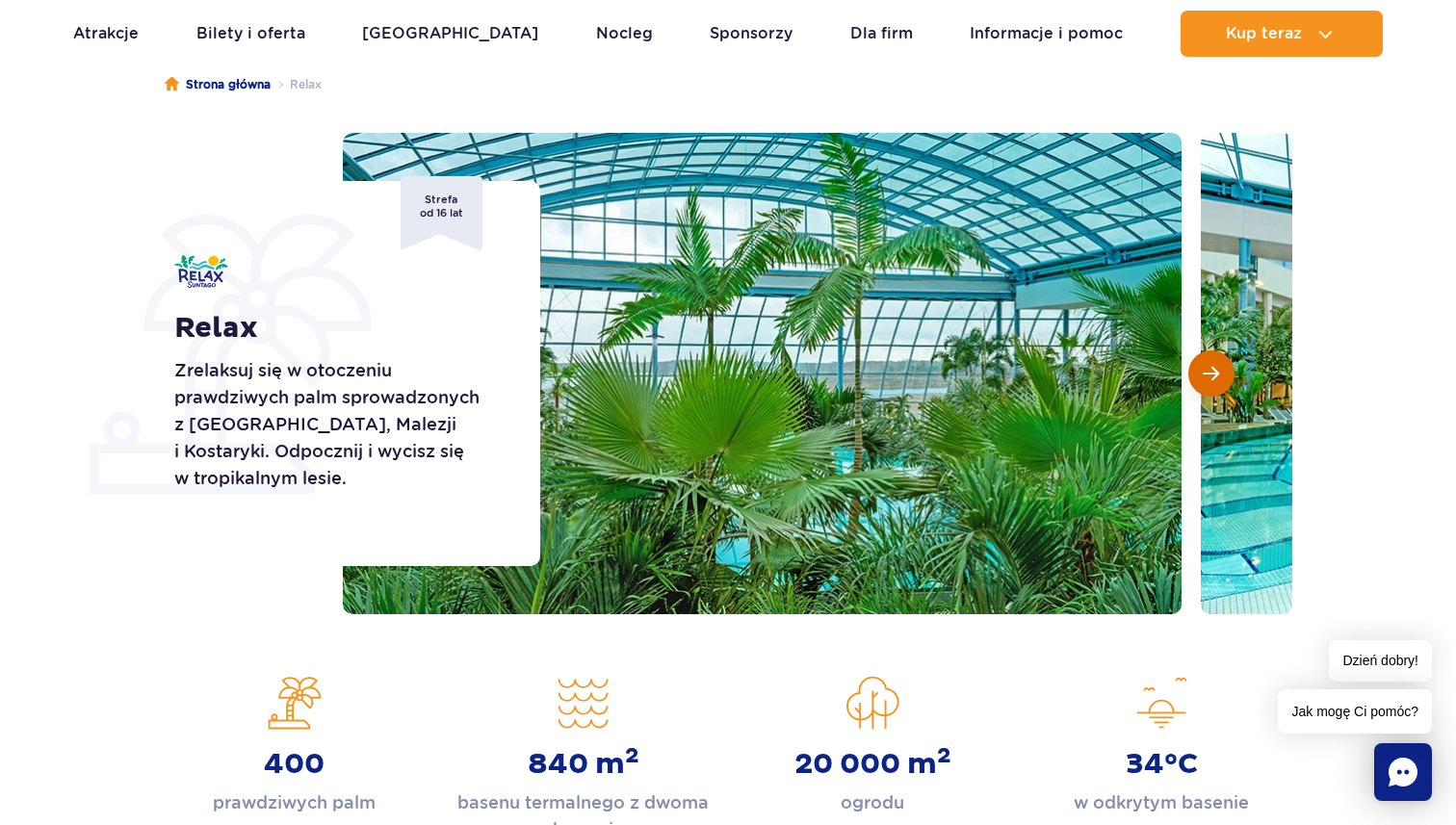
click at [1227, 362] on button "Następny slajd" at bounding box center [1211, 373] width 46 height 46
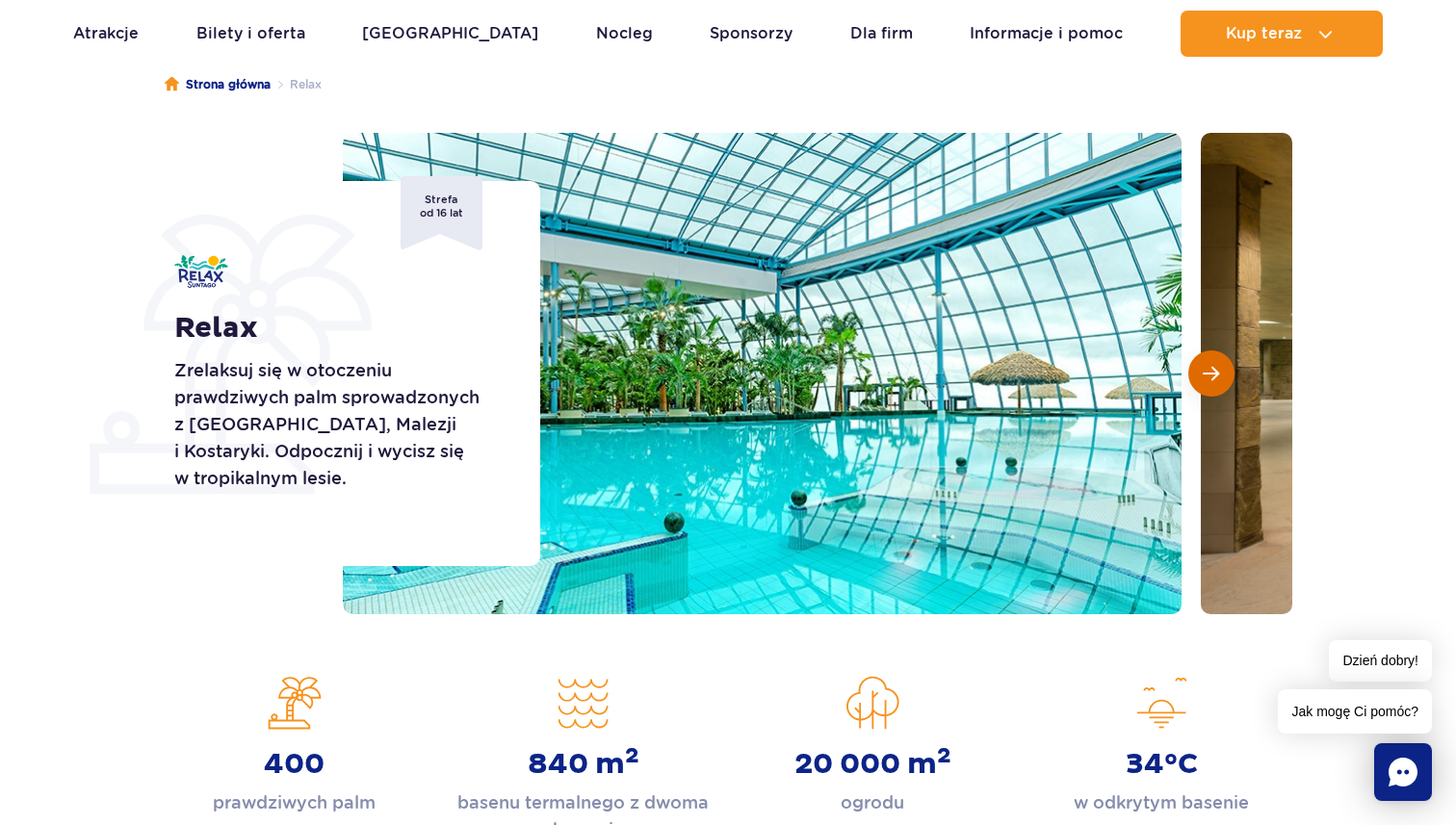
click at [1227, 362] on button "Następny slajd" at bounding box center [1211, 373] width 46 height 46
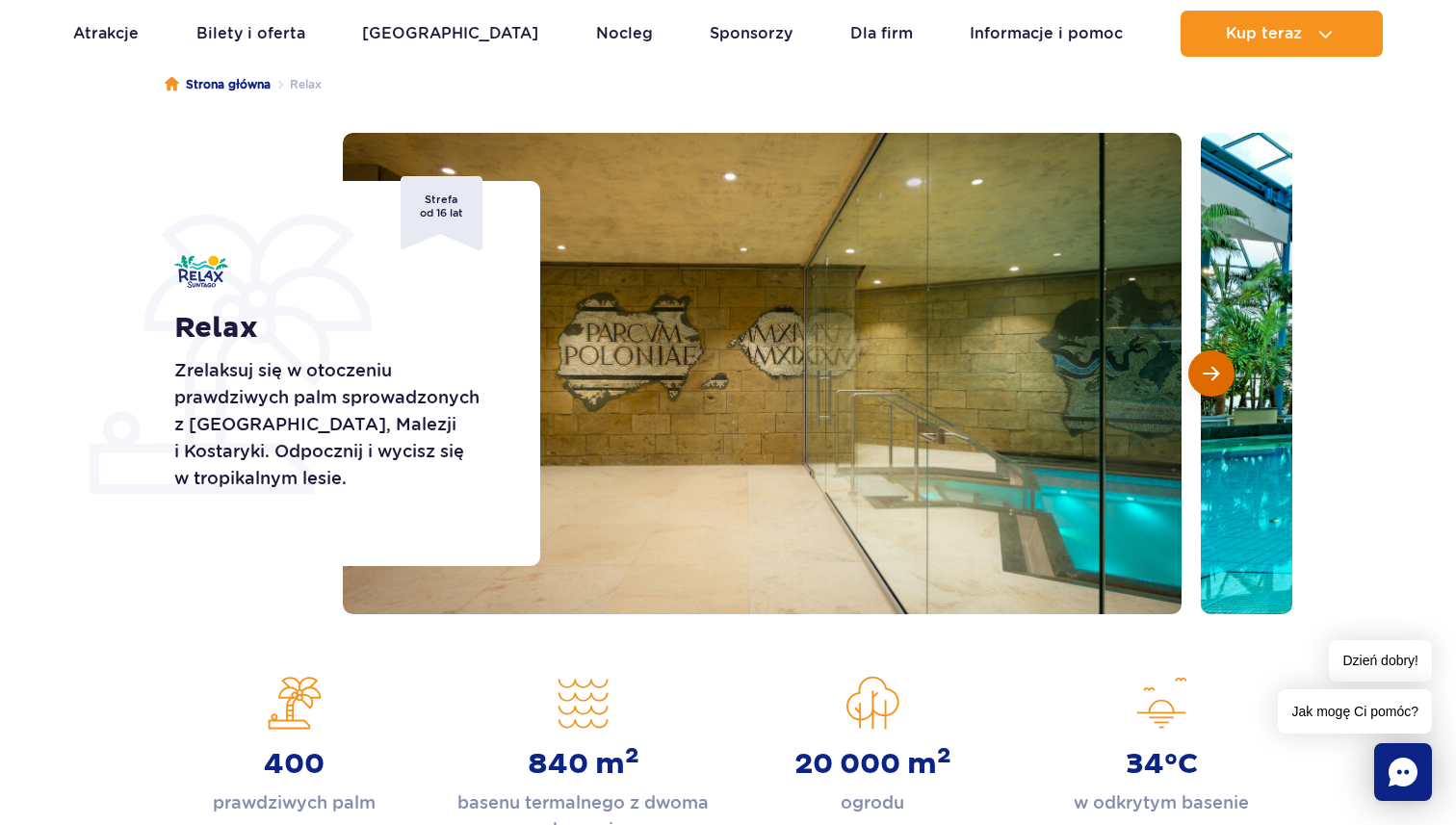
click at [1227, 362] on button "Następny slajd" at bounding box center [1211, 373] width 46 height 46
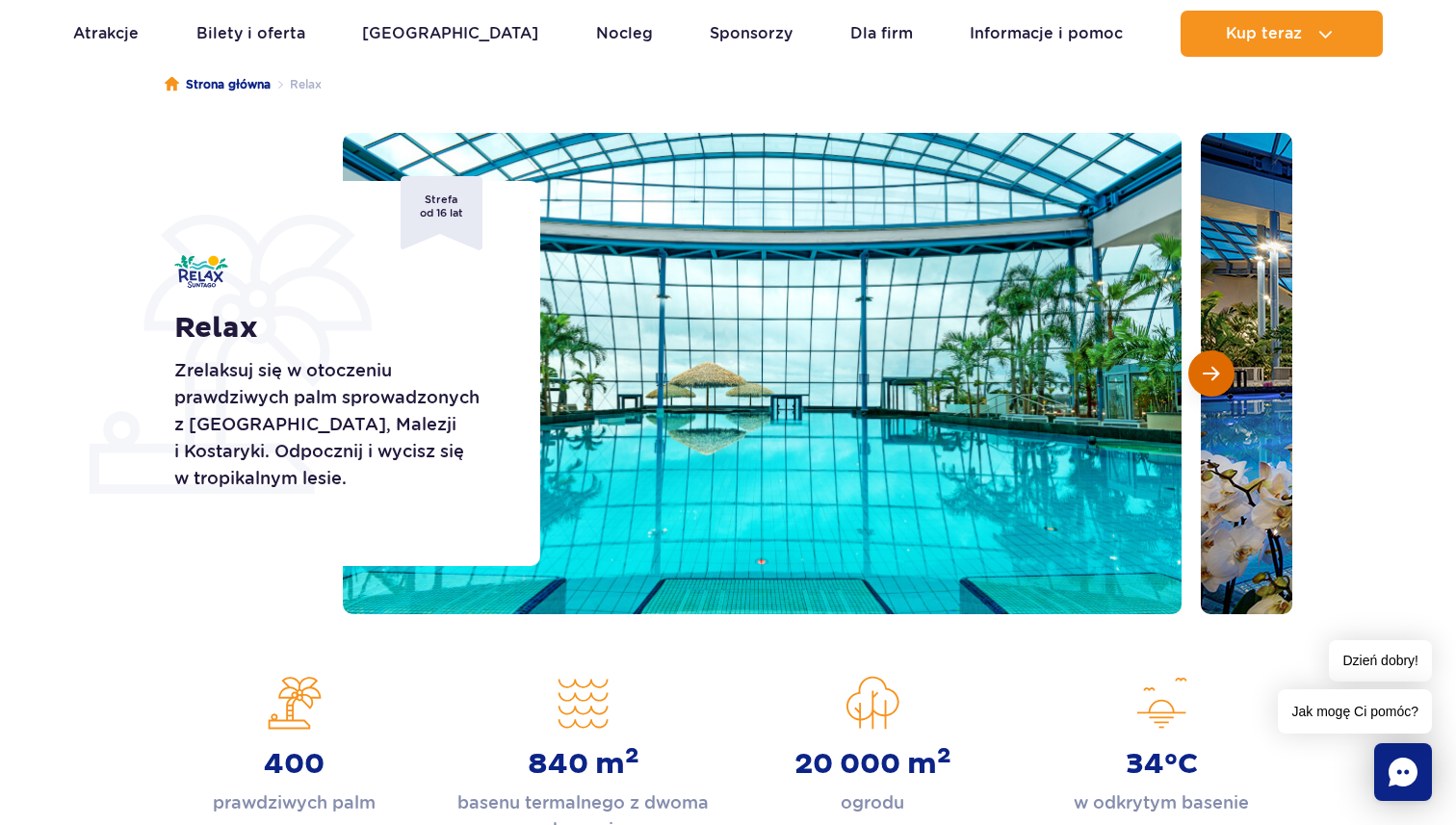
click at [1227, 362] on button "Następny slajd" at bounding box center [1211, 373] width 46 height 46
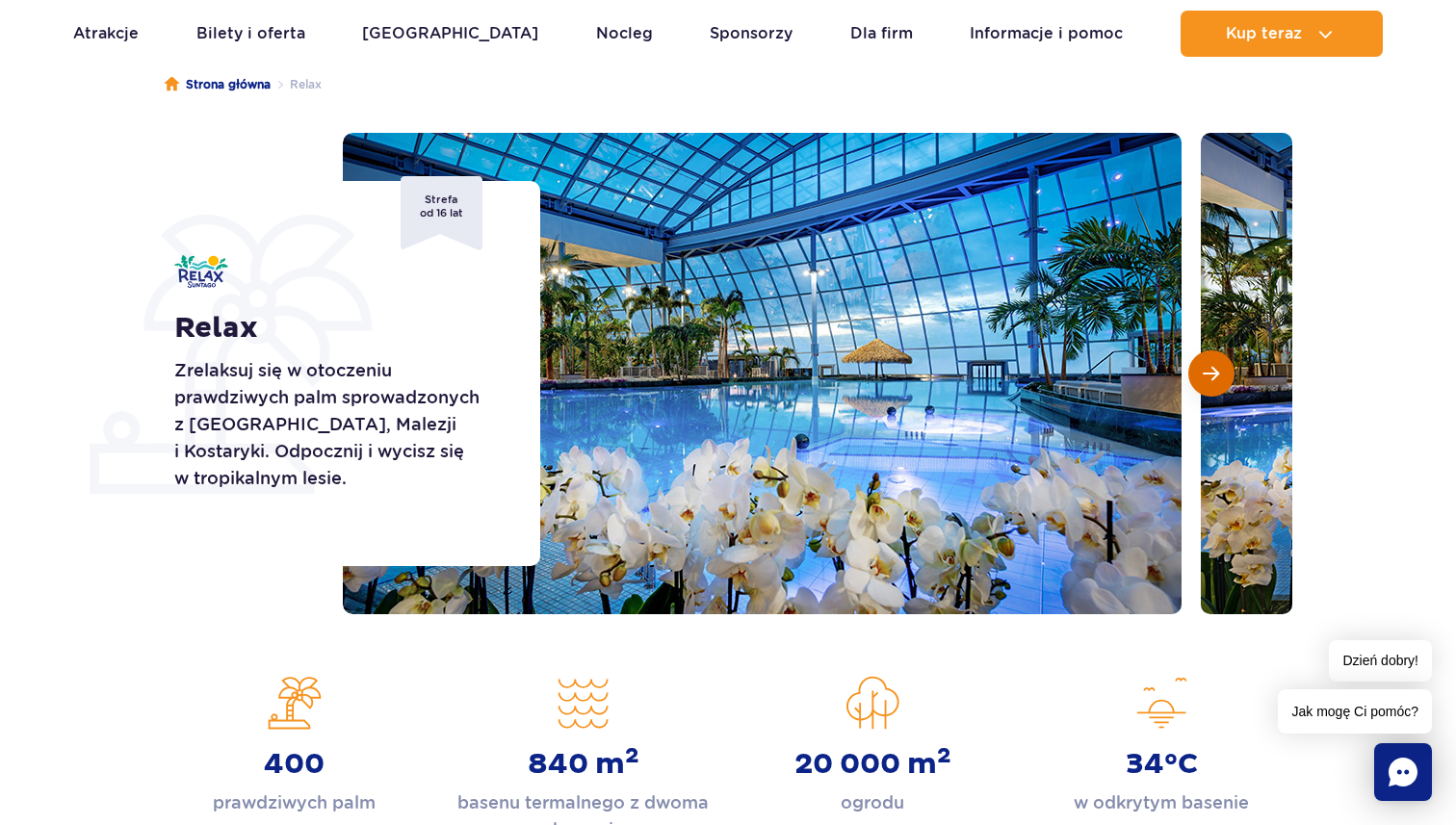
click at [1227, 362] on button "Następny slajd" at bounding box center [1211, 373] width 46 height 46
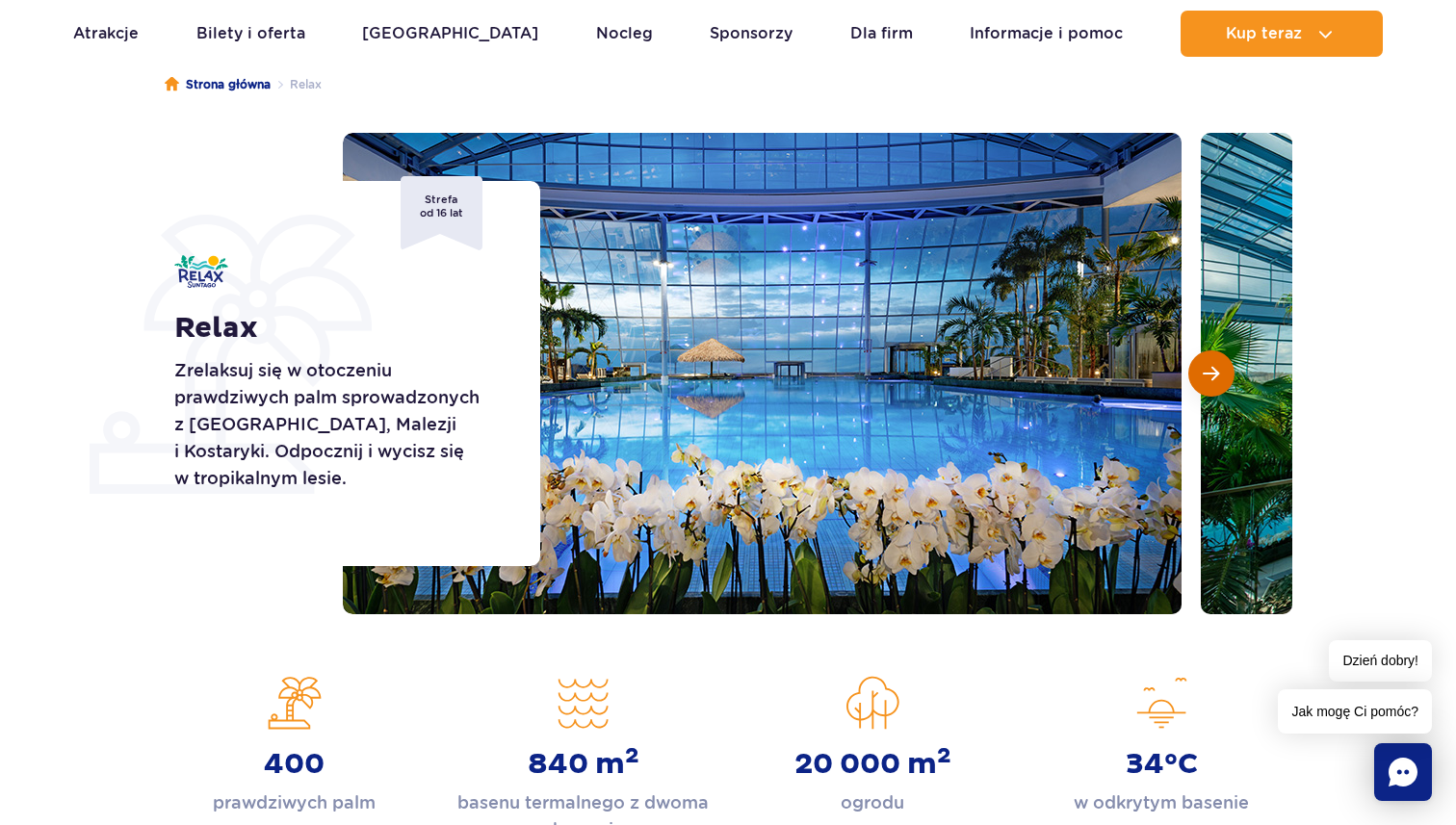
click at [1227, 362] on button "Następny slajd" at bounding box center [1211, 373] width 46 height 46
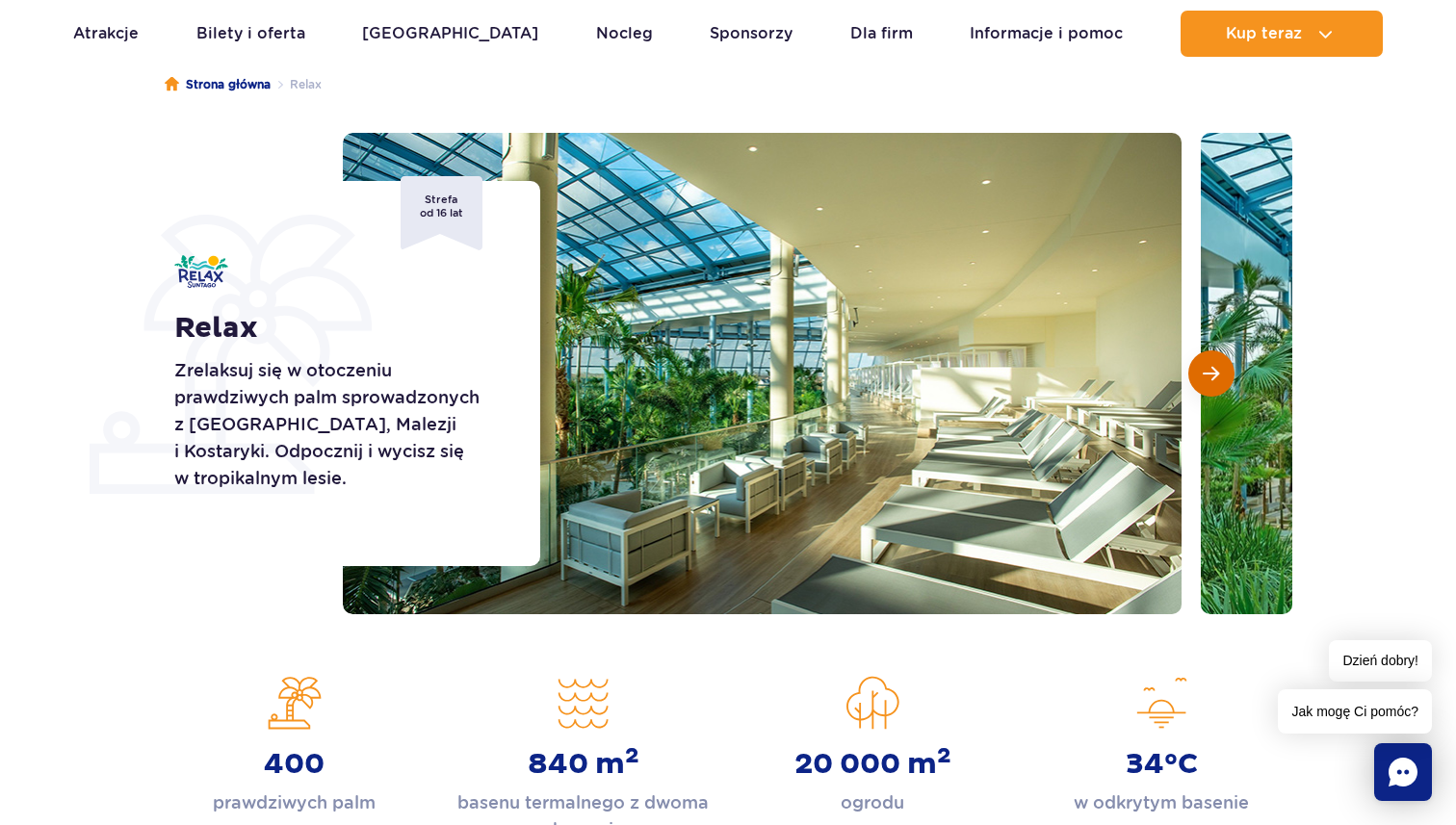
click at [1227, 362] on button "Następny slajd" at bounding box center [1211, 373] width 46 height 46
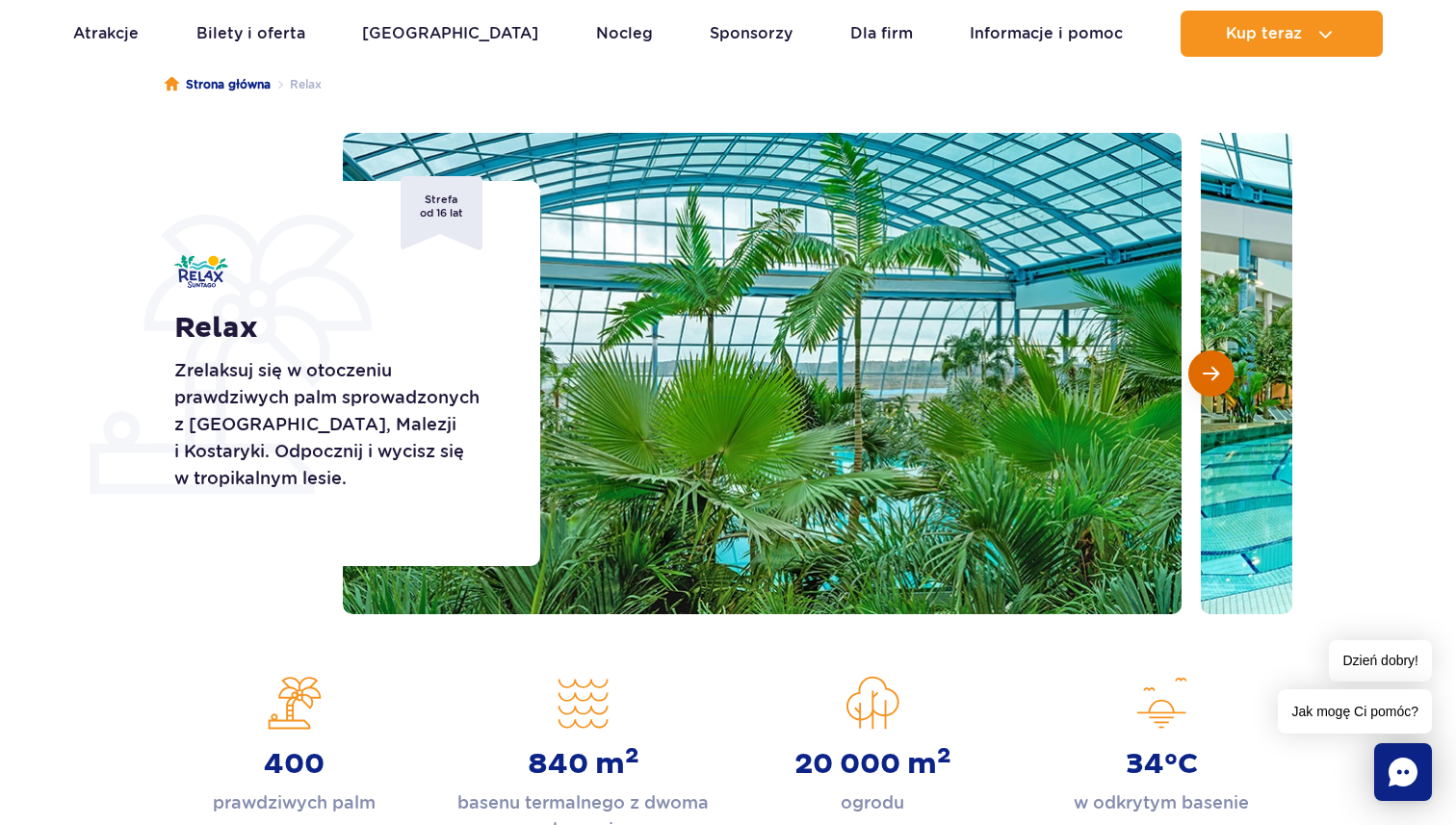
click at [1227, 362] on button "Następny slajd" at bounding box center [1211, 373] width 46 height 46
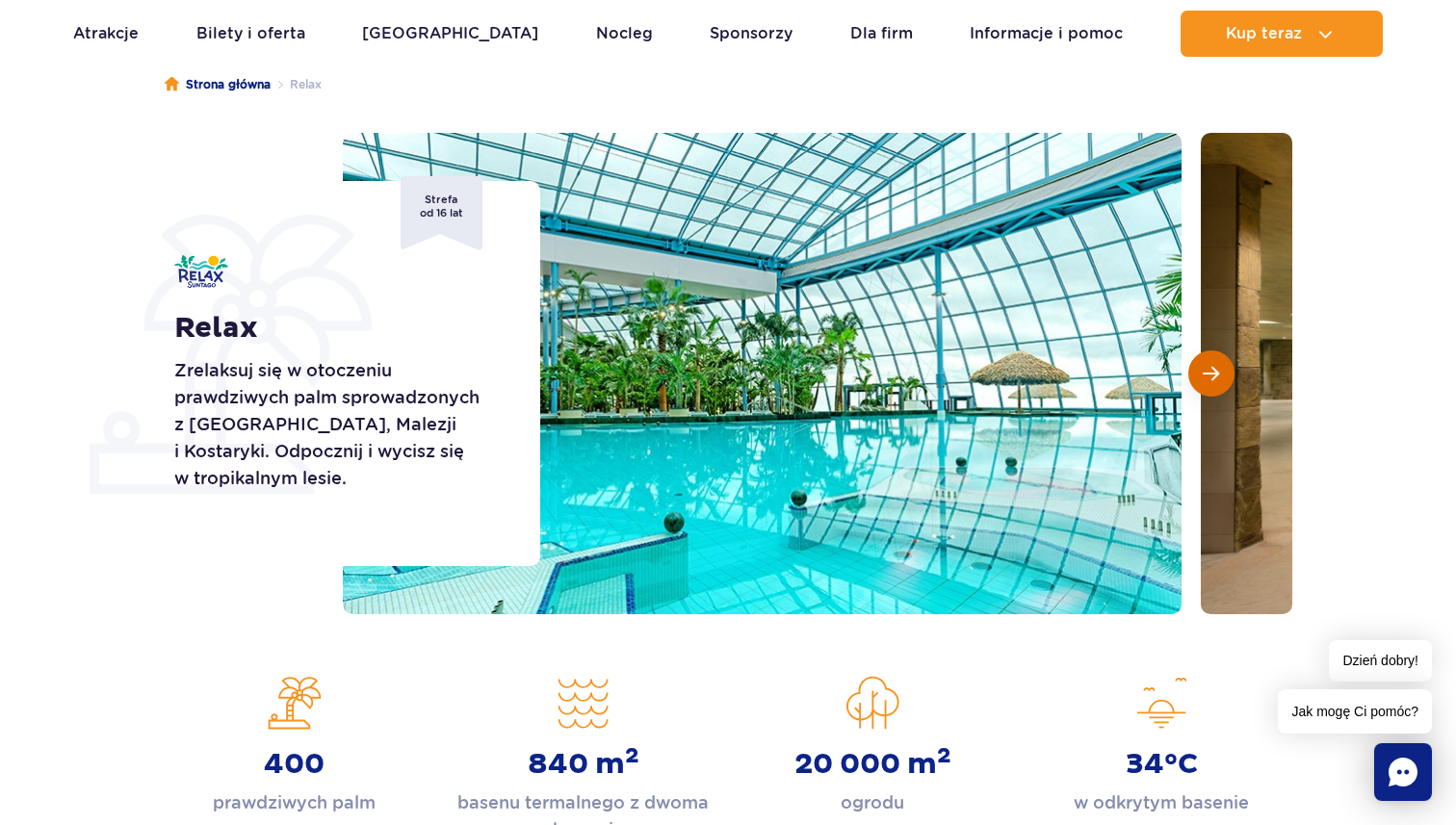
click at [1227, 362] on button "Następny slajd" at bounding box center [1211, 373] width 46 height 46
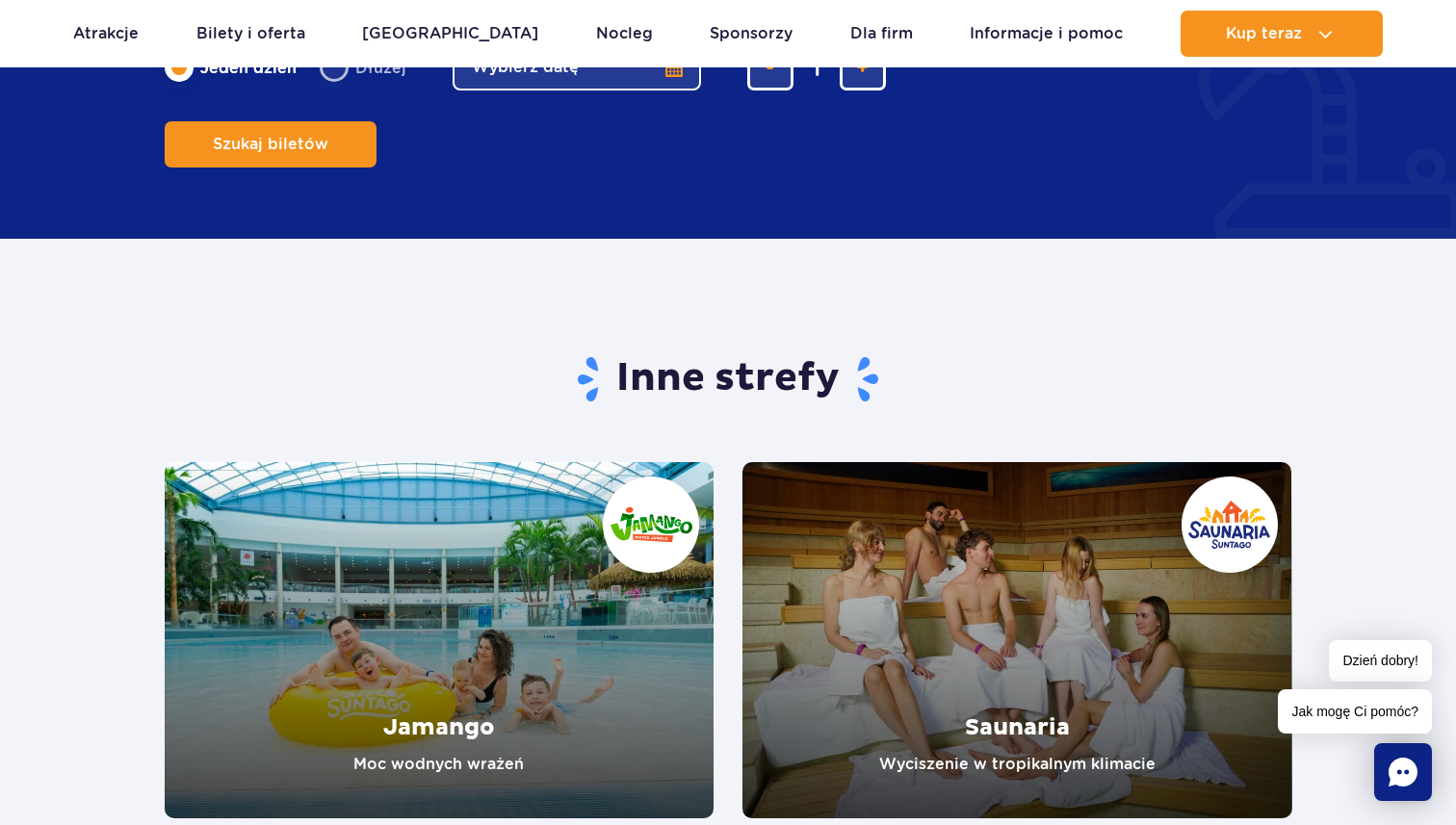
scroll to position [2985, 0]
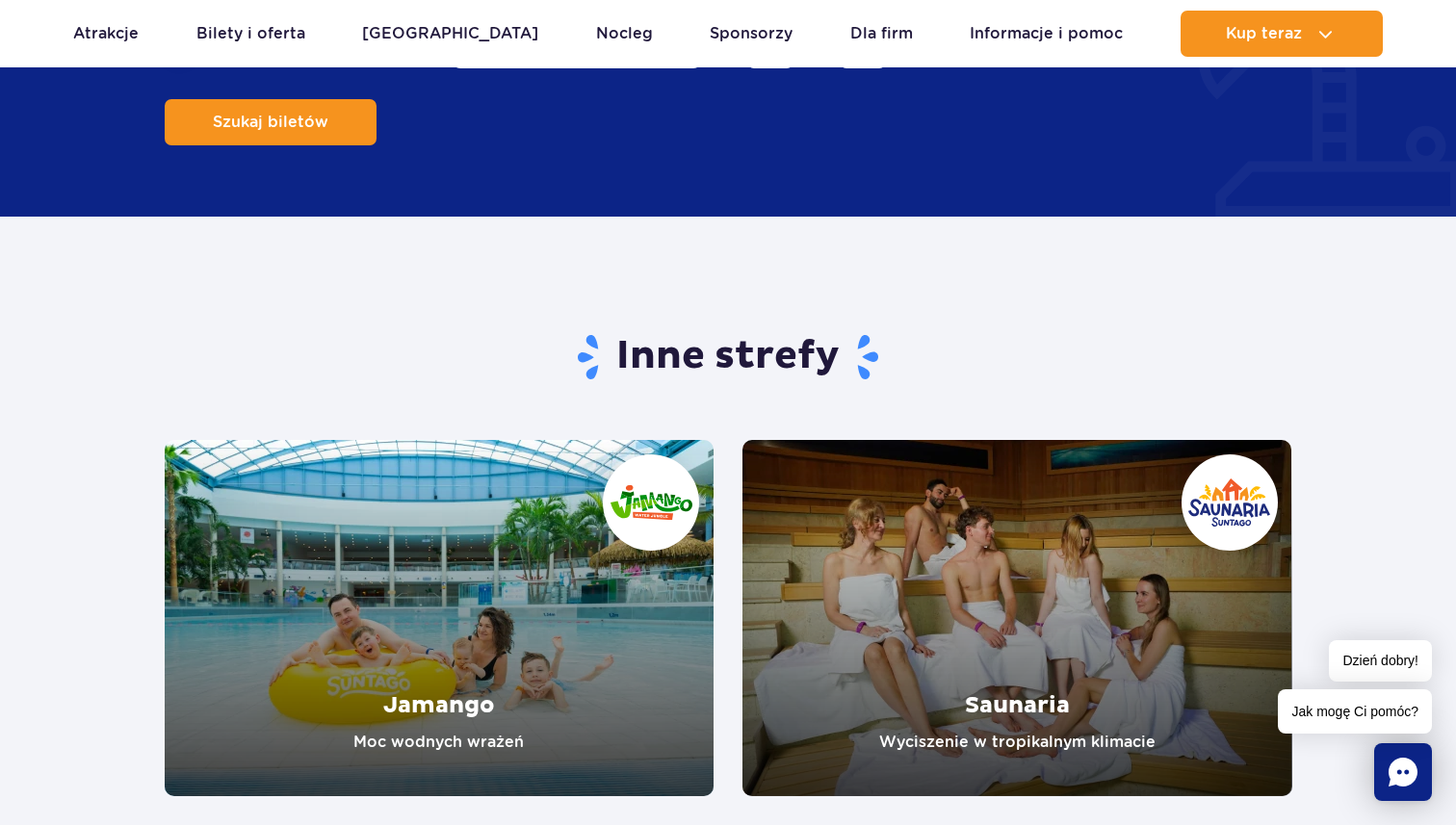
click at [1028, 604] on link "Saunaria" at bounding box center [1016, 618] width 550 height 356
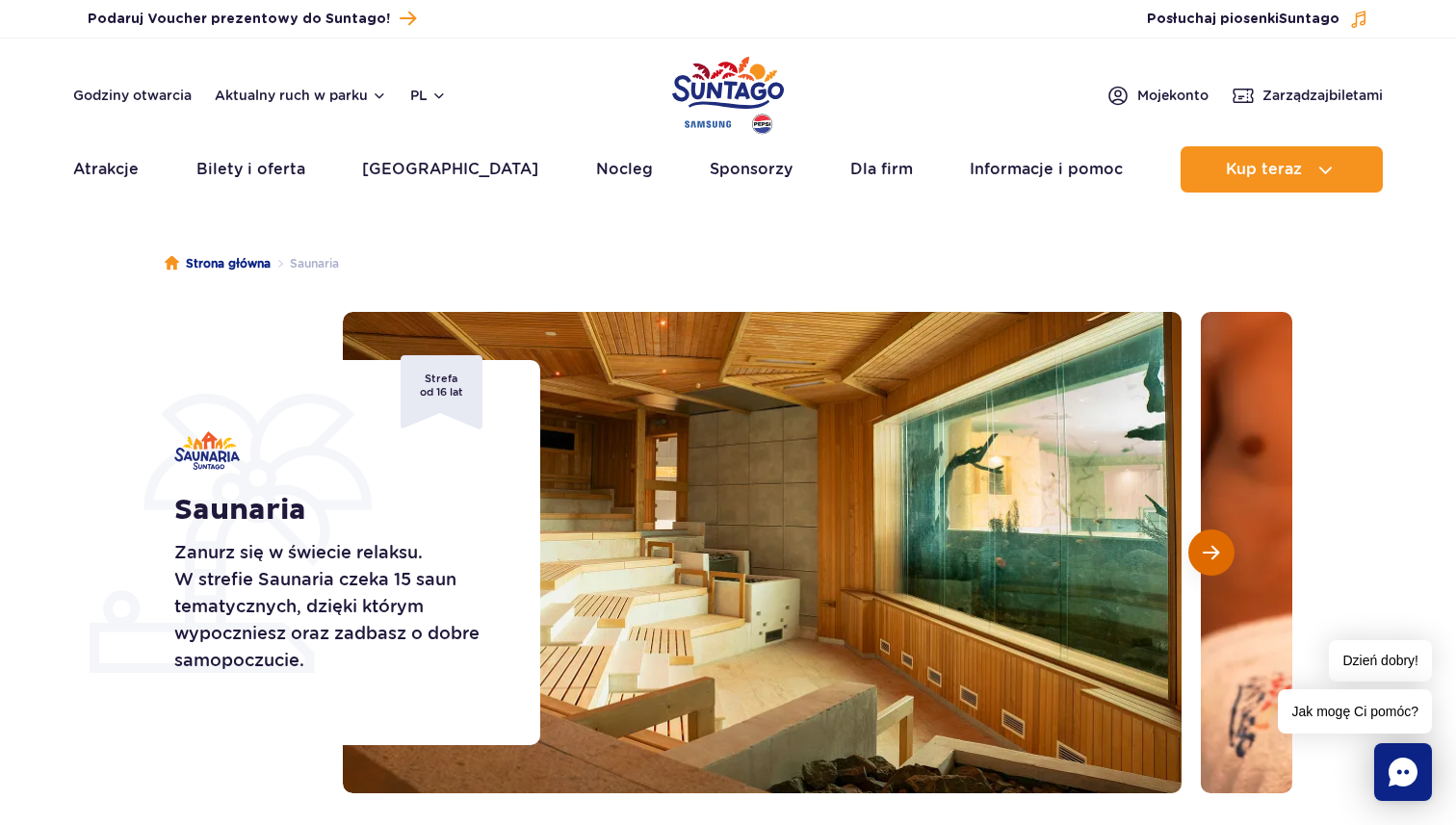
click at [1211, 554] on span "Następny slajd" at bounding box center [1210, 553] width 17 height 18
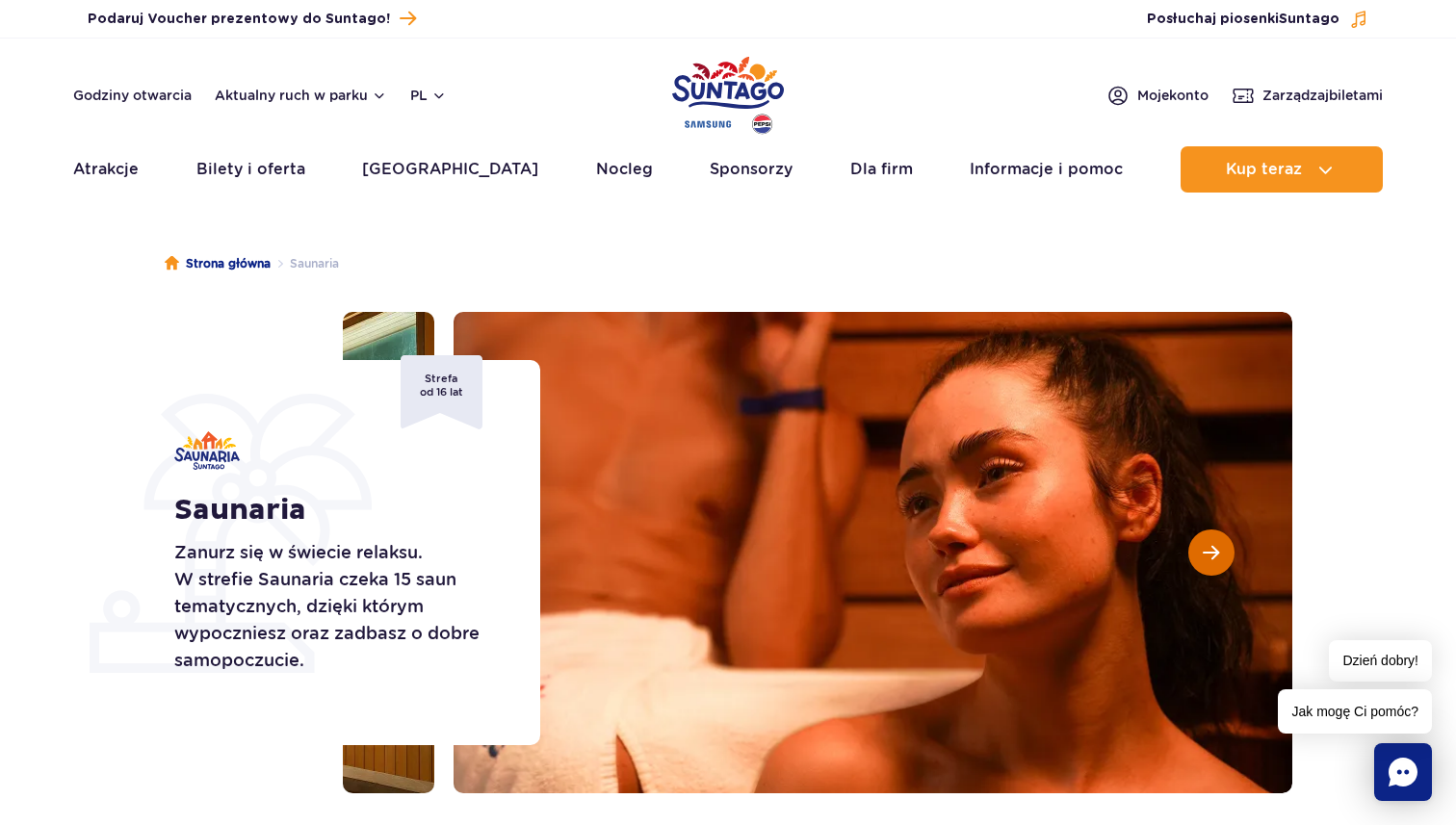
click at [1211, 554] on span "Następny slajd" at bounding box center [1210, 553] width 17 height 18
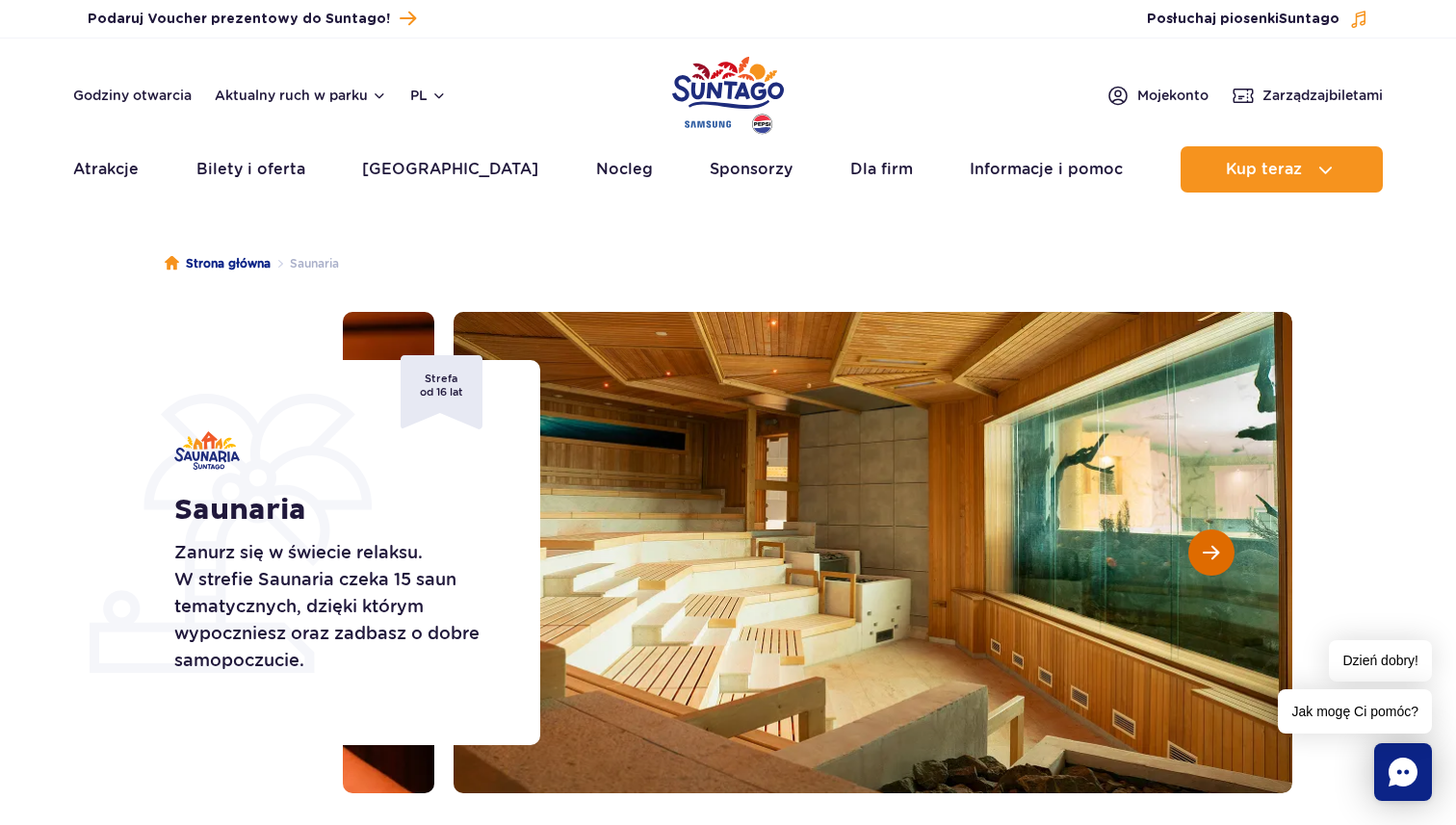
click at [1211, 554] on span "Następny slajd" at bounding box center [1210, 553] width 17 height 18
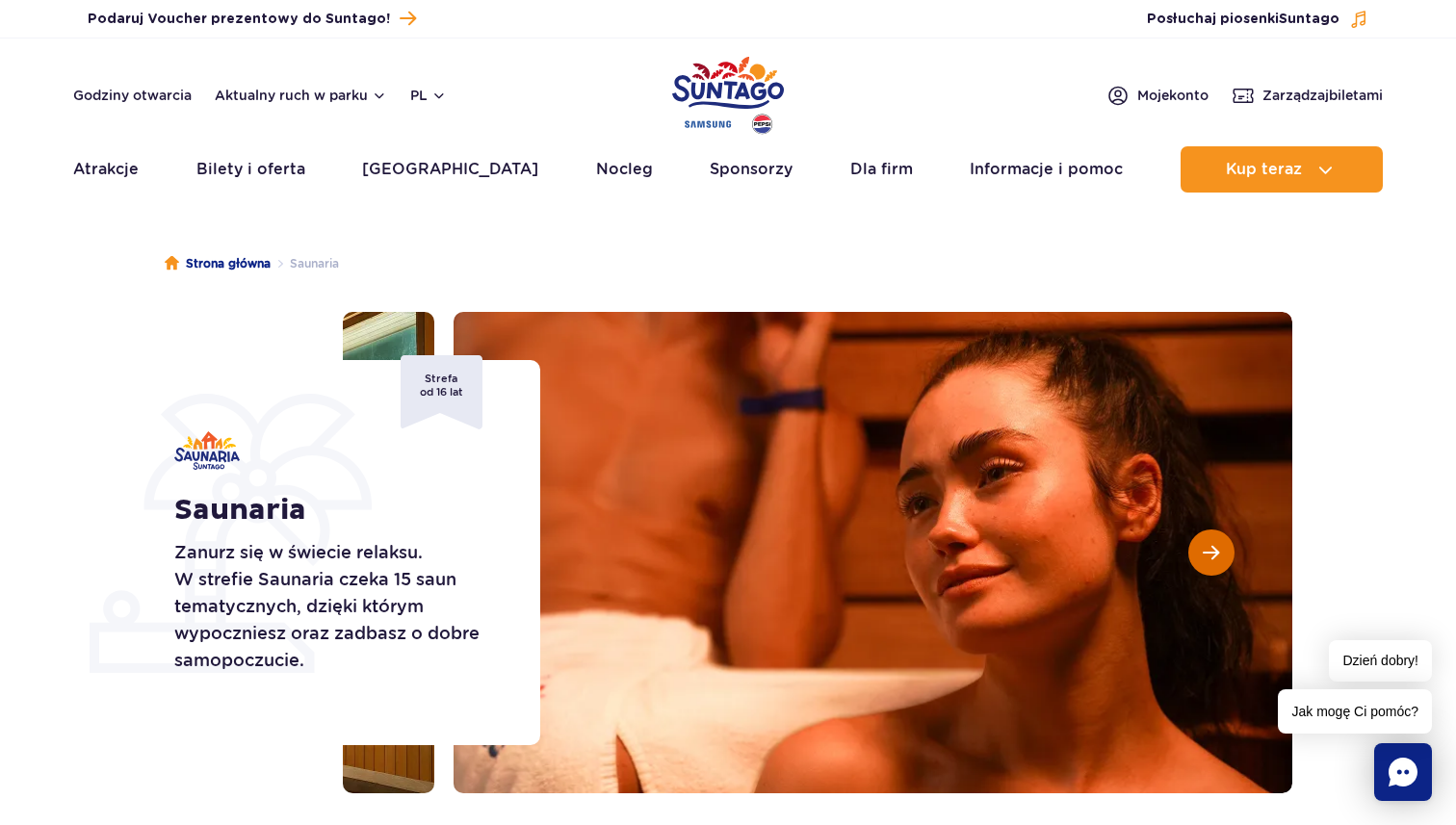
click at [1211, 554] on span "Następny slajd" at bounding box center [1210, 553] width 17 height 18
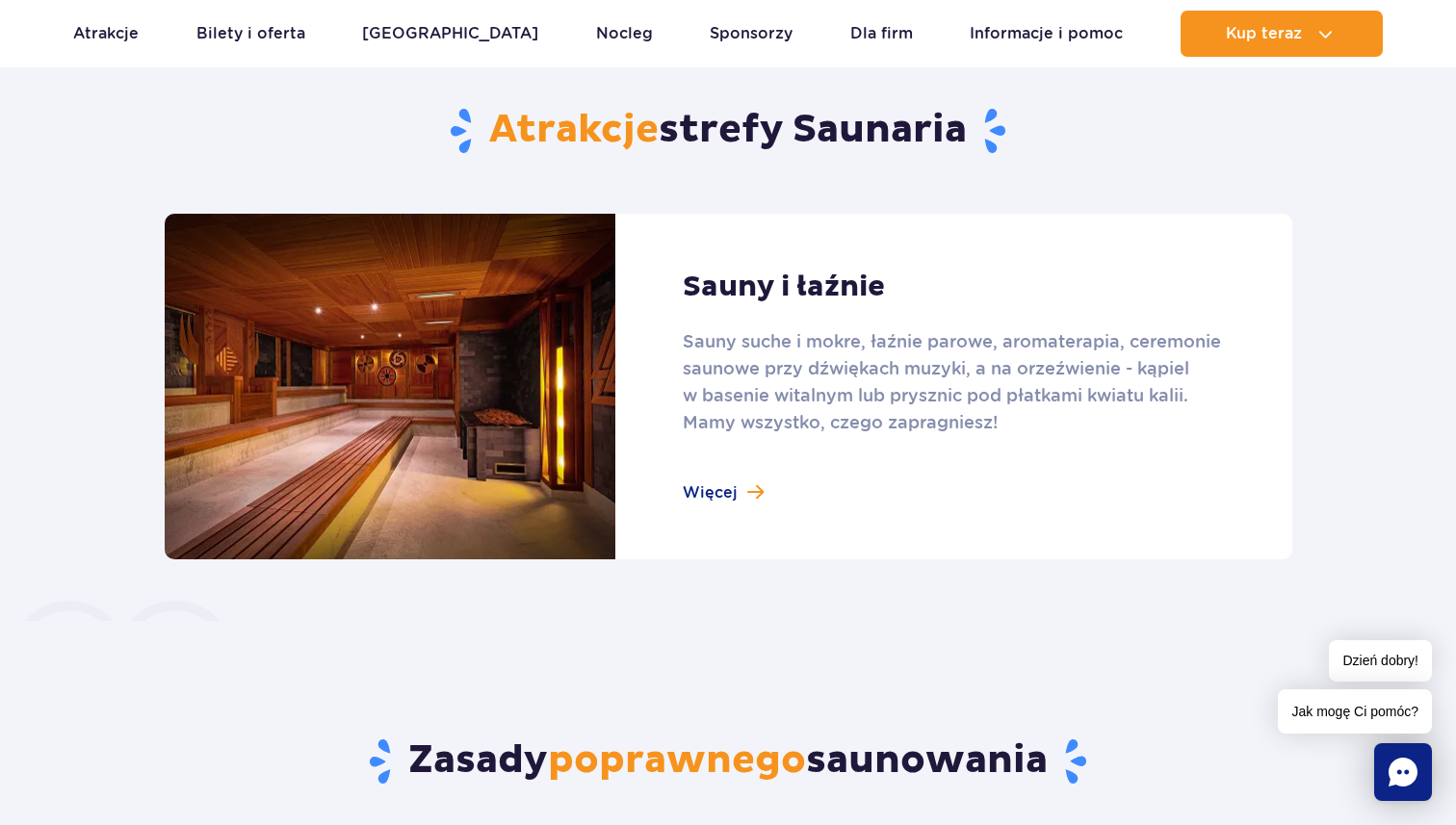
scroll to position [1227, 0]
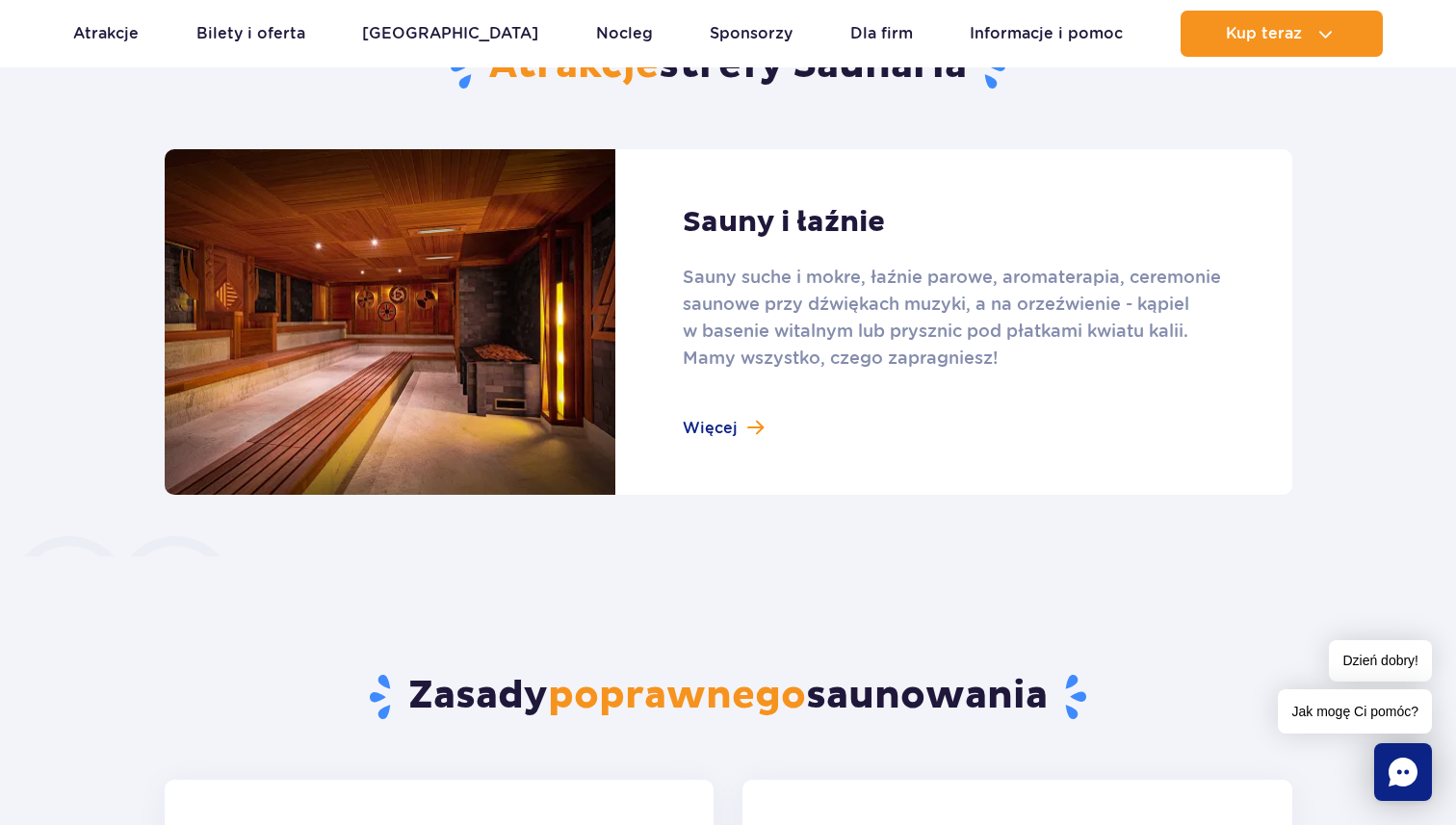
click at [853, 369] on link at bounding box center [728, 322] width 1127 height 345
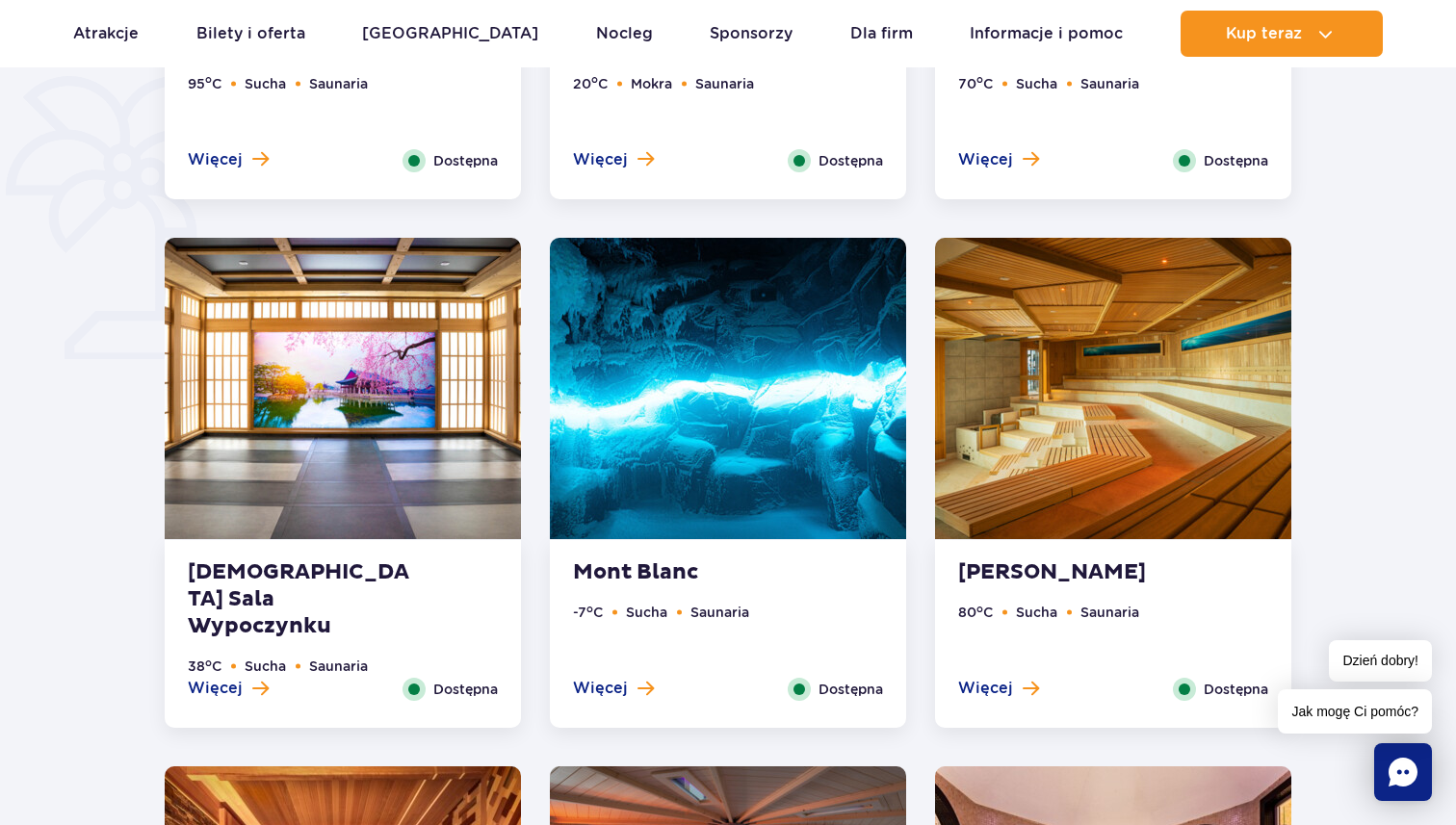
scroll to position [1483, 0]
